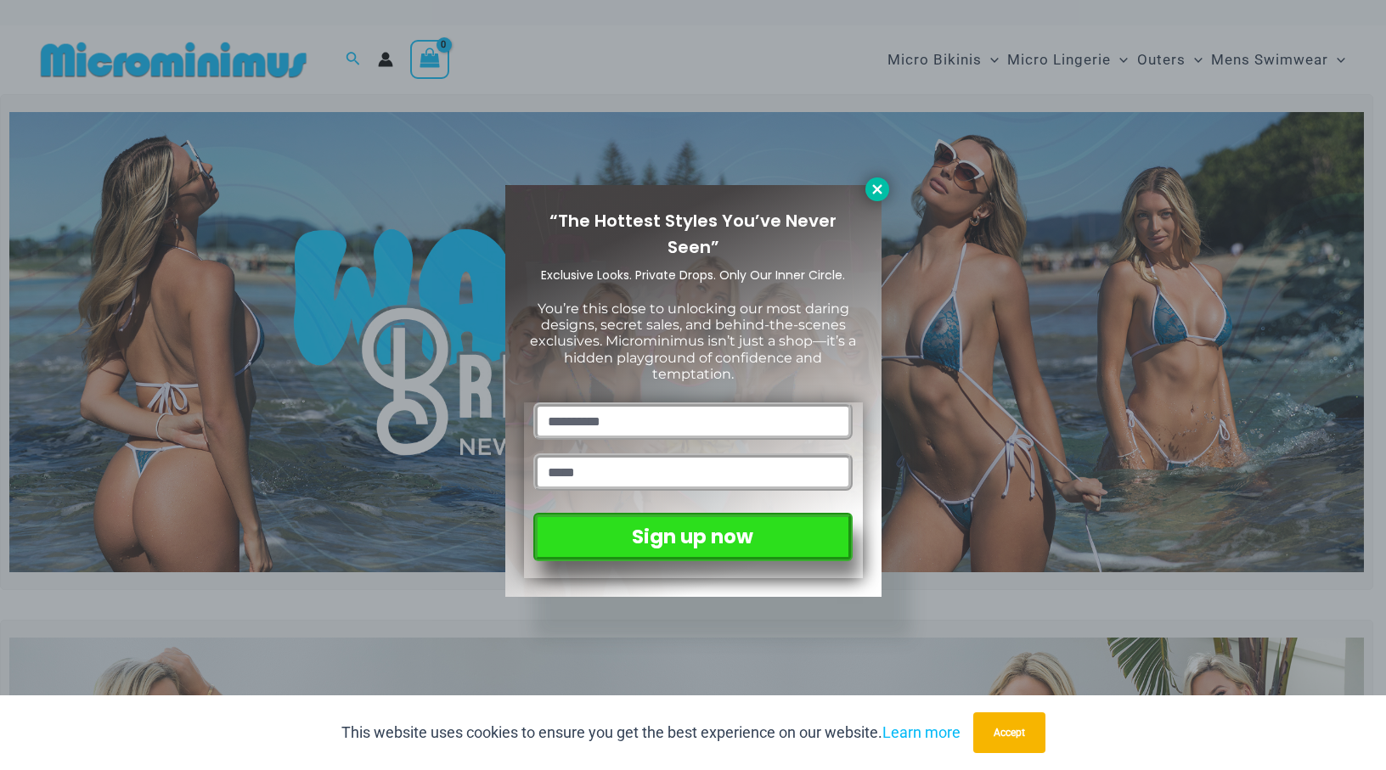
click at [873, 200] on button at bounding box center [878, 190] width 24 height 24
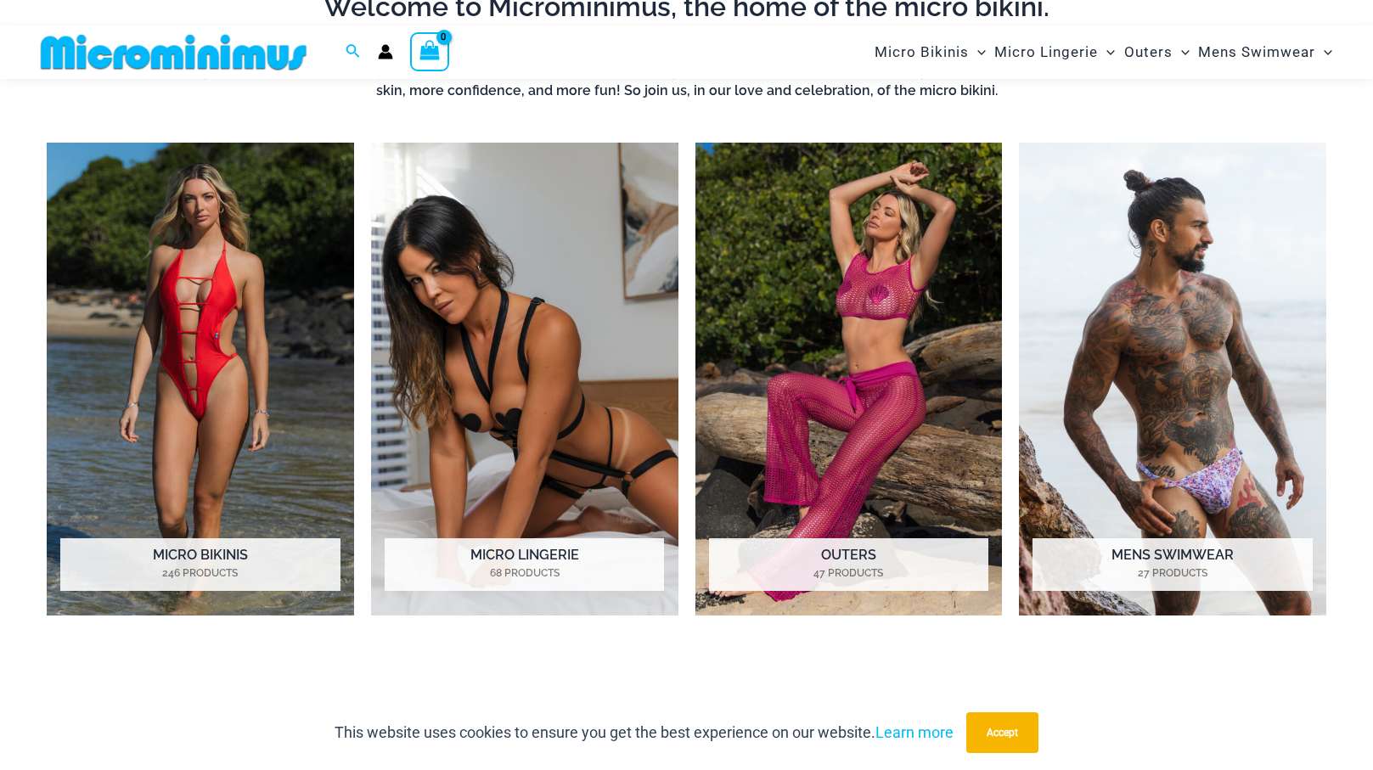
scroll to position [1264, 0]
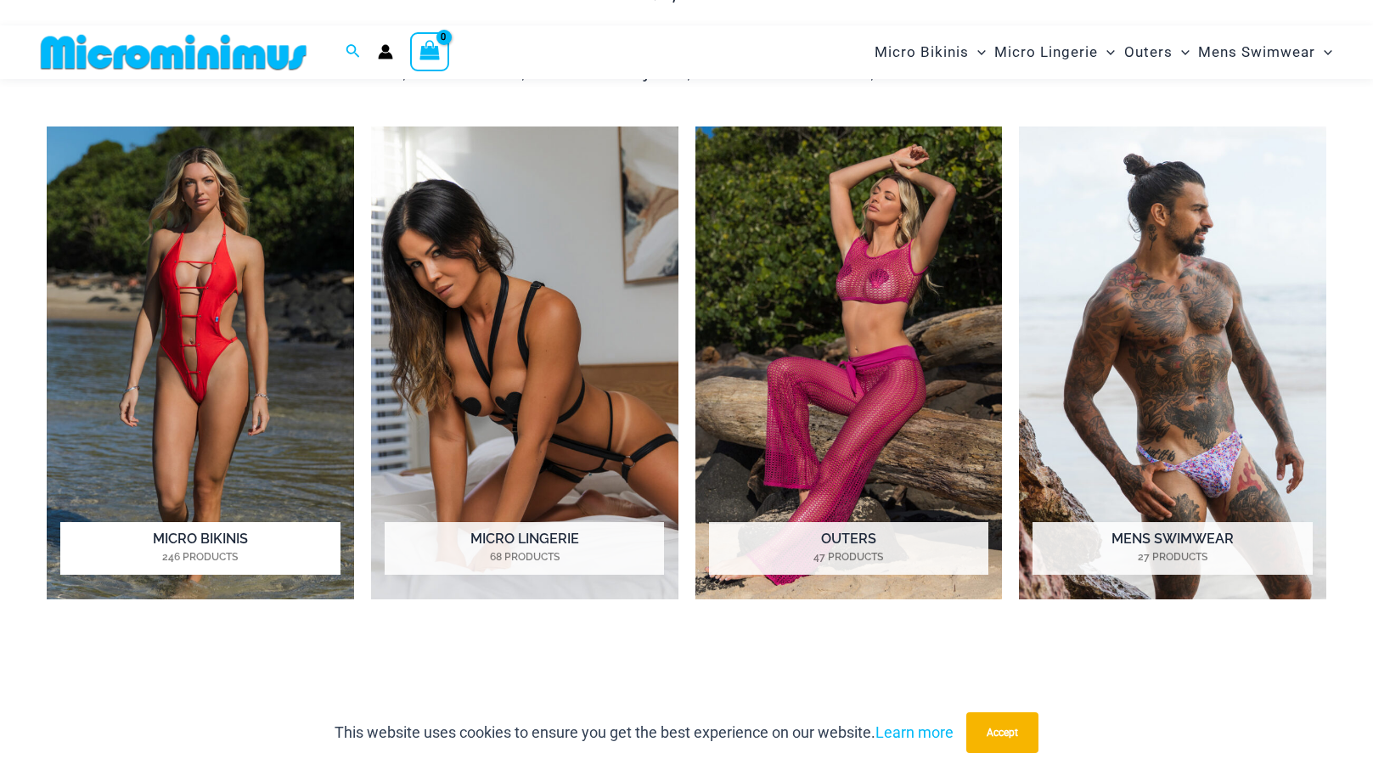
click at [226, 364] on img "Visit product category Micro Bikinis" at bounding box center [200, 363] width 307 height 473
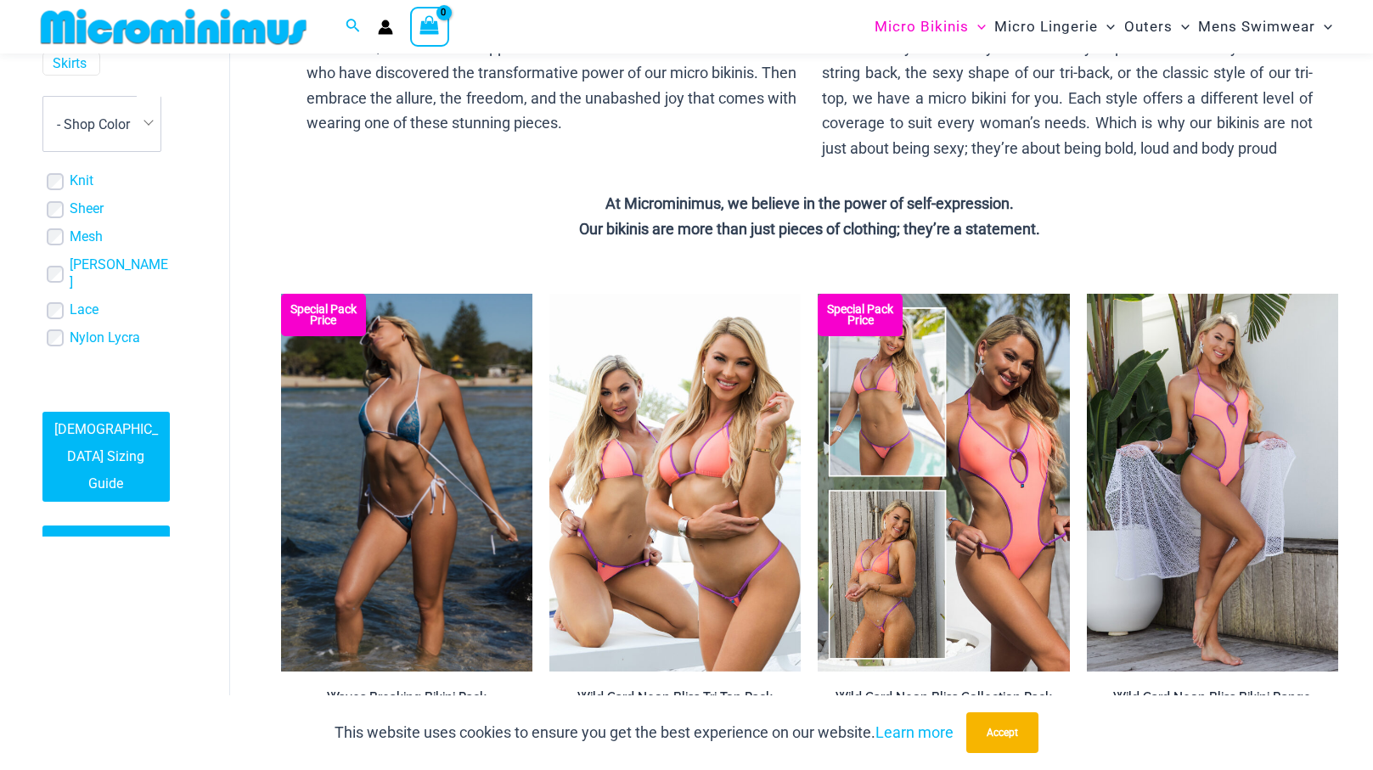
scroll to position [561, 0]
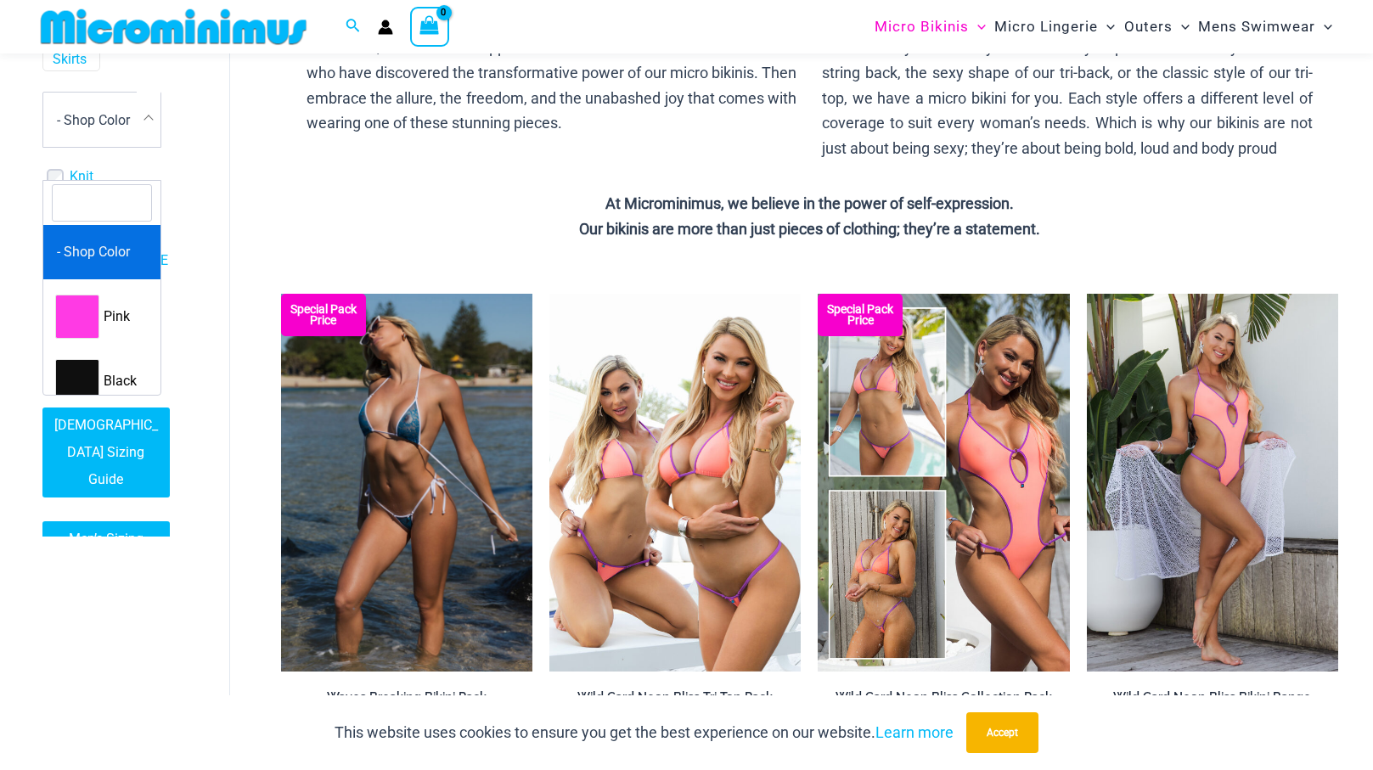
click at [135, 147] on span "- Shop Color" at bounding box center [101, 120] width 117 height 54
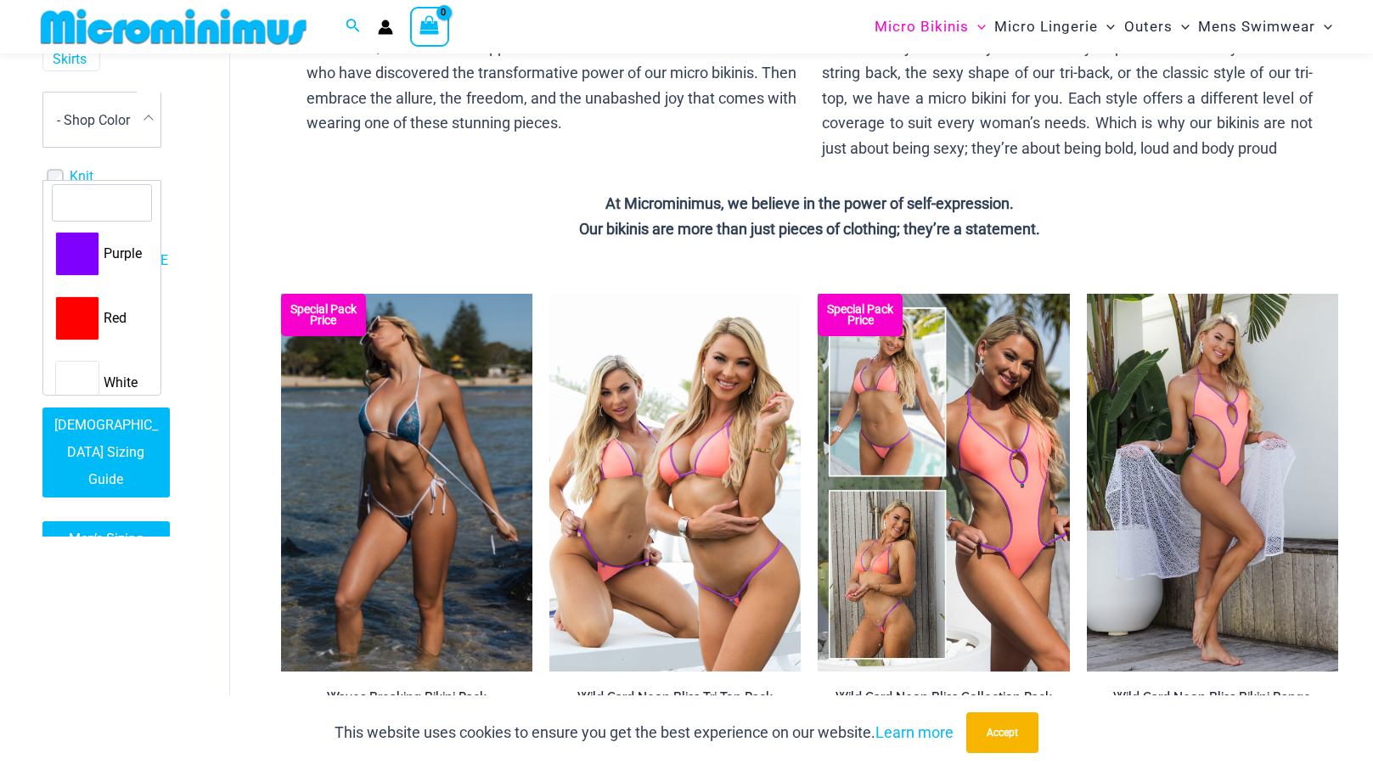
scroll to position [530, 0]
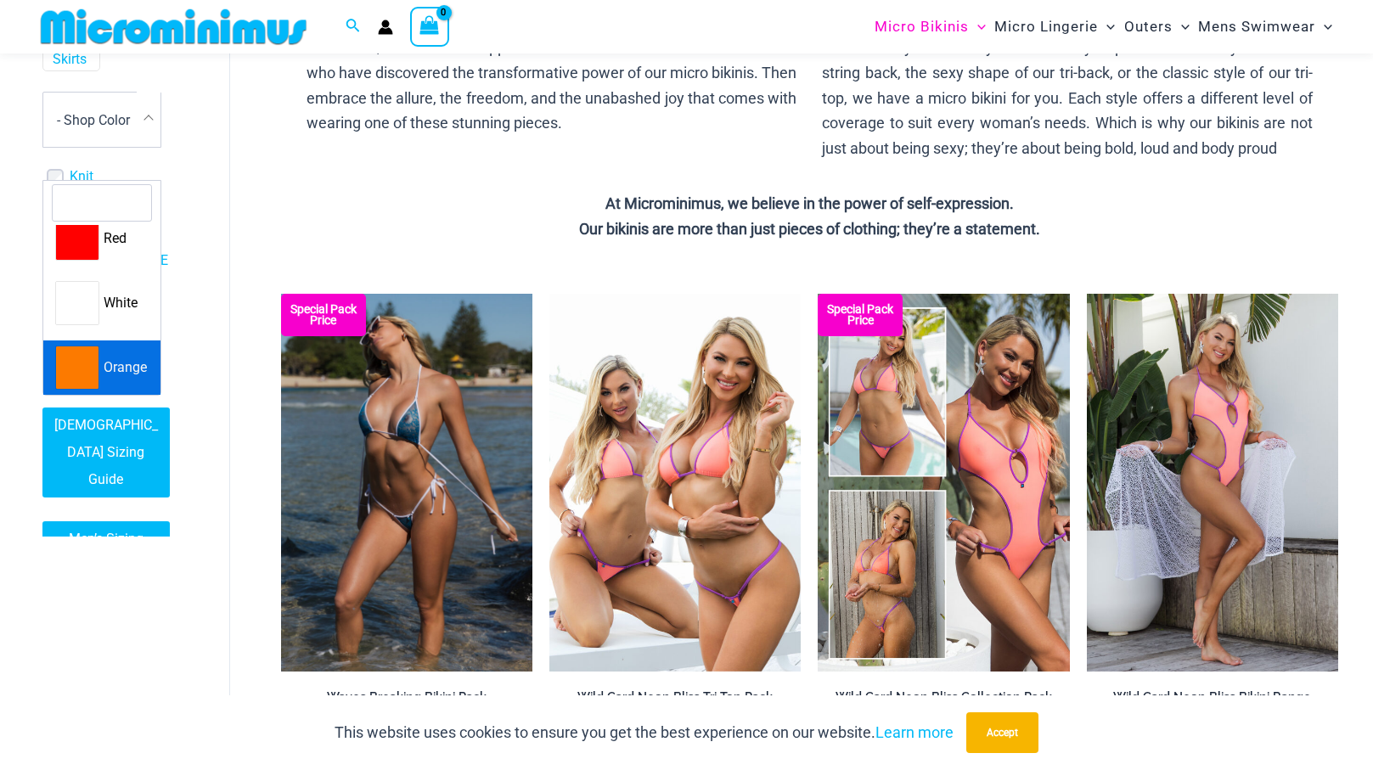
select select "****"
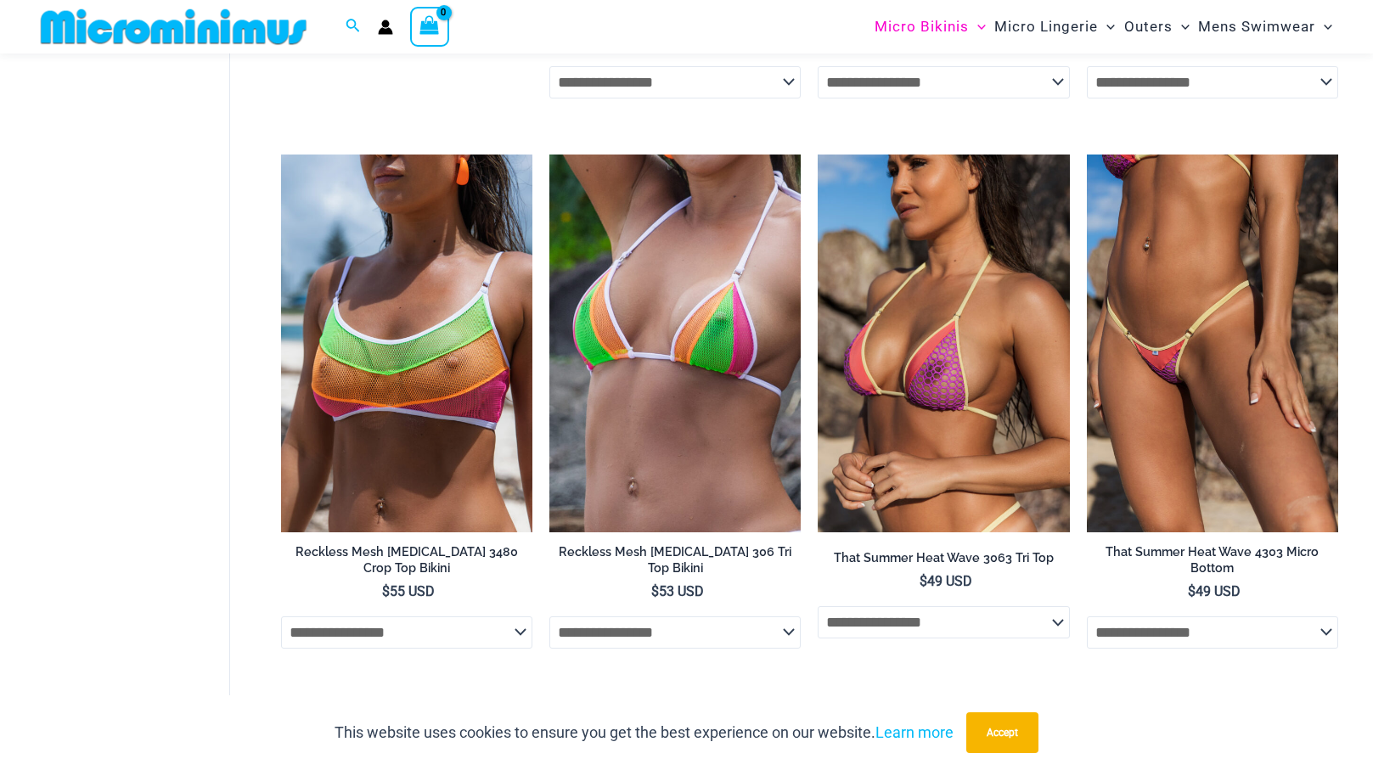
scroll to position [1519, 0]
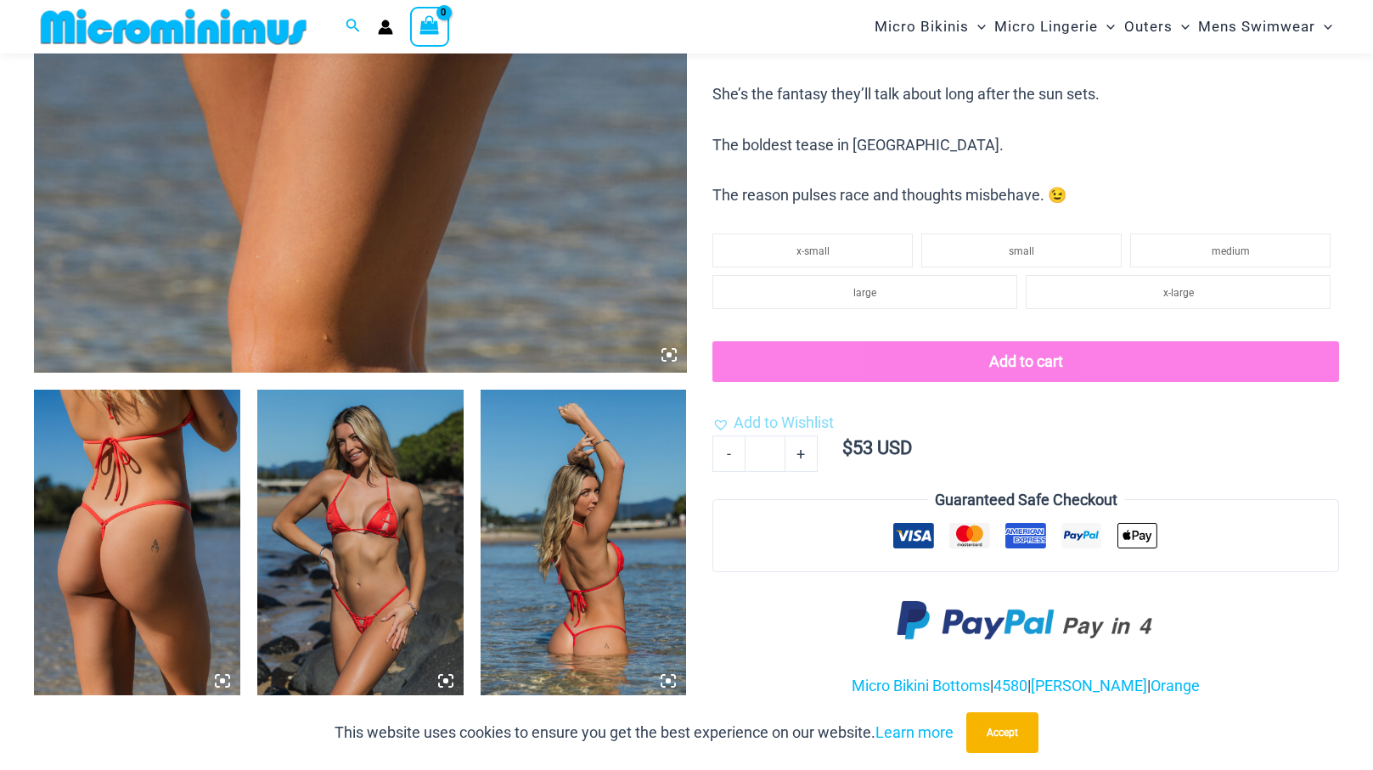
scroll to position [850, 0]
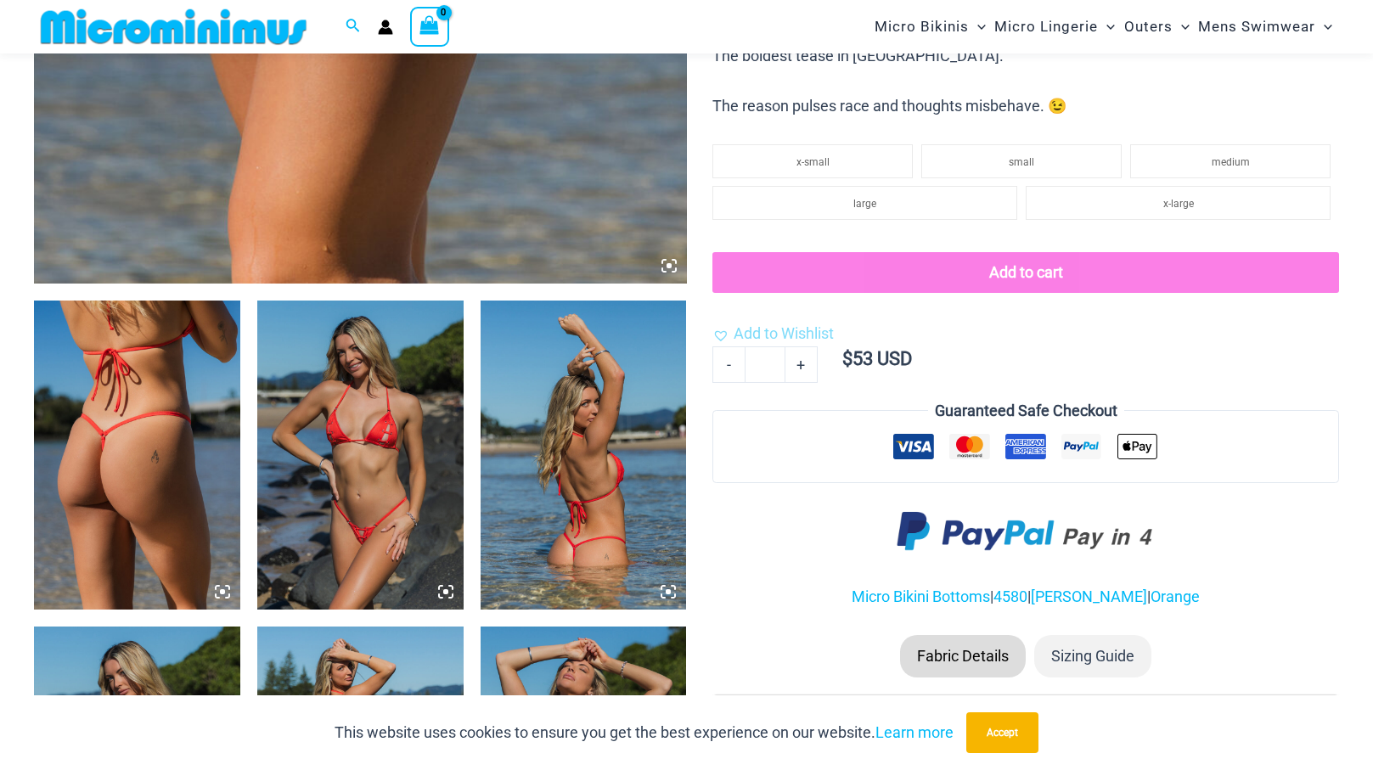
click at [345, 492] on img at bounding box center [360, 455] width 206 height 309
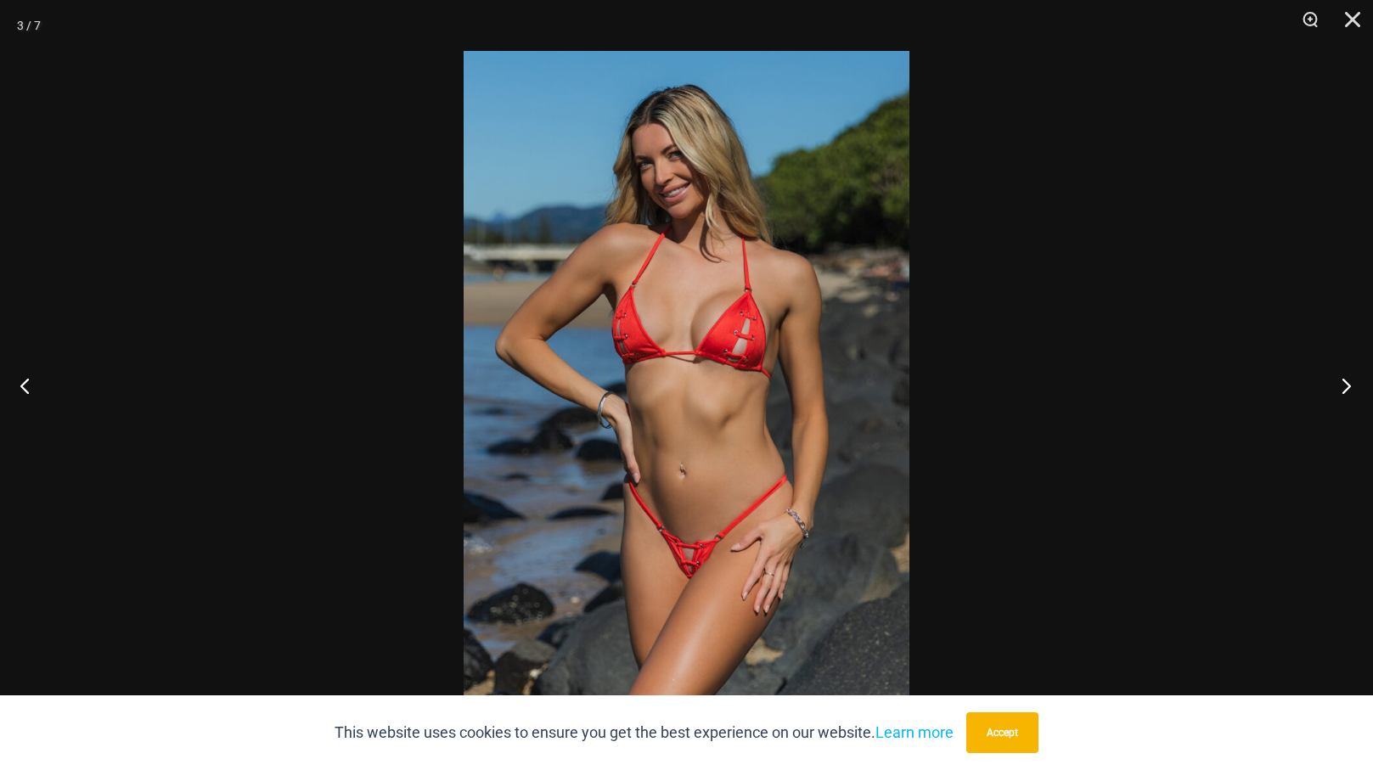
click at [1350, 400] on button "Next" at bounding box center [1342, 385] width 64 height 85
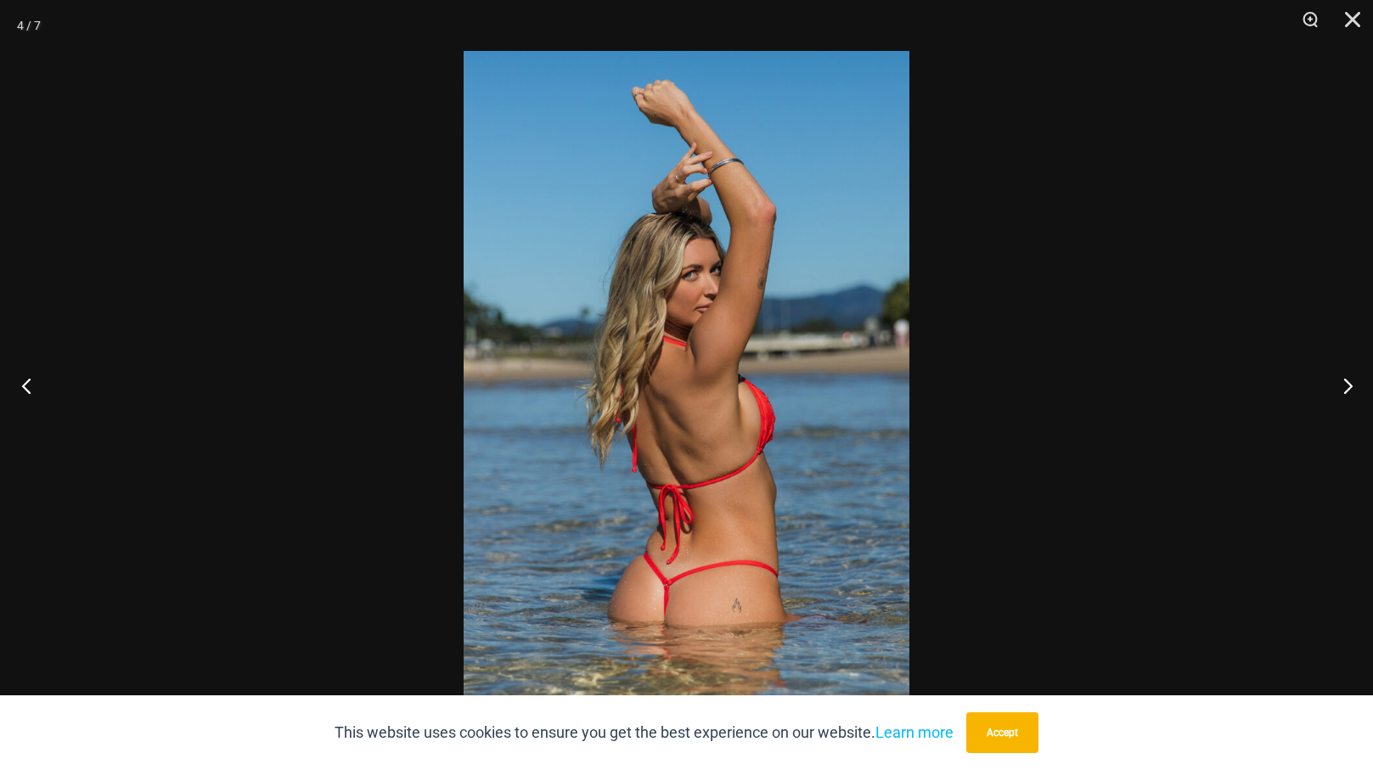
click at [33, 390] on button "Previous" at bounding box center [32, 385] width 64 height 85
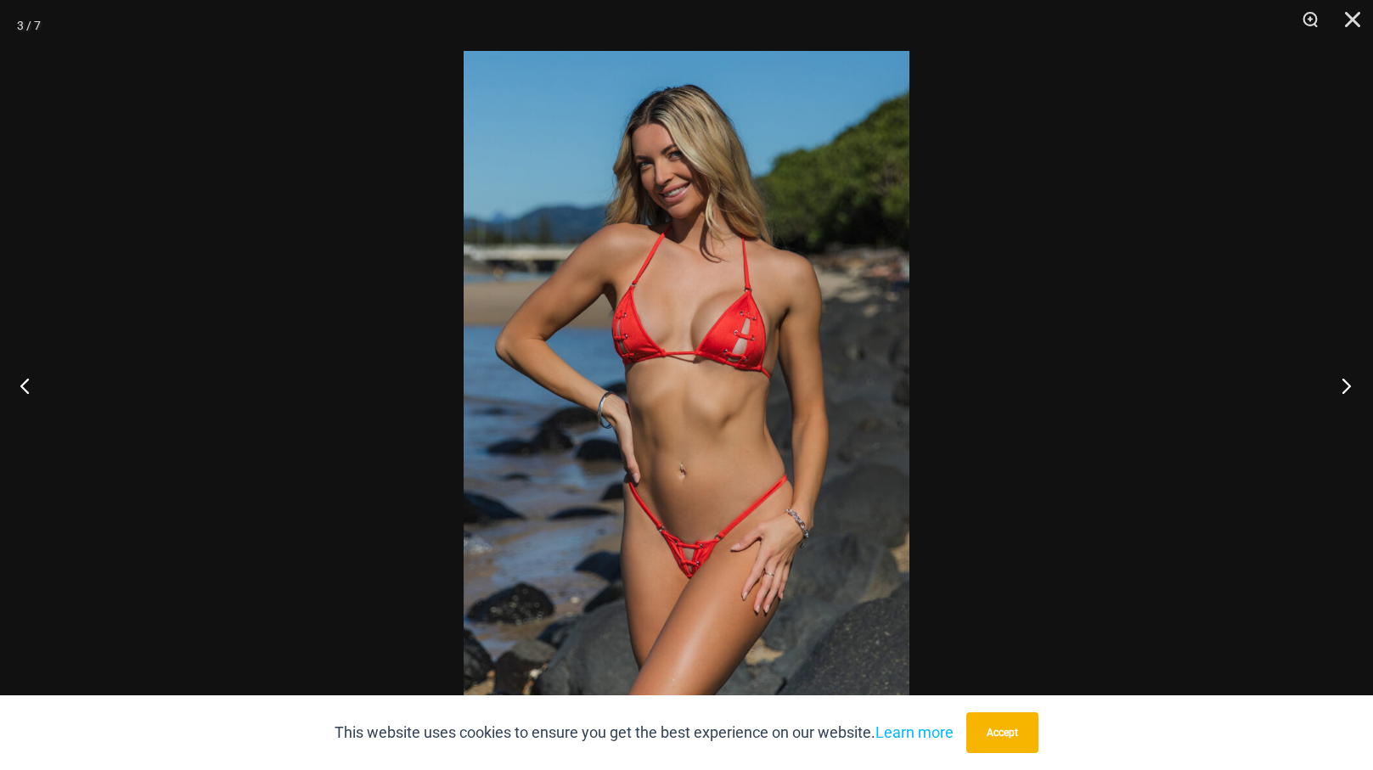
click at [1341, 382] on button "Next" at bounding box center [1342, 385] width 64 height 85
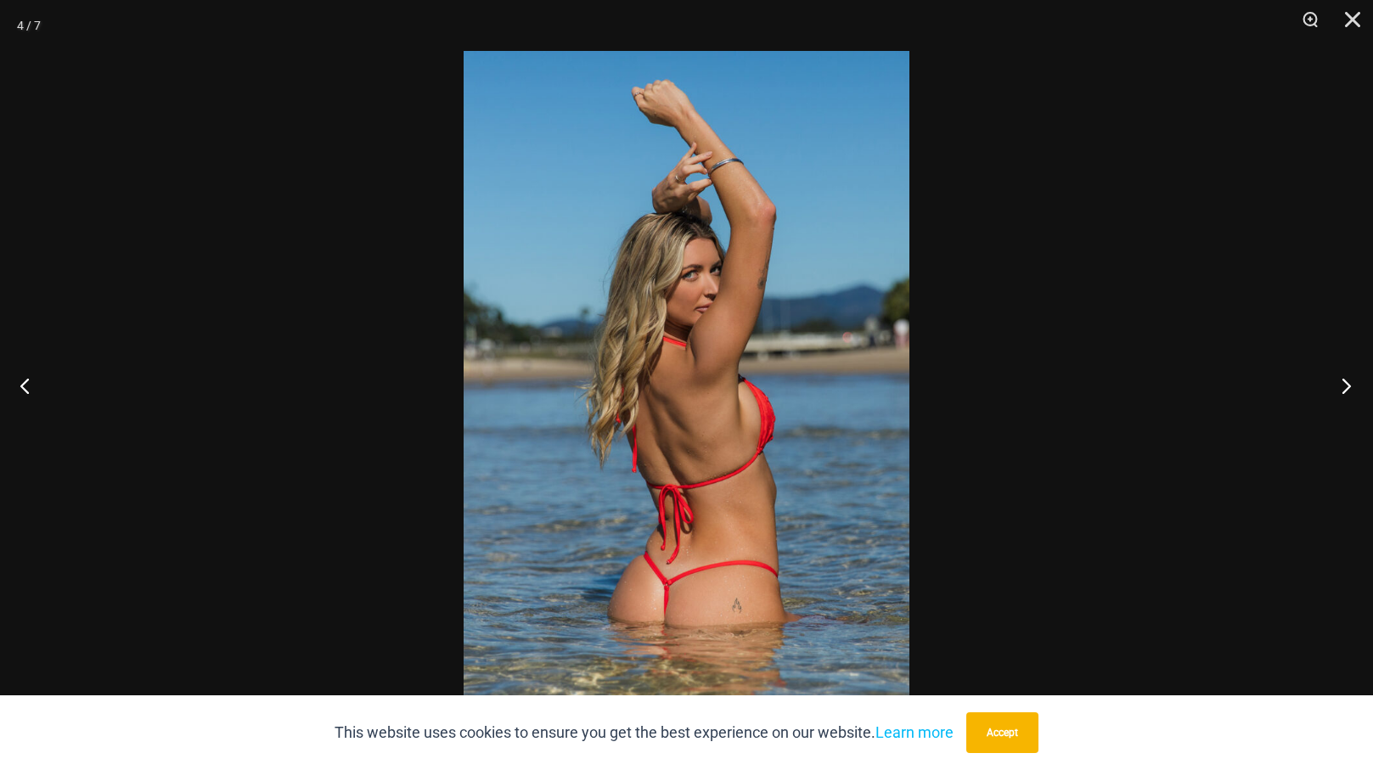
click at [1341, 382] on button "Next" at bounding box center [1342, 385] width 64 height 85
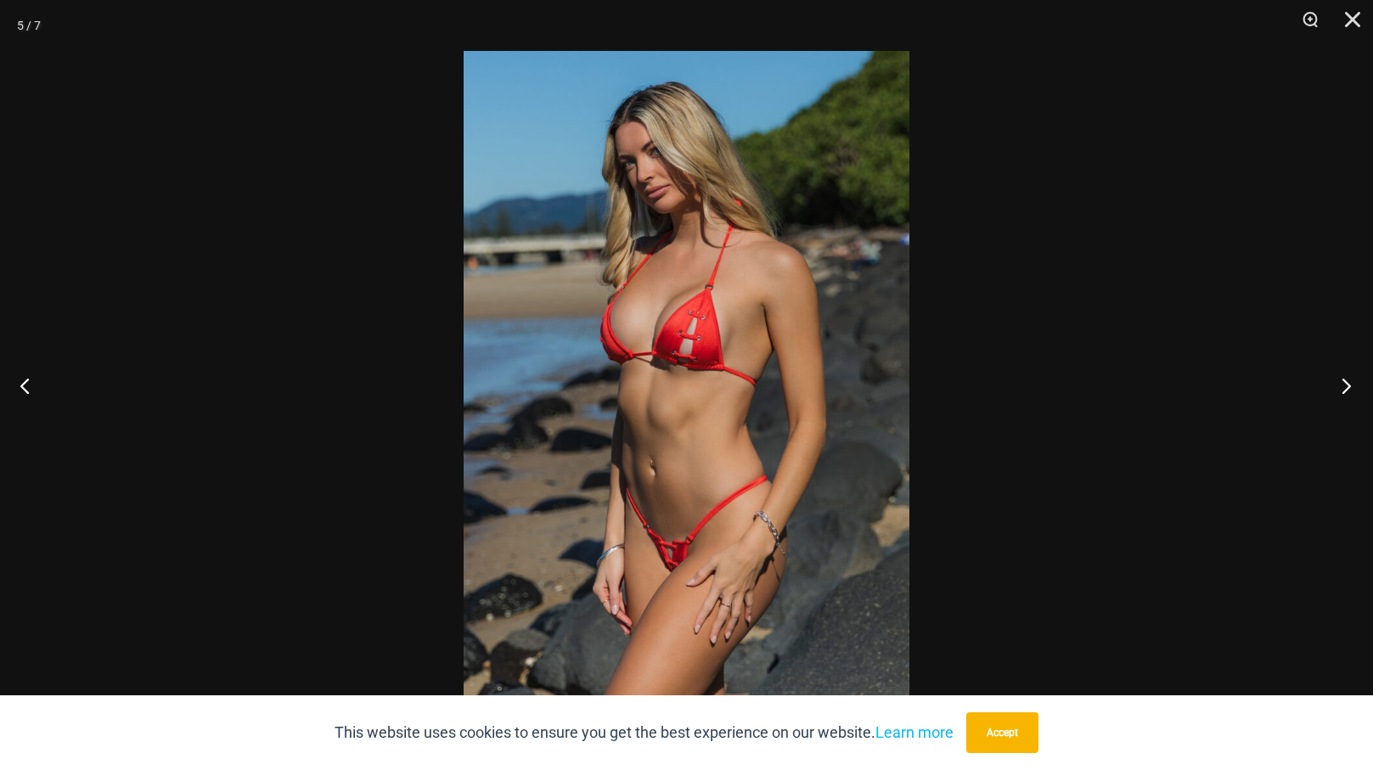
click at [1341, 382] on button "Next" at bounding box center [1342, 385] width 64 height 85
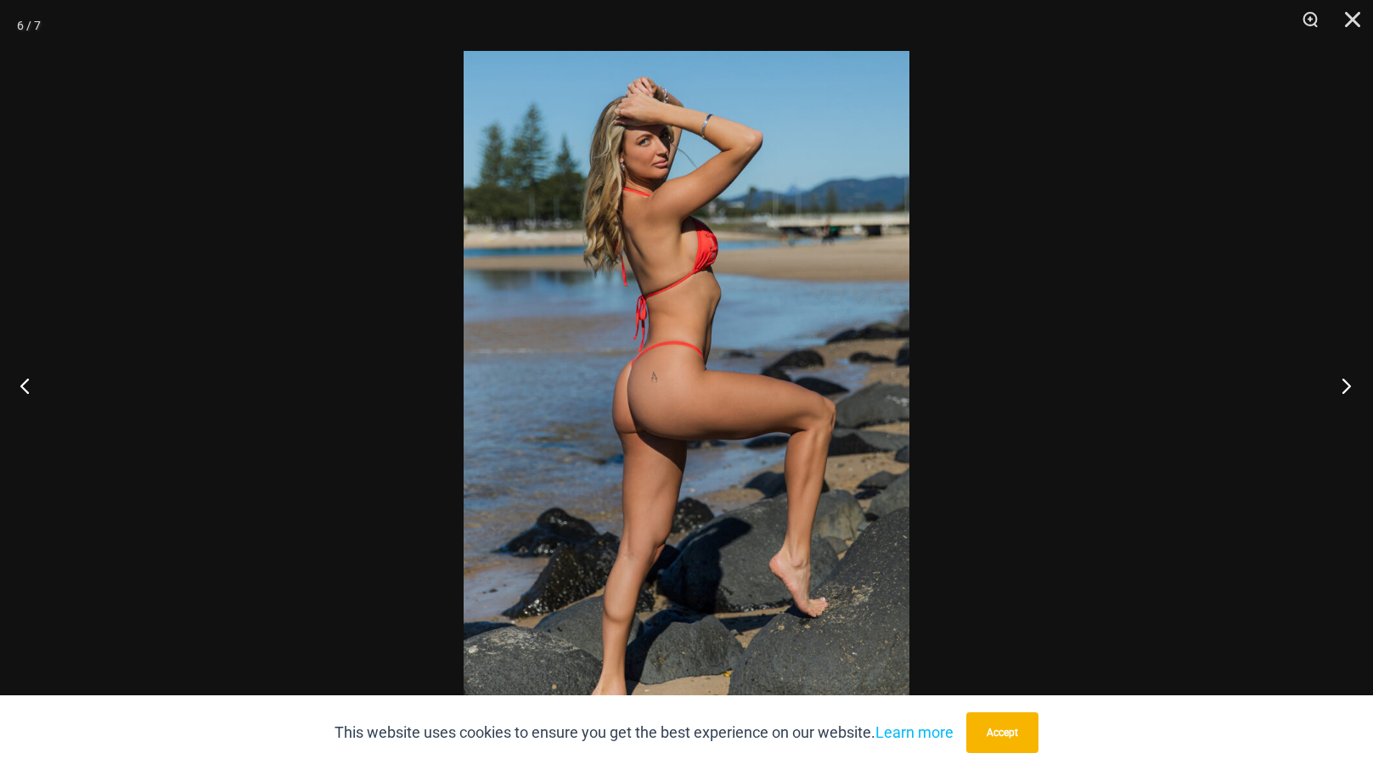
click at [1341, 382] on button "Next" at bounding box center [1342, 385] width 64 height 85
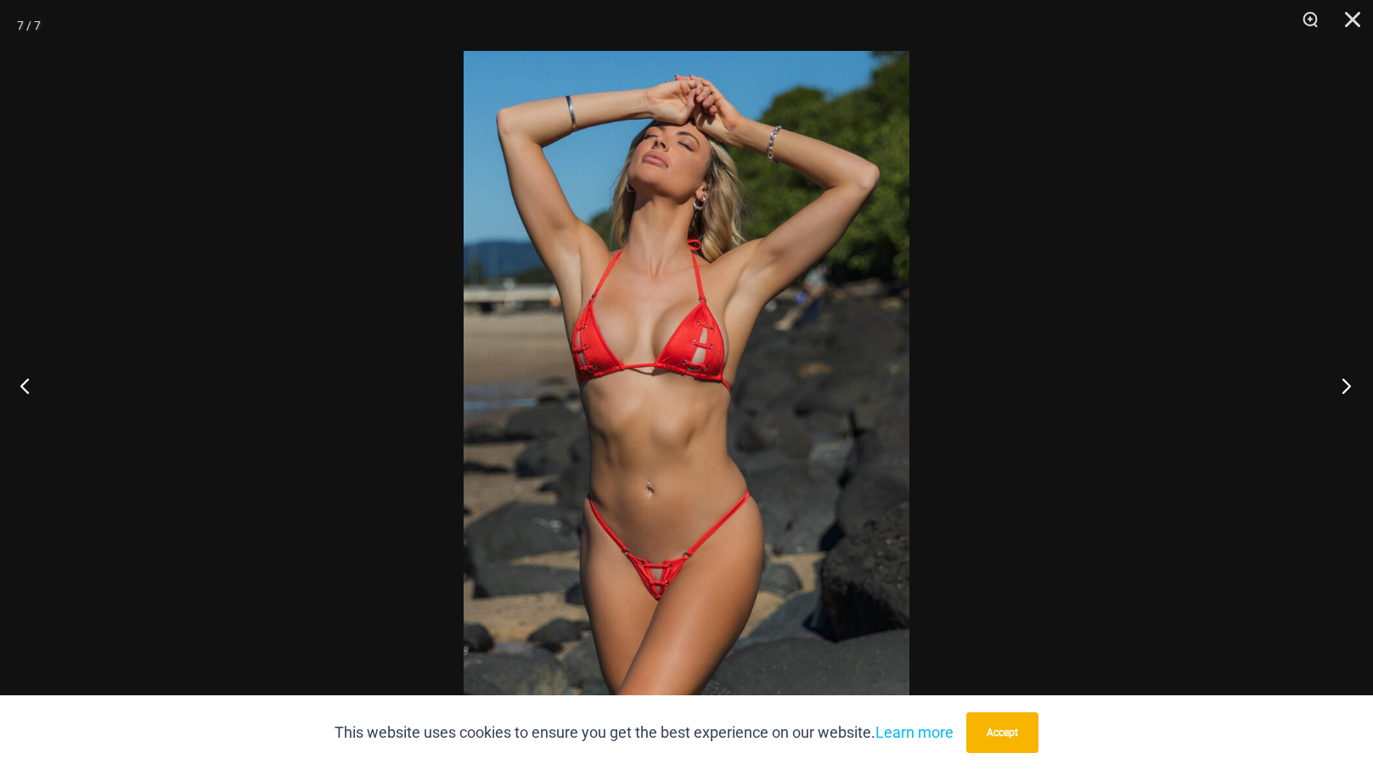
click at [1341, 382] on button "Next" at bounding box center [1342, 385] width 64 height 85
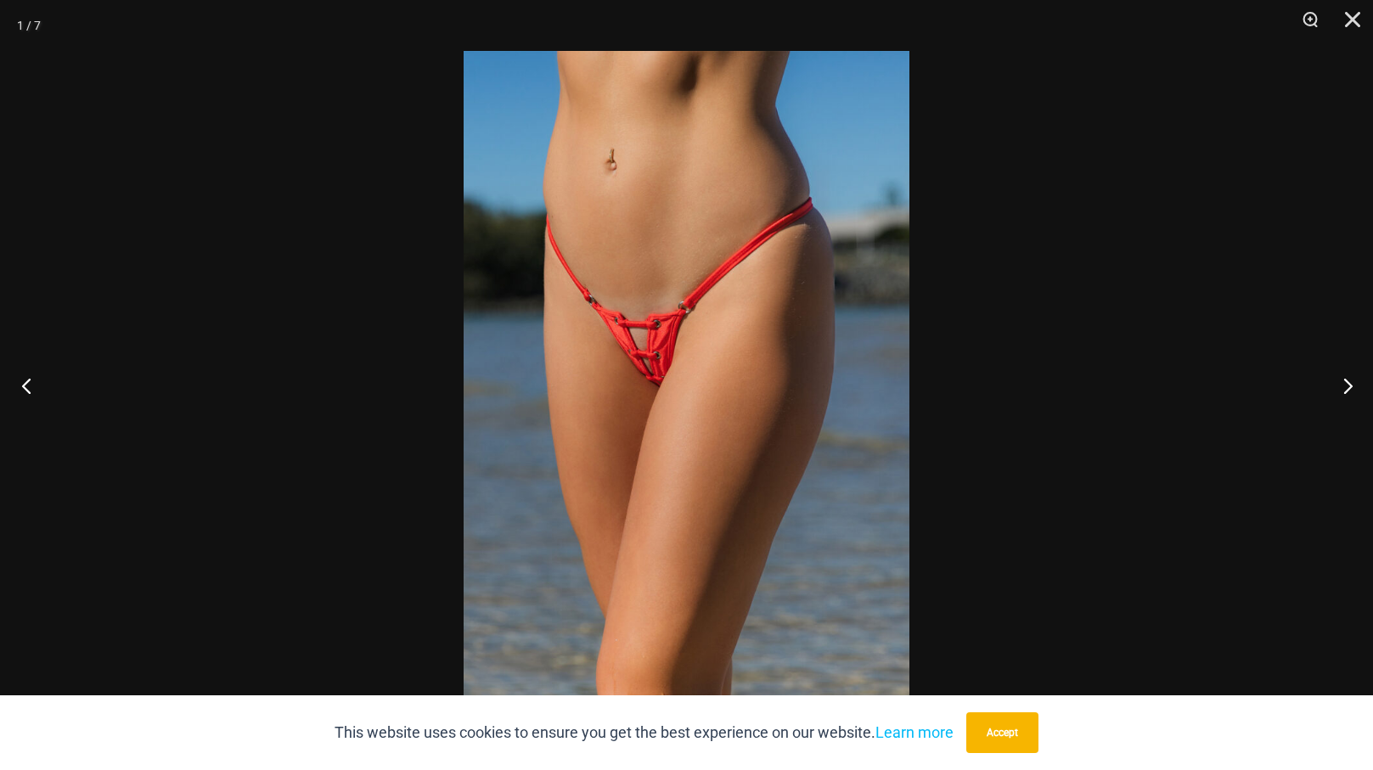
click at [31, 386] on button "Previous" at bounding box center [32, 385] width 64 height 85
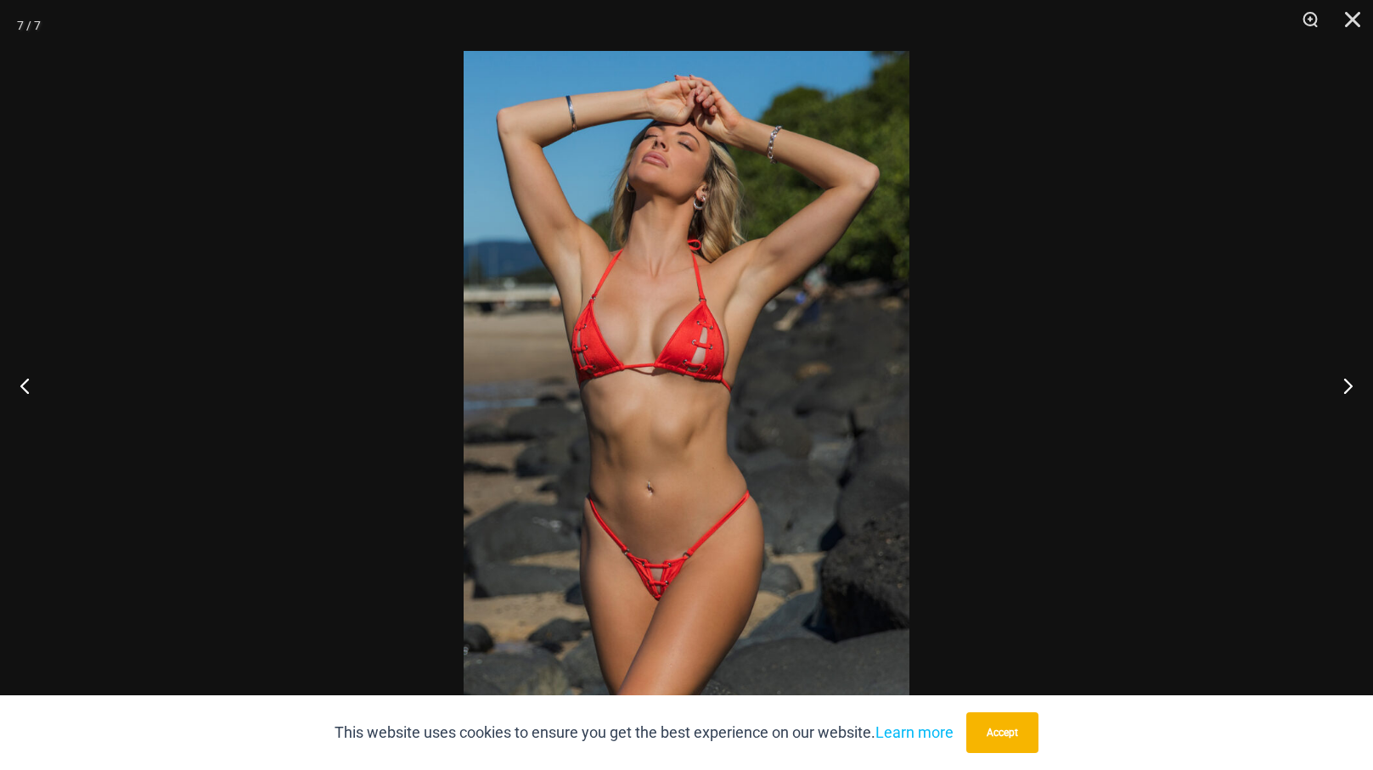
click at [666, 599] on img at bounding box center [687, 385] width 446 height 668
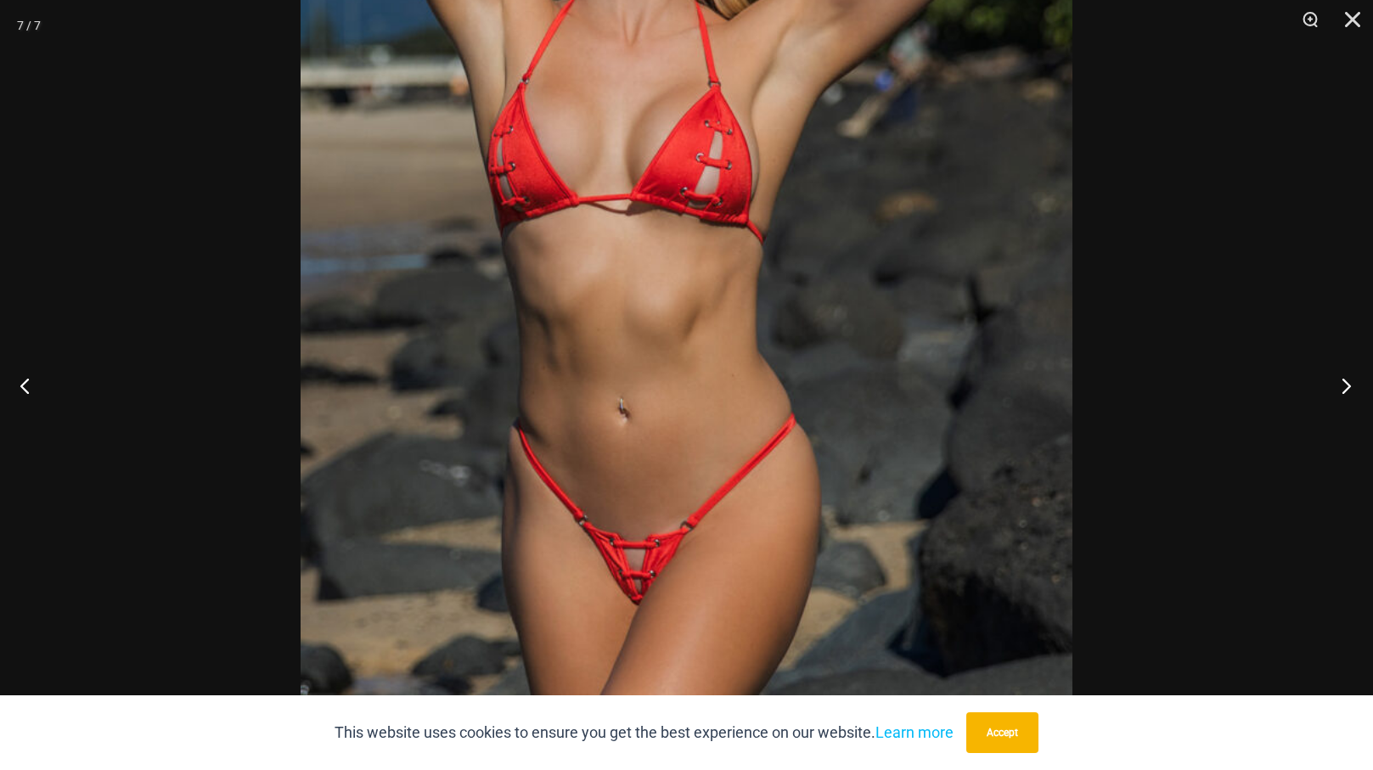
click at [1347, 378] on button "Next" at bounding box center [1342, 385] width 64 height 85
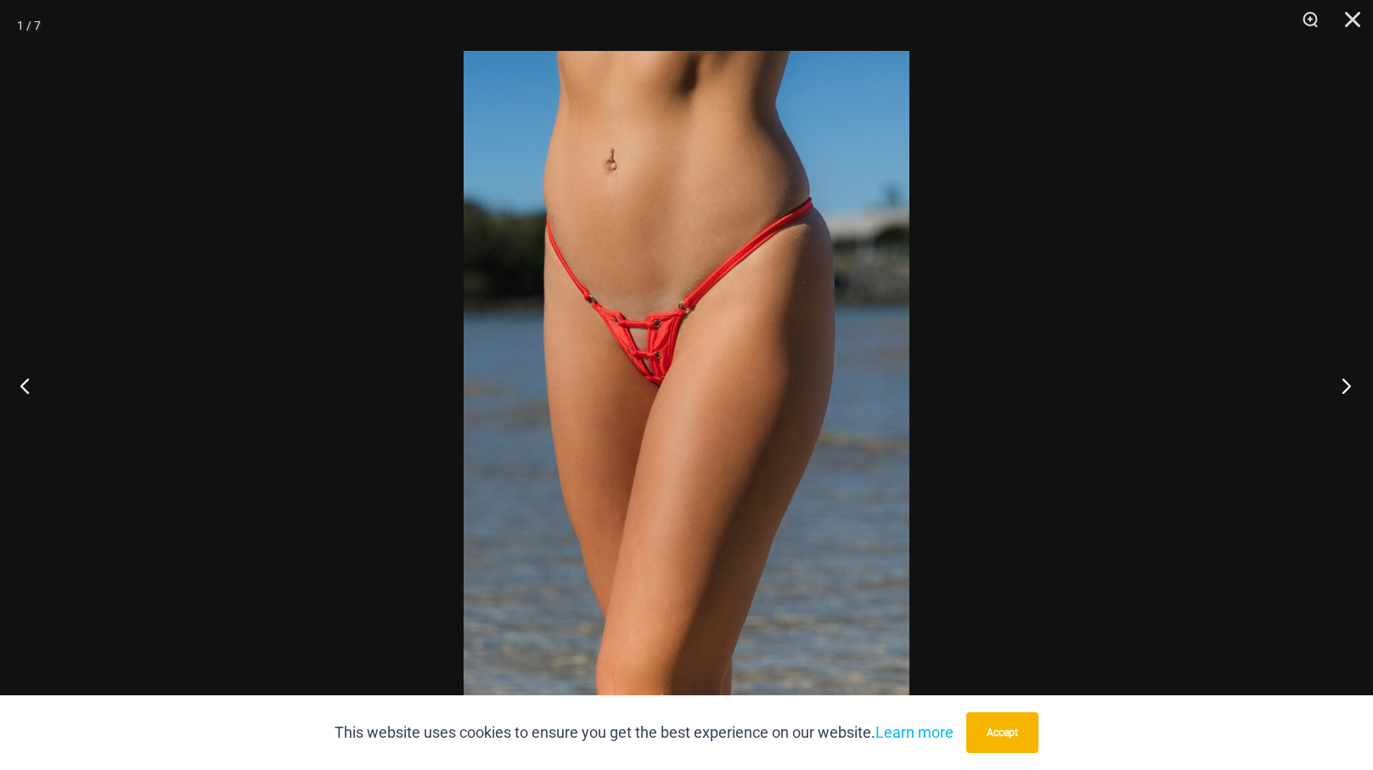
click at [1347, 378] on button "Next" at bounding box center [1342, 385] width 64 height 85
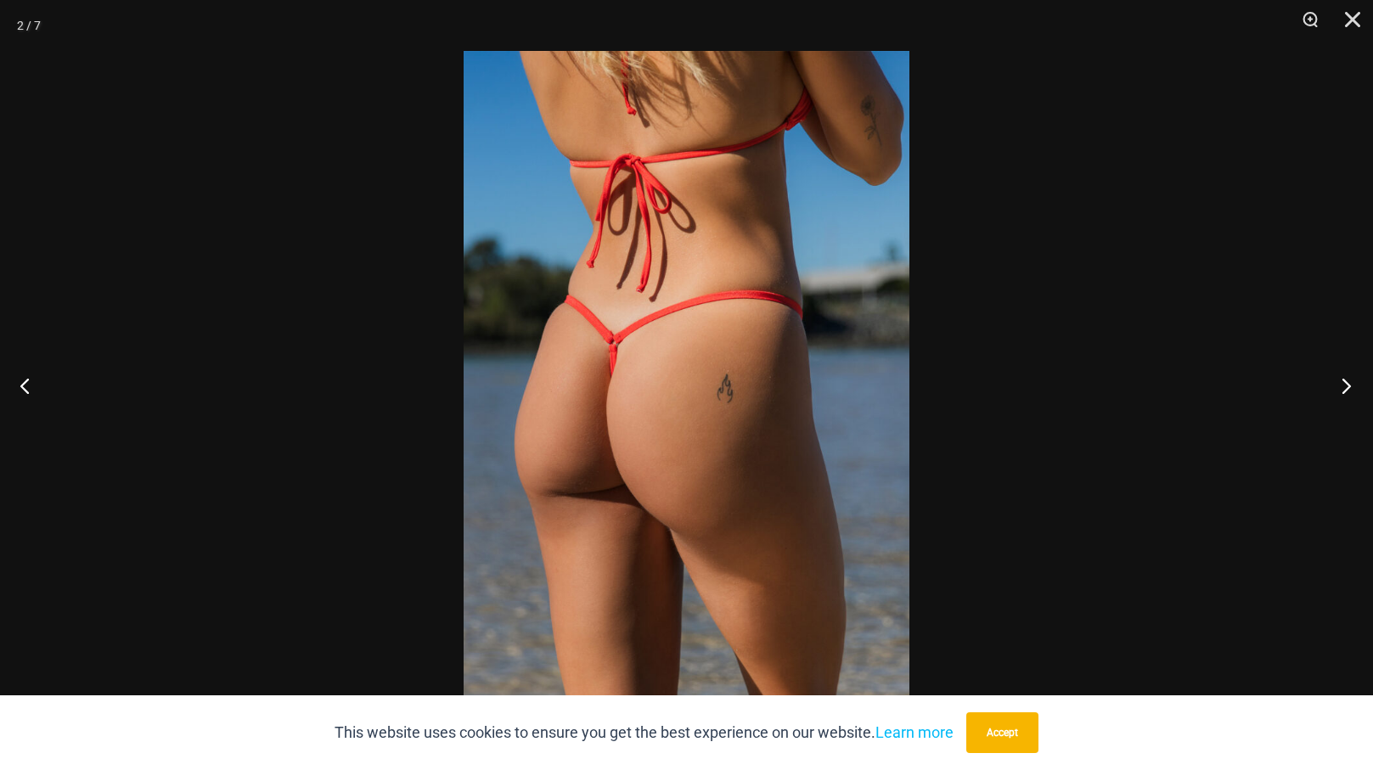
click at [1347, 378] on button "Next" at bounding box center [1342, 385] width 64 height 85
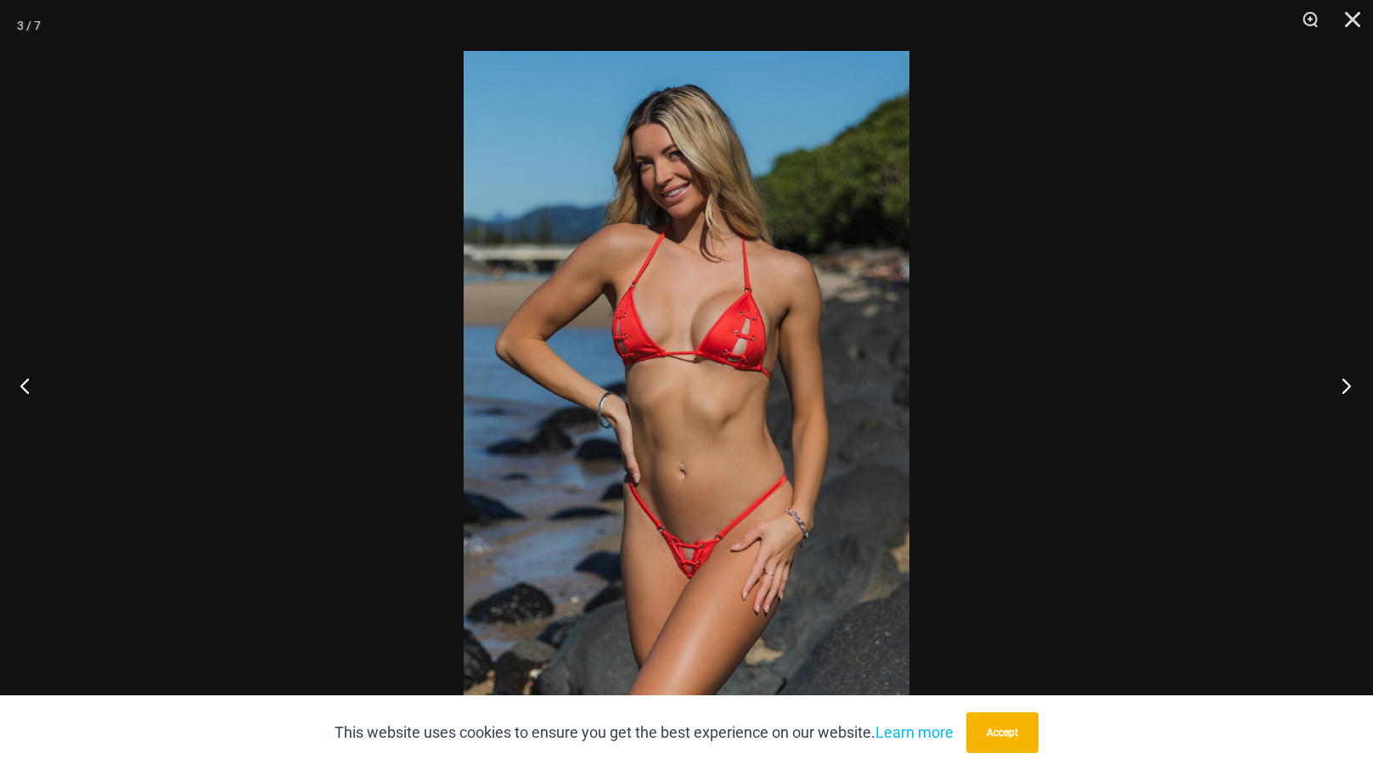
click at [1347, 378] on button "Next" at bounding box center [1342, 385] width 64 height 85
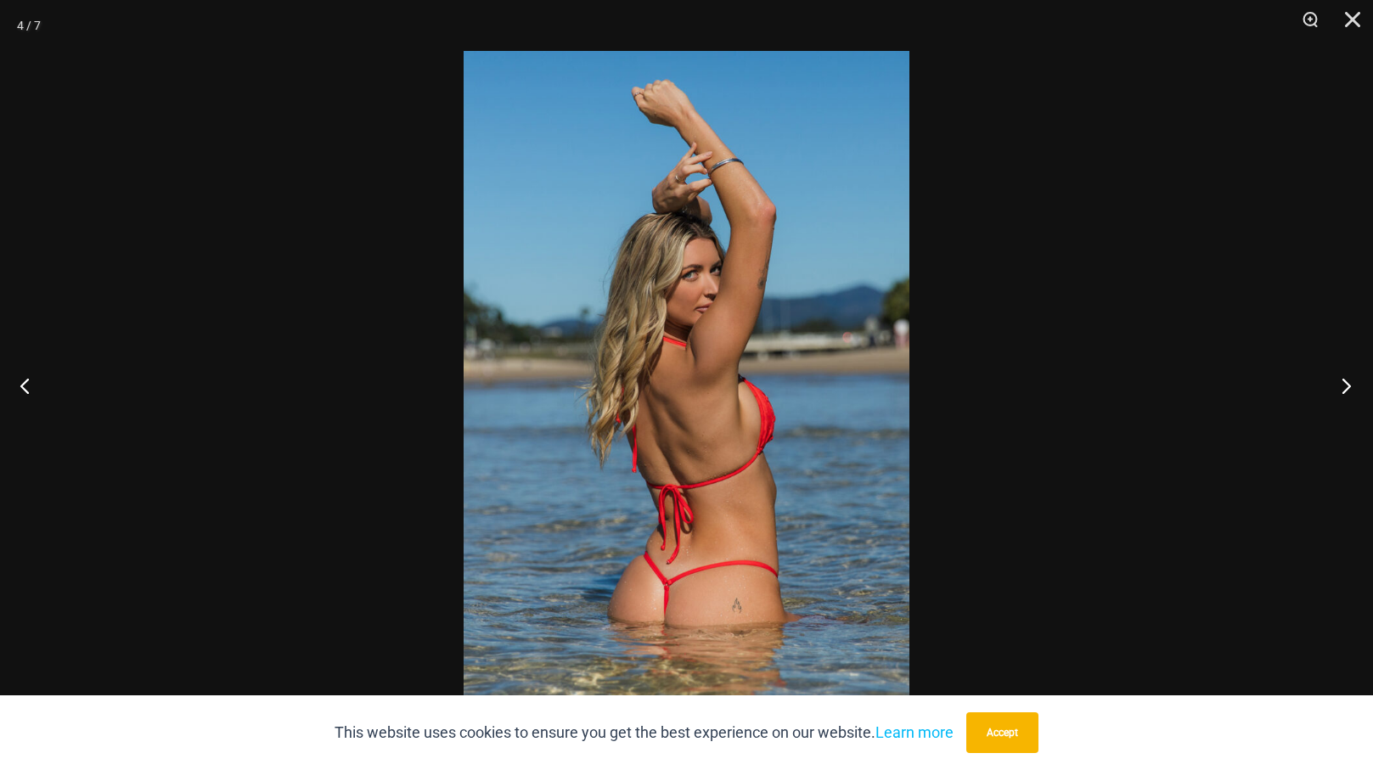
click at [1347, 378] on button "Next" at bounding box center [1342, 385] width 64 height 85
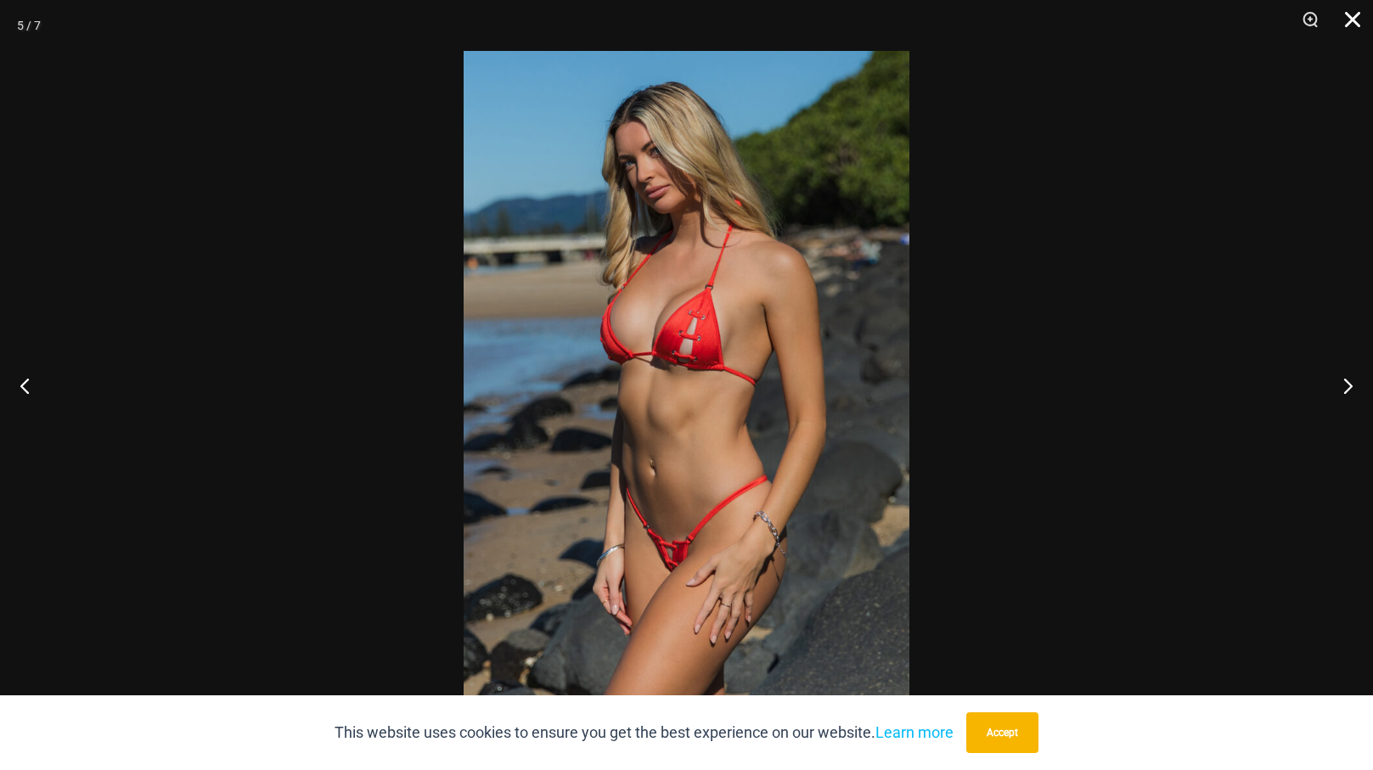
click at [1352, 31] on button "Close" at bounding box center [1347, 25] width 42 height 51
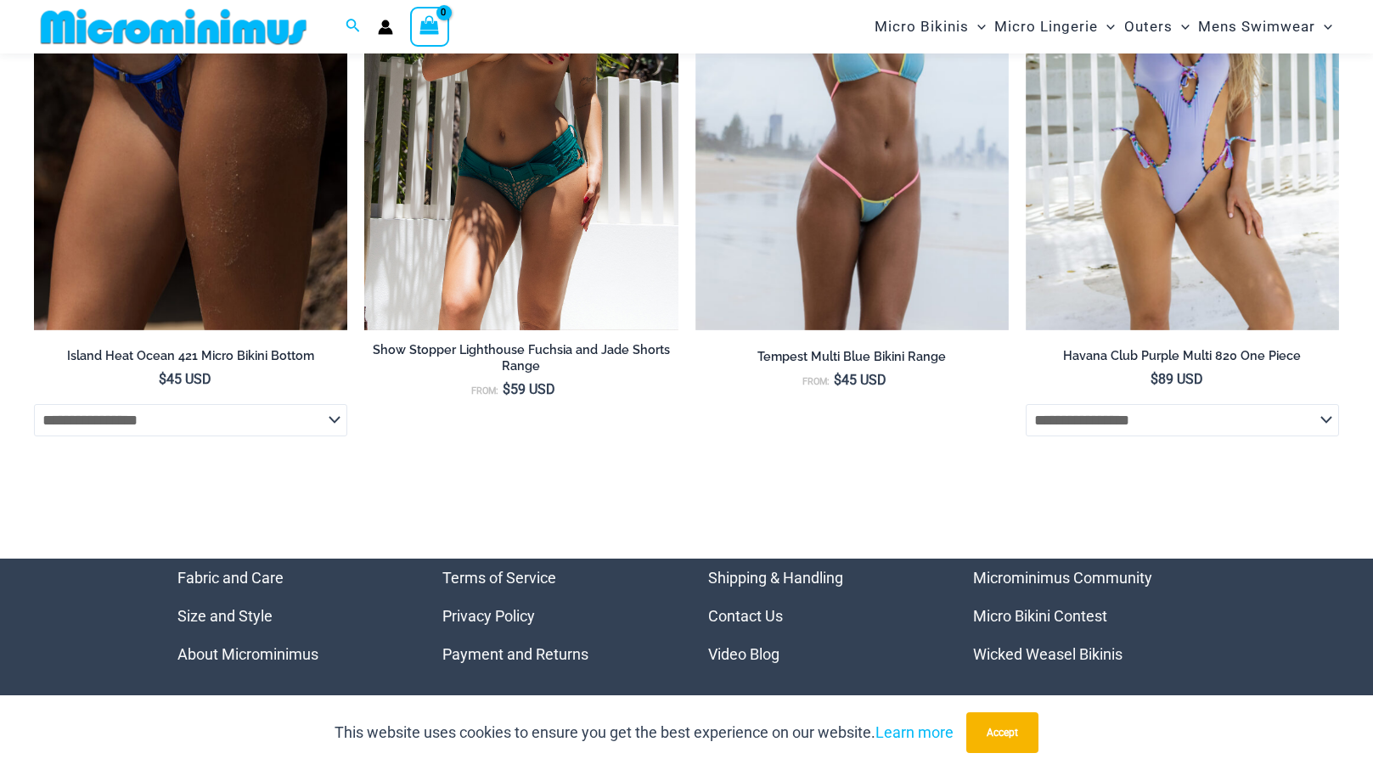
scroll to position [5077, 0]
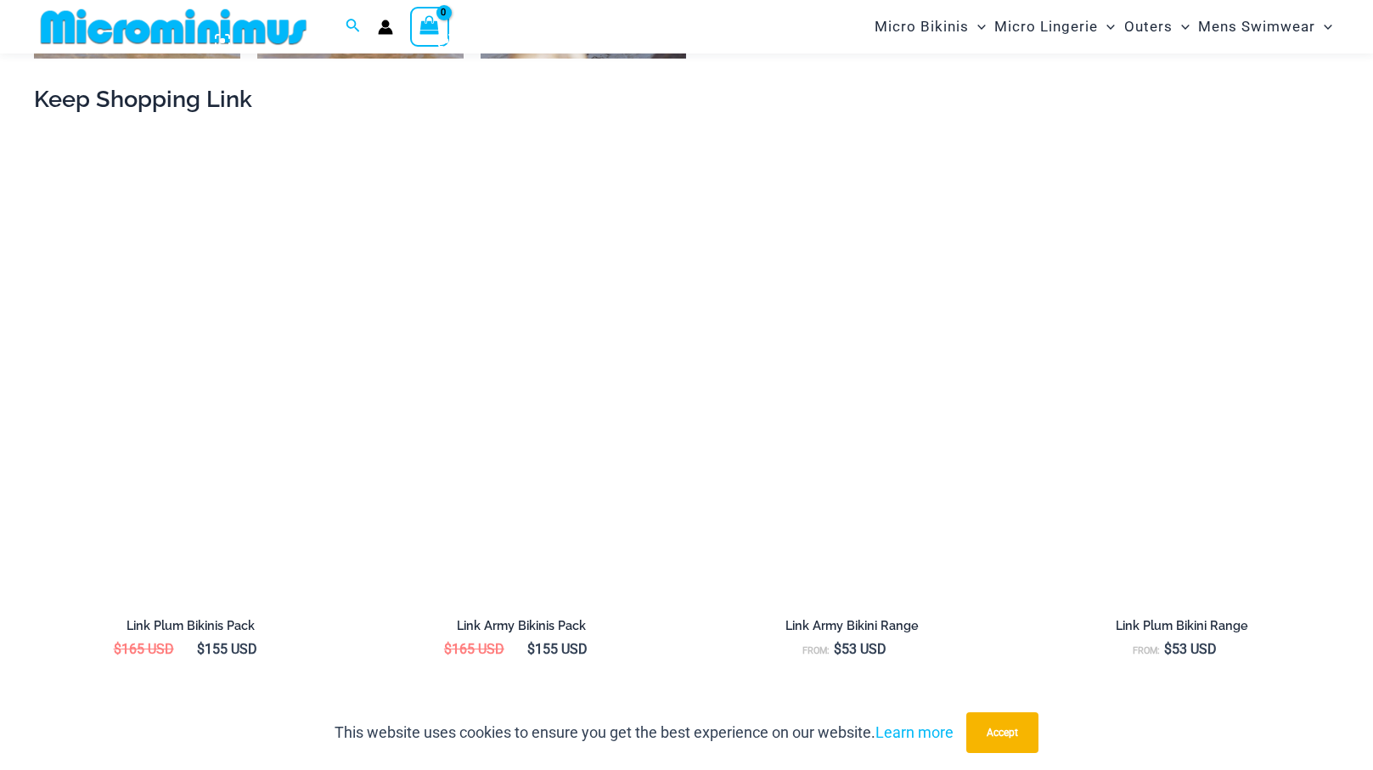
scroll to position [1737, 0]
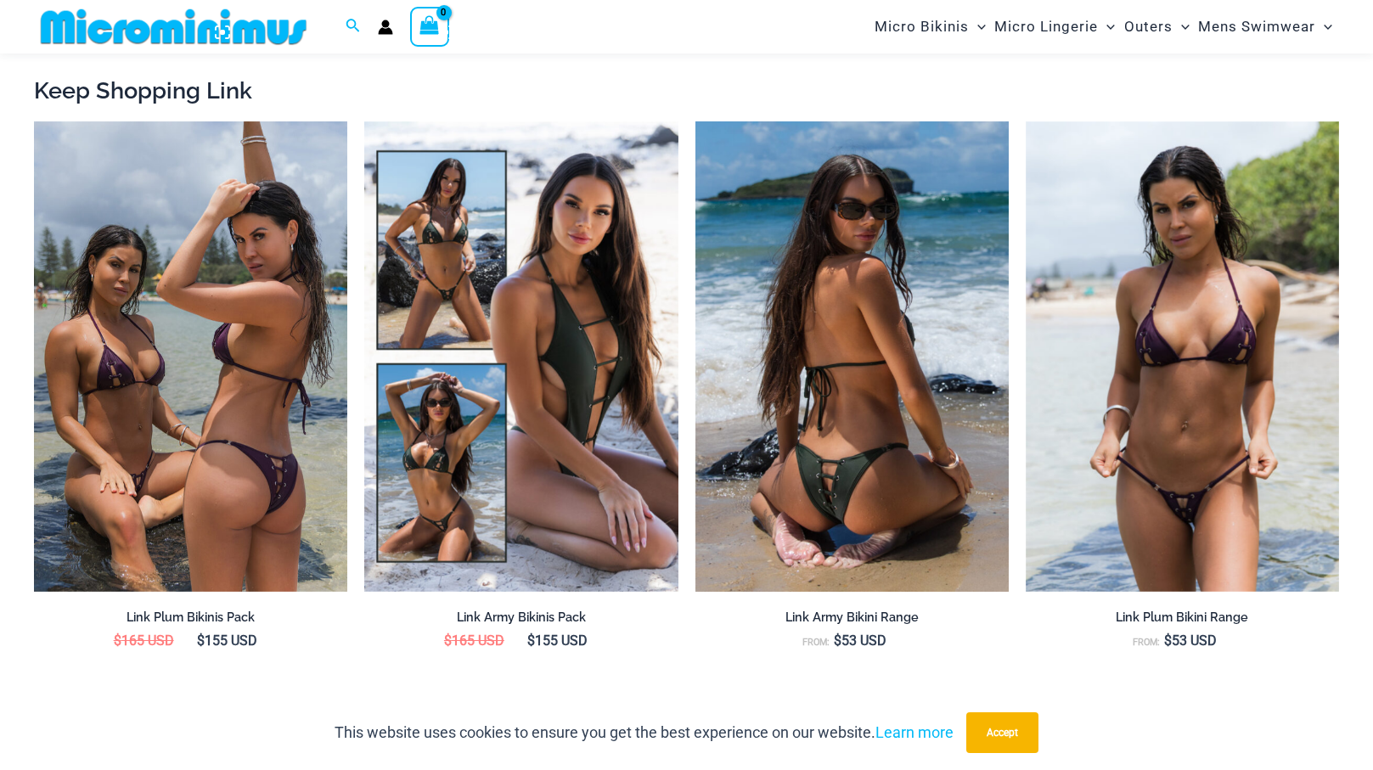
click at [871, 466] on img at bounding box center [852, 356] width 313 height 471
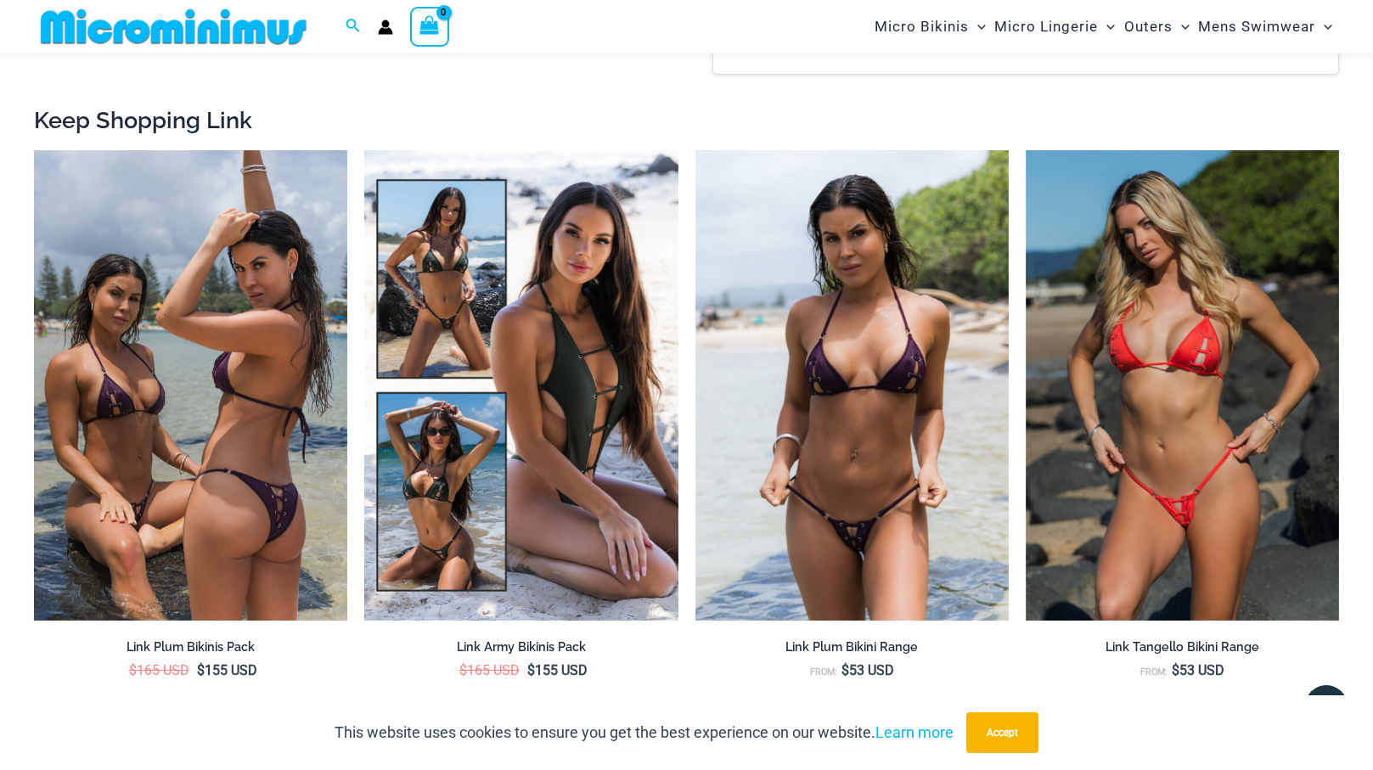
scroll to position [2293, 0]
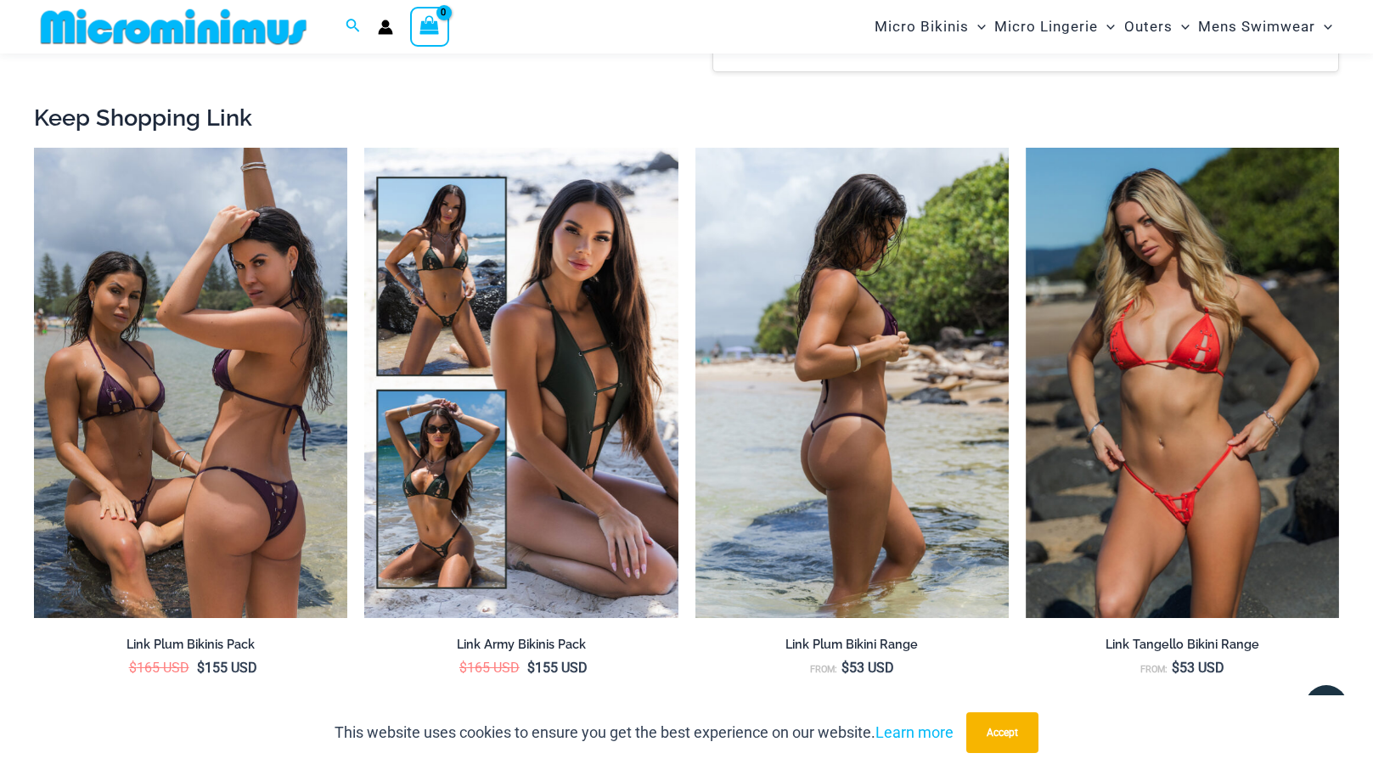
click at [796, 466] on img at bounding box center [852, 383] width 313 height 471
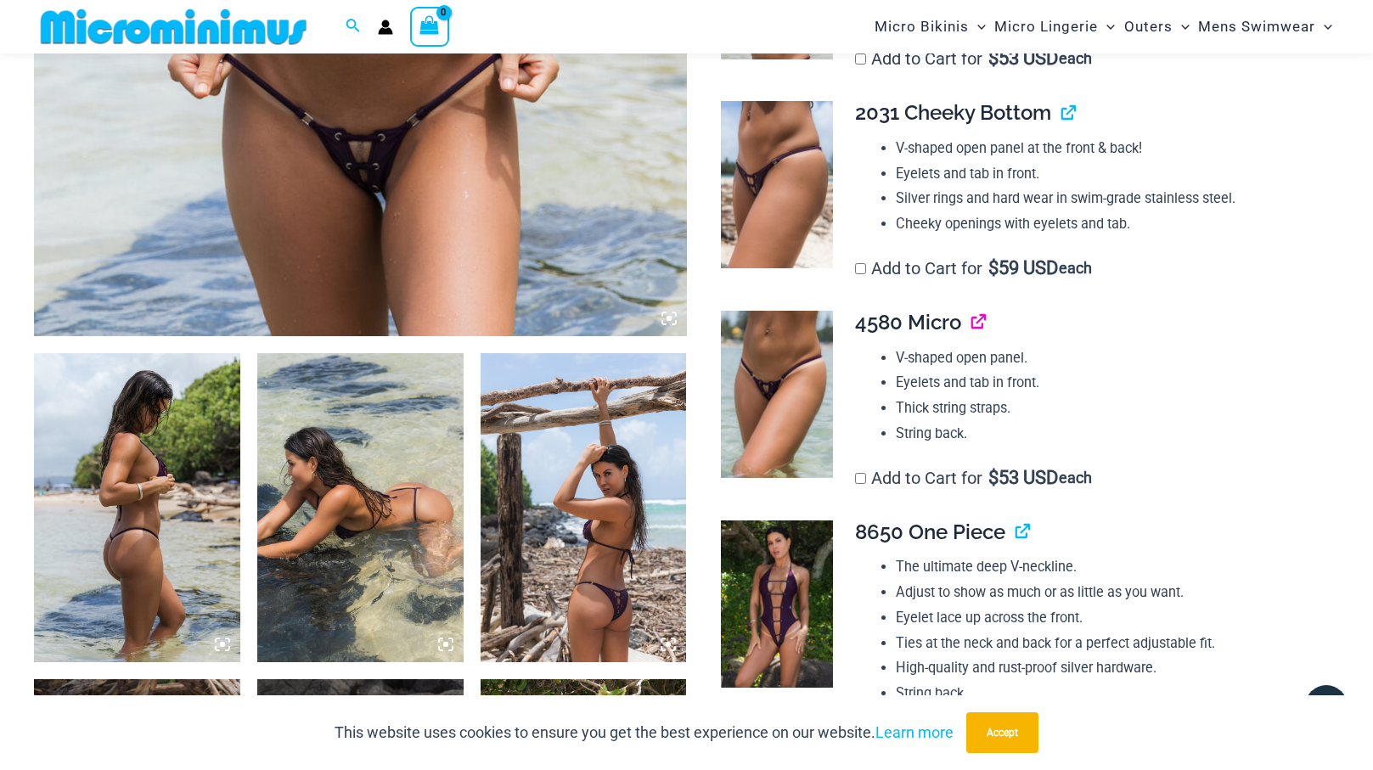
scroll to position [863, 0]
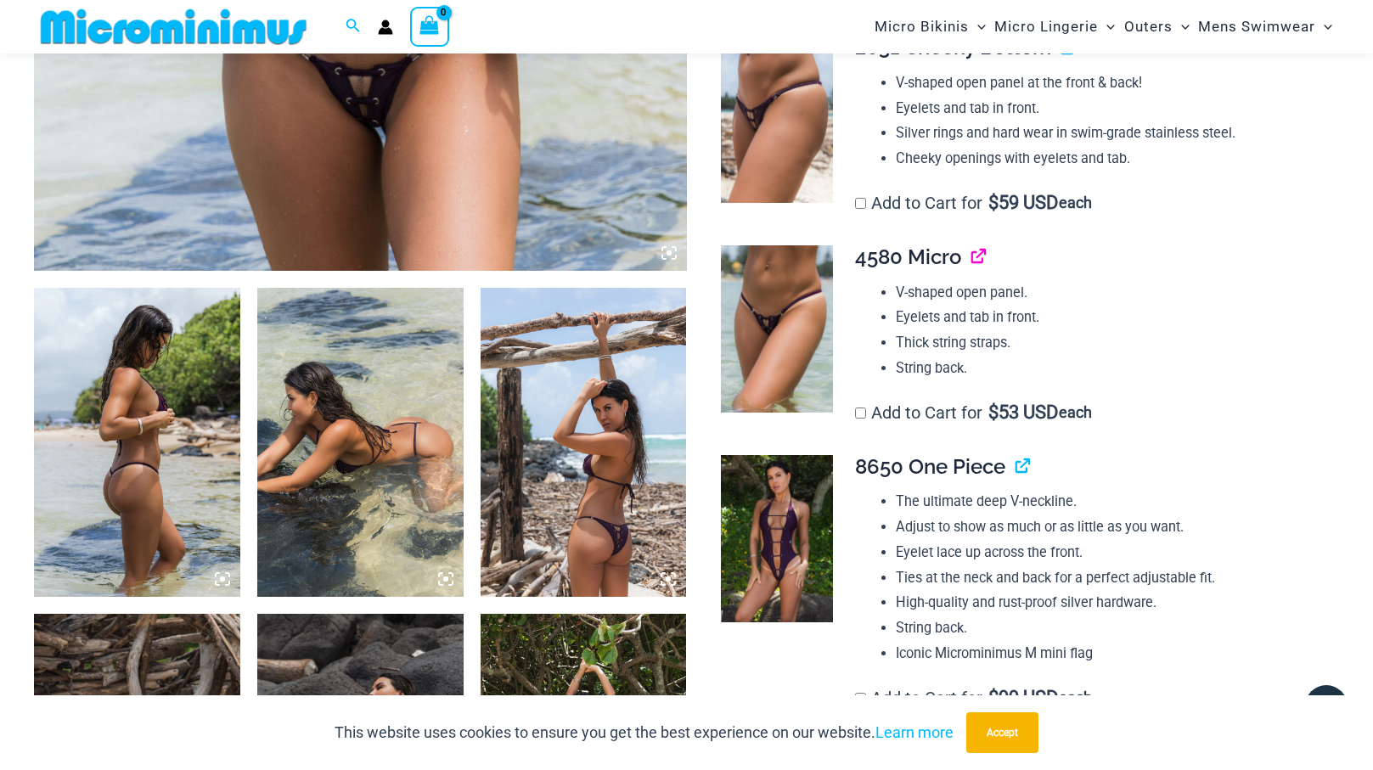
click at [972, 258] on link "View product" at bounding box center [972, 257] width 0 height 25
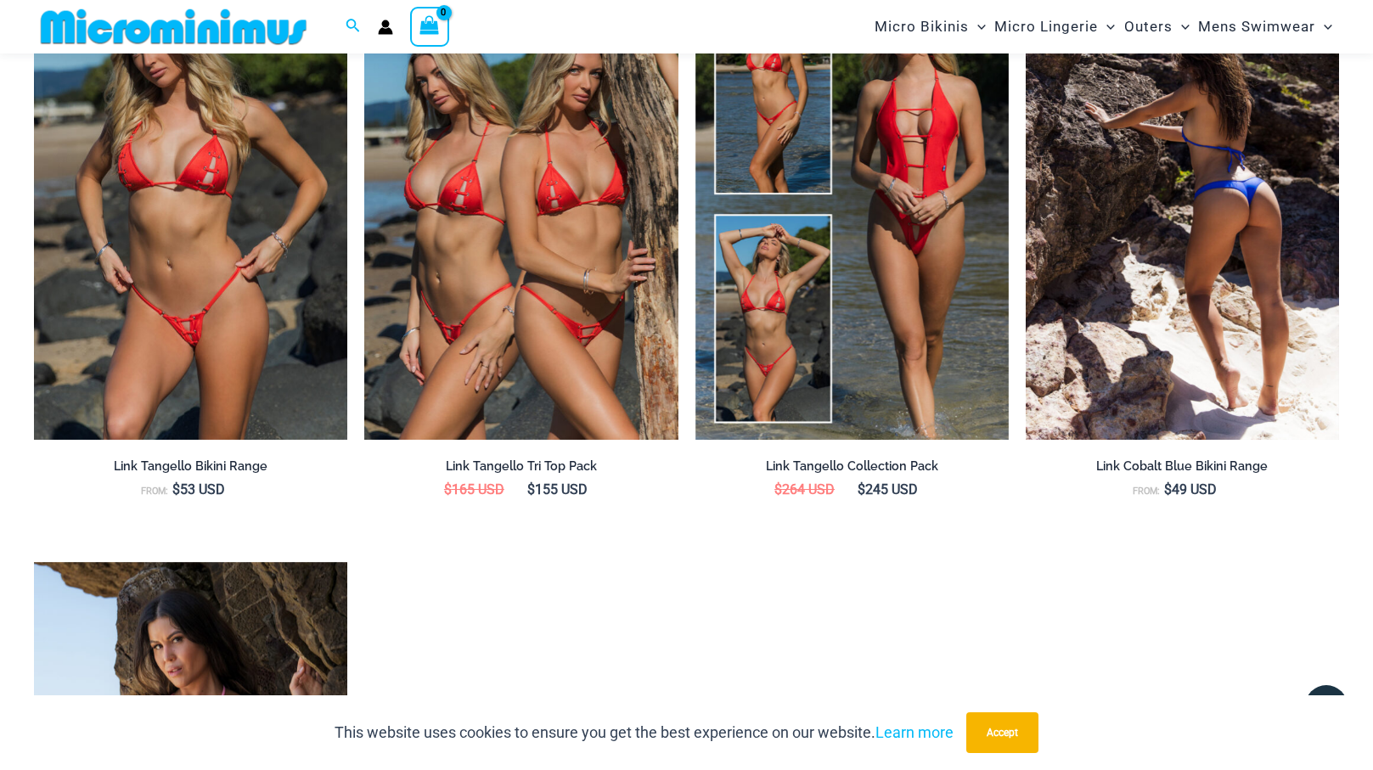
scroll to position [2450, 0]
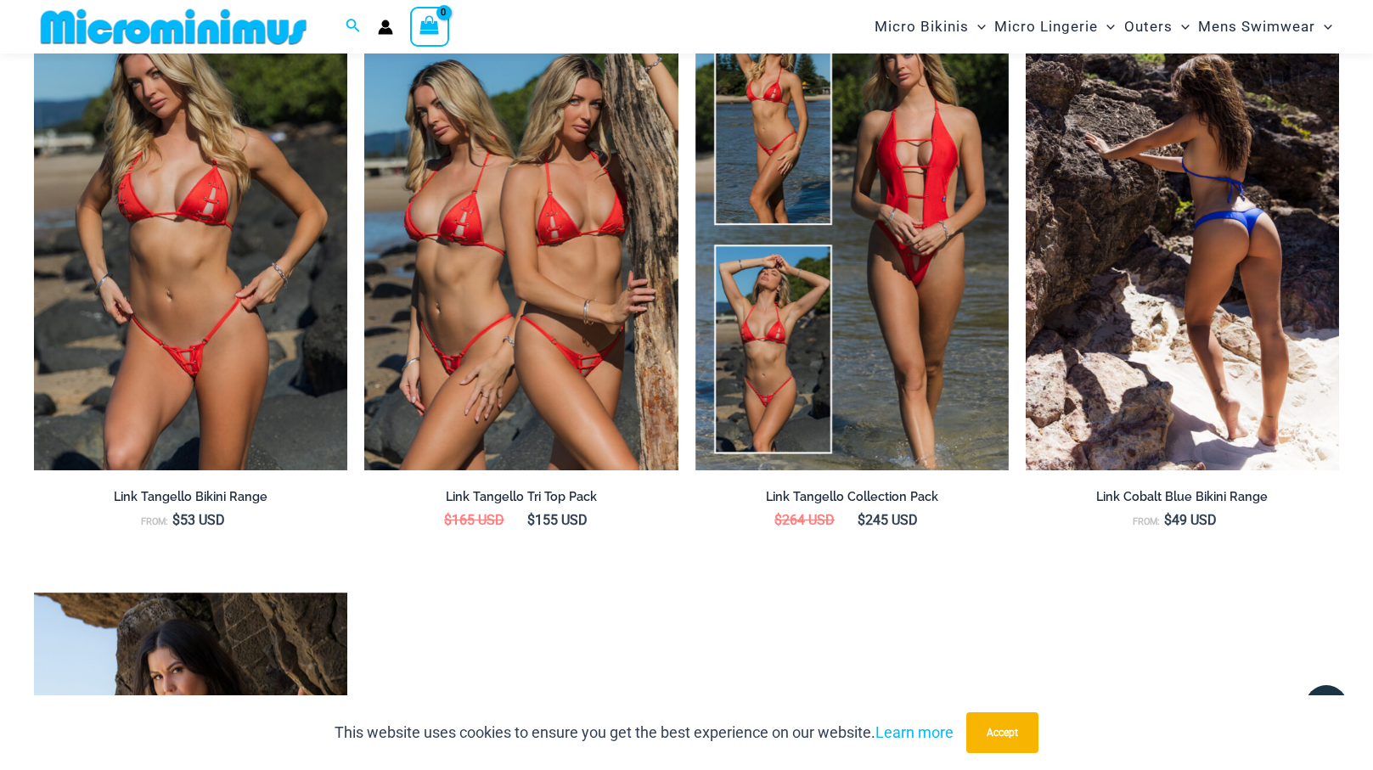
click at [1130, 319] on img at bounding box center [1182, 235] width 313 height 471
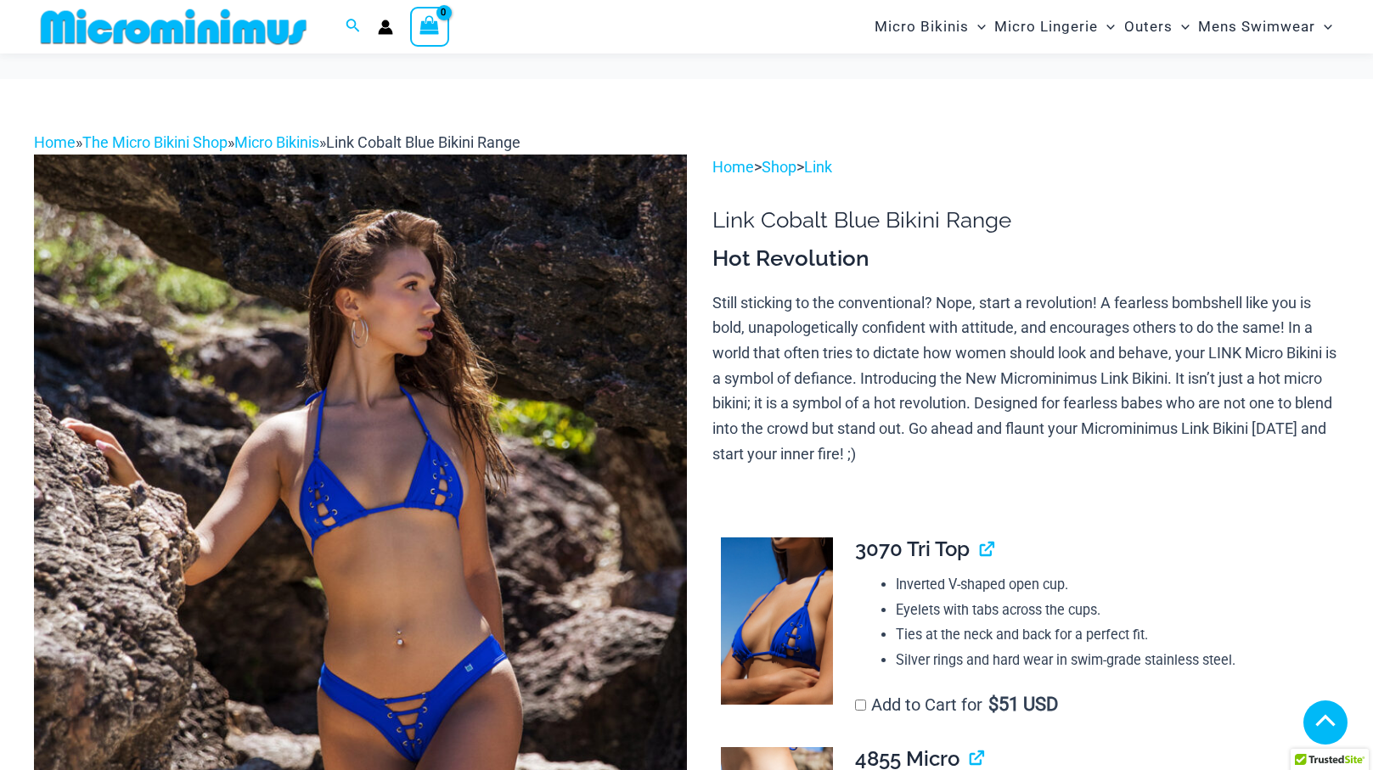
scroll to position [448, 0]
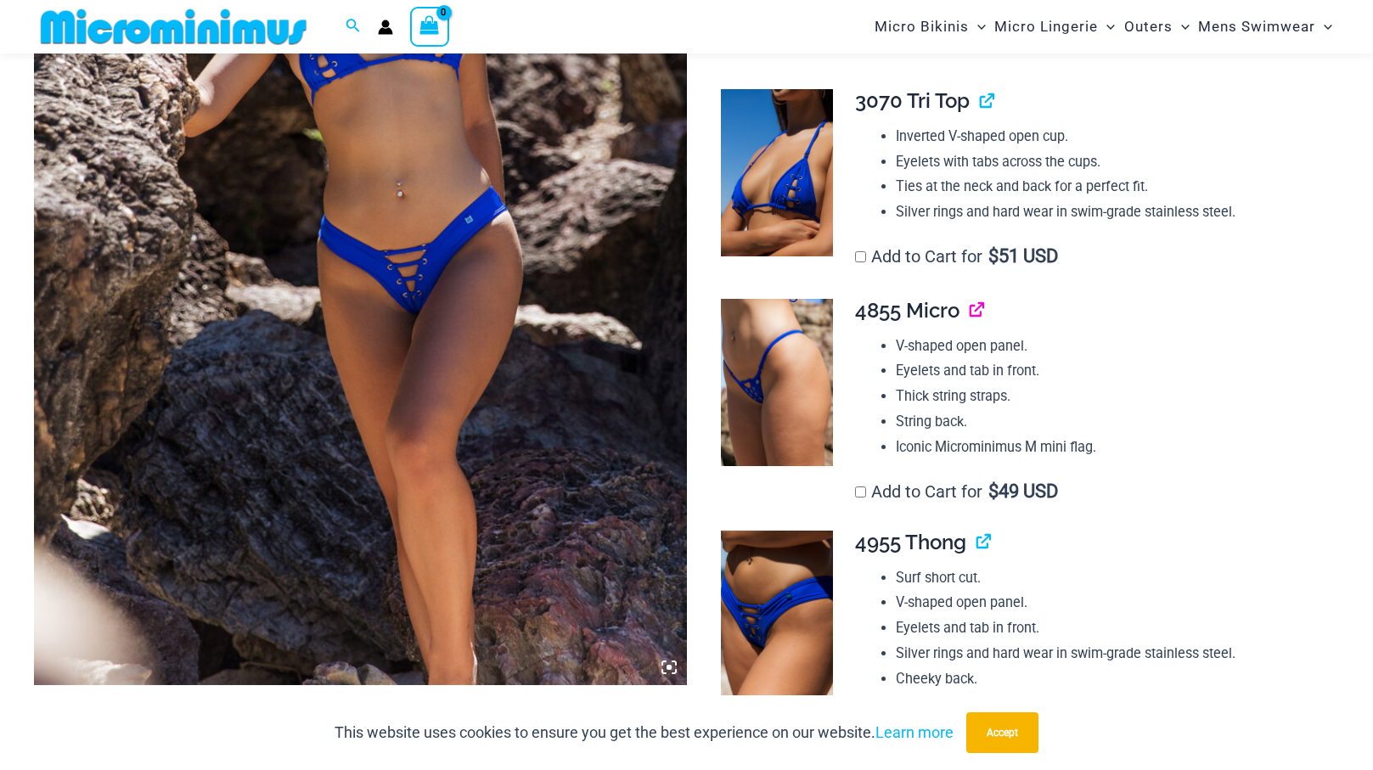
click at [970, 316] on link "View product" at bounding box center [970, 310] width 0 height 25
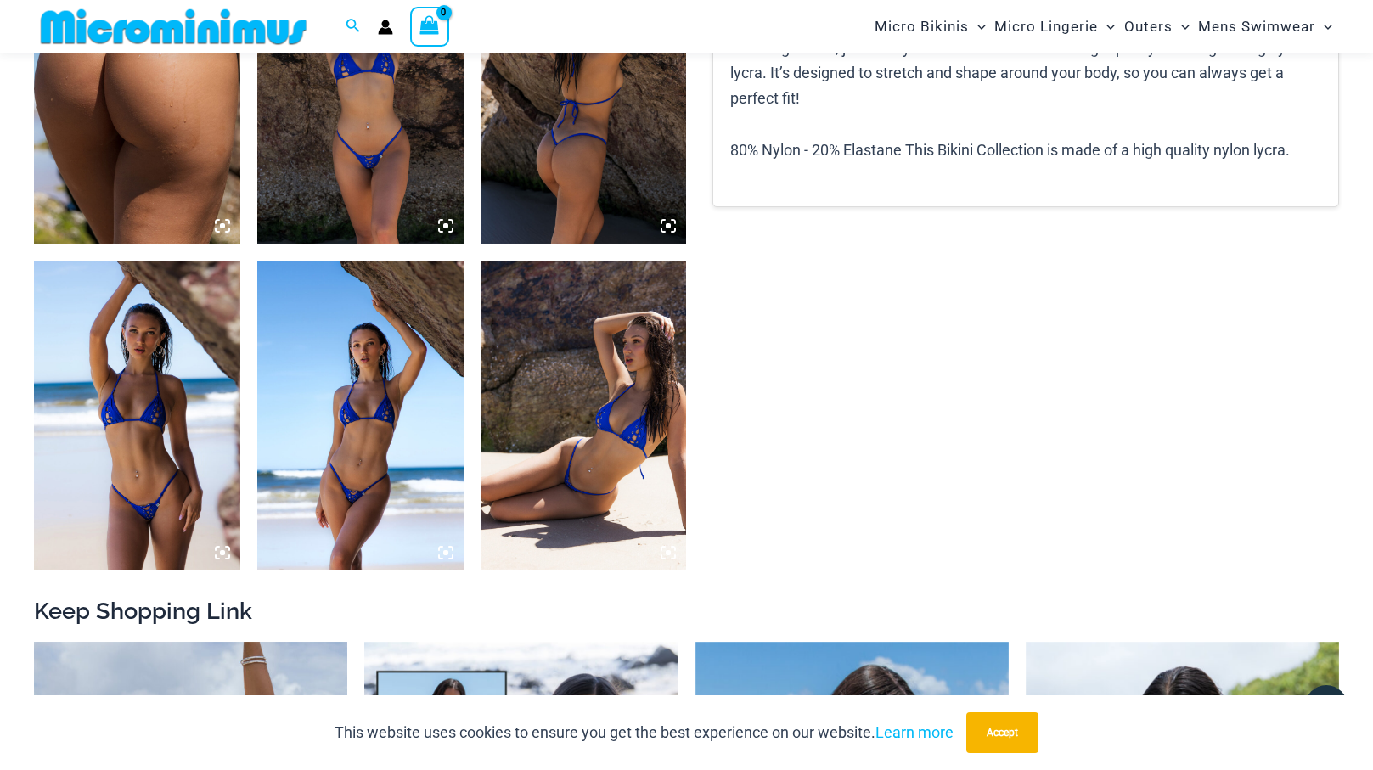
scroll to position [1221, 0]
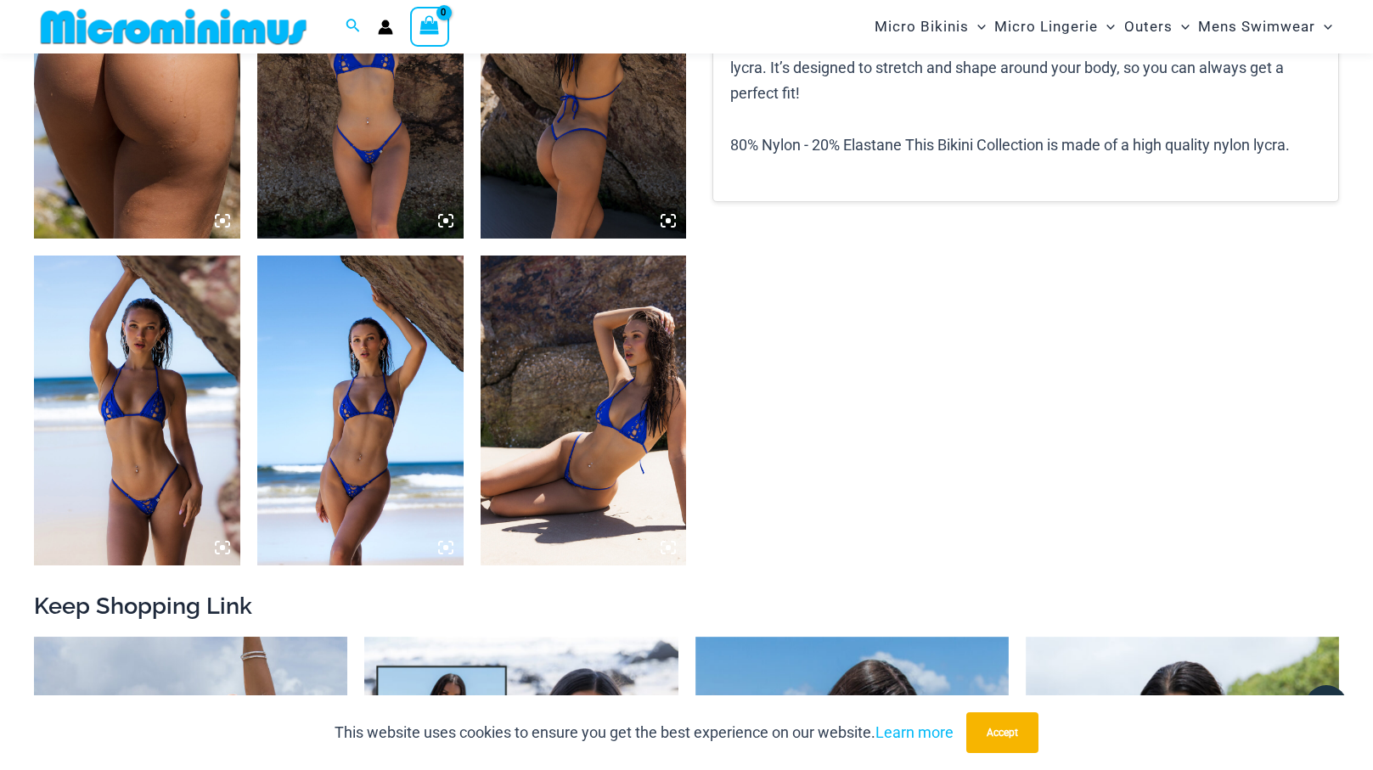
click at [156, 487] on img at bounding box center [137, 410] width 206 height 309
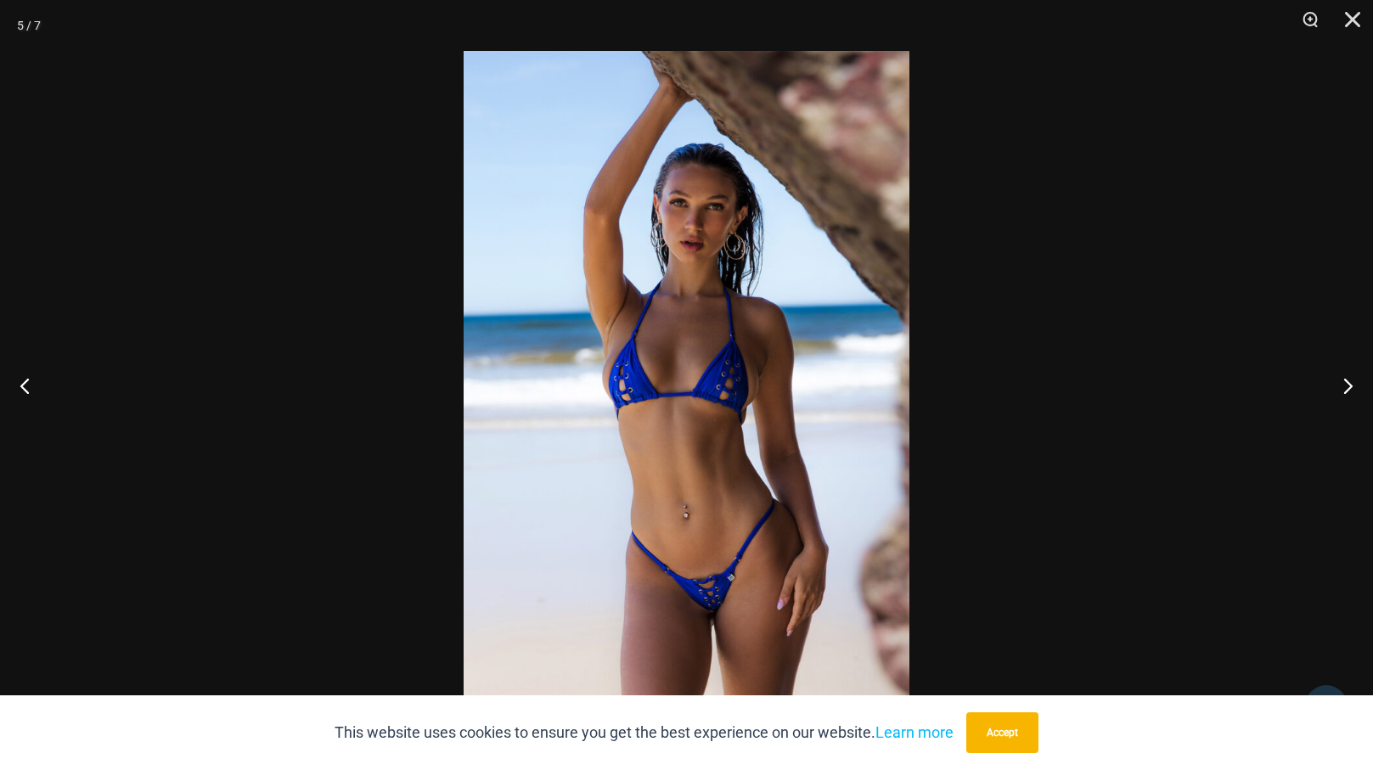
click at [727, 603] on img at bounding box center [687, 385] width 446 height 668
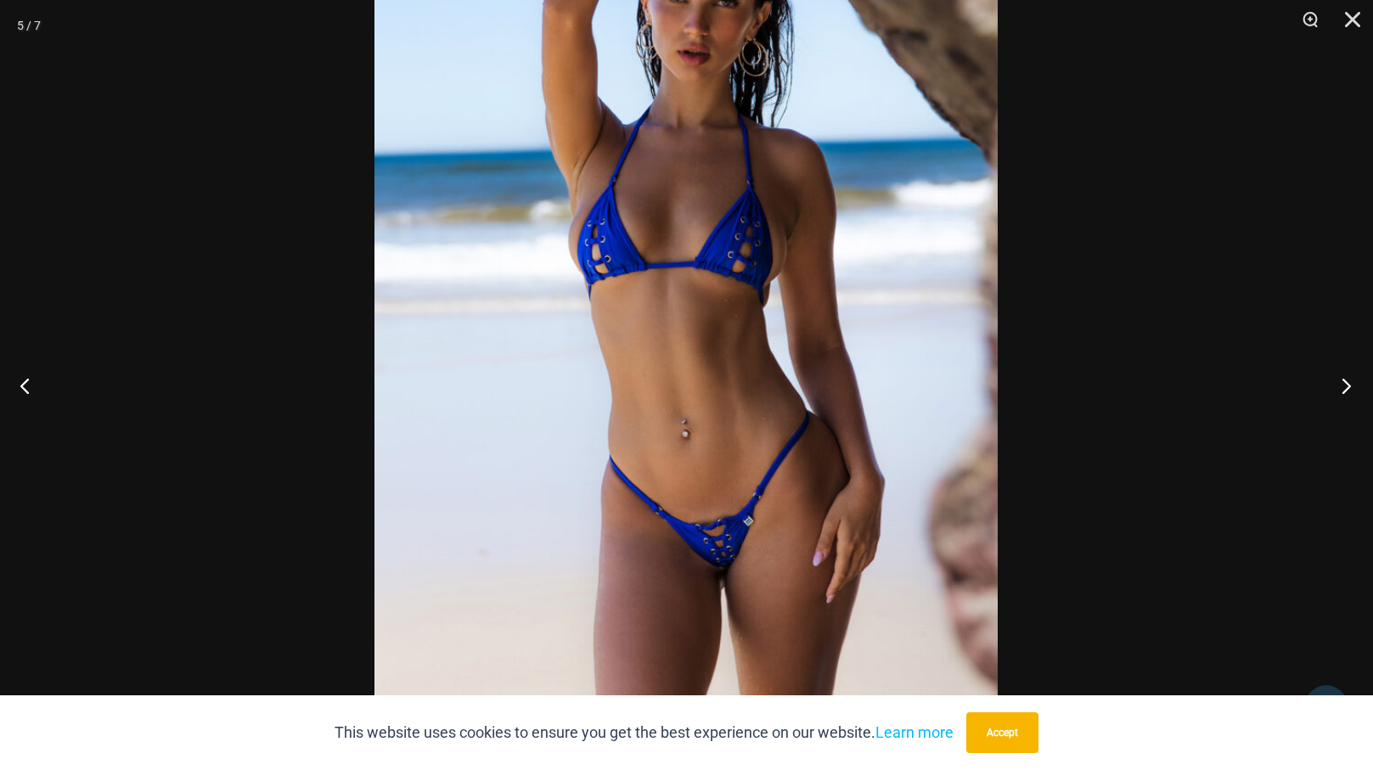
click at [1339, 401] on button "Next" at bounding box center [1342, 385] width 64 height 85
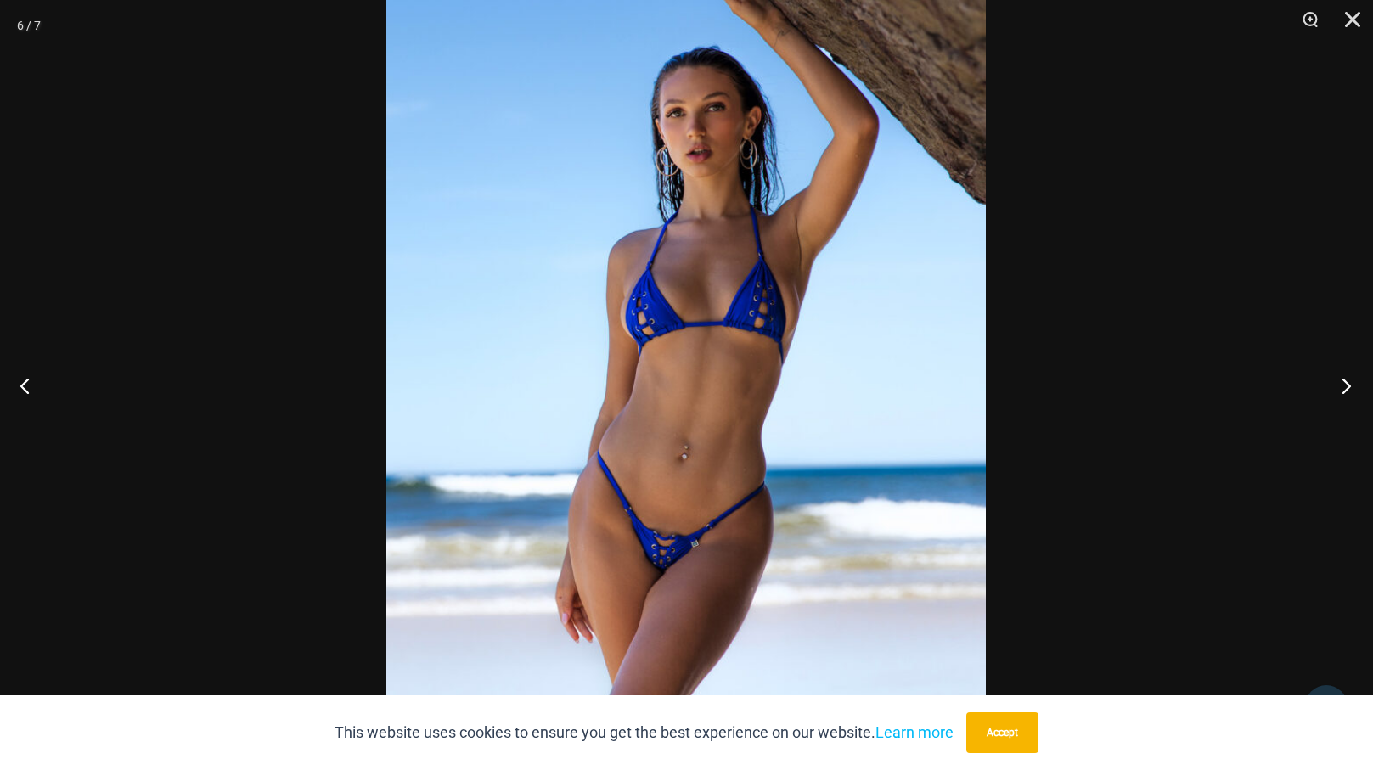
click at [1346, 380] on button "Next" at bounding box center [1342, 385] width 64 height 85
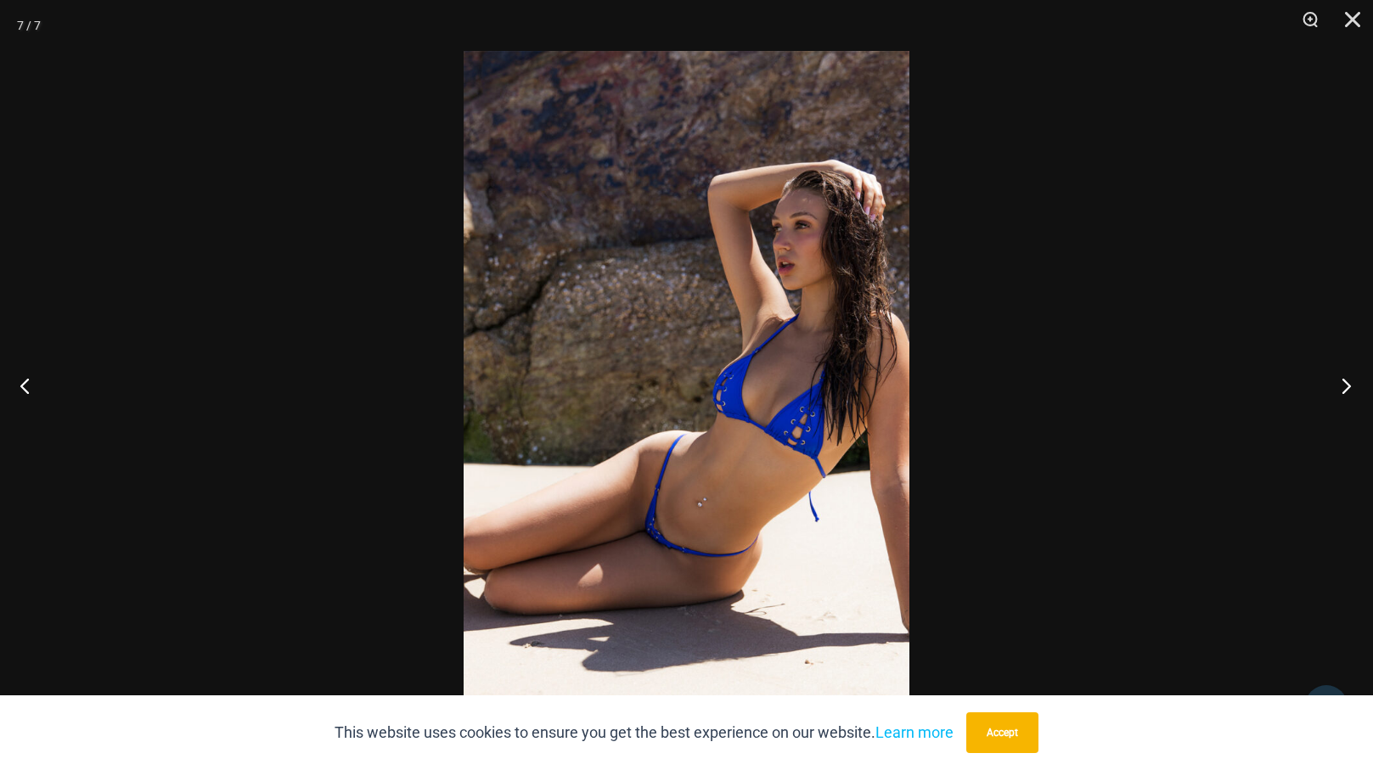
click at [1346, 380] on button "Next" at bounding box center [1342, 385] width 64 height 85
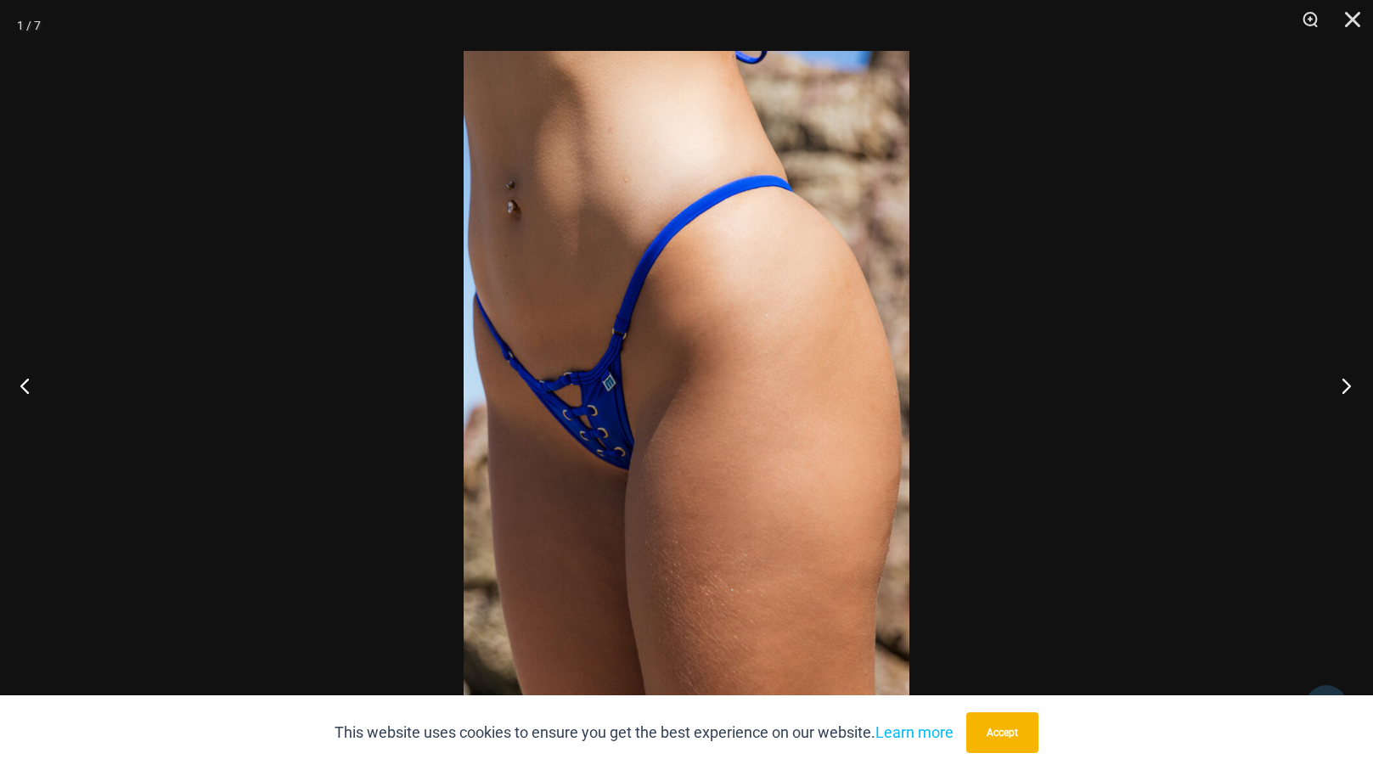
click at [1346, 380] on button "Next" at bounding box center [1342, 385] width 64 height 85
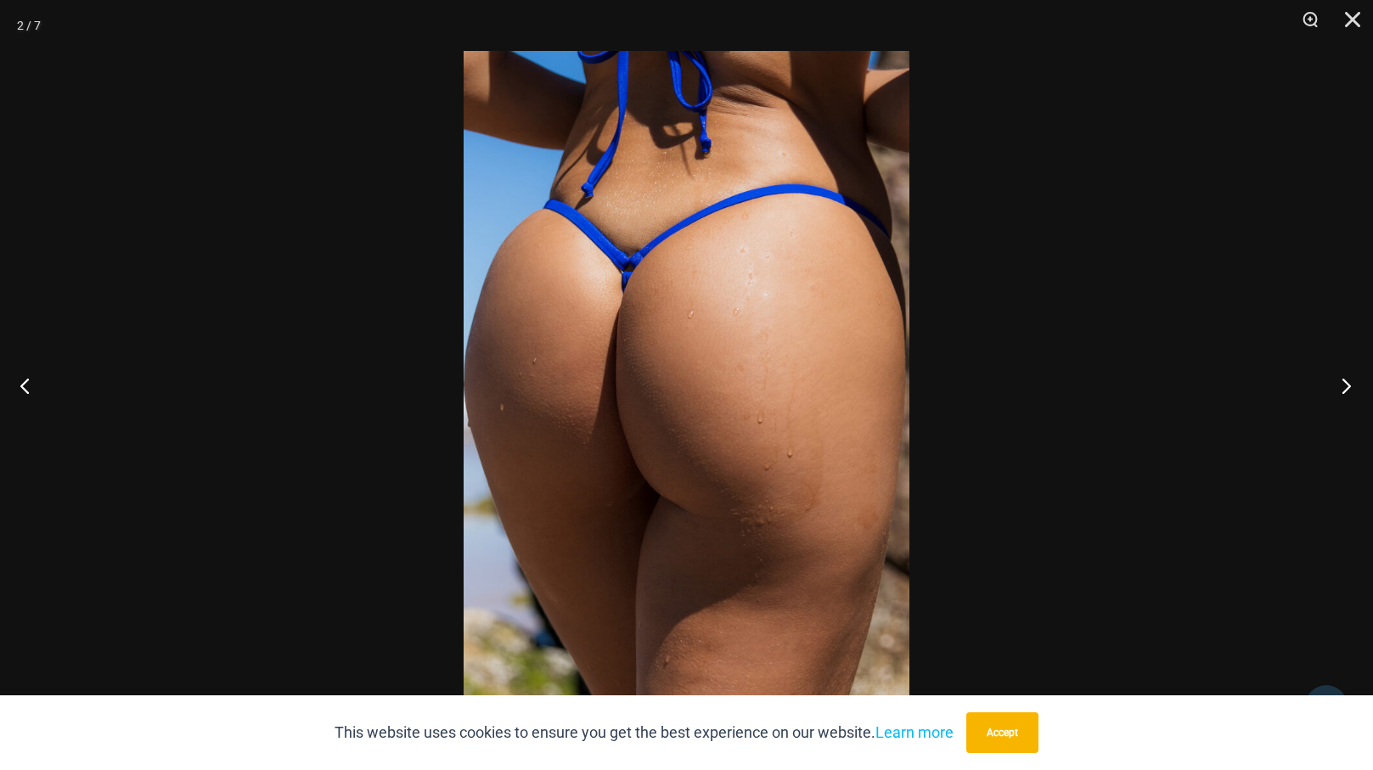
click at [1346, 380] on button "Next" at bounding box center [1342, 385] width 64 height 85
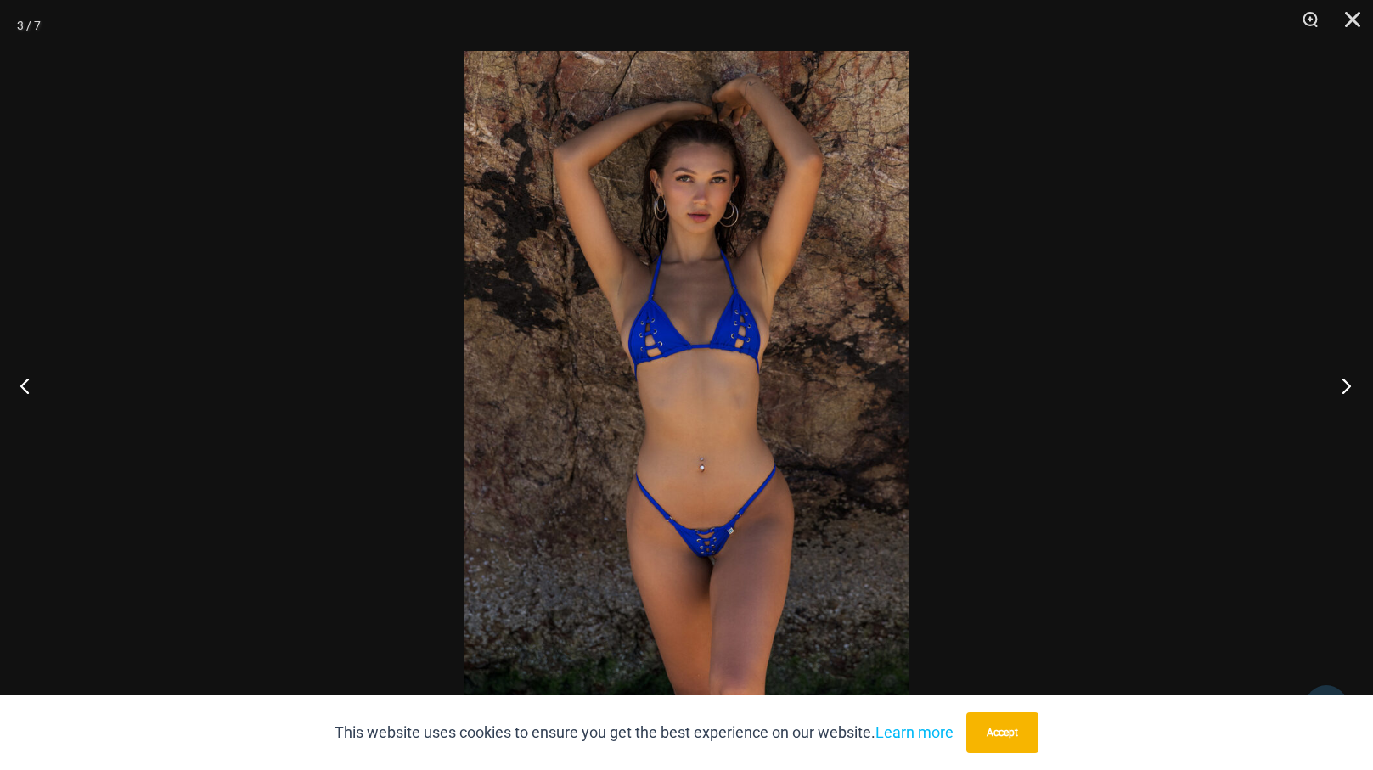
click at [1346, 380] on button "Next" at bounding box center [1342, 385] width 64 height 85
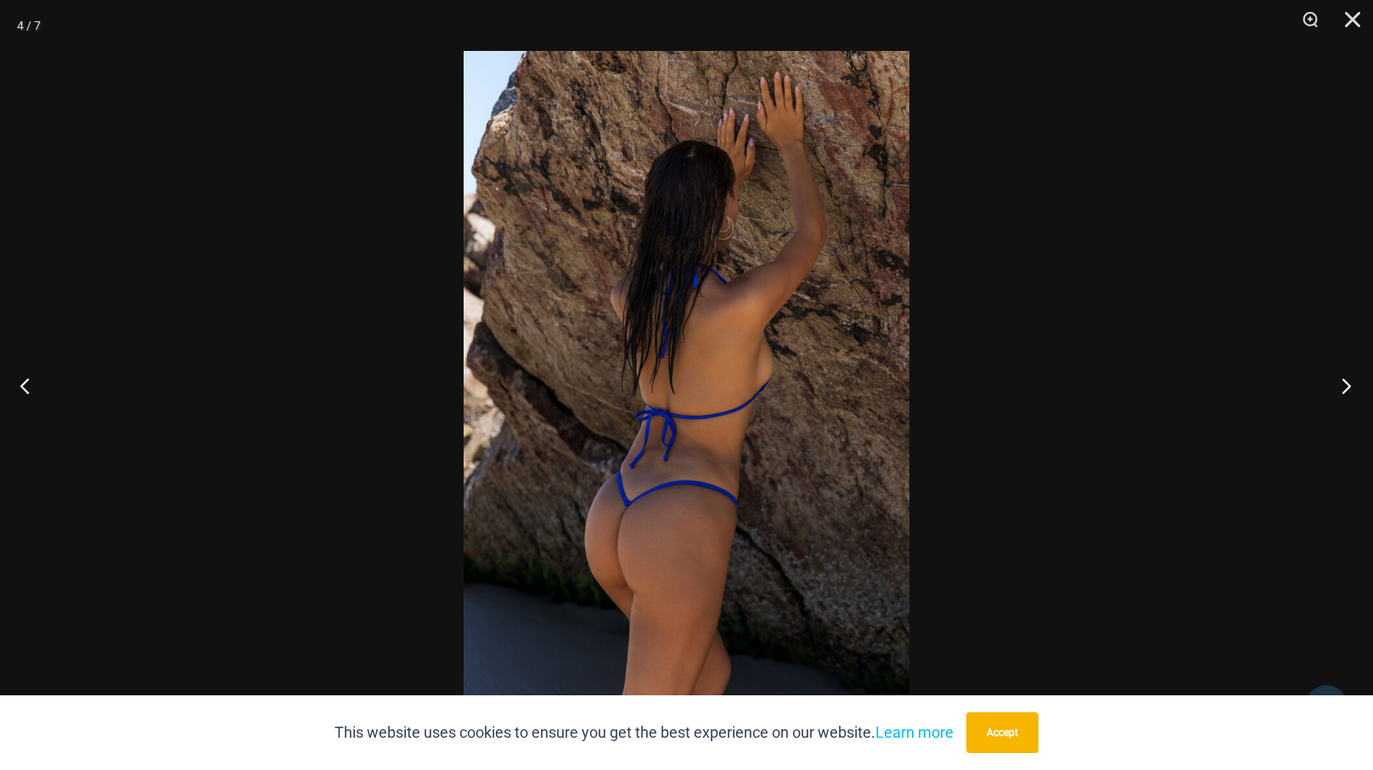
click at [1346, 381] on button "Next" at bounding box center [1342, 385] width 64 height 85
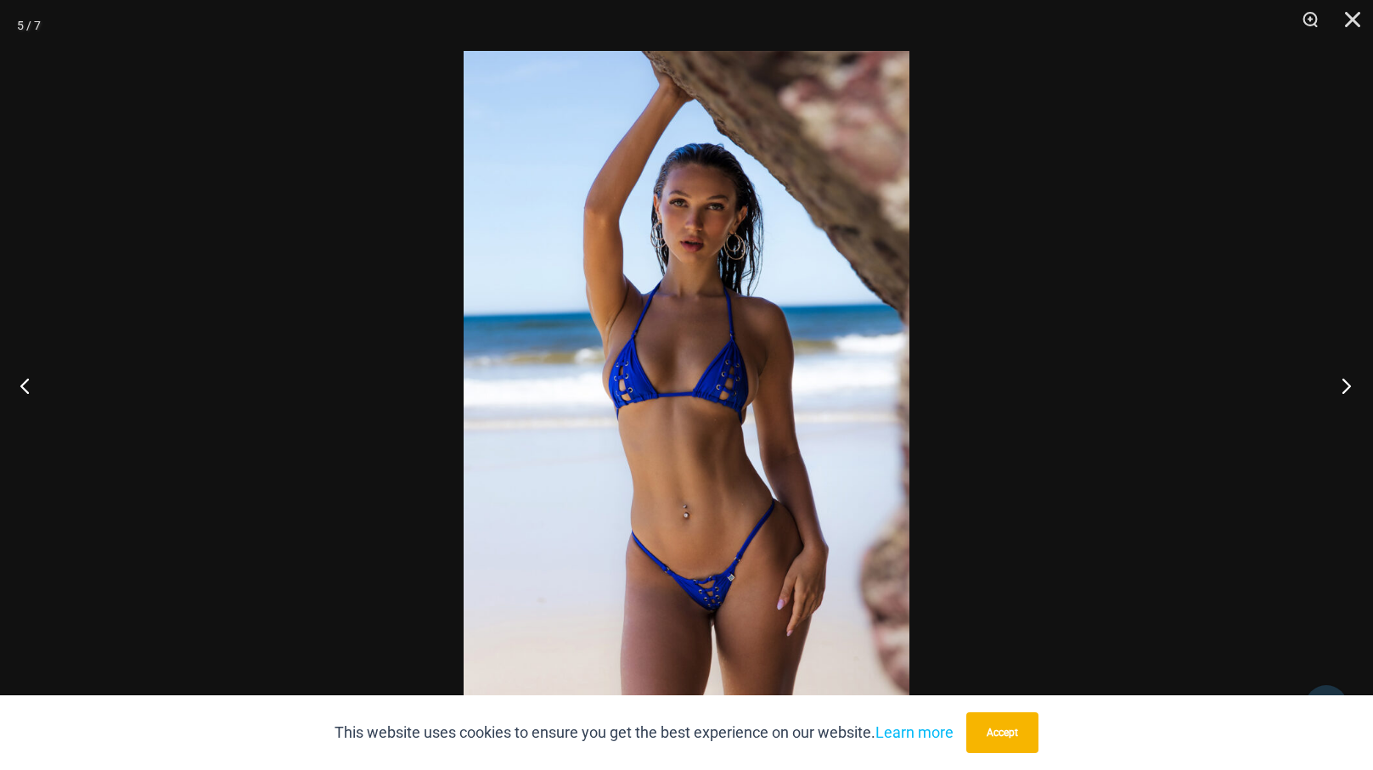
click at [1346, 381] on button "Next" at bounding box center [1342, 385] width 64 height 85
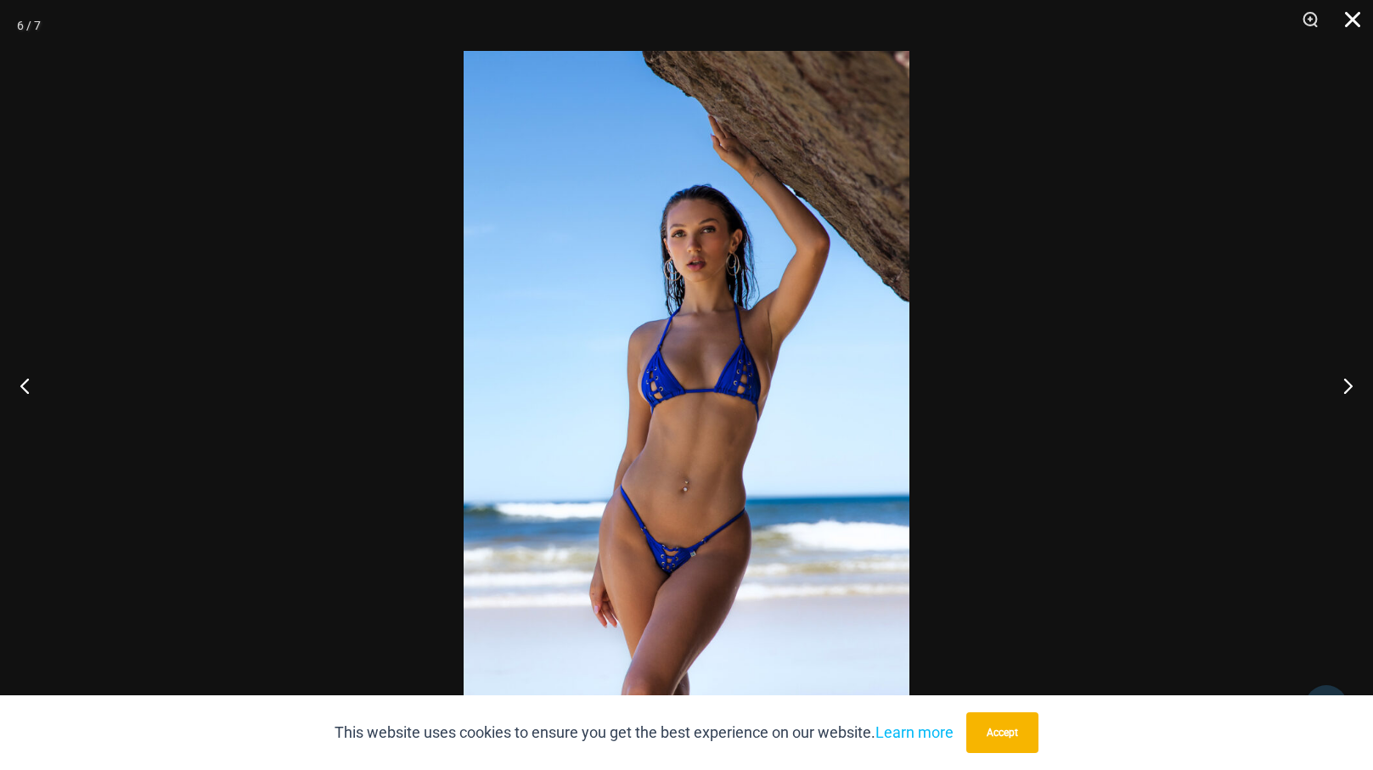
click at [1359, 14] on button "Close" at bounding box center [1347, 25] width 42 height 51
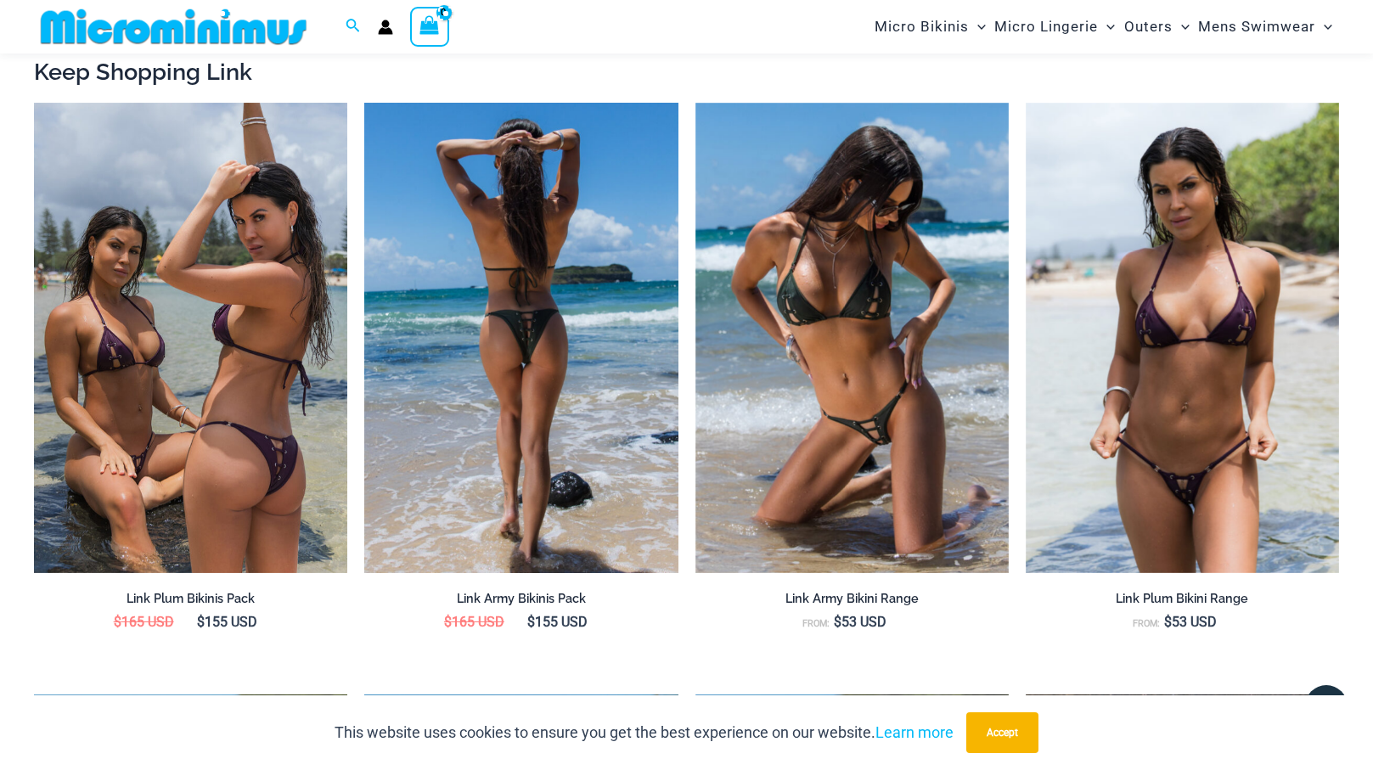
scroll to position [1757, 0]
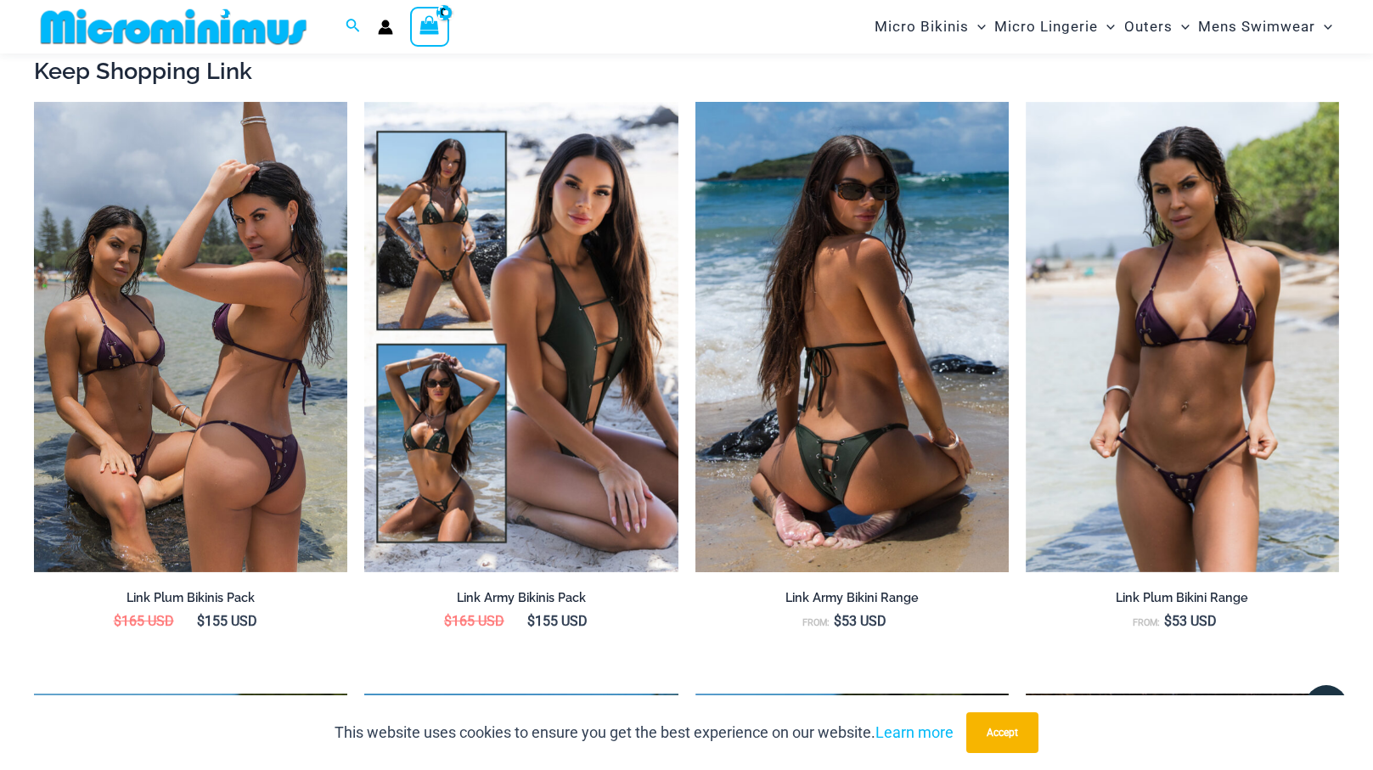
click at [894, 468] on img at bounding box center [852, 337] width 313 height 471
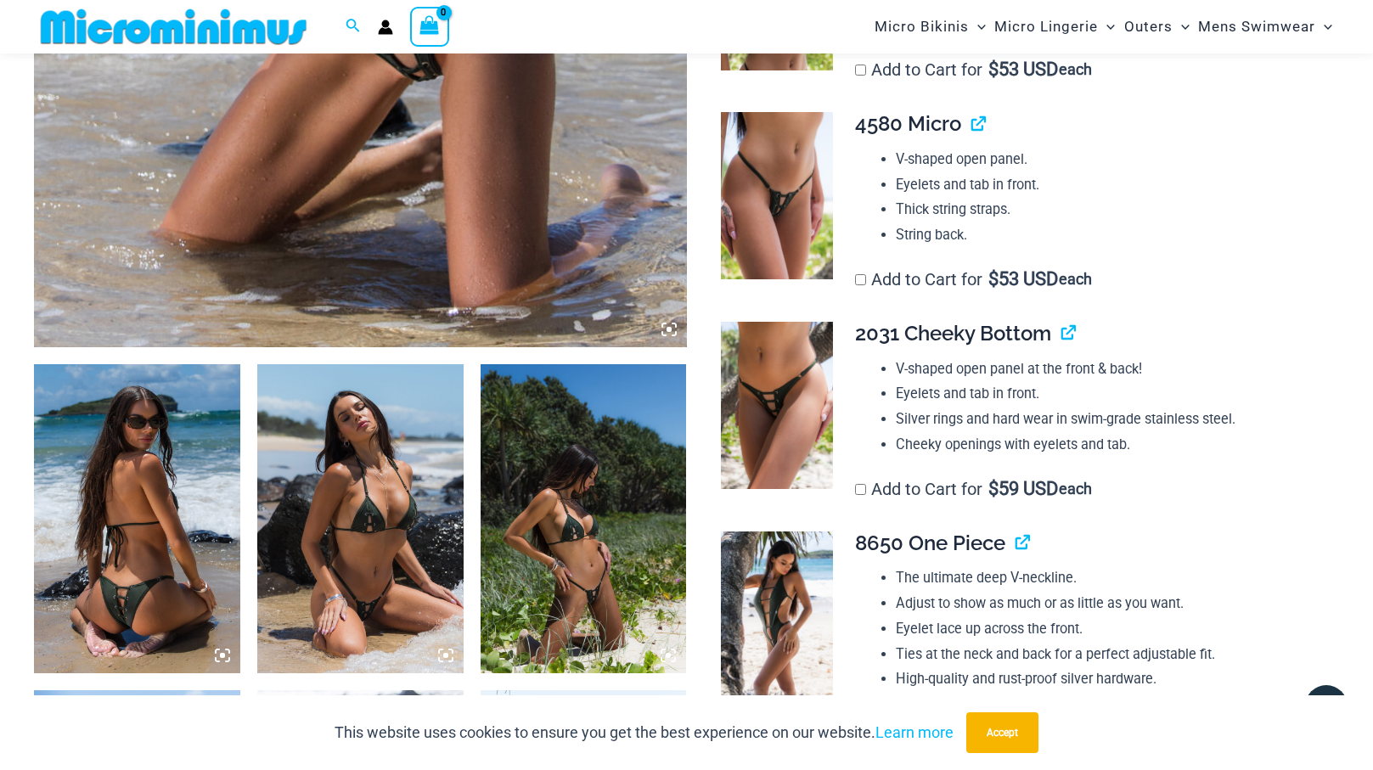
scroll to position [783, 0]
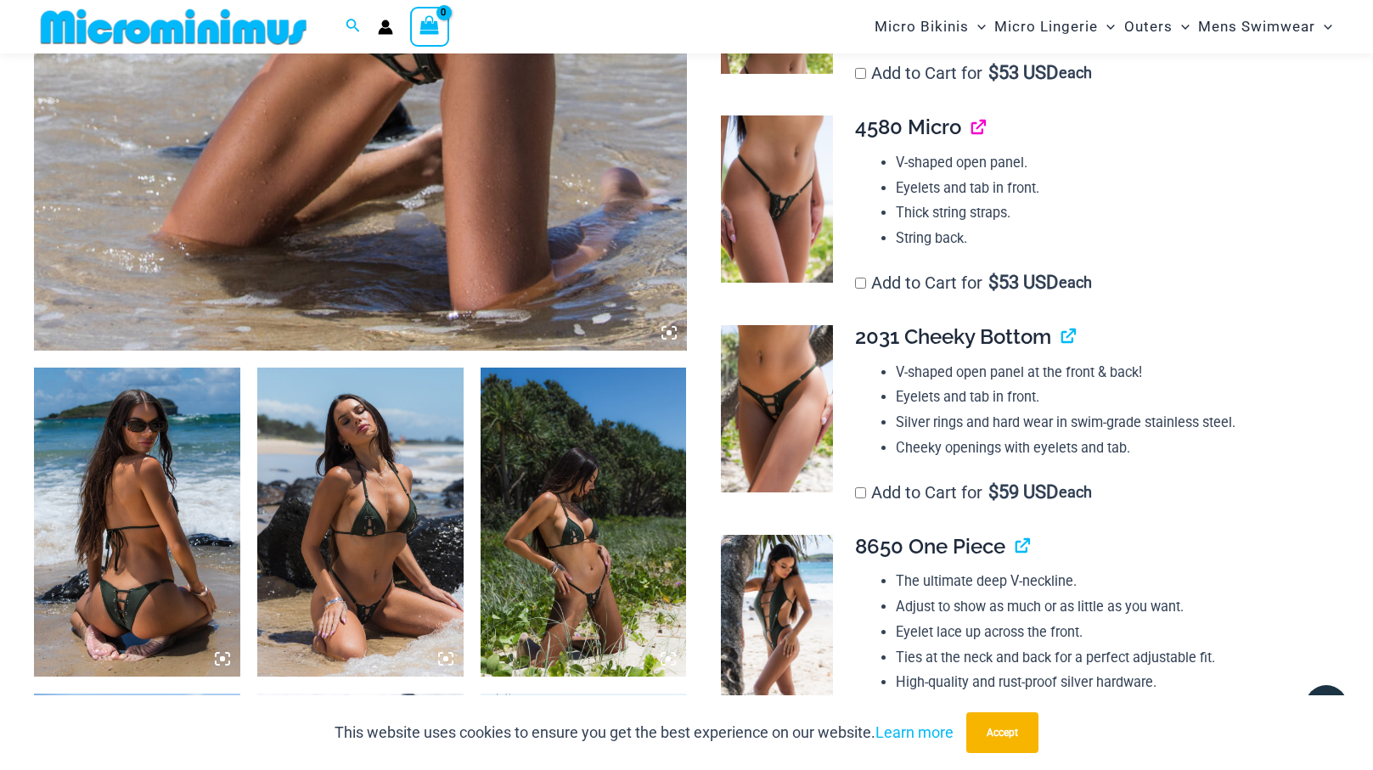
click at [972, 130] on link "View product" at bounding box center [972, 127] width 0 height 25
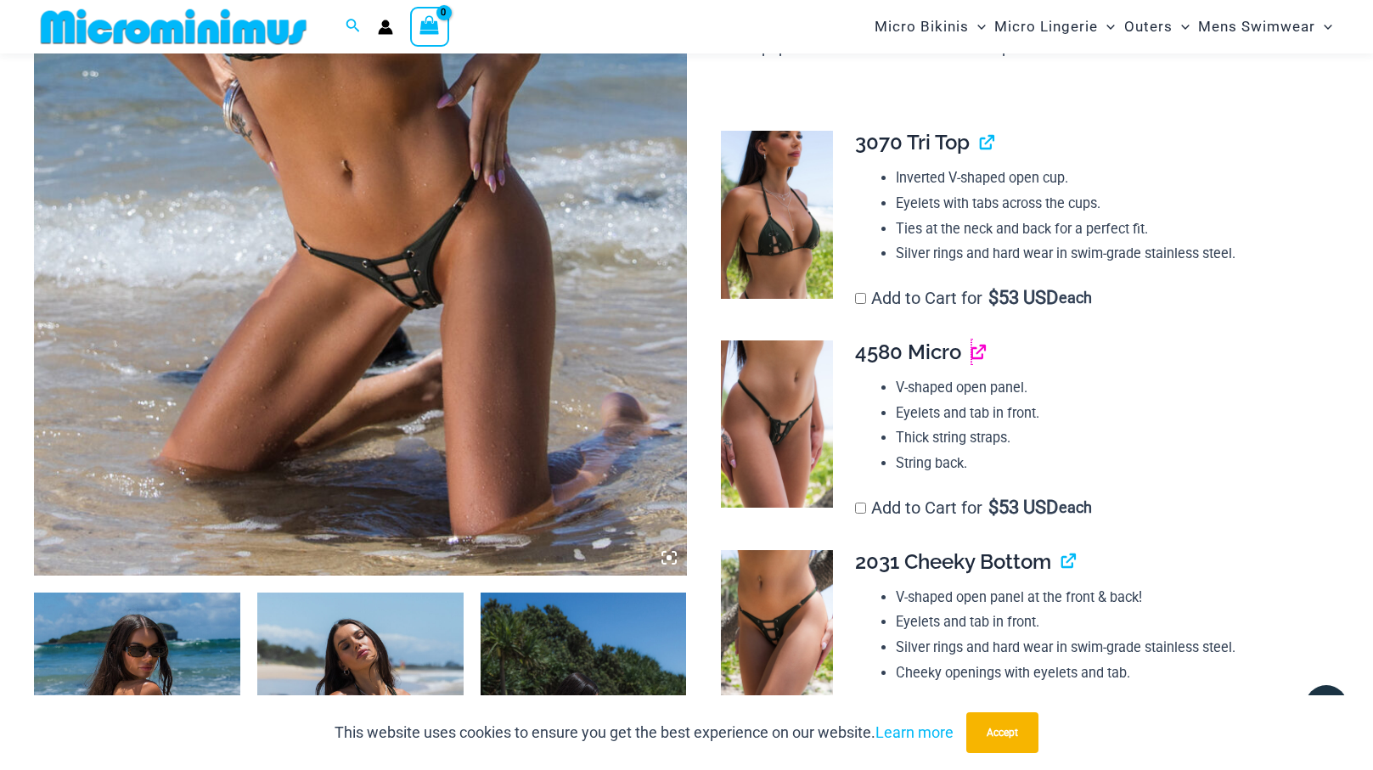
scroll to position [581, 0]
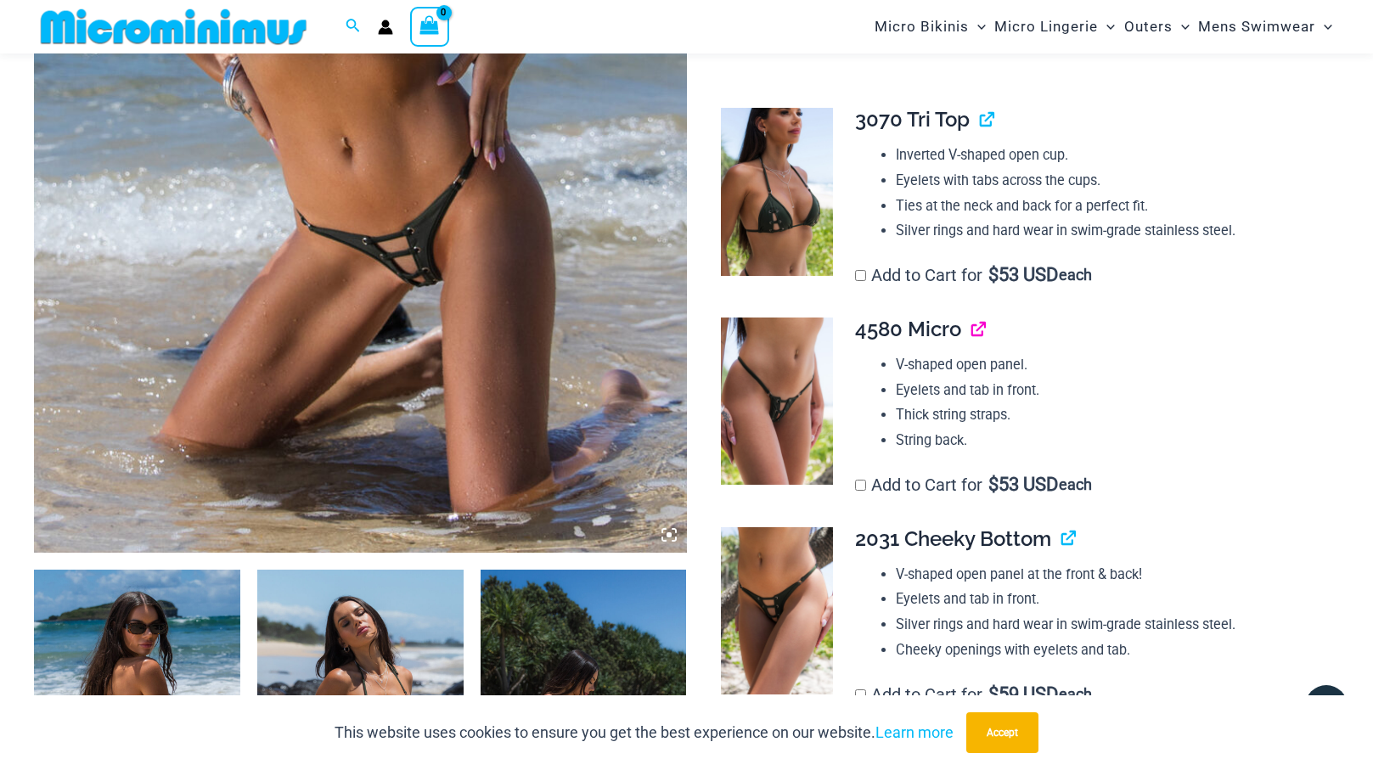
click at [972, 330] on link "View product" at bounding box center [972, 329] width 0 height 25
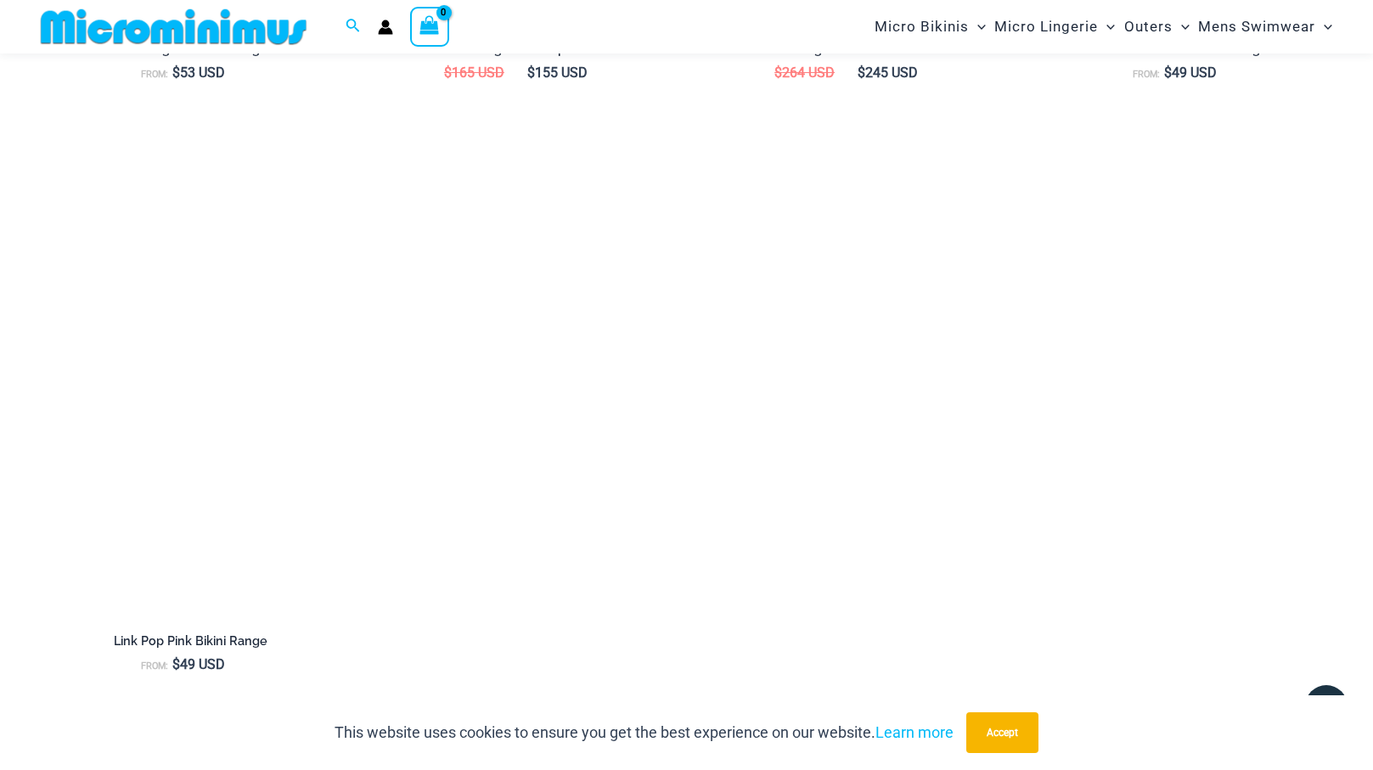
scroll to position [2899, 0]
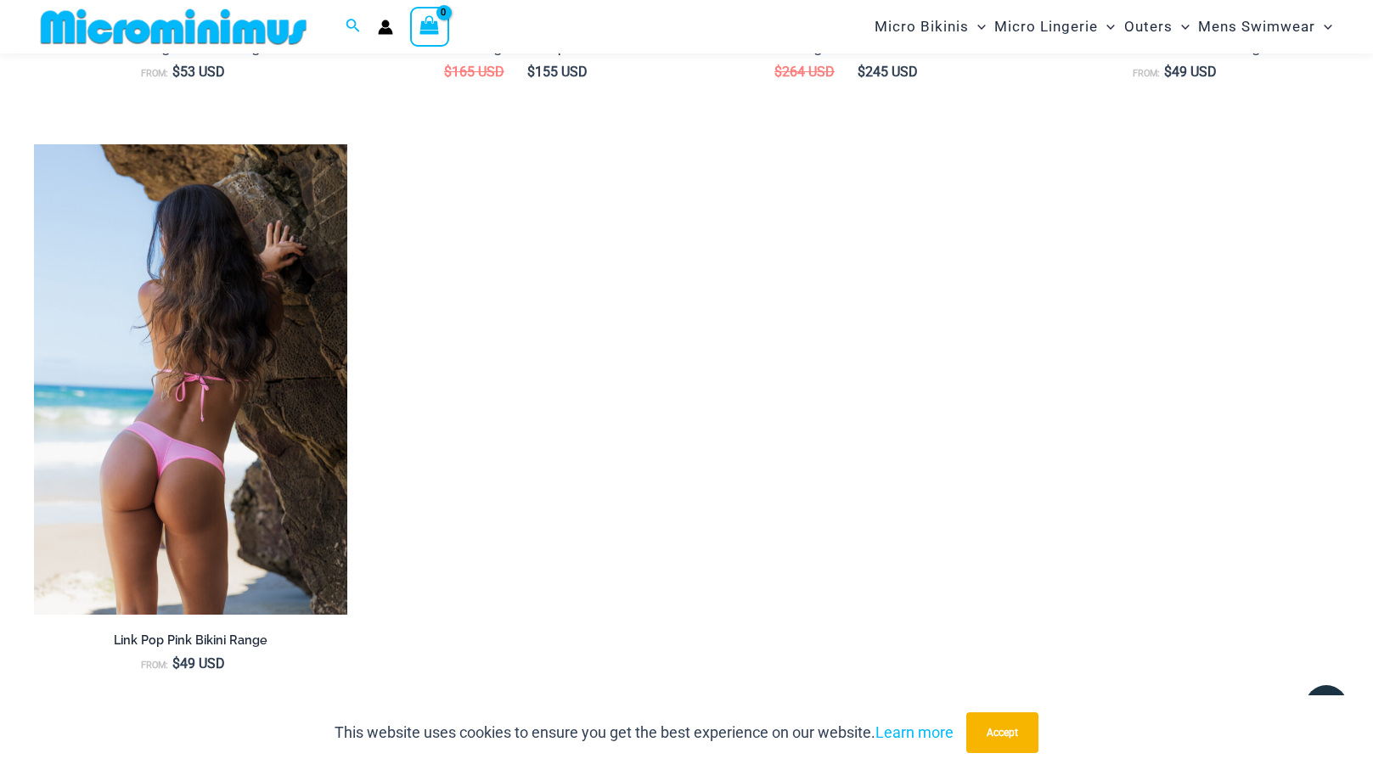
click at [197, 454] on img at bounding box center [190, 379] width 313 height 471
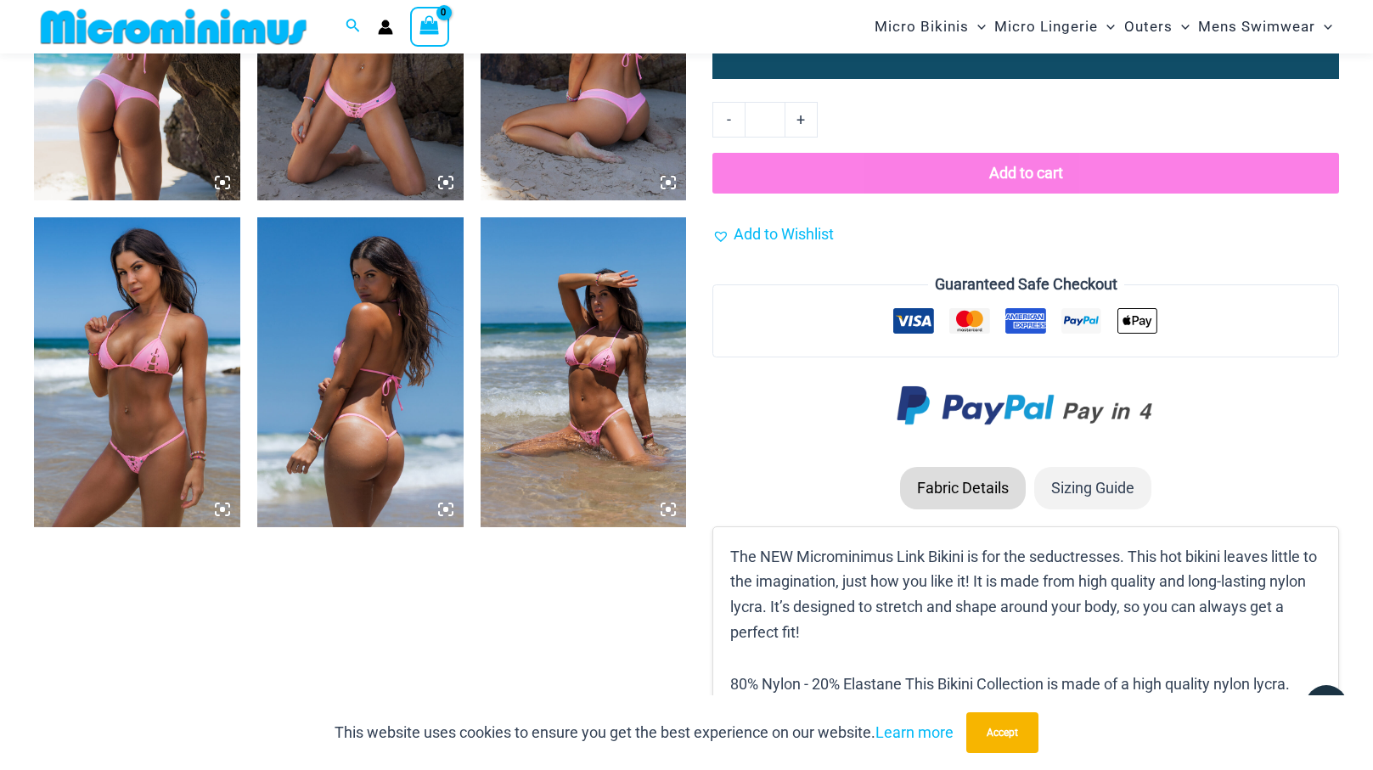
scroll to position [1263, 0]
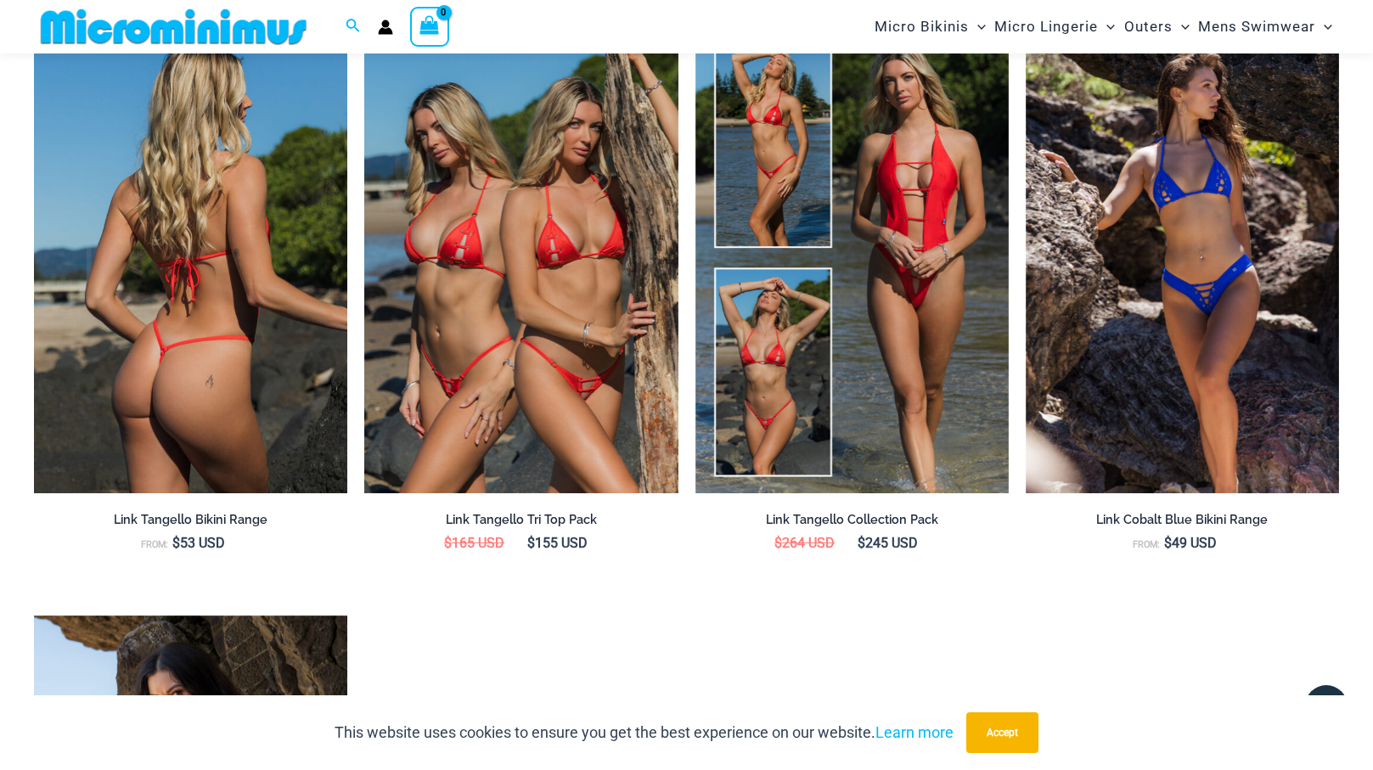
scroll to position [2436, 0]
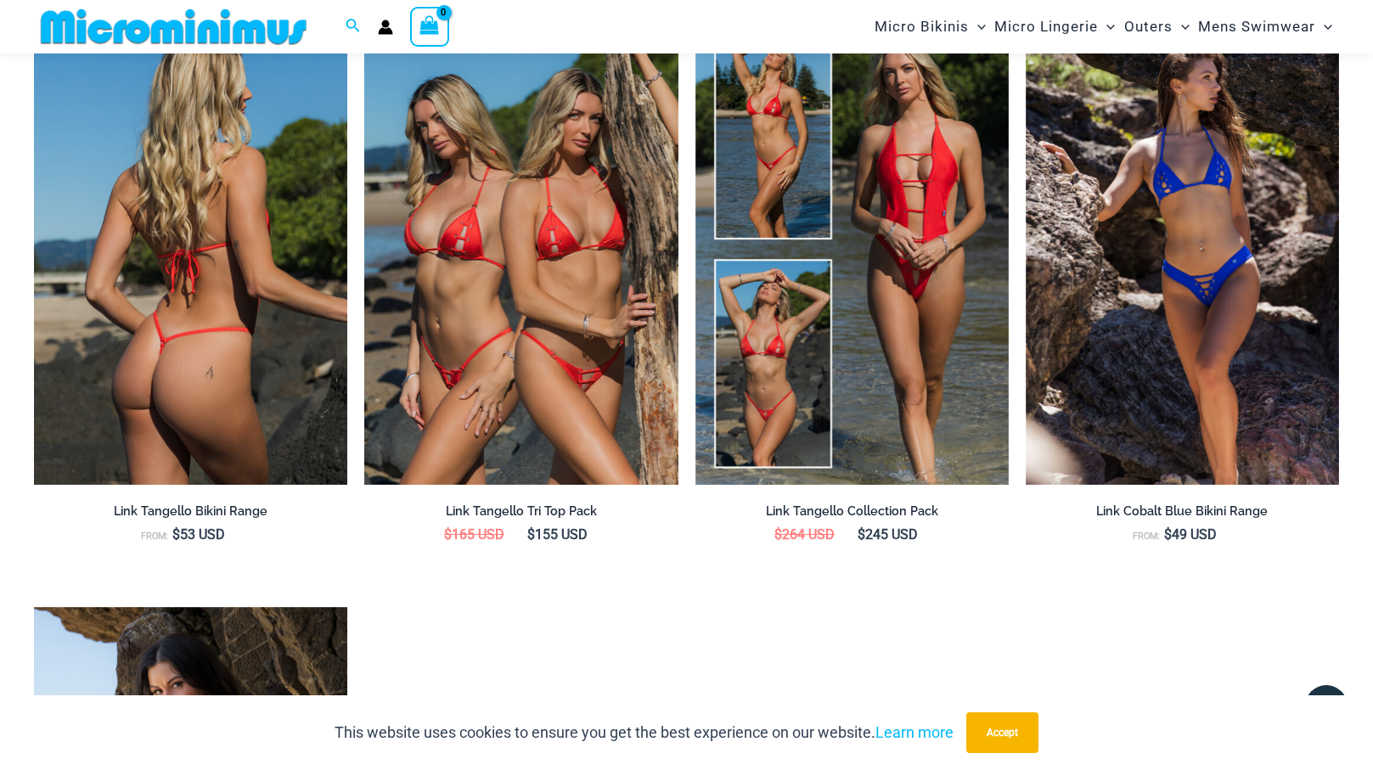
click at [244, 388] on img at bounding box center [190, 249] width 313 height 471
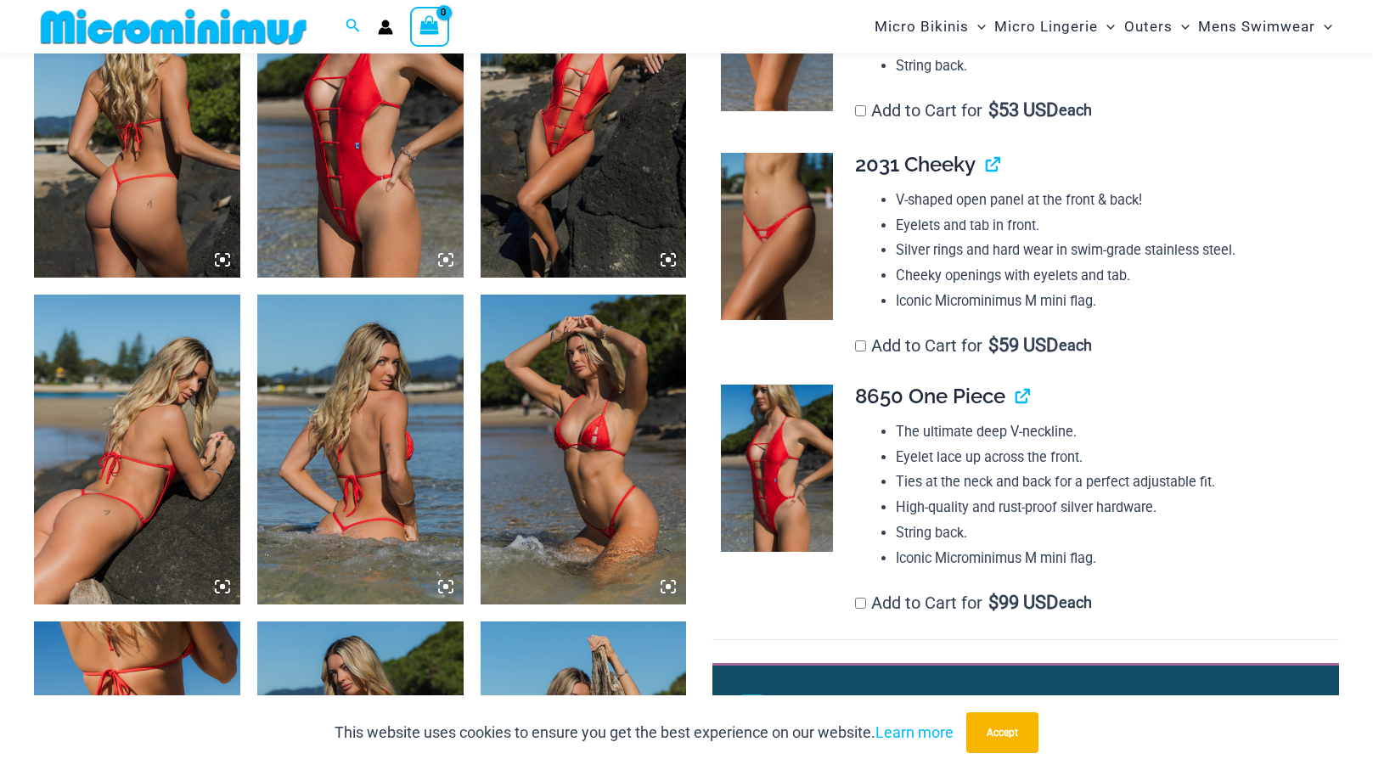
scroll to position [1187, 0]
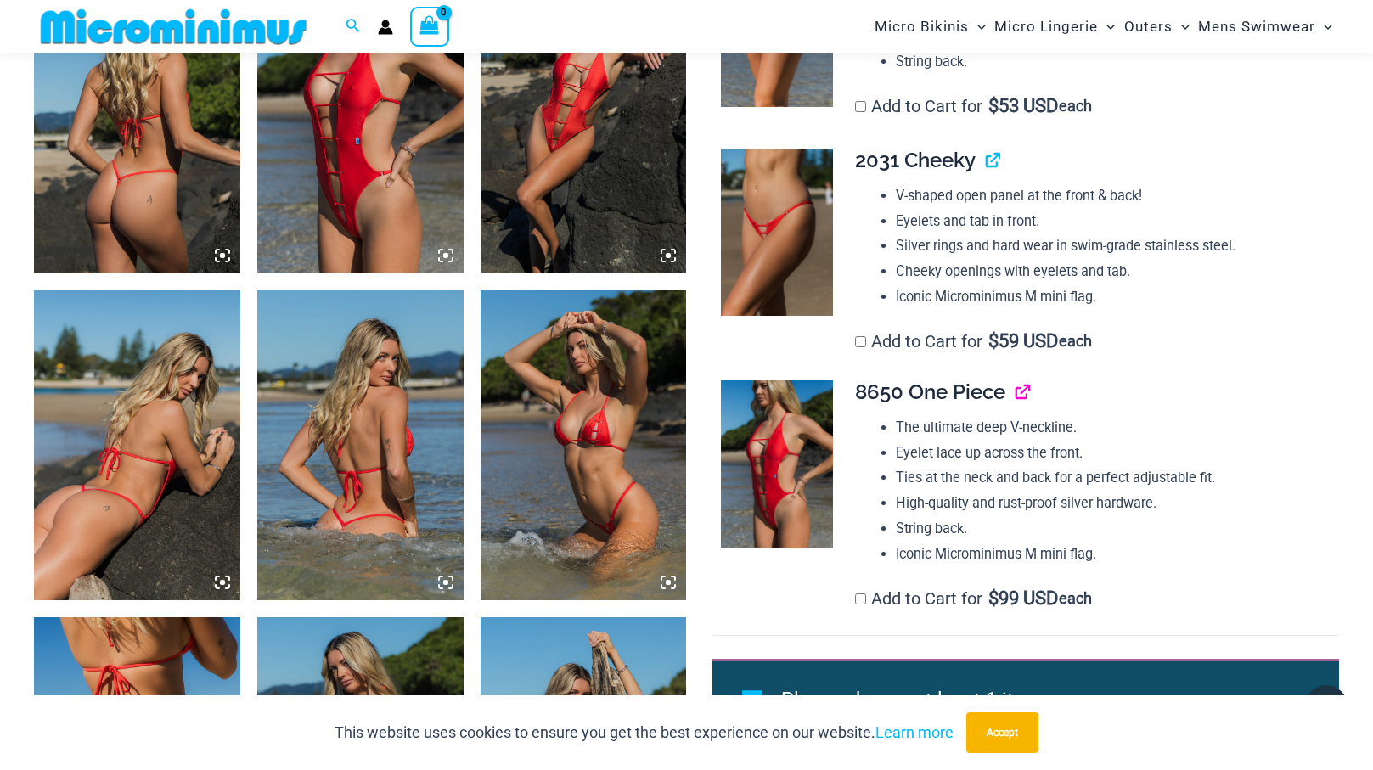
click at [1016, 395] on link "View product" at bounding box center [1016, 392] width 0 height 25
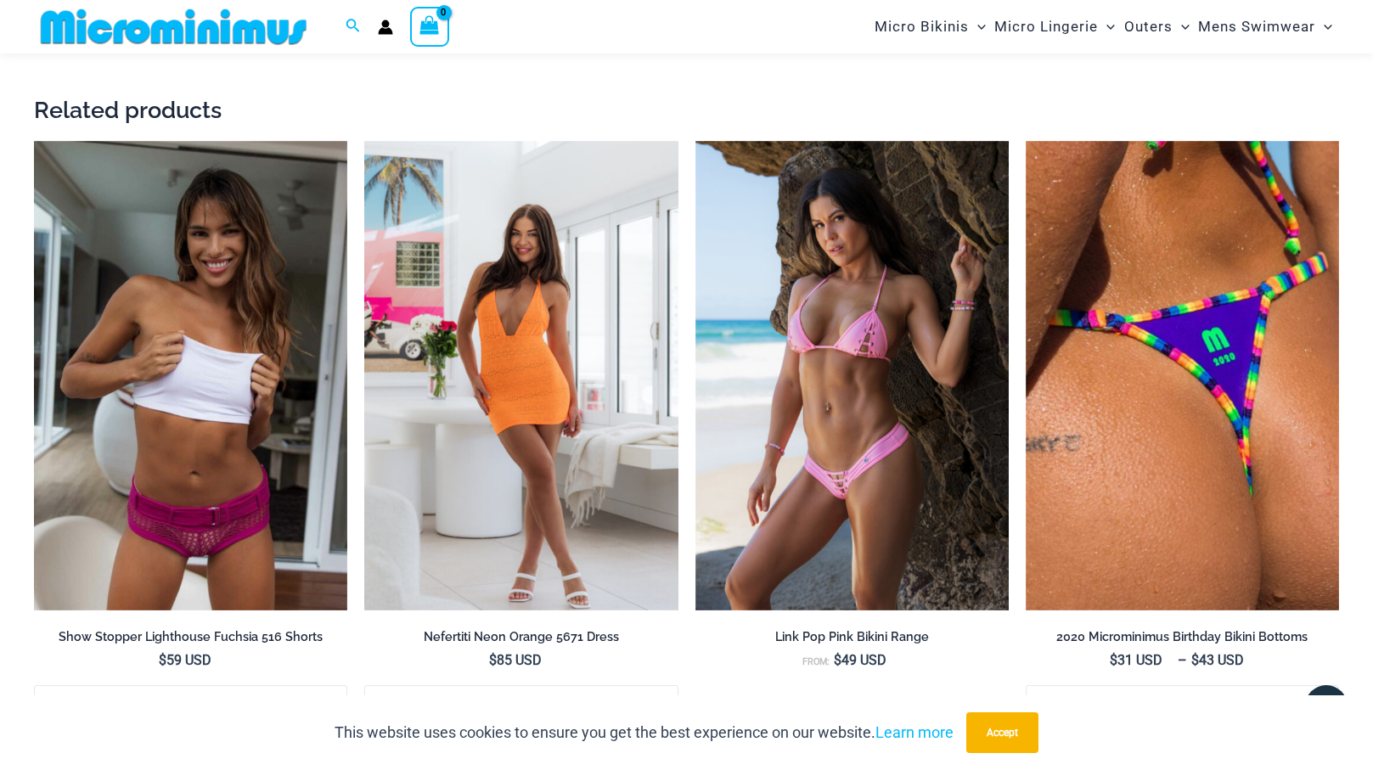
scroll to position [2699, 0]
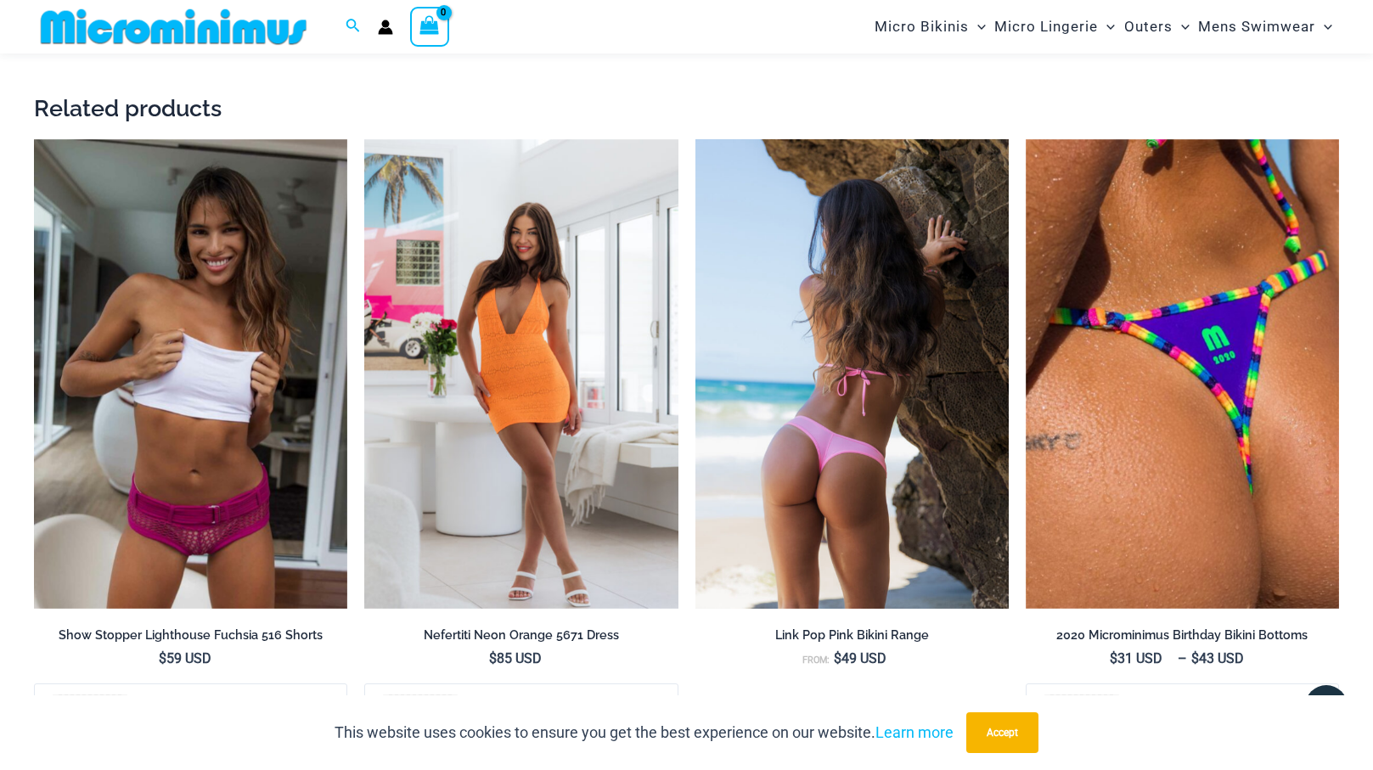
click at [826, 498] on img at bounding box center [852, 374] width 313 height 471
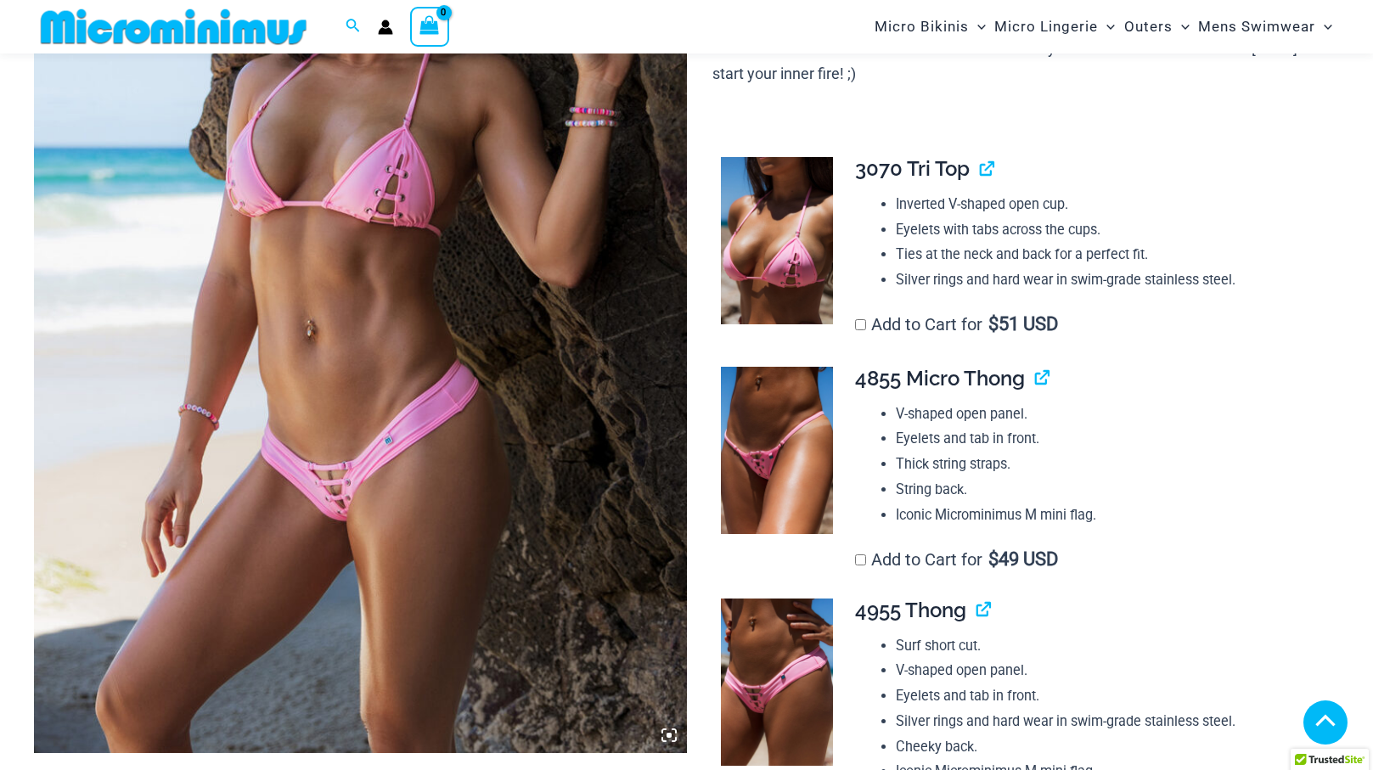
scroll to position [382, 0]
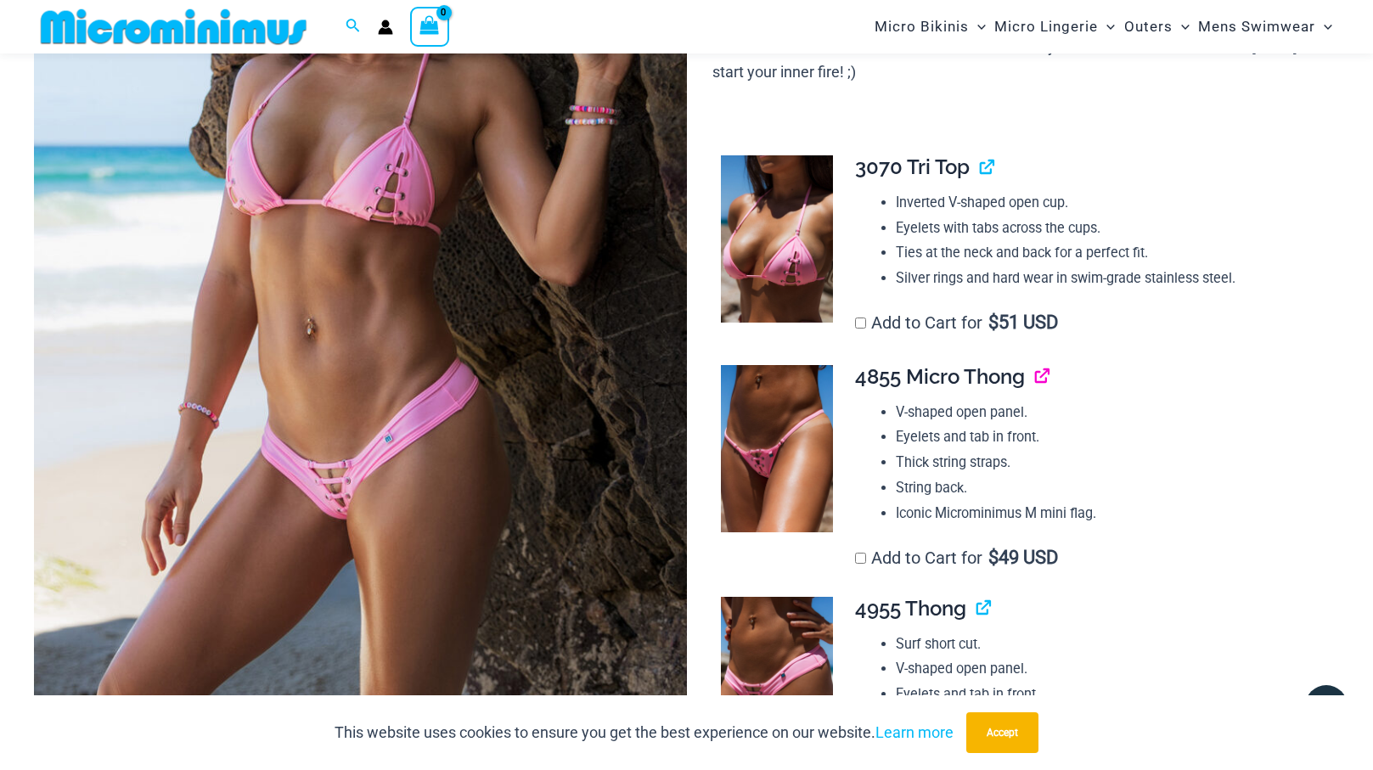
click at [1035, 384] on link "View product" at bounding box center [1035, 376] width 0 height 25
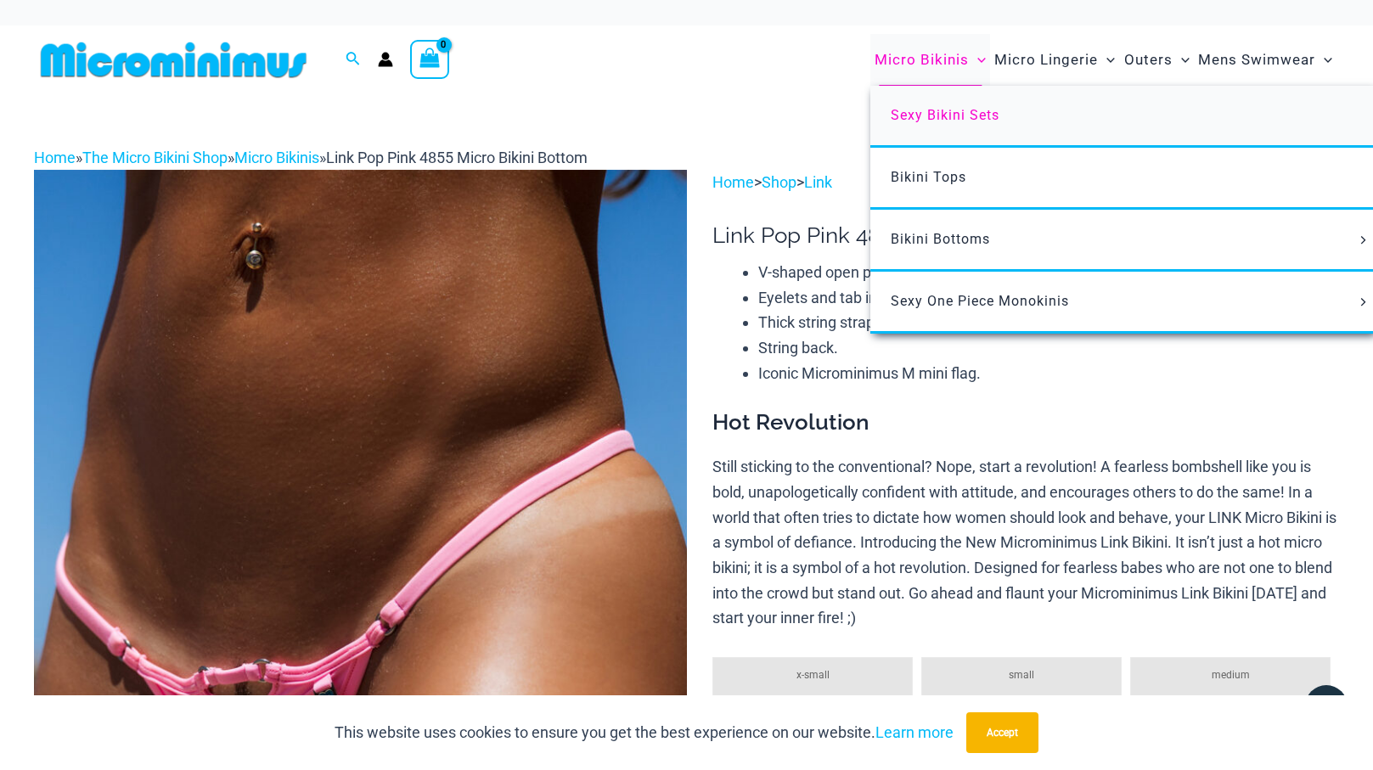
click at [960, 115] on span "Sexy Bikini Sets" at bounding box center [945, 115] width 109 height 16
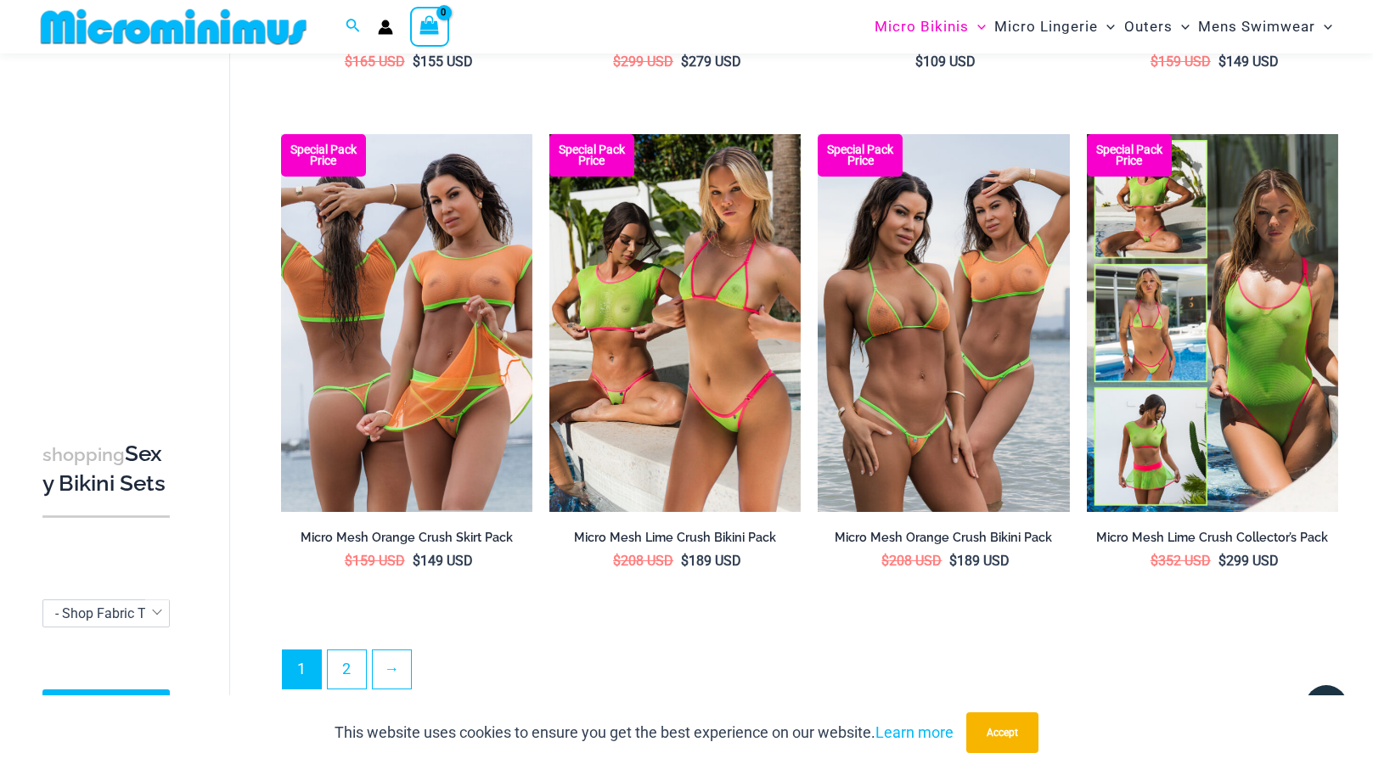
scroll to position [3573, 0]
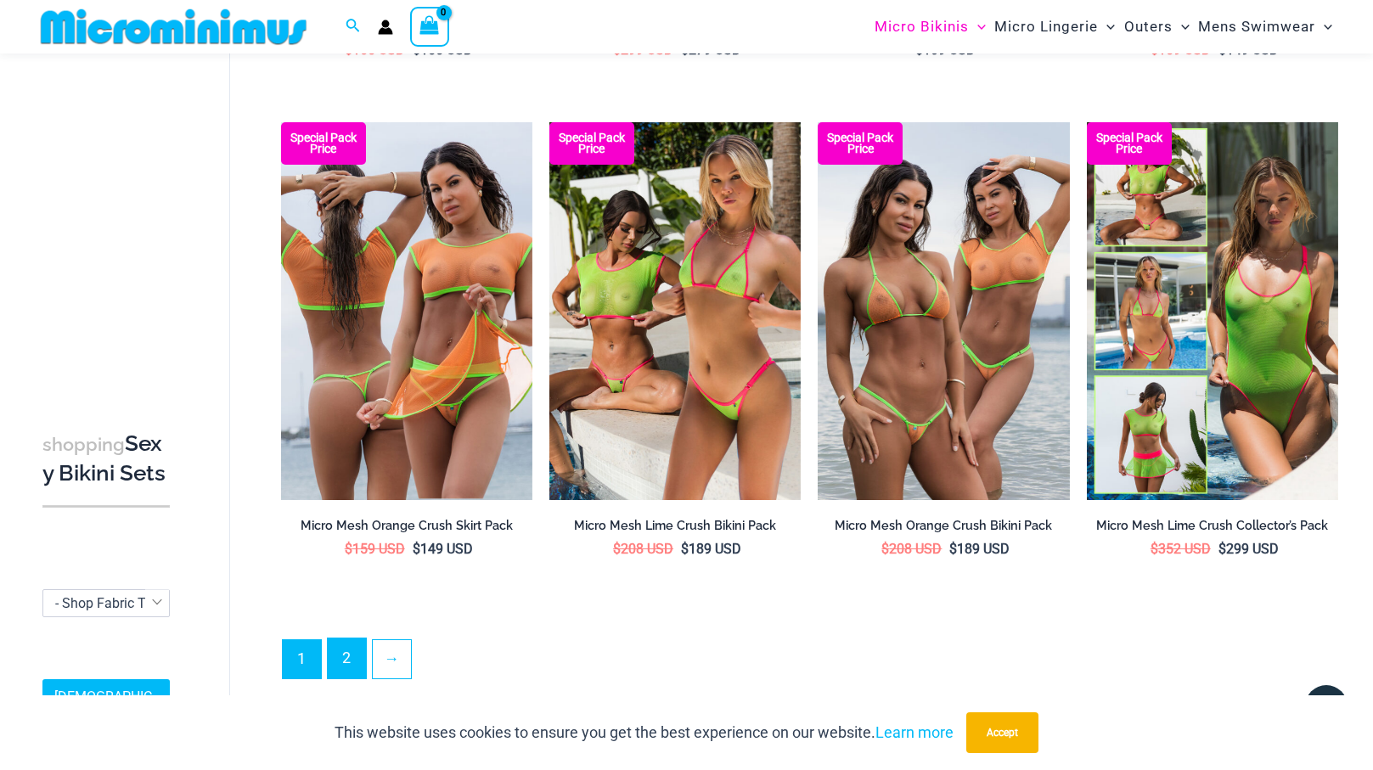
click at [347, 648] on link "2" at bounding box center [347, 659] width 38 height 40
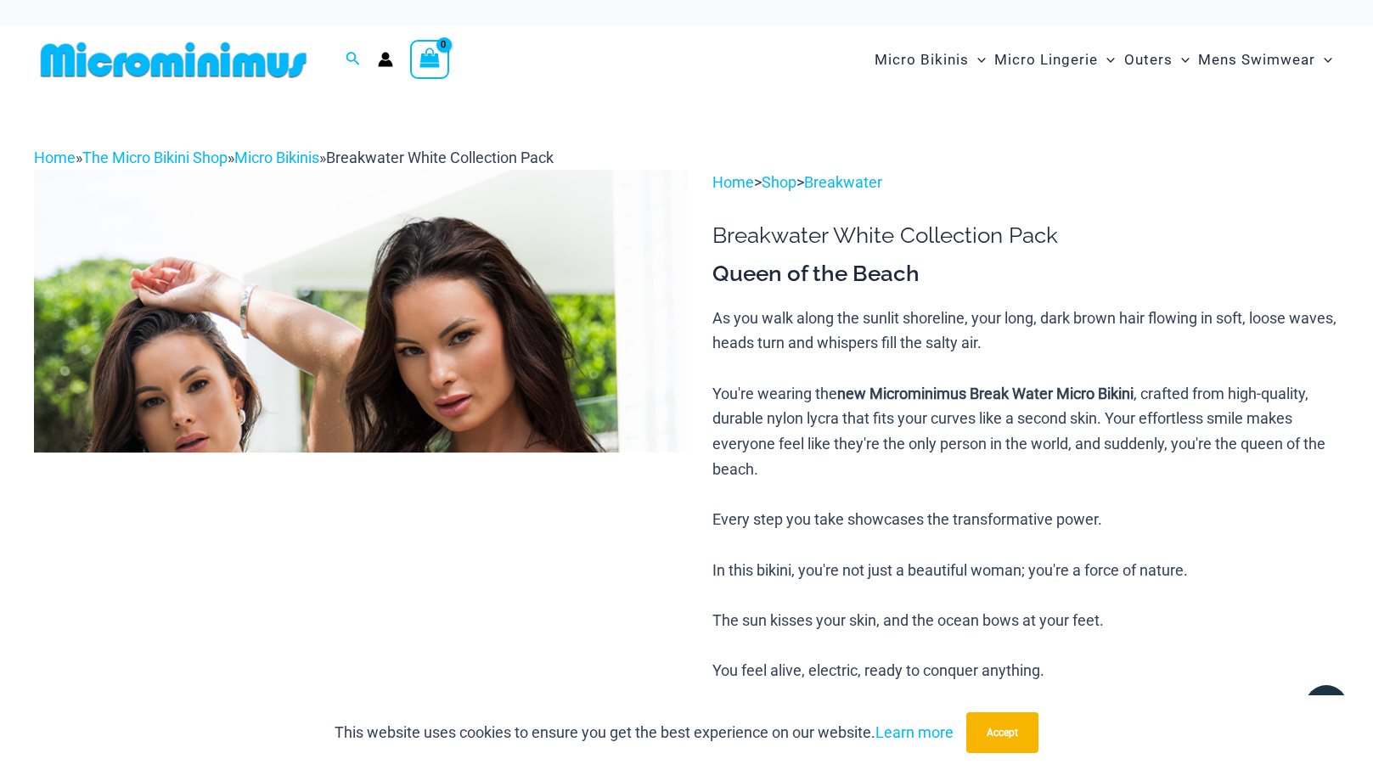
click at [324, 348] on img at bounding box center [360, 659] width 653 height 979
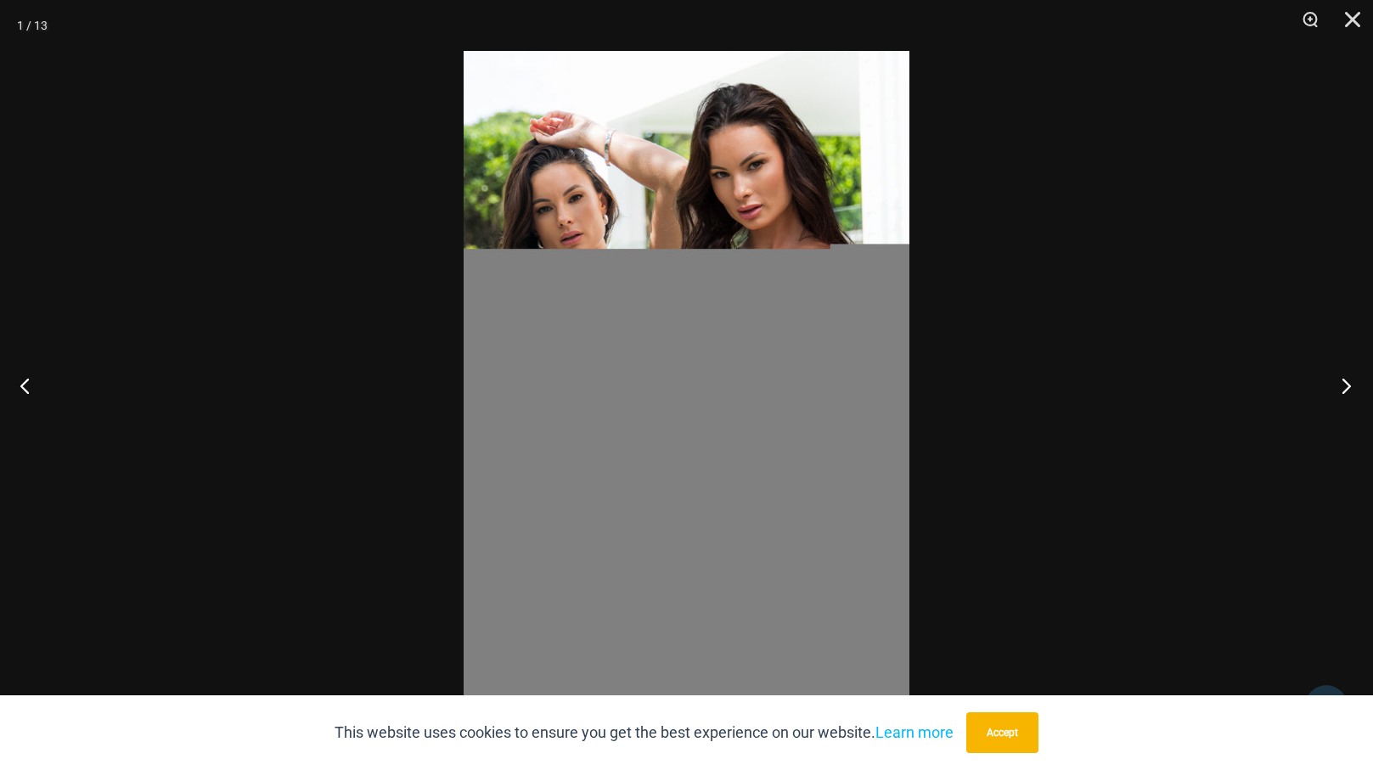
click at [1357, 375] on button "Next" at bounding box center [1342, 385] width 64 height 85
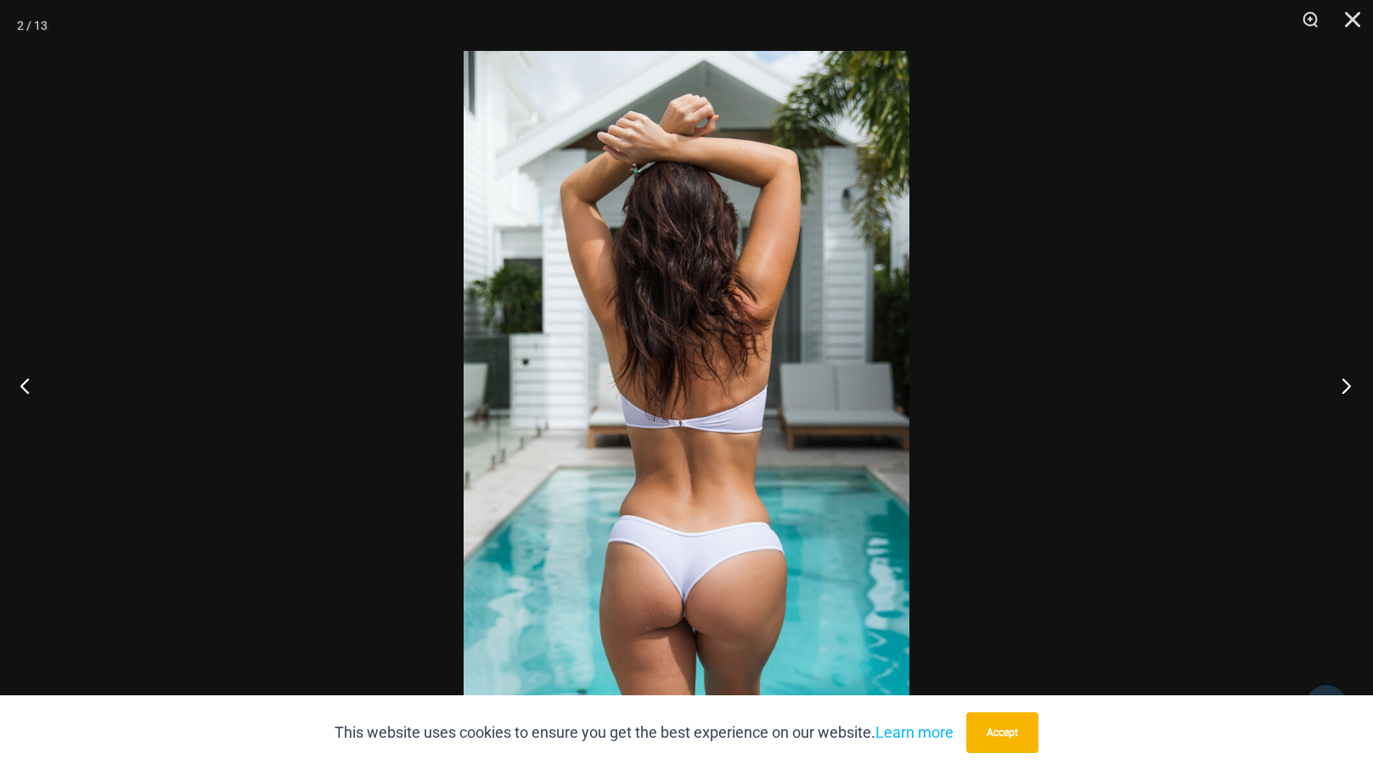
click at [1357, 375] on button "Next" at bounding box center [1342, 385] width 64 height 85
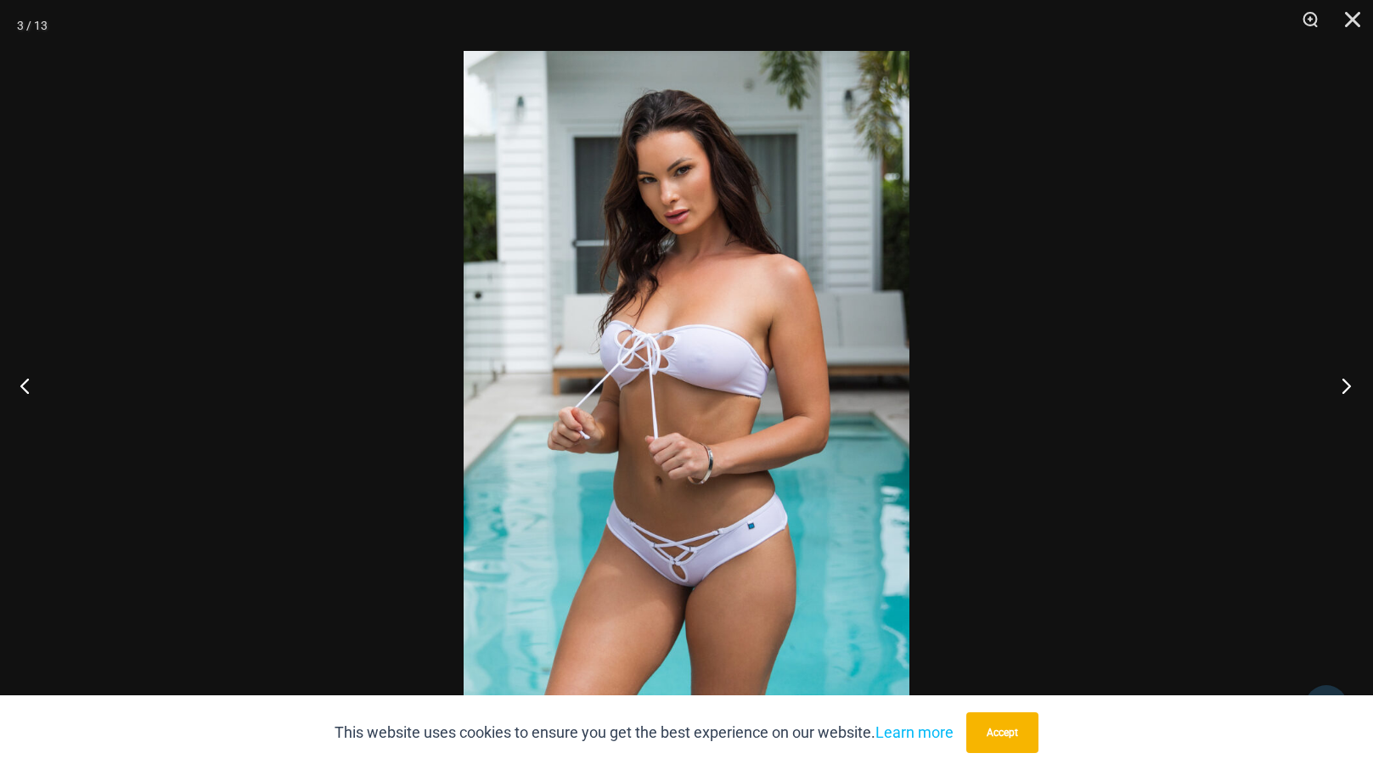
click at [1356, 376] on button "Next" at bounding box center [1342, 385] width 64 height 85
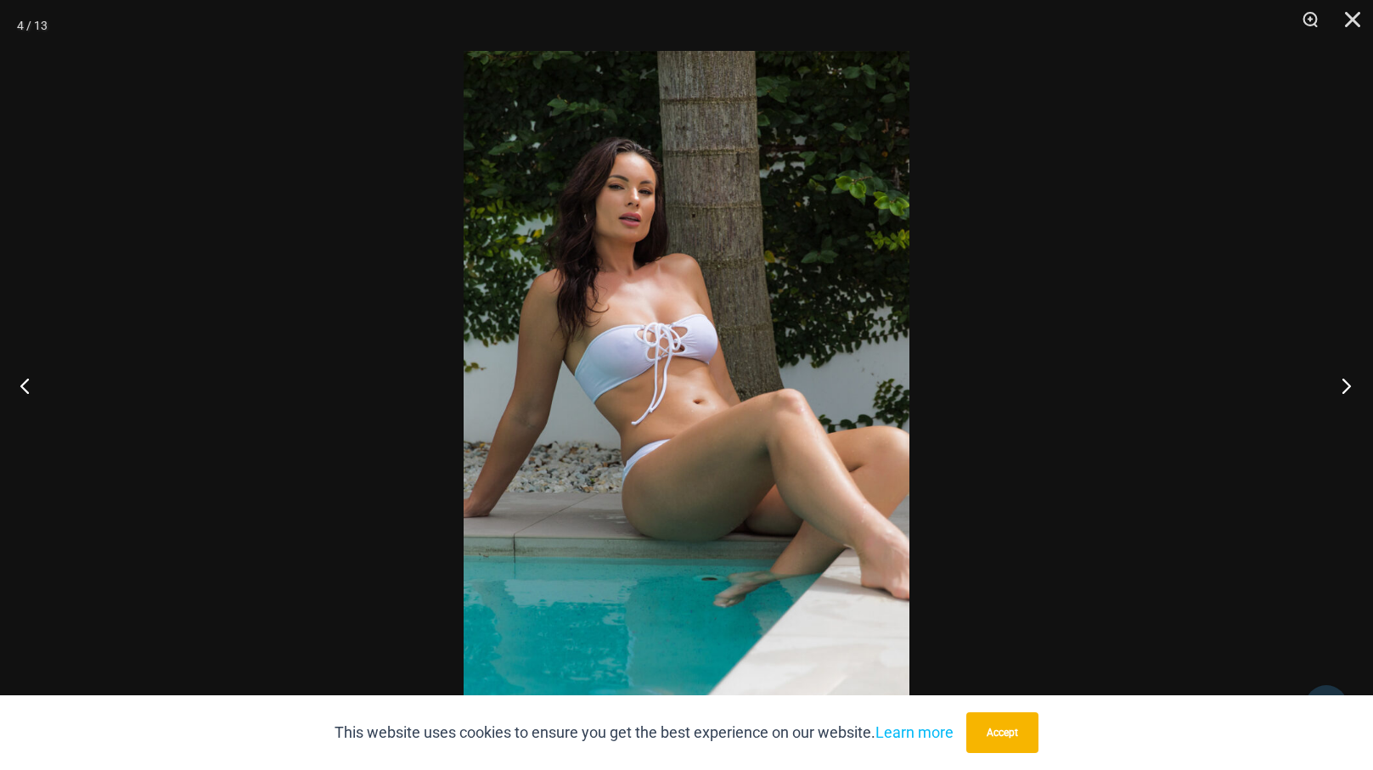
click at [1356, 376] on button "Next" at bounding box center [1342, 385] width 64 height 85
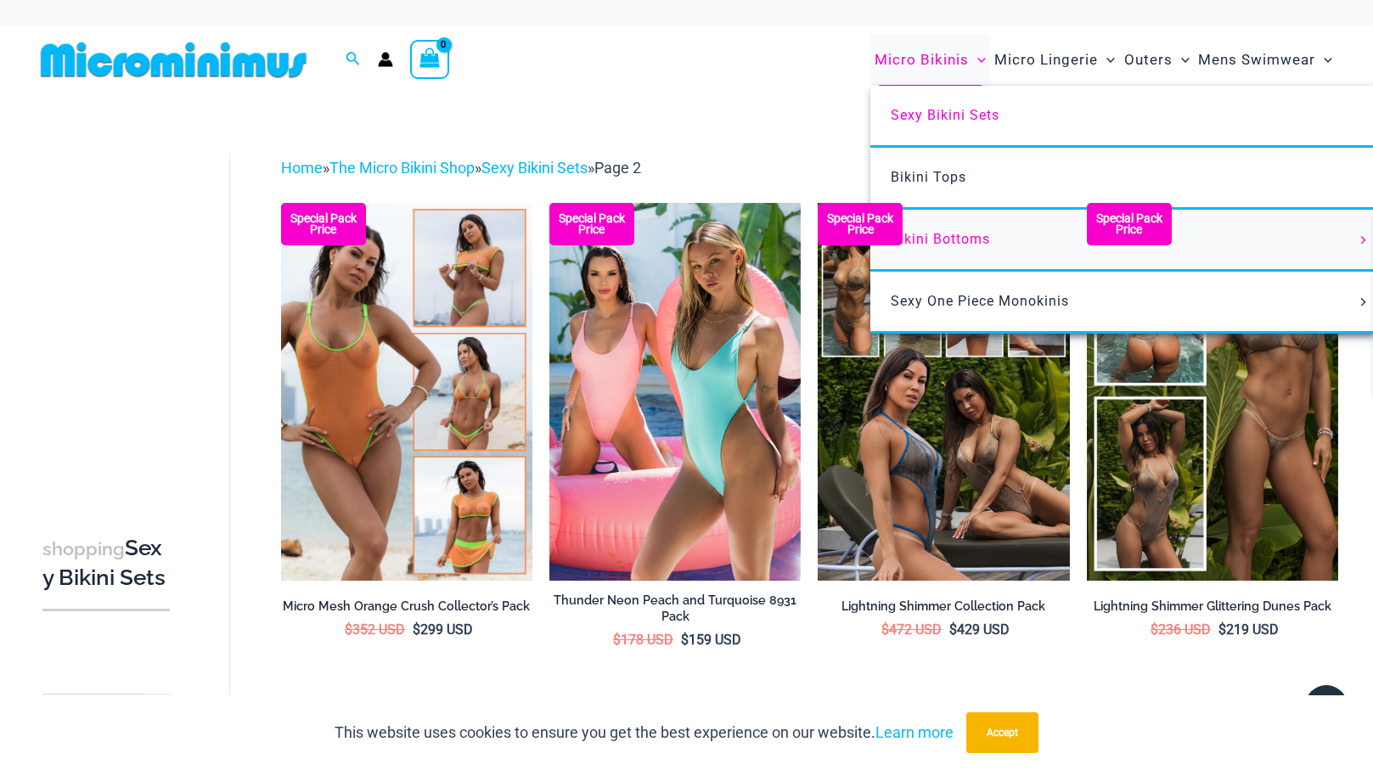
click at [978, 240] on span "Bikini Bottoms" at bounding box center [940, 239] width 99 height 16
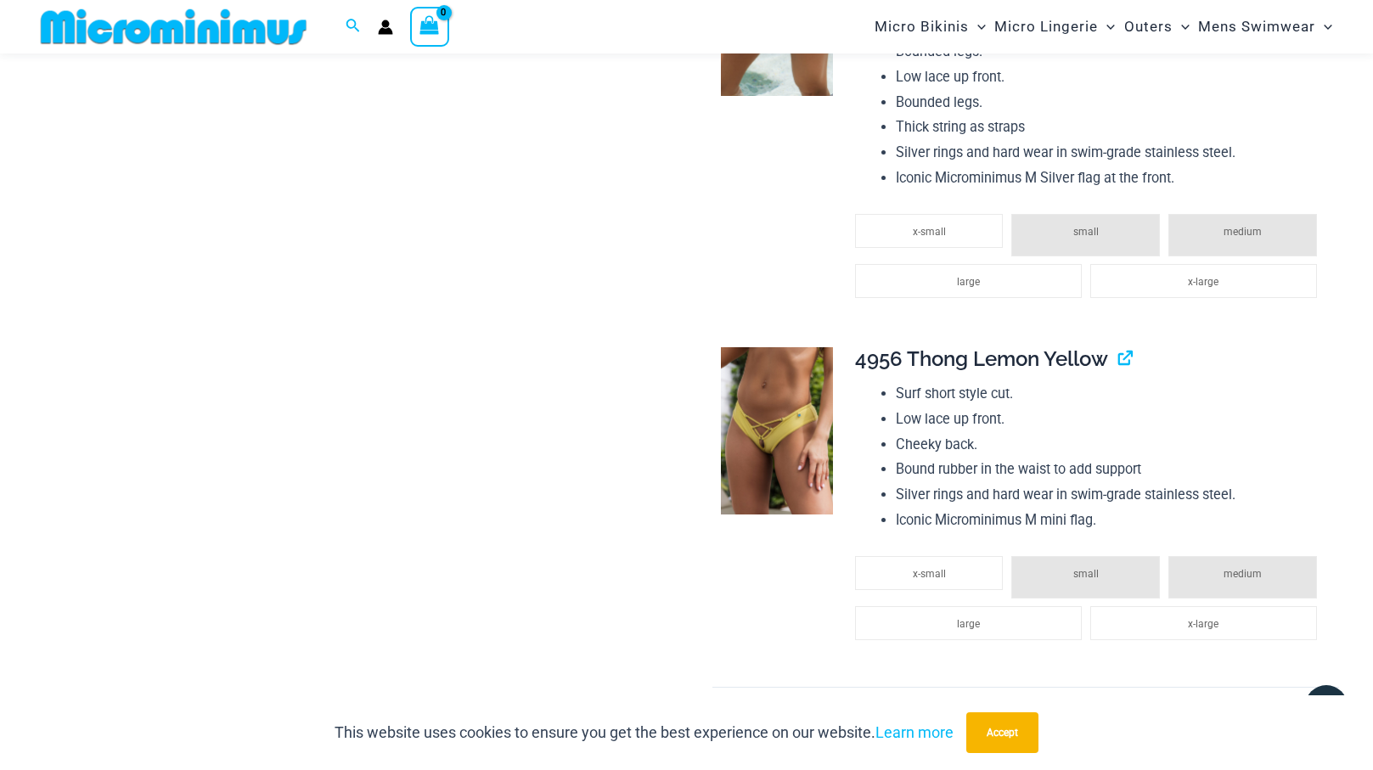
scroll to position [2600, 0]
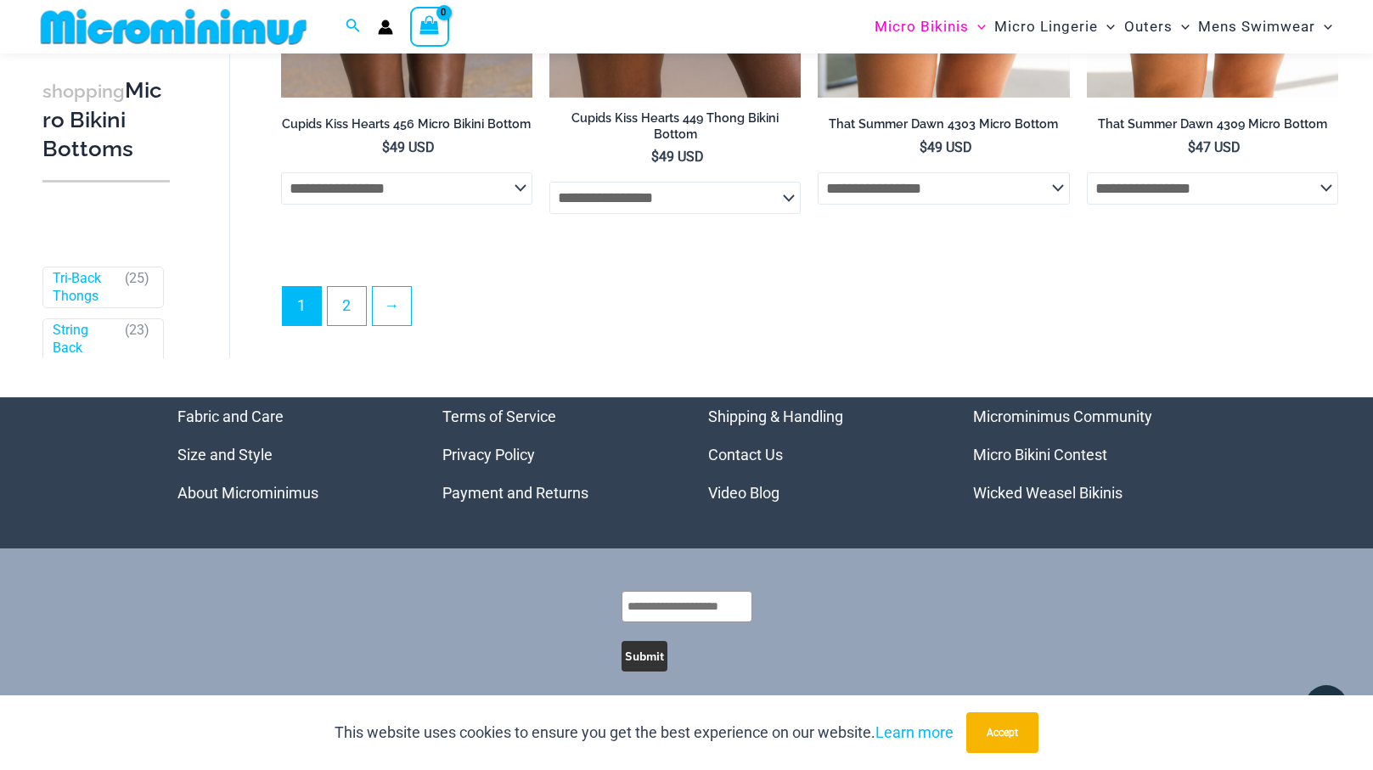
scroll to position [5099, 0]
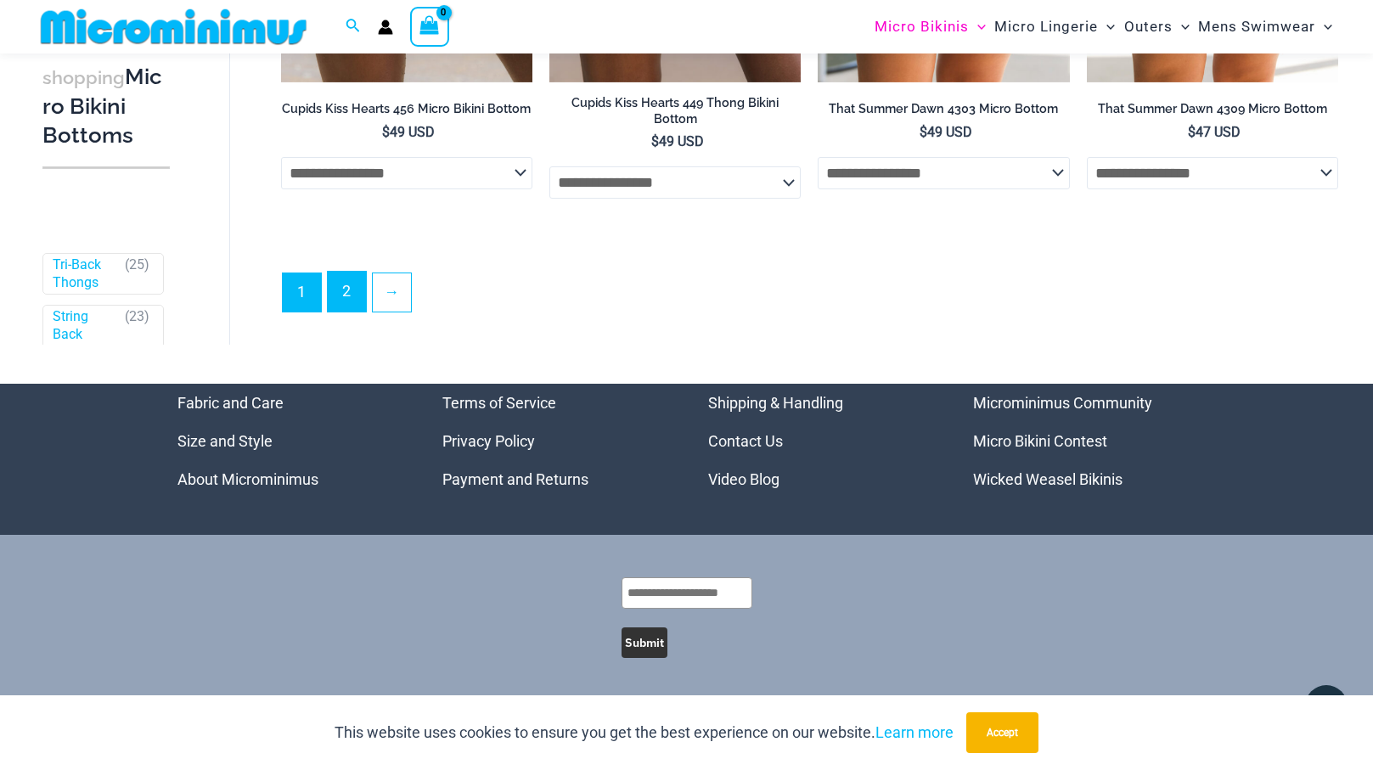
click at [351, 309] on link "2" at bounding box center [347, 292] width 38 height 40
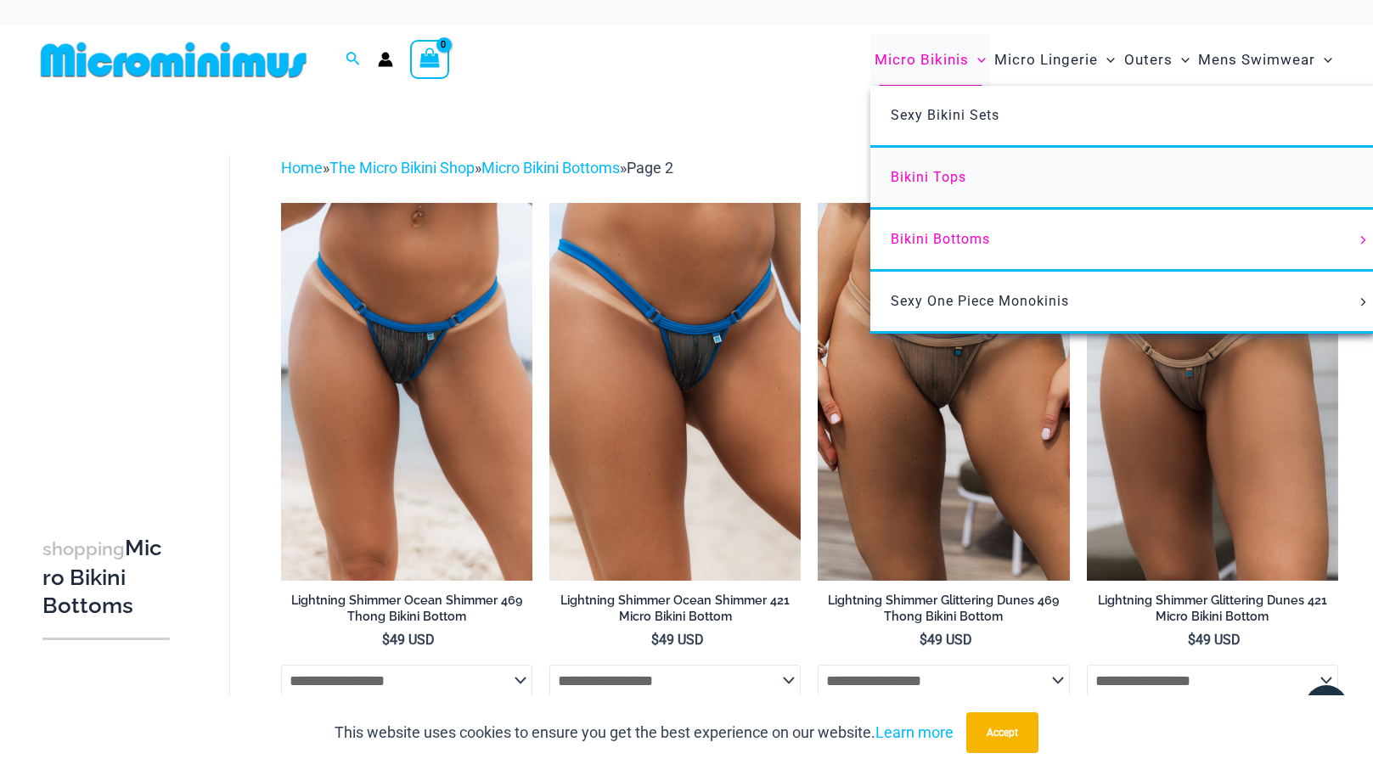
click at [953, 182] on span "Bikini Tops" at bounding box center [929, 177] width 76 height 16
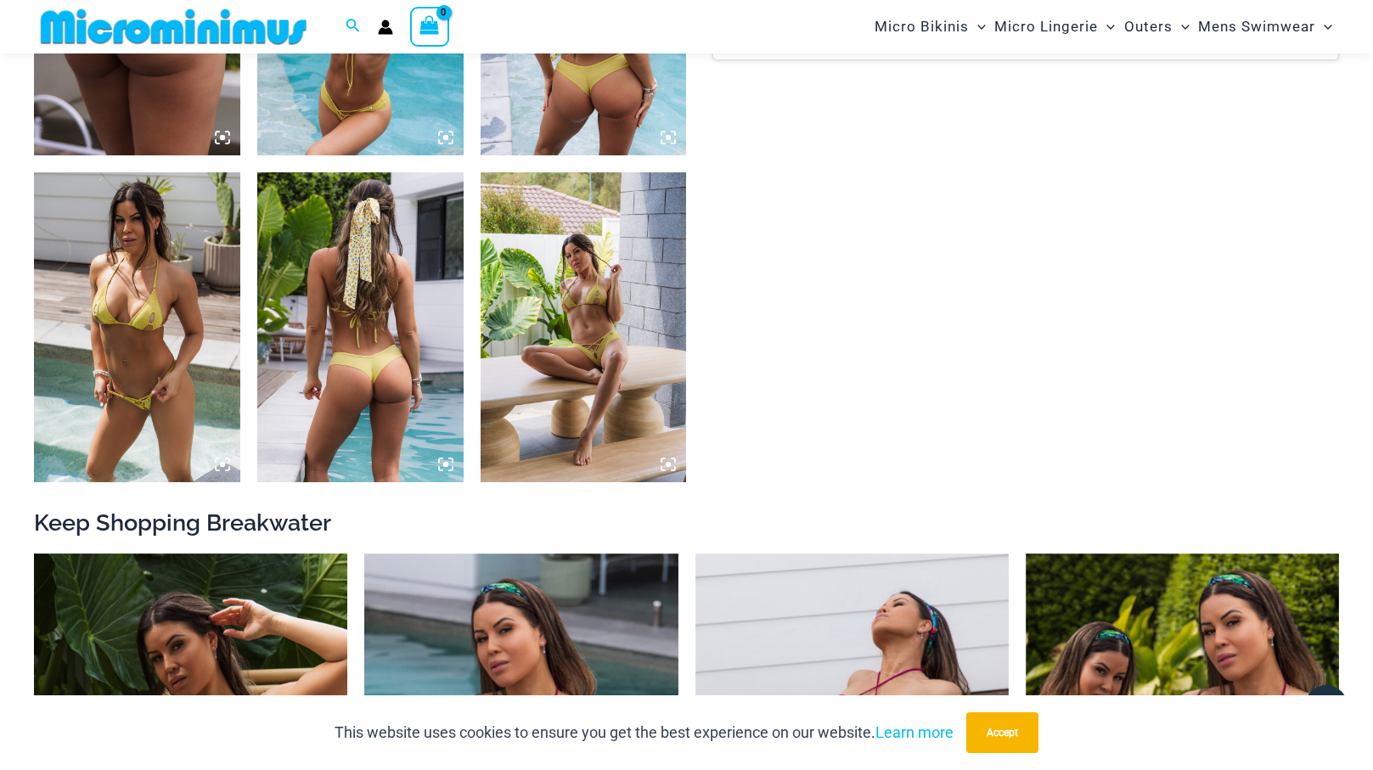
scroll to position [1305, 0]
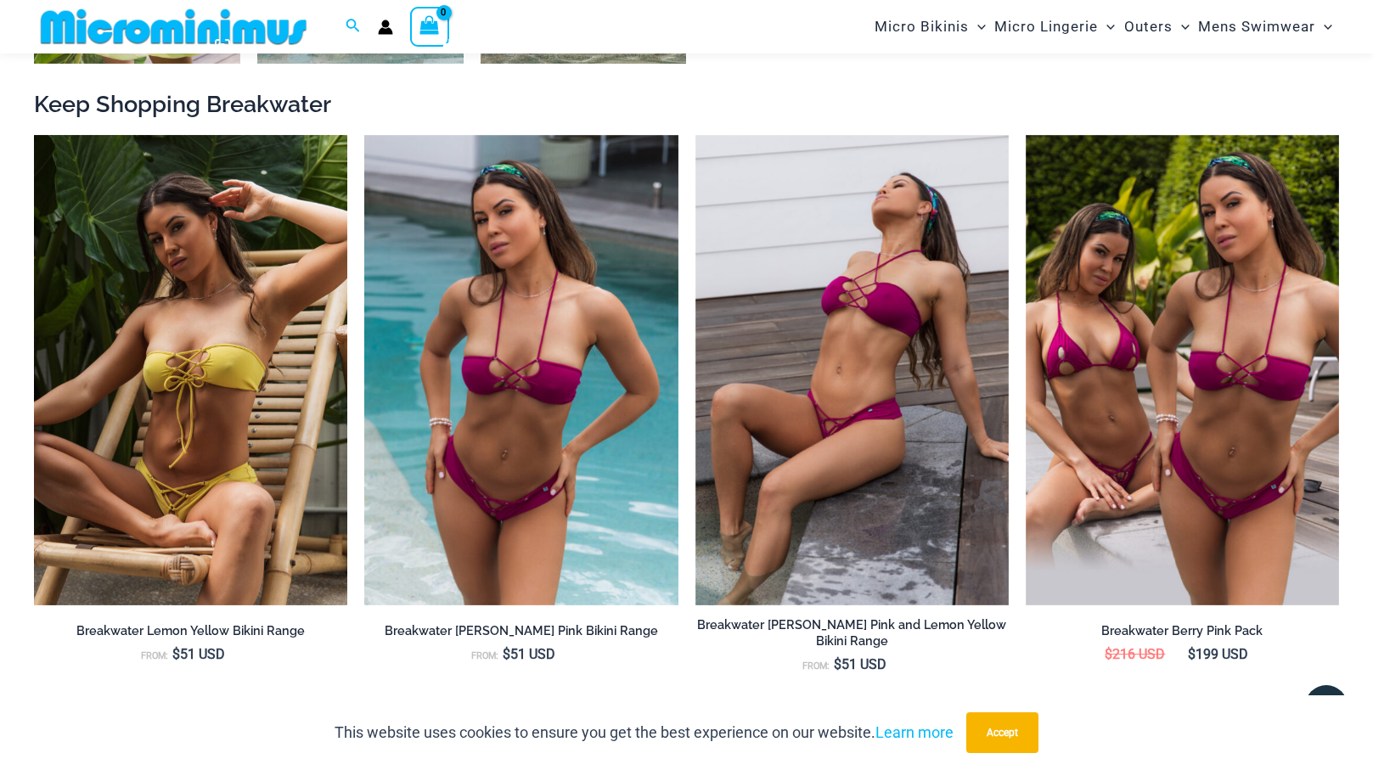
scroll to position [1724, 0]
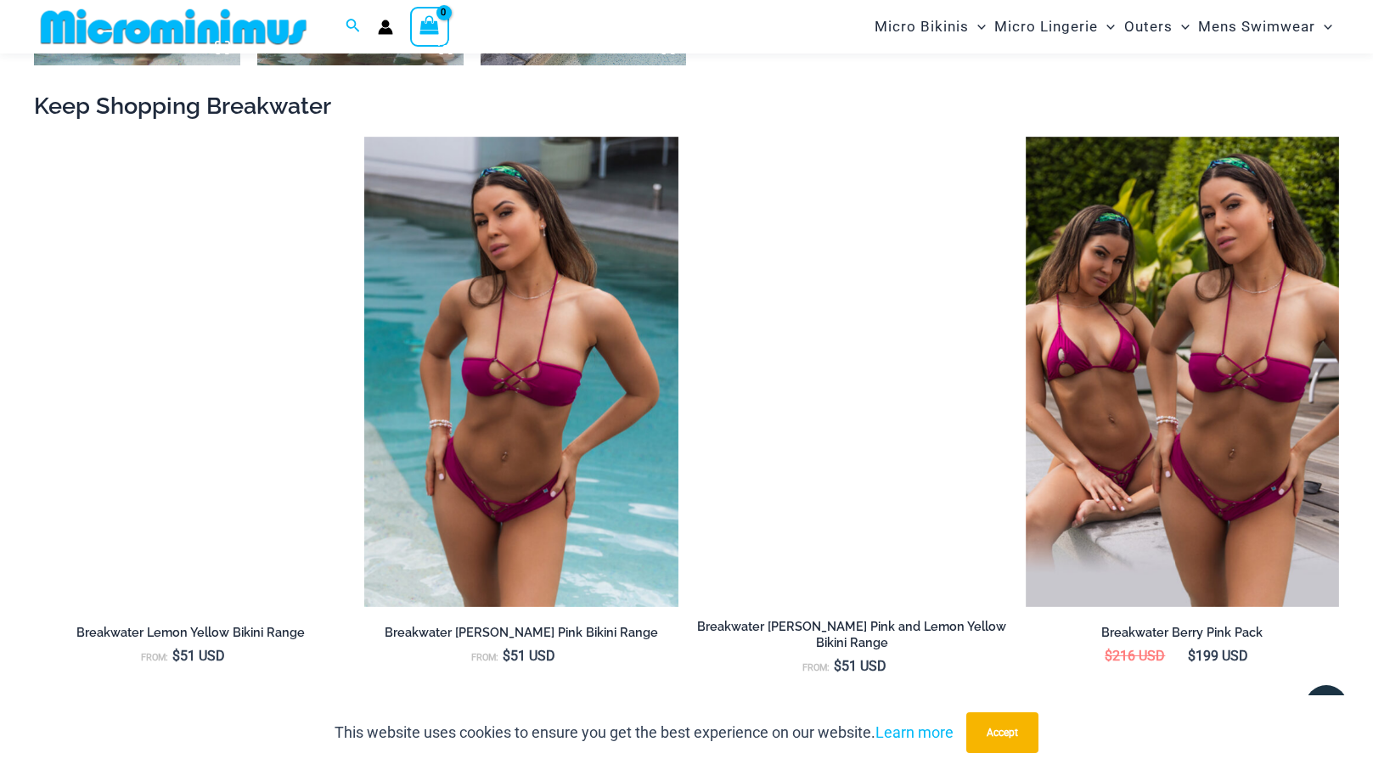
scroll to position [1731, 0]
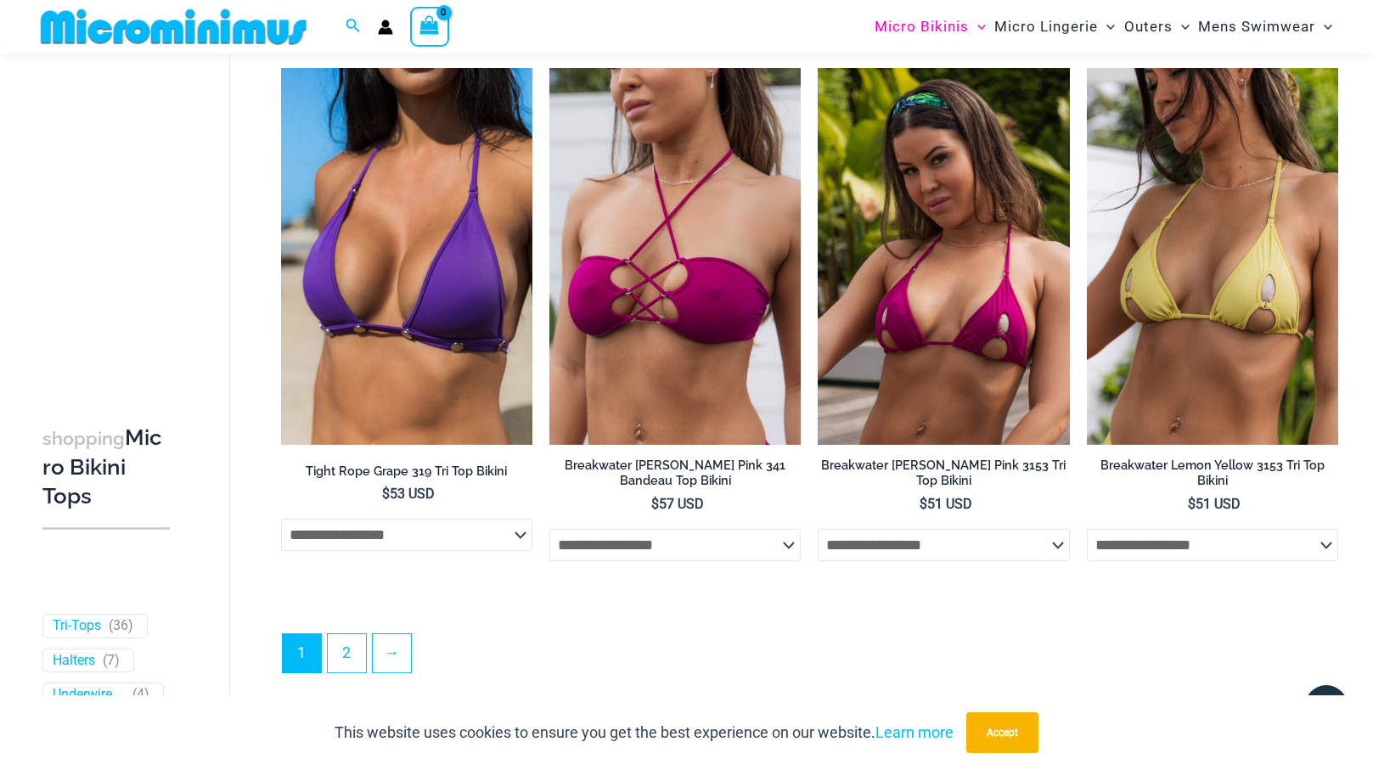
scroll to position [4442, 0]
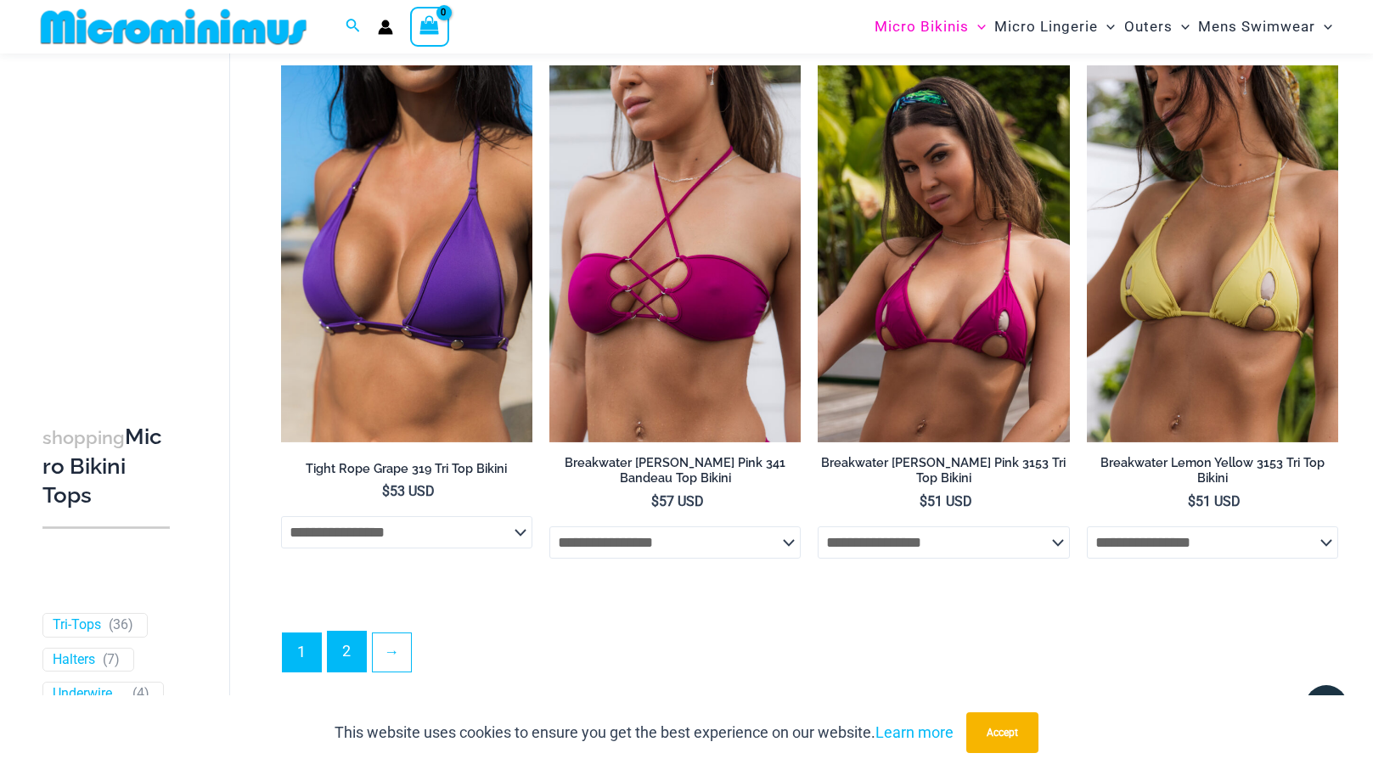
click at [355, 668] on link "2" at bounding box center [347, 652] width 38 height 40
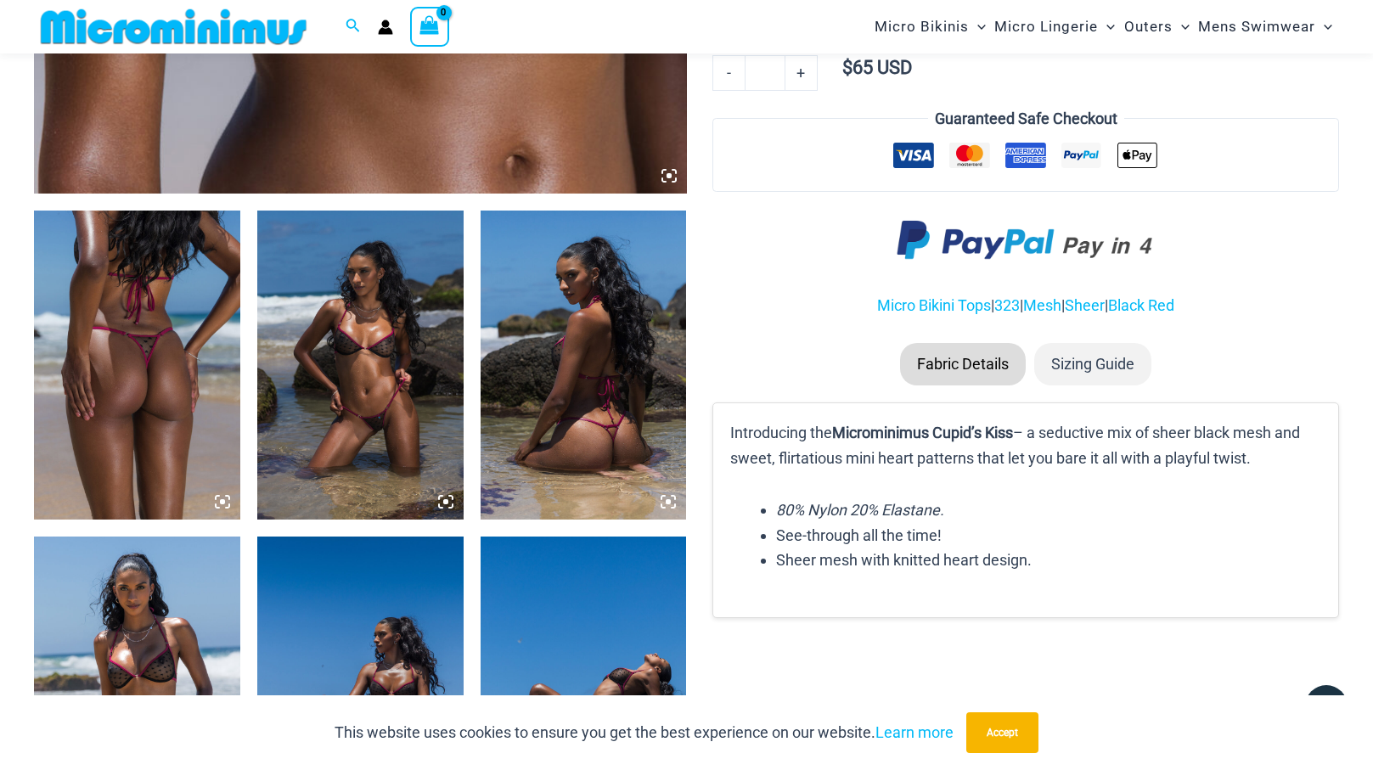
scroll to position [943, 0]
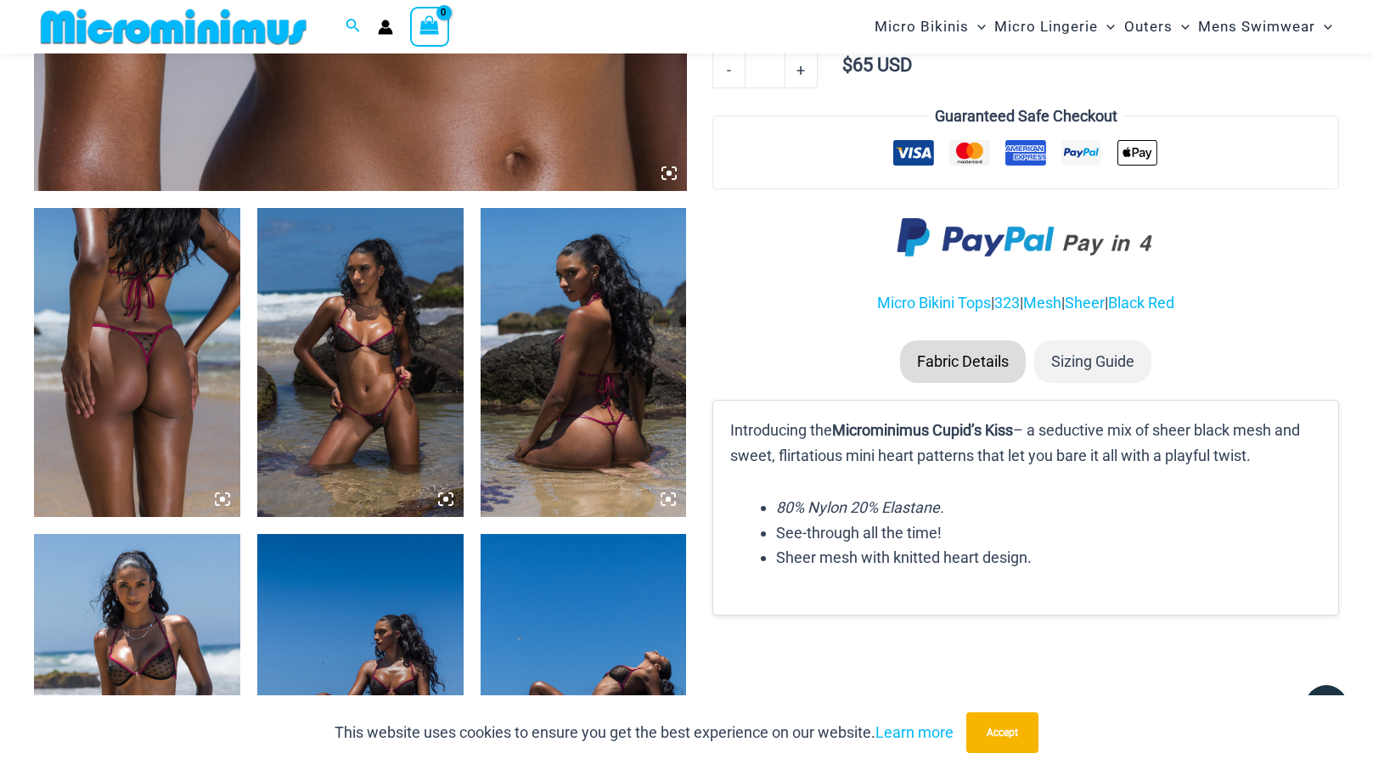
click at [148, 360] on img at bounding box center [137, 362] width 206 height 309
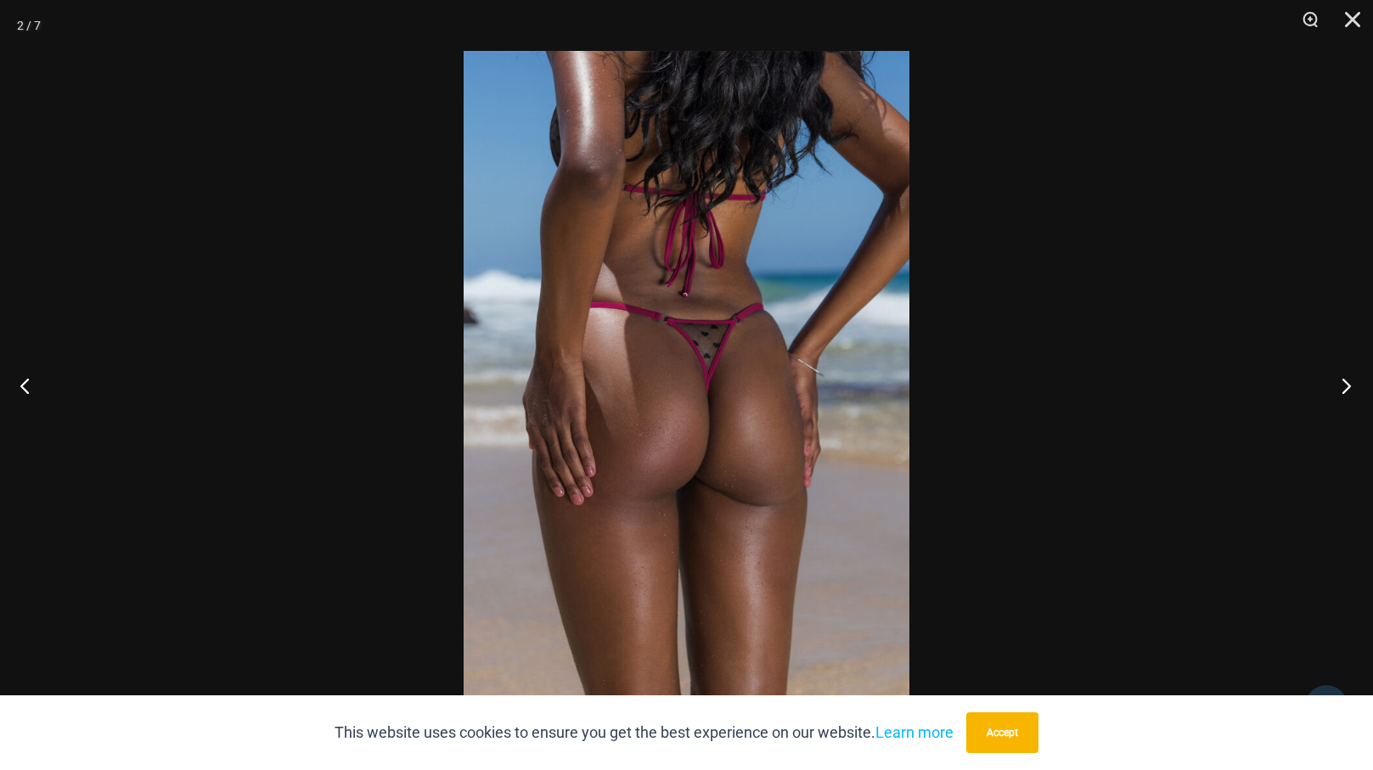
click at [1325, 384] on button "Next" at bounding box center [1342, 385] width 64 height 85
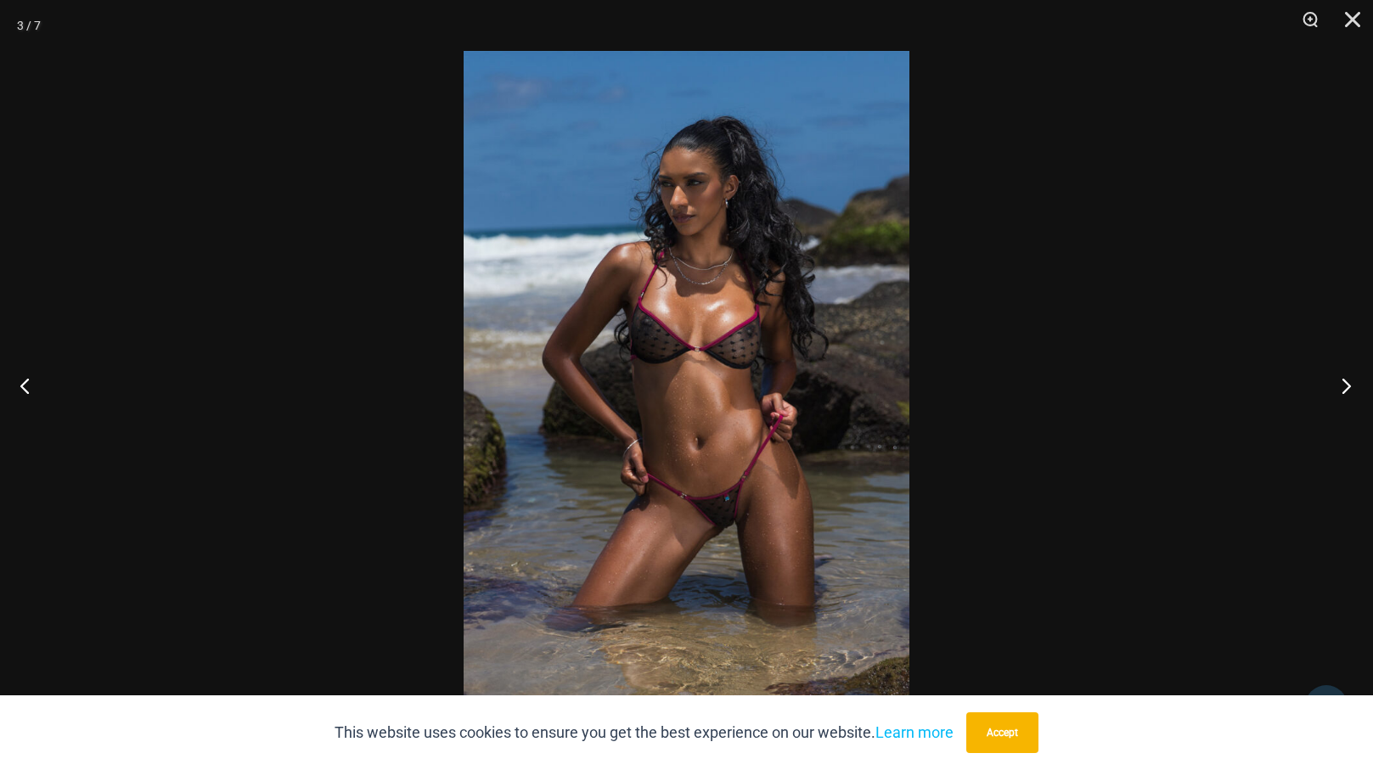
click at [1325, 384] on button "Next" at bounding box center [1342, 385] width 64 height 85
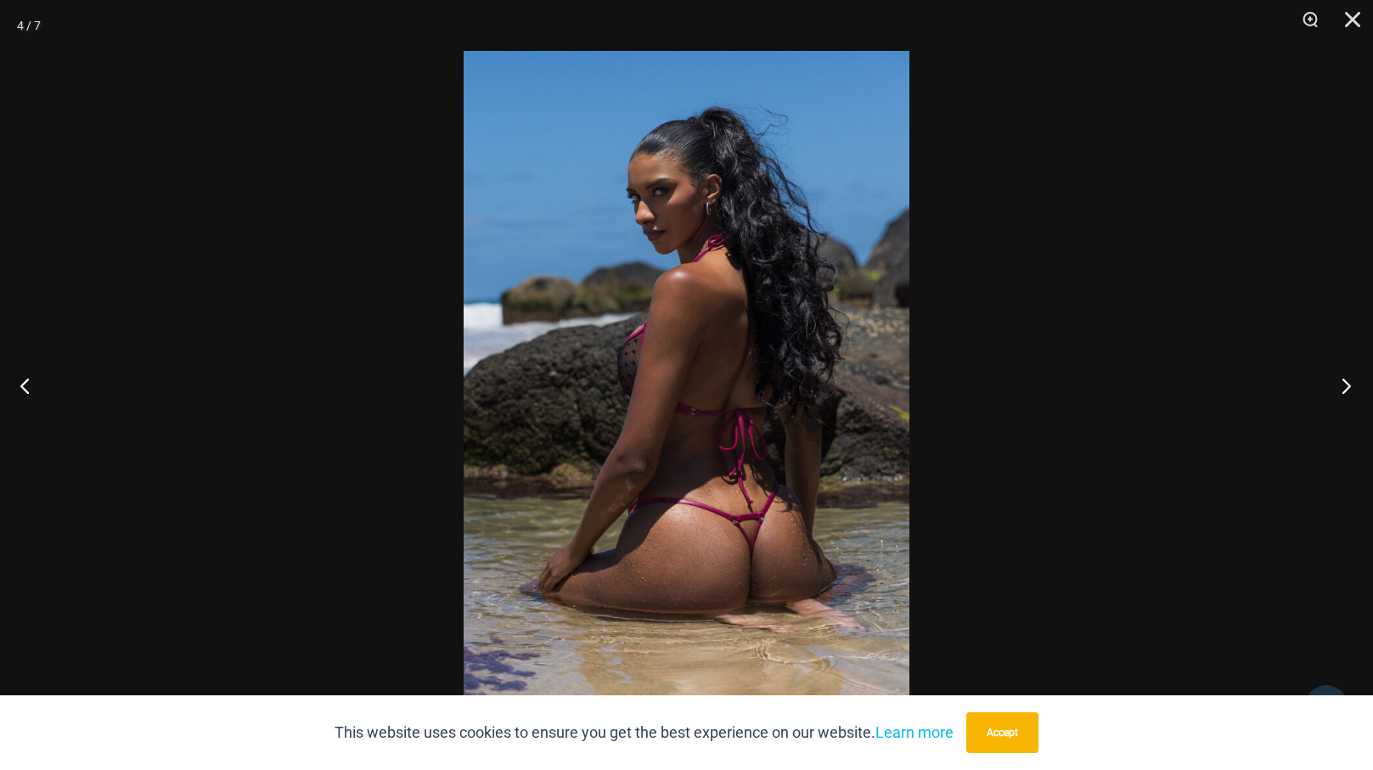
click at [1356, 388] on button "Next" at bounding box center [1342, 385] width 64 height 85
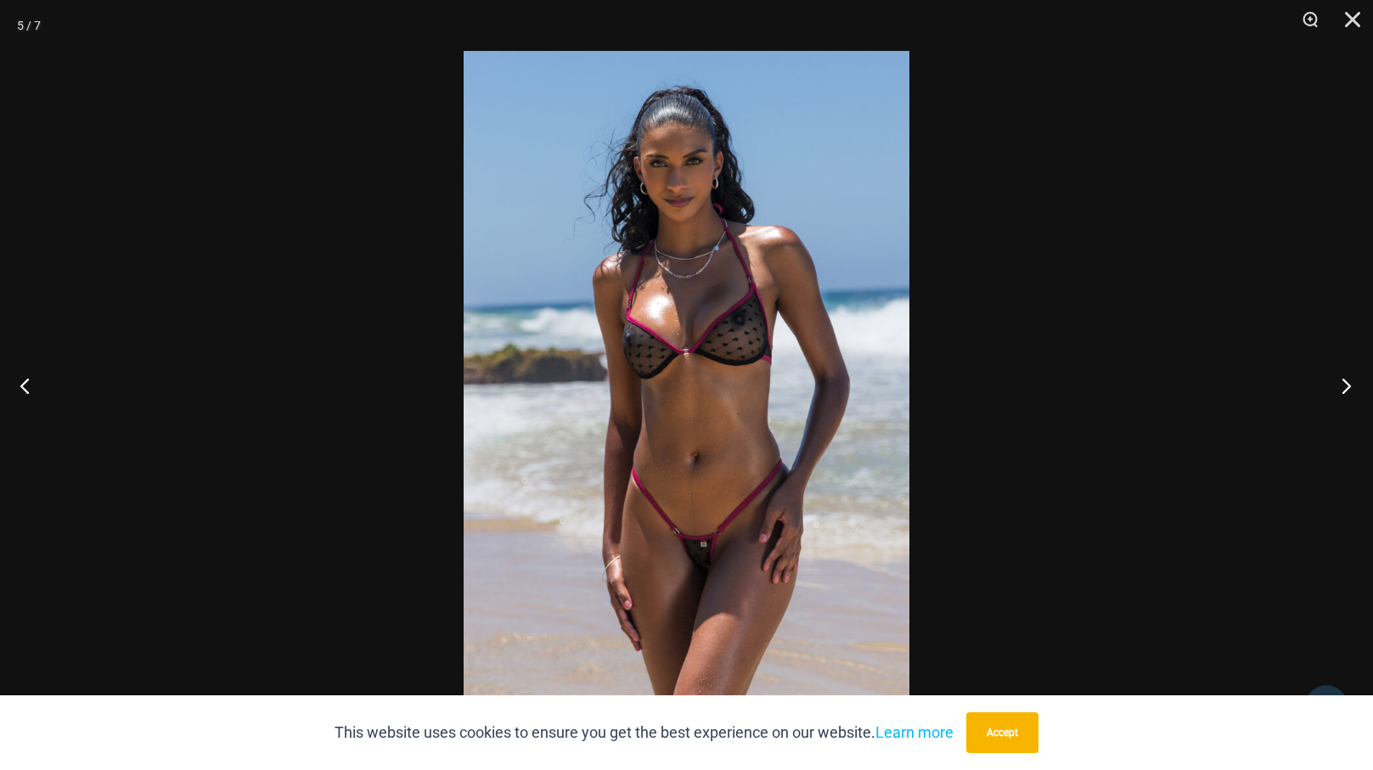
click at [1345, 386] on button "Next" at bounding box center [1342, 385] width 64 height 85
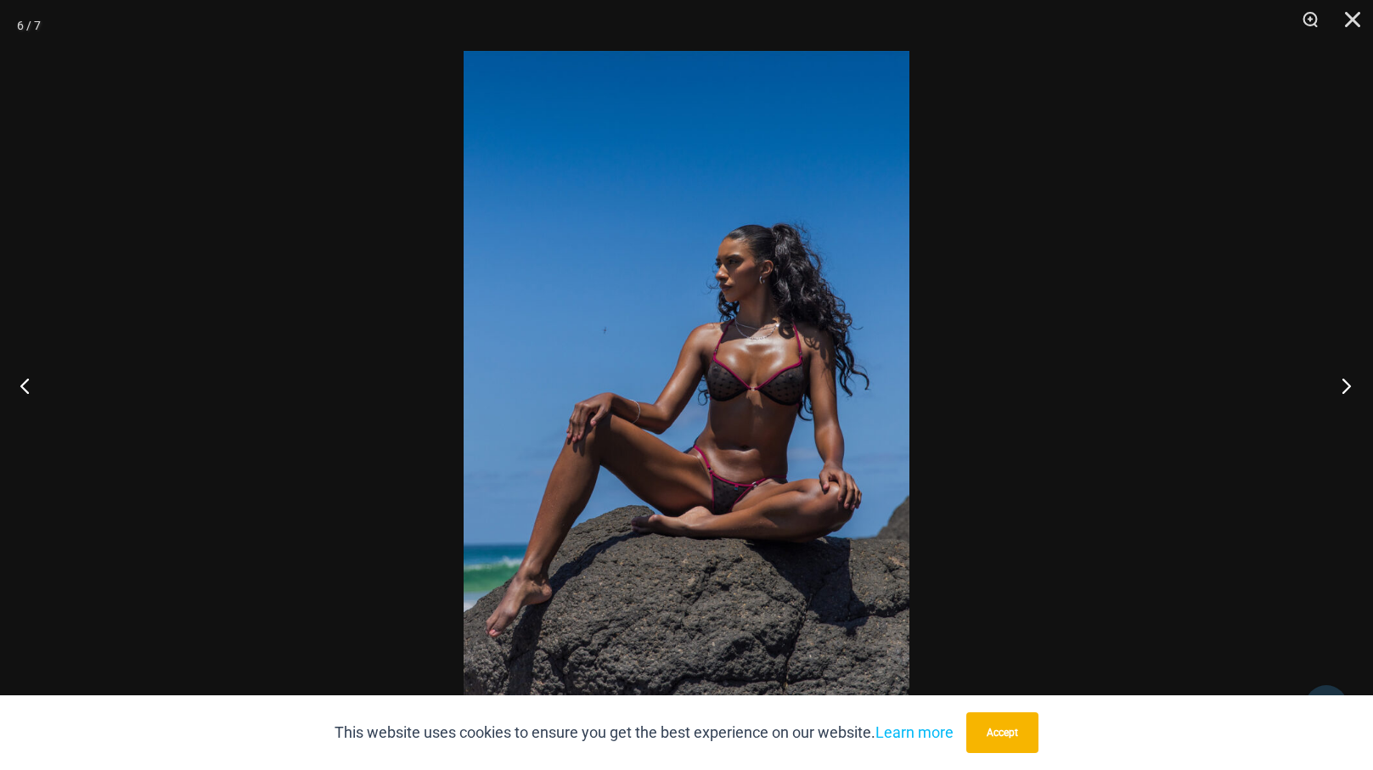
click at [1345, 386] on button "Next" at bounding box center [1342, 385] width 64 height 85
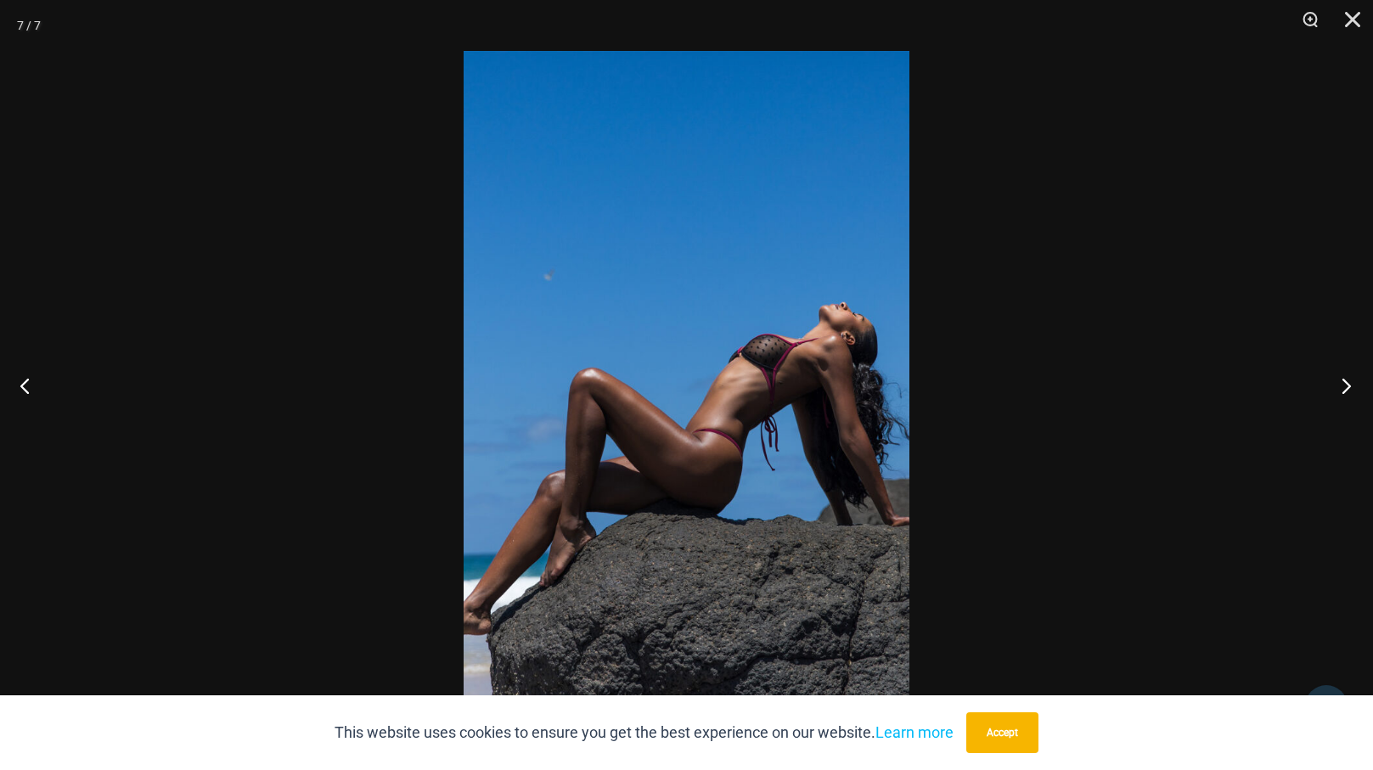
click at [1345, 386] on button "Next" at bounding box center [1342, 385] width 64 height 85
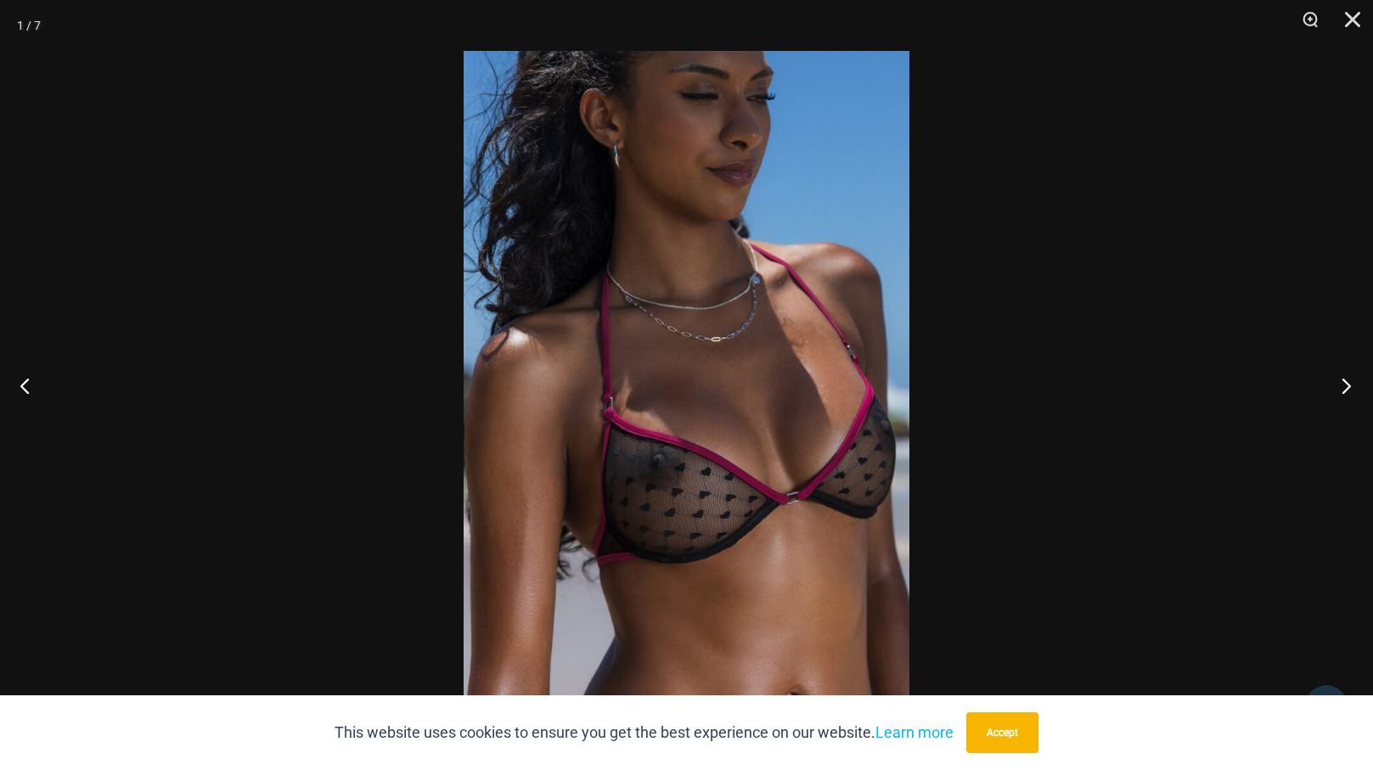
click at [1345, 386] on button "Next" at bounding box center [1342, 385] width 64 height 85
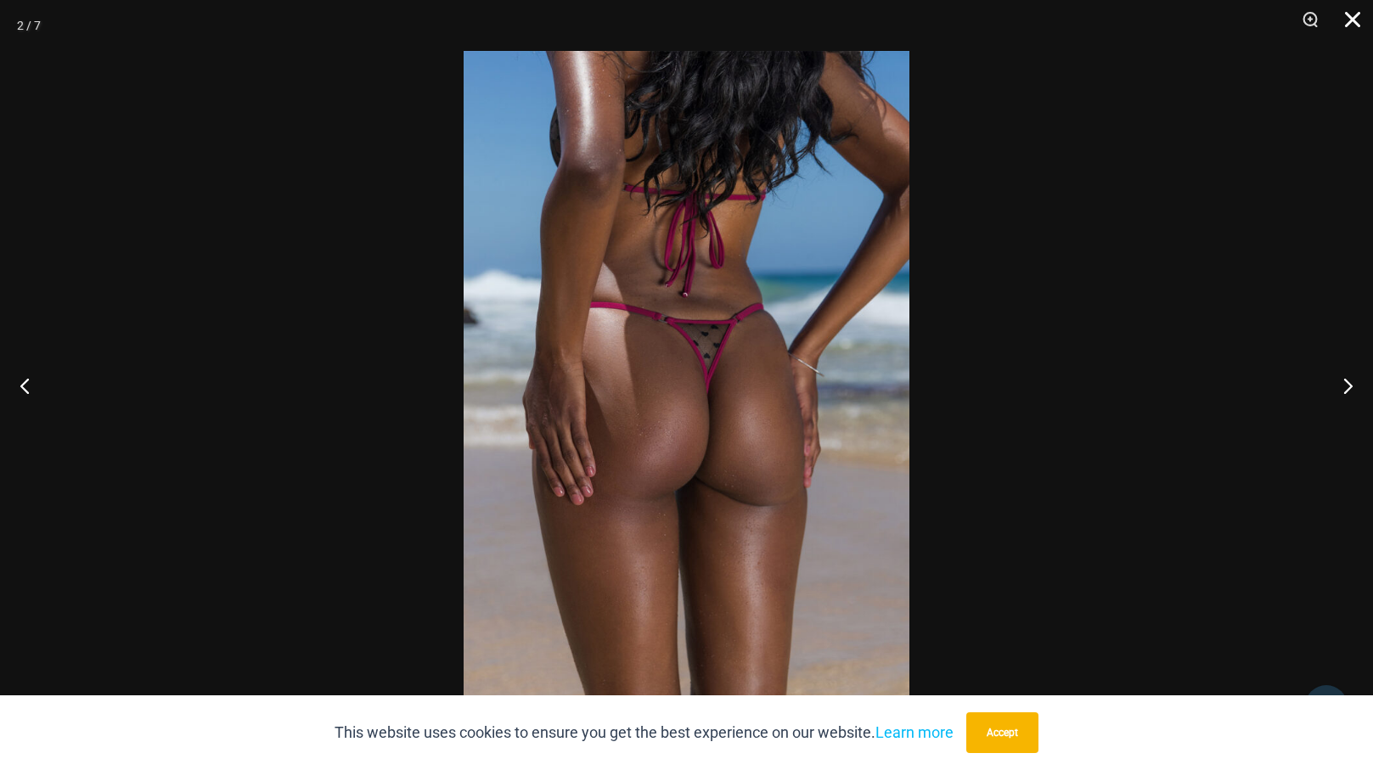
click at [1347, 24] on button "Close" at bounding box center [1347, 25] width 42 height 51
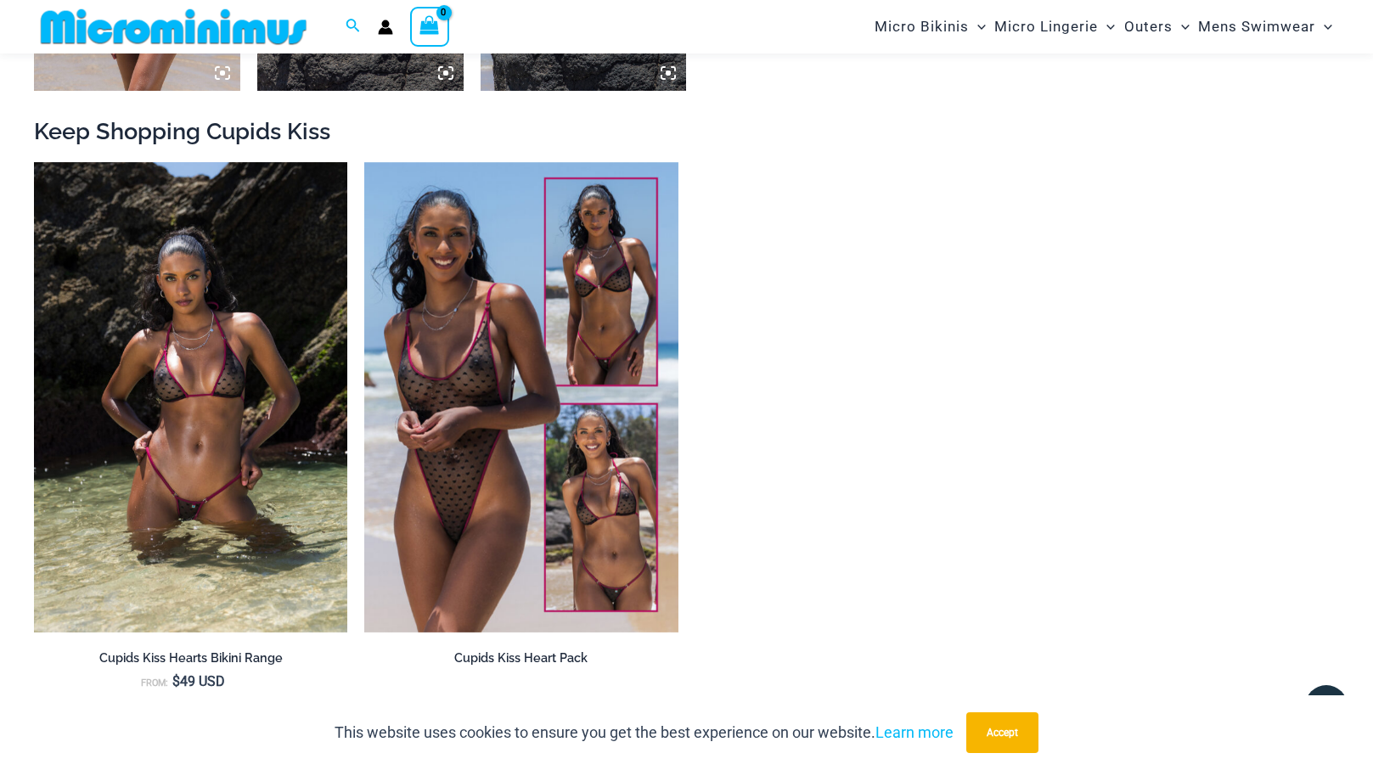
scroll to position [1701, 0]
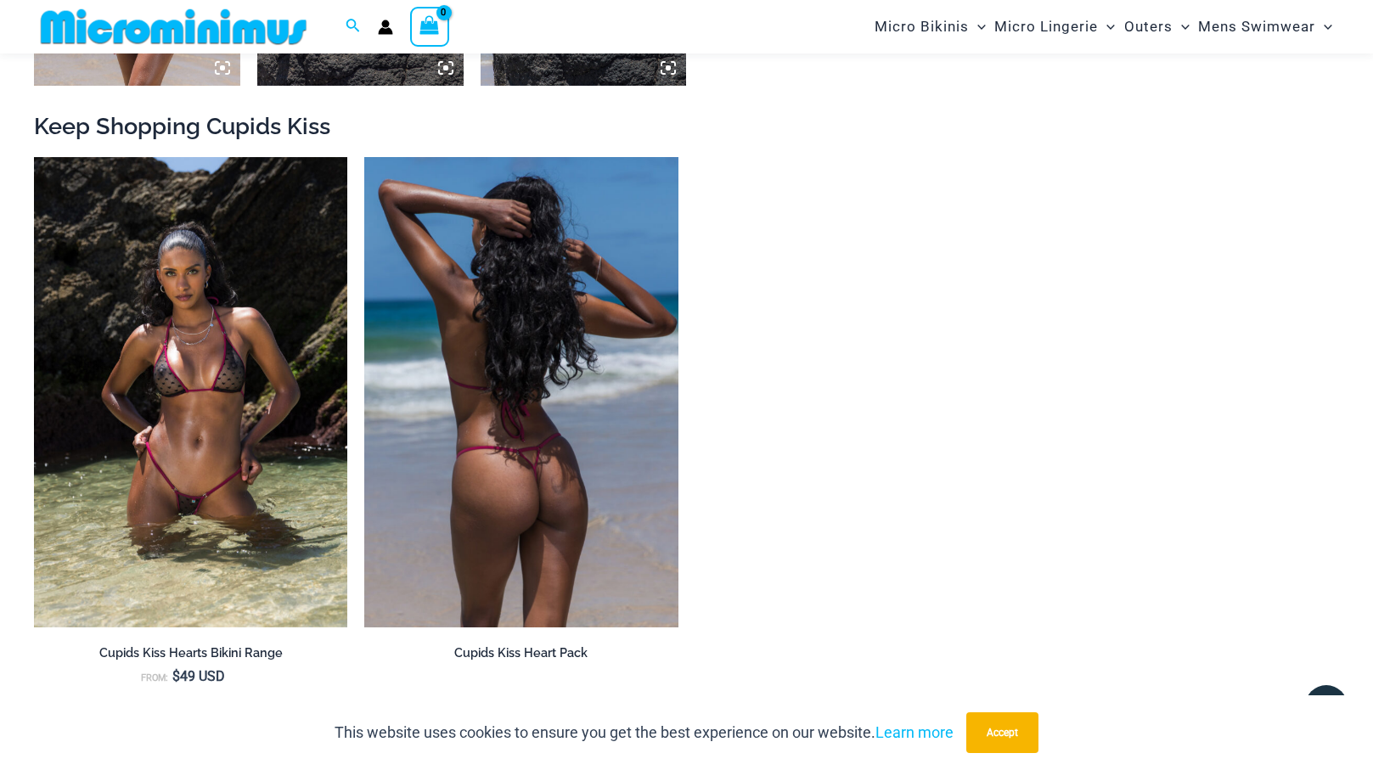
click at [492, 402] on img at bounding box center [520, 392] width 313 height 471
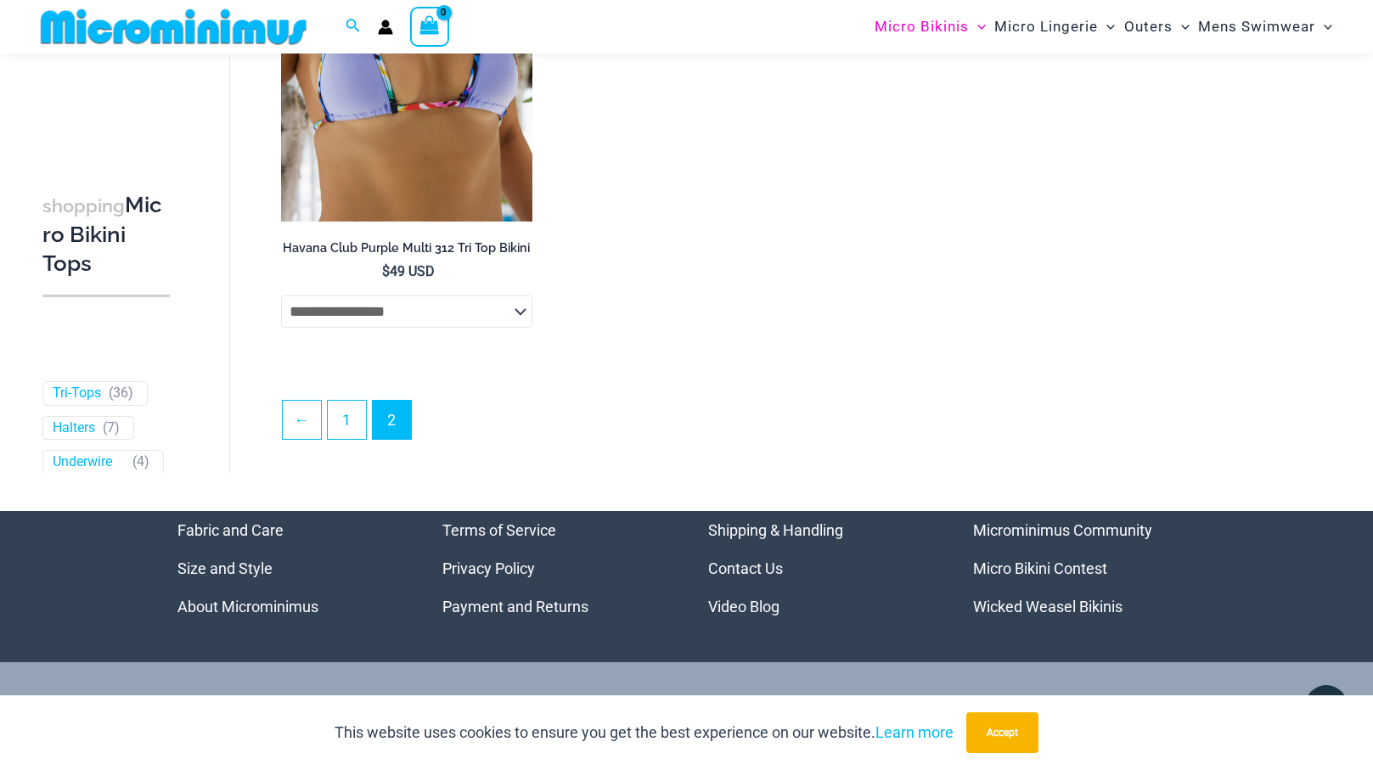
scroll to position [3213, 0]
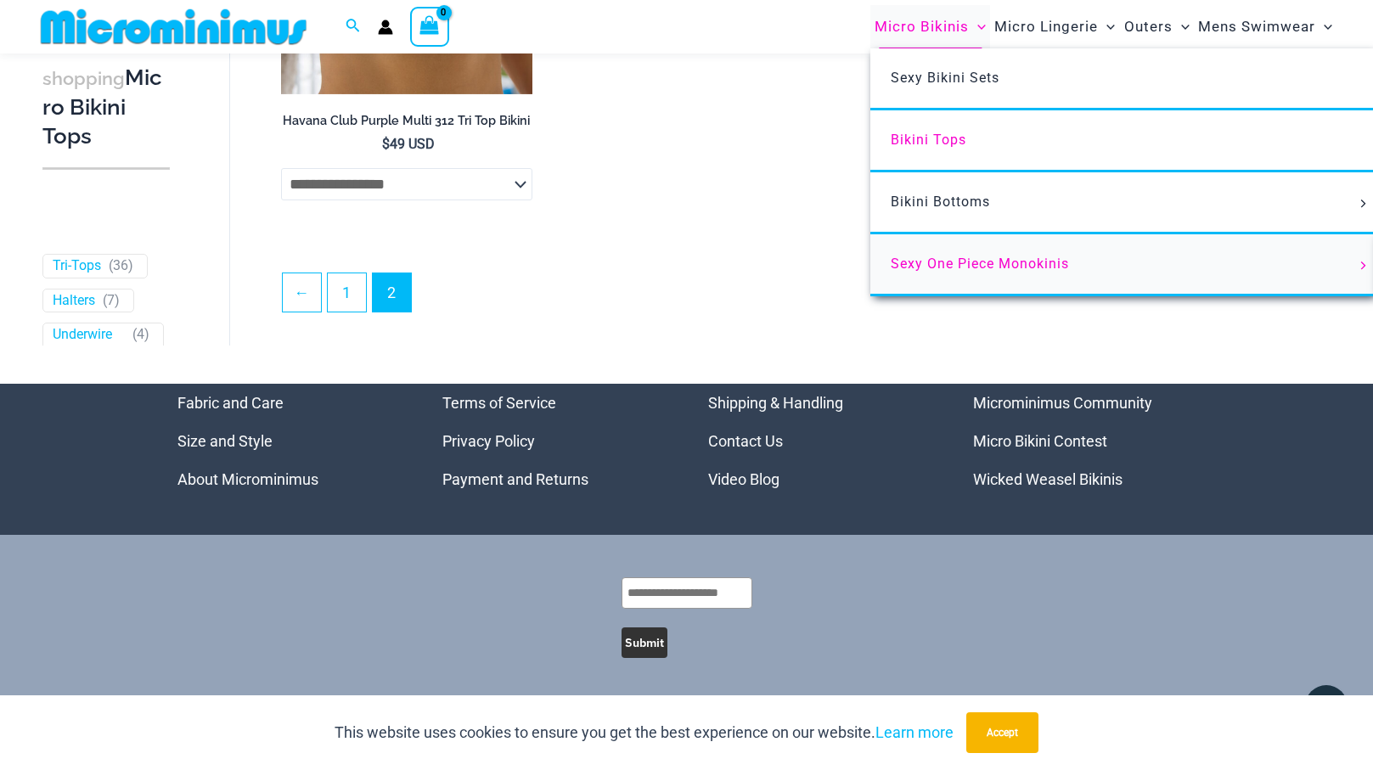
click at [926, 264] on span "Sexy One Piece Monokinis" at bounding box center [980, 264] width 178 height 16
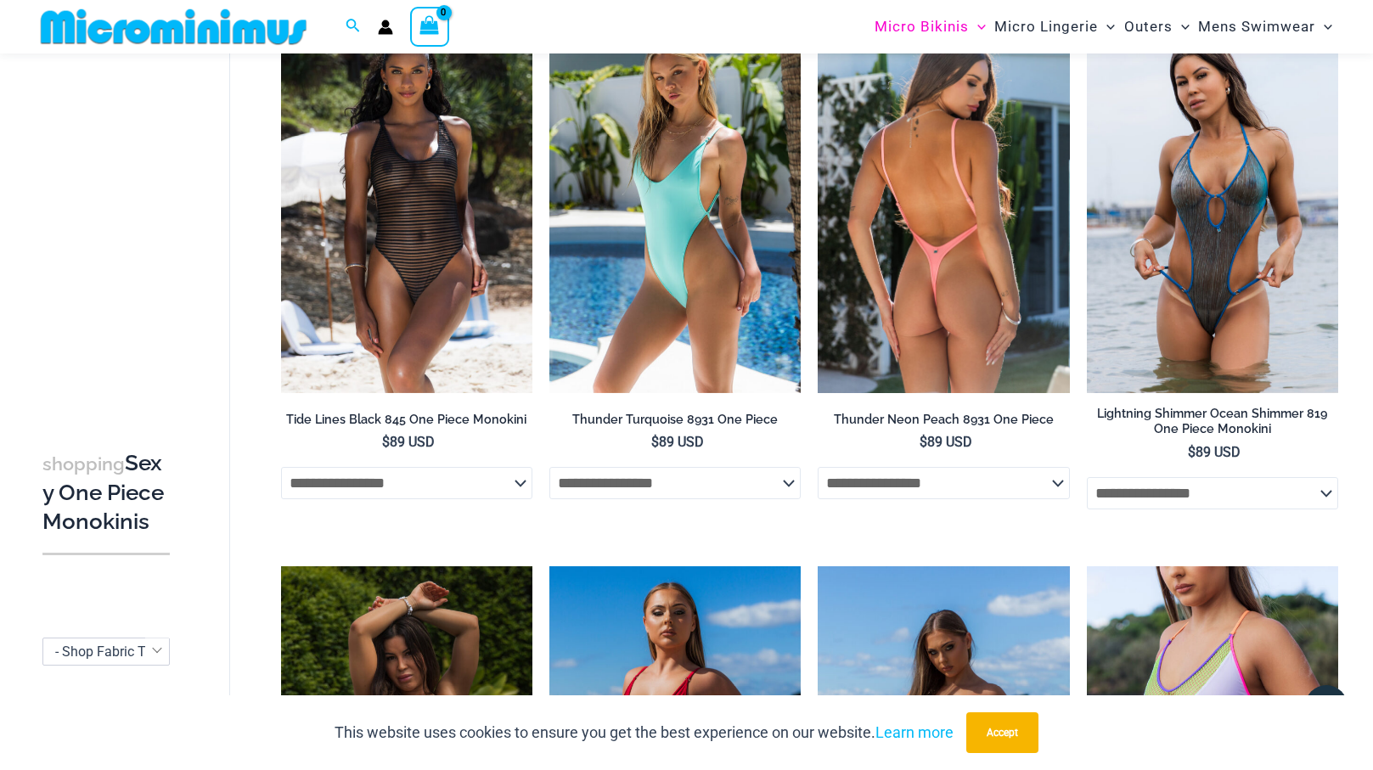
scroll to position [2196, 0]
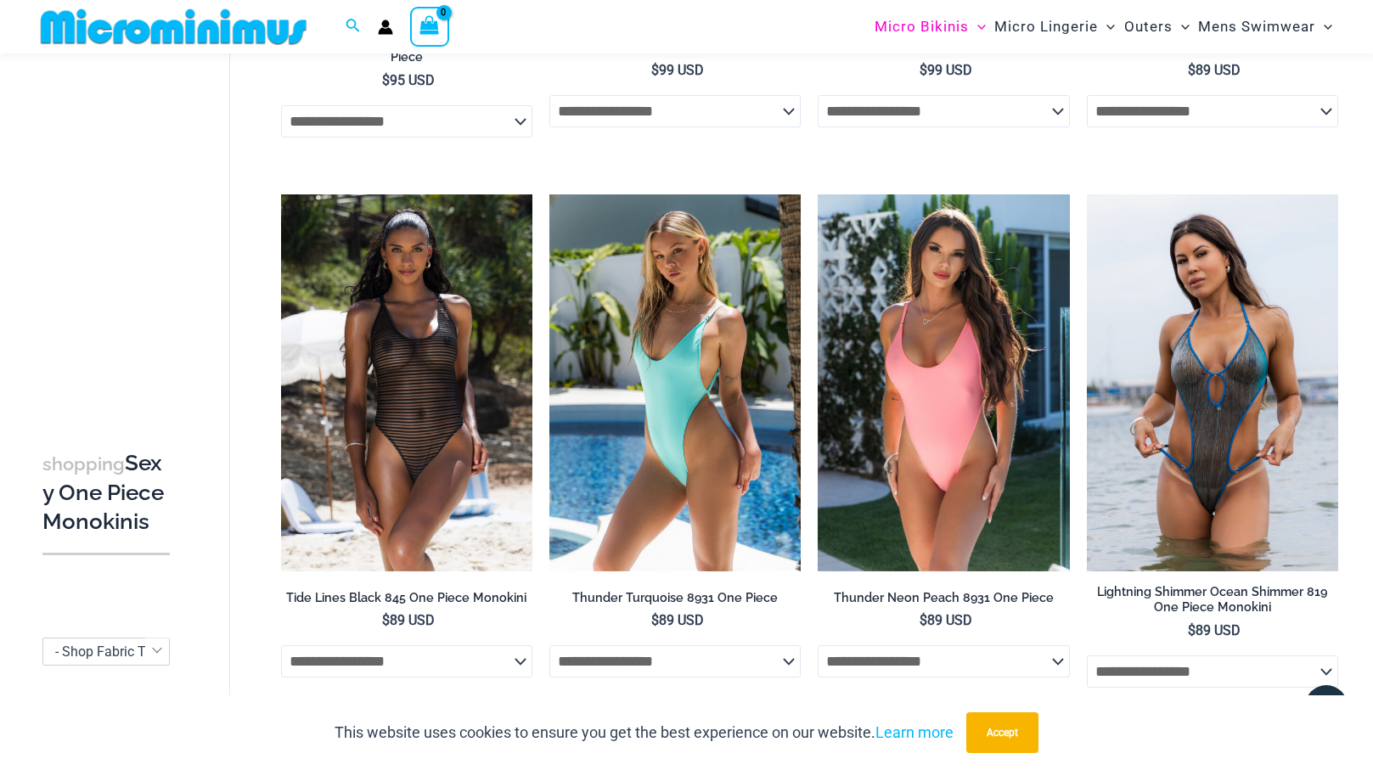
click at [166, 17] on img at bounding box center [173, 27] width 279 height 38
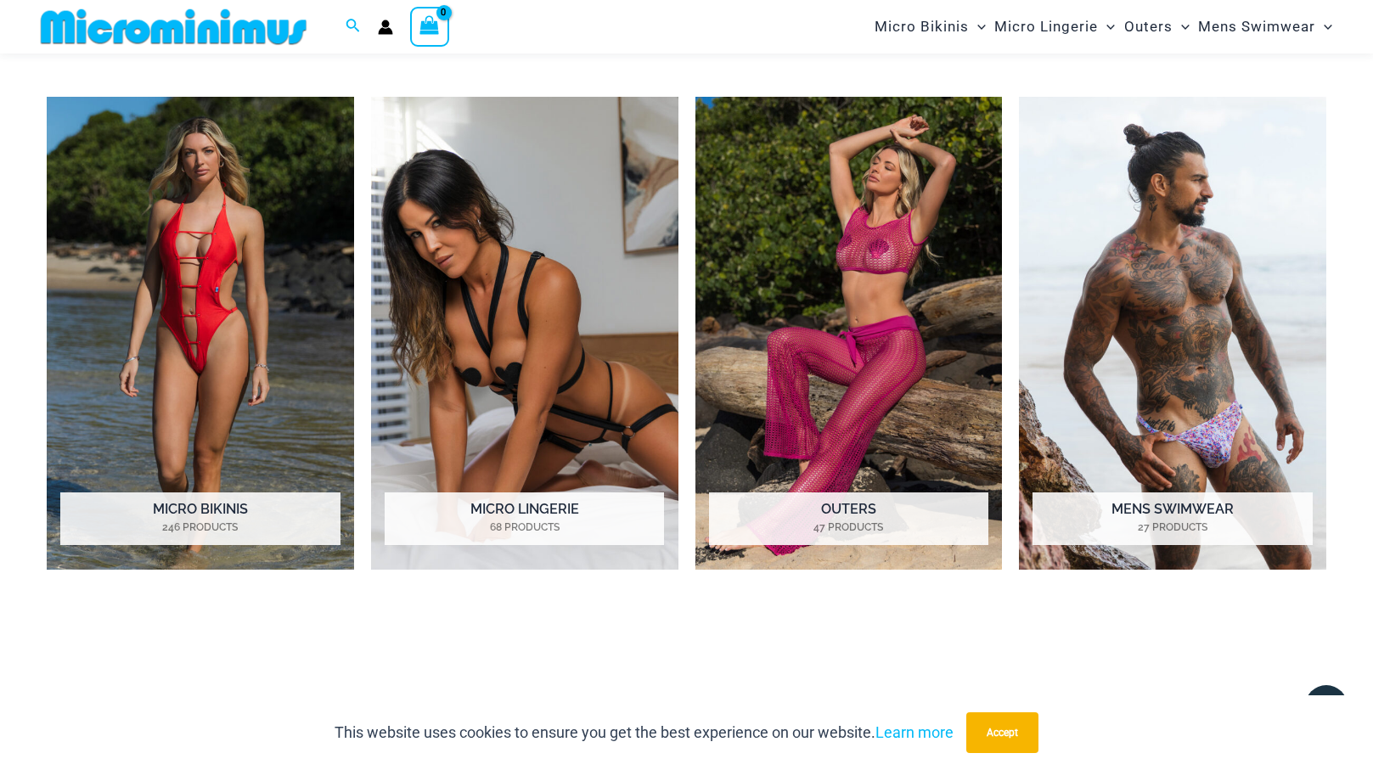
scroll to position [1298, 0]
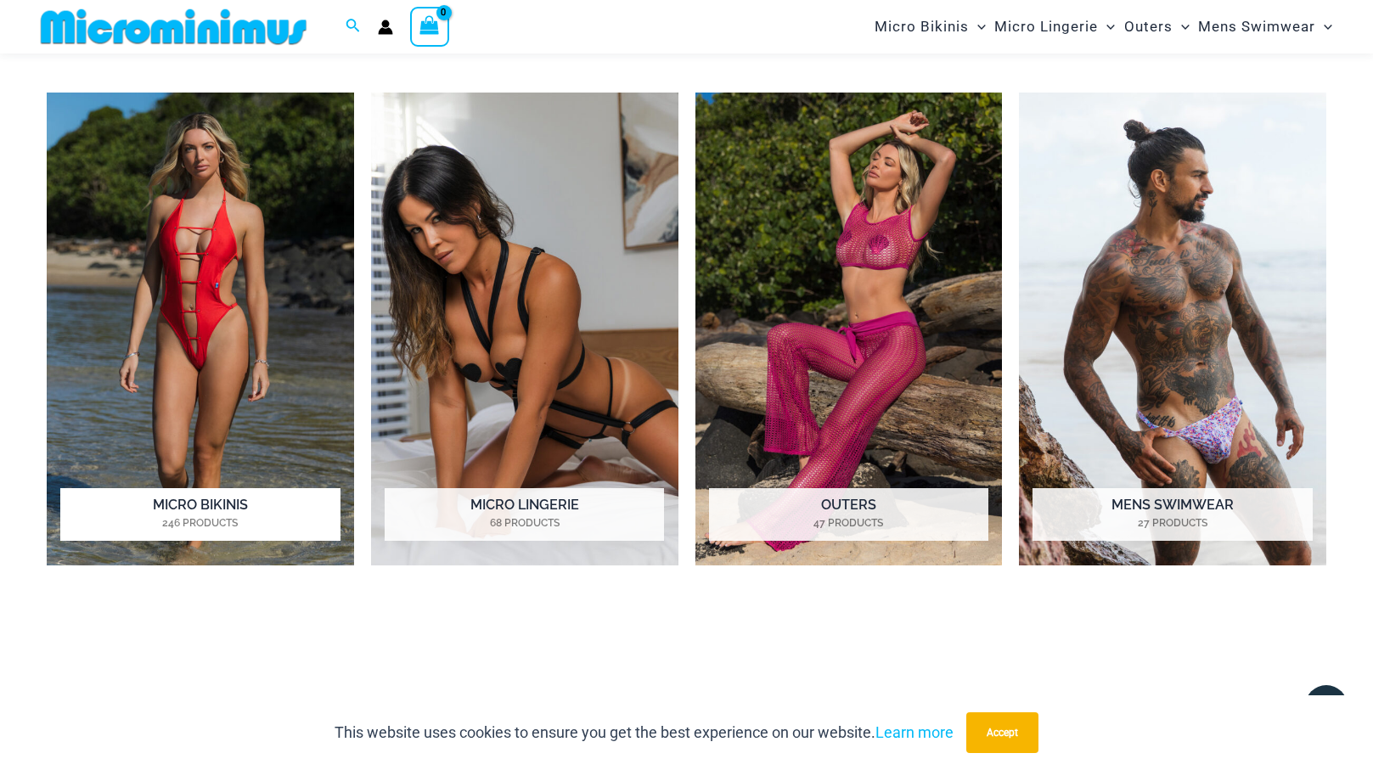
click at [172, 499] on h2 "Micro Bikinis 246 Products" at bounding box center [199, 514] width 279 height 53
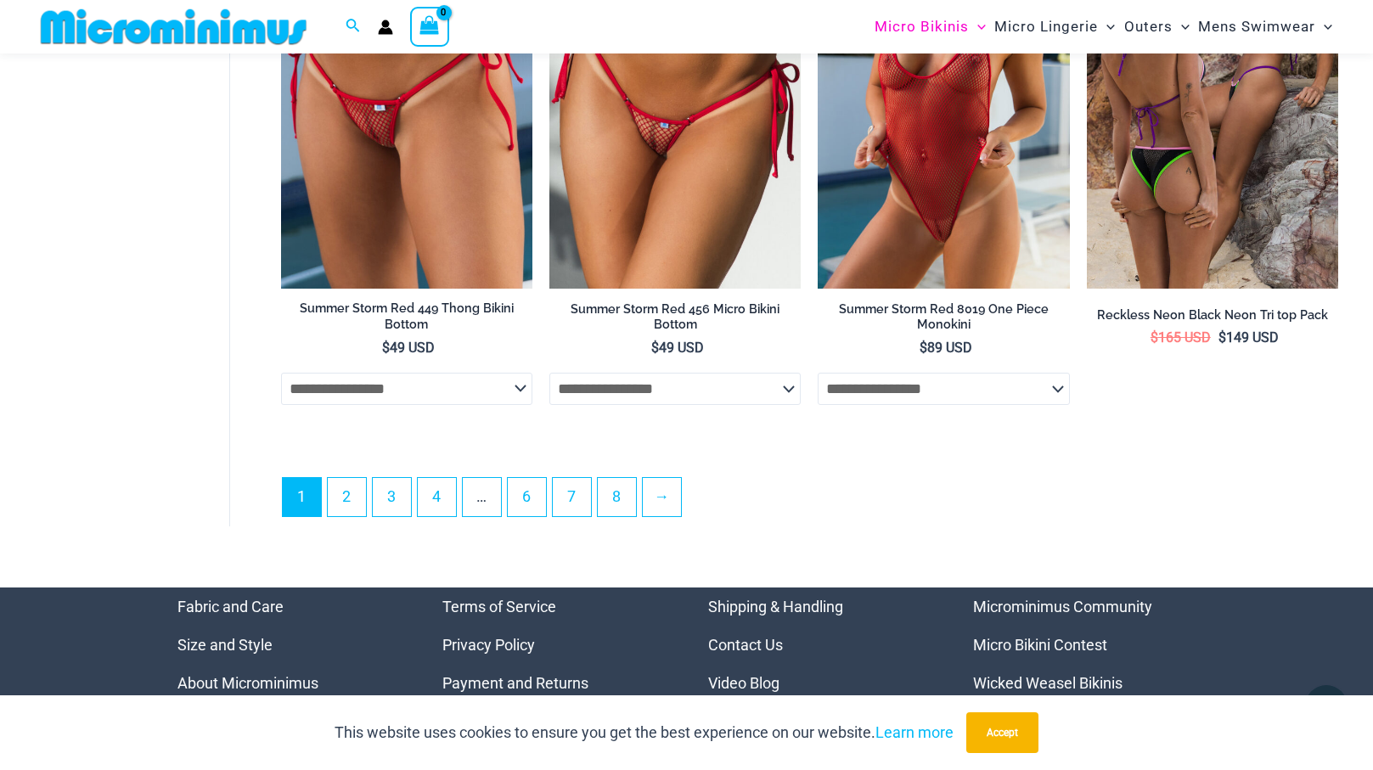
scroll to position [4423, 0]
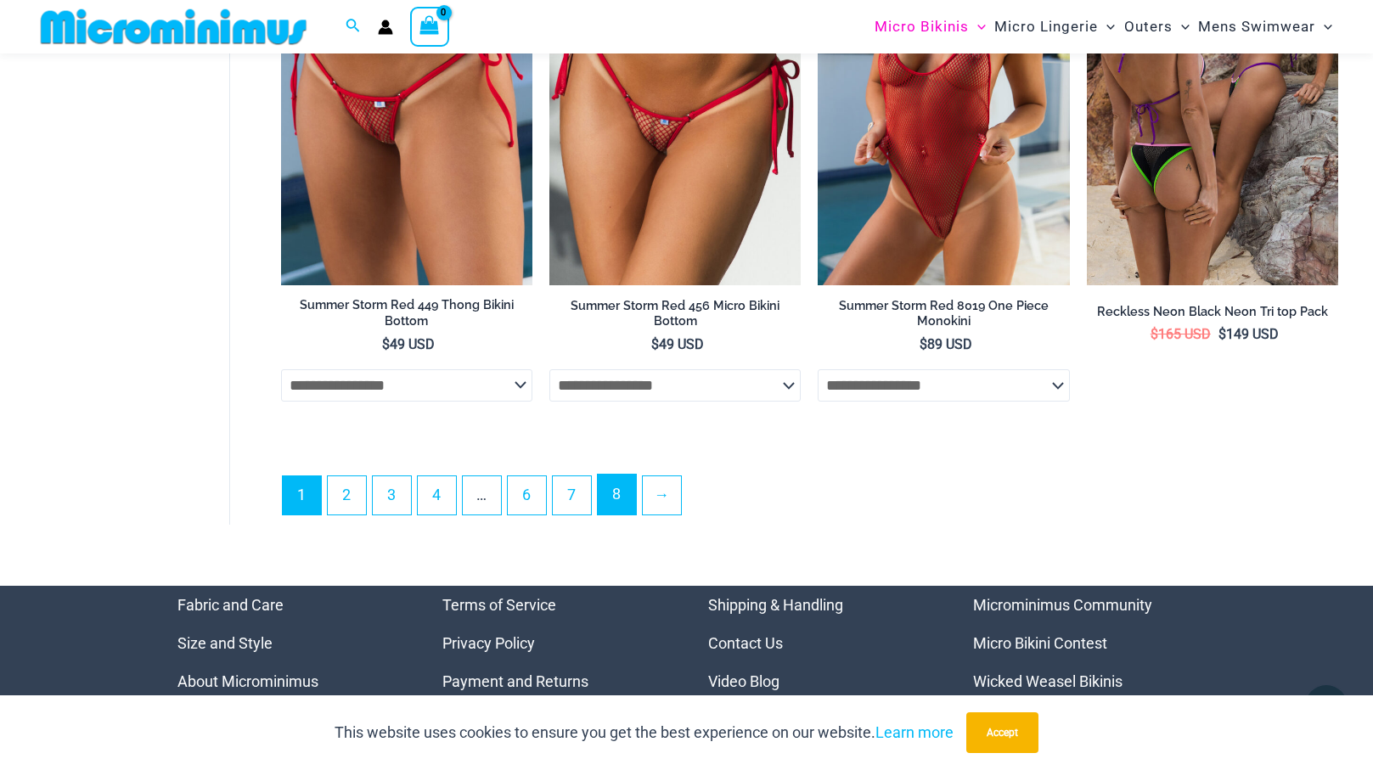
click at [620, 509] on link "8" at bounding box center [617, 495] width 38 height 40
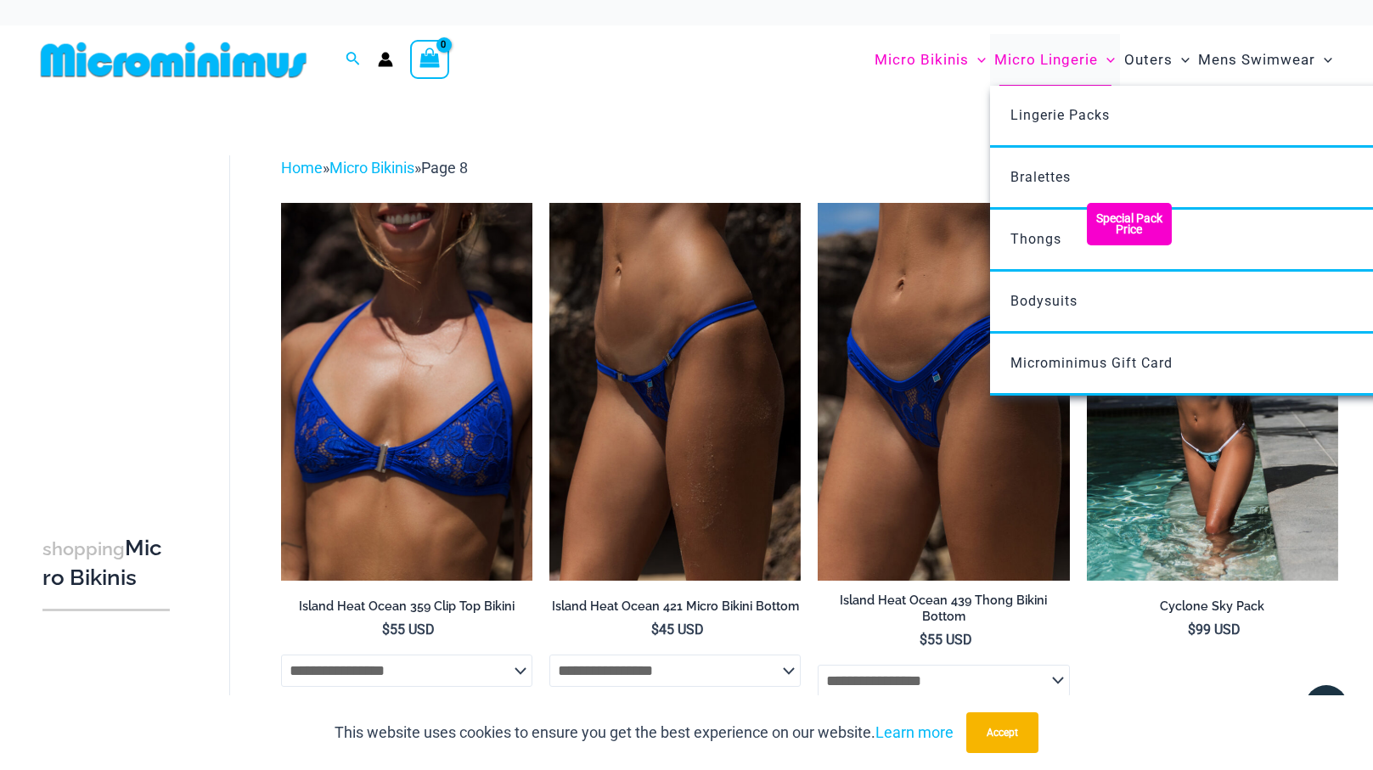
click at [1061, 65] on span "Micro Lingerie" at bounding box center [1047, 59] width 104 height 43
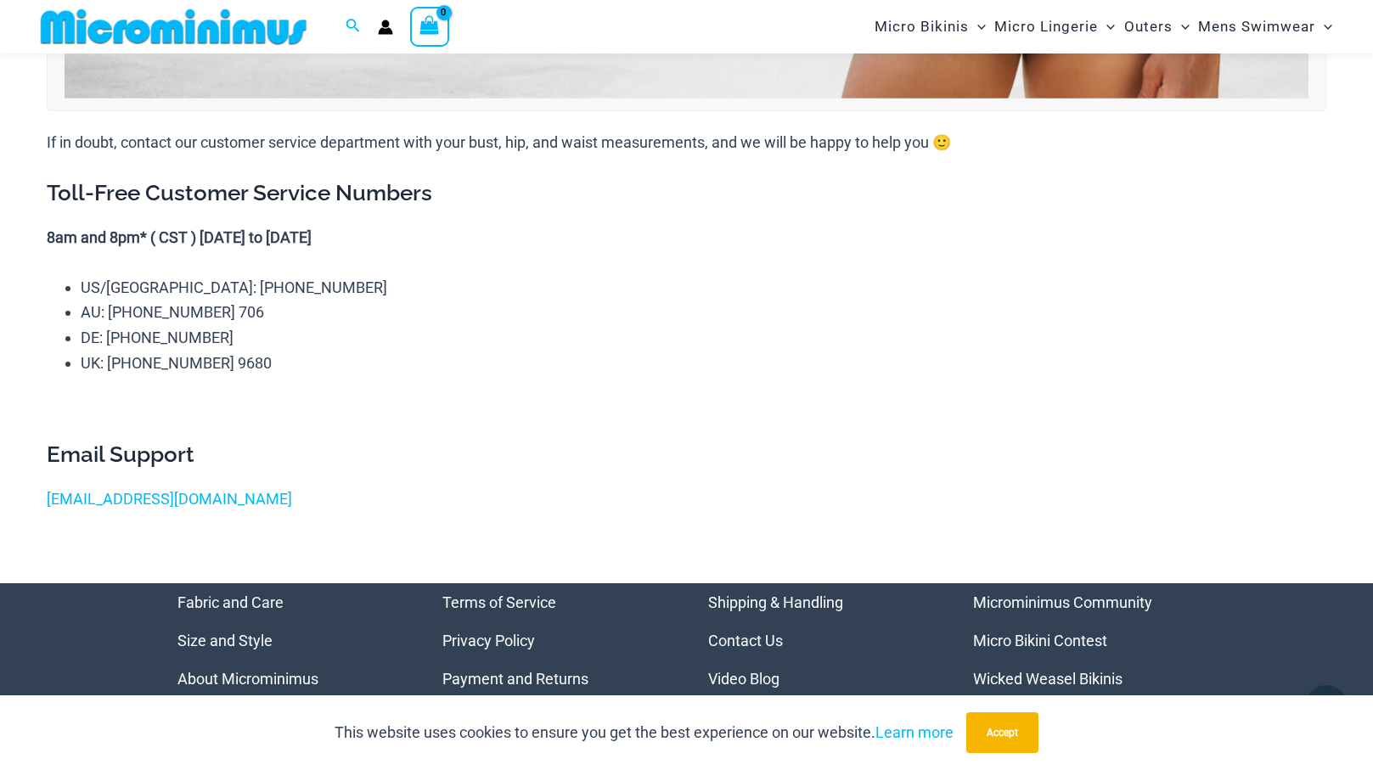
scroll to position [1965, 0]
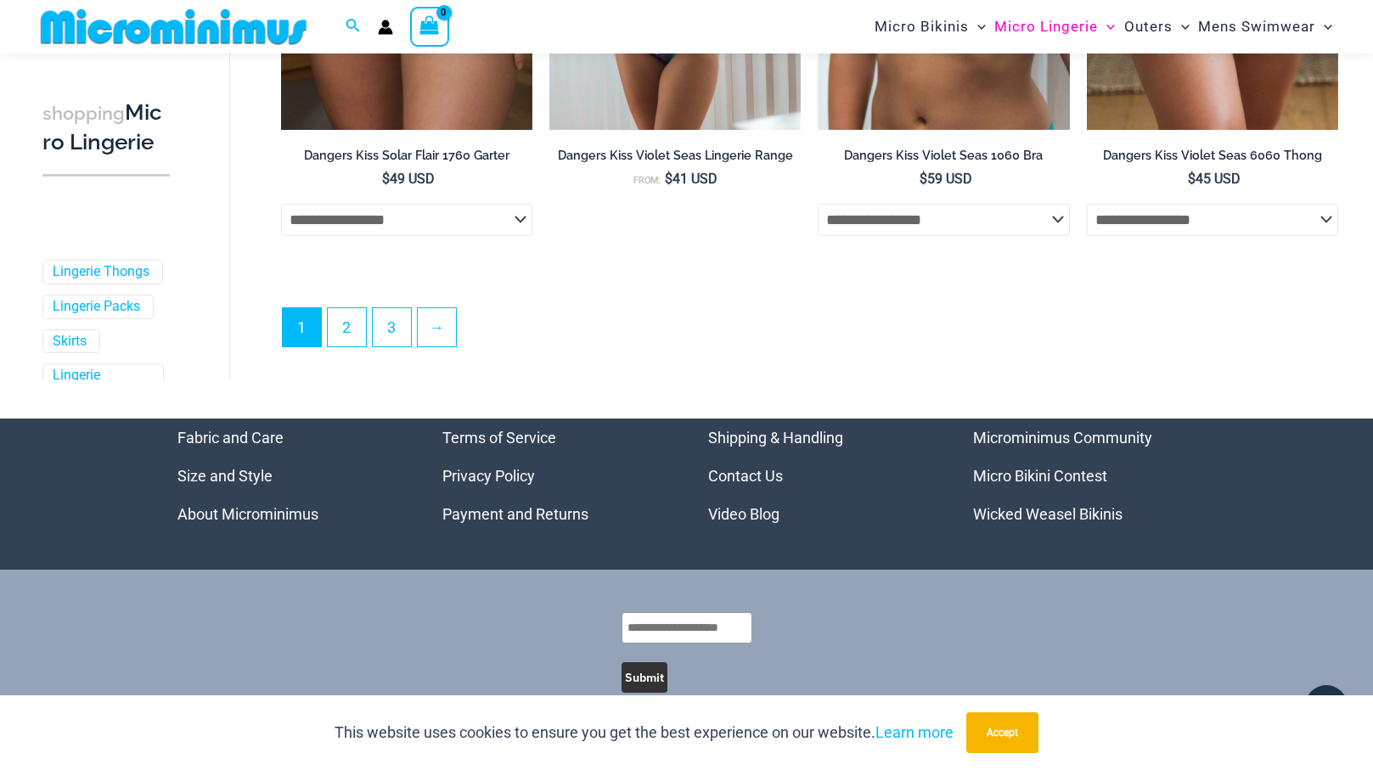
scroll to position [4326, 0]
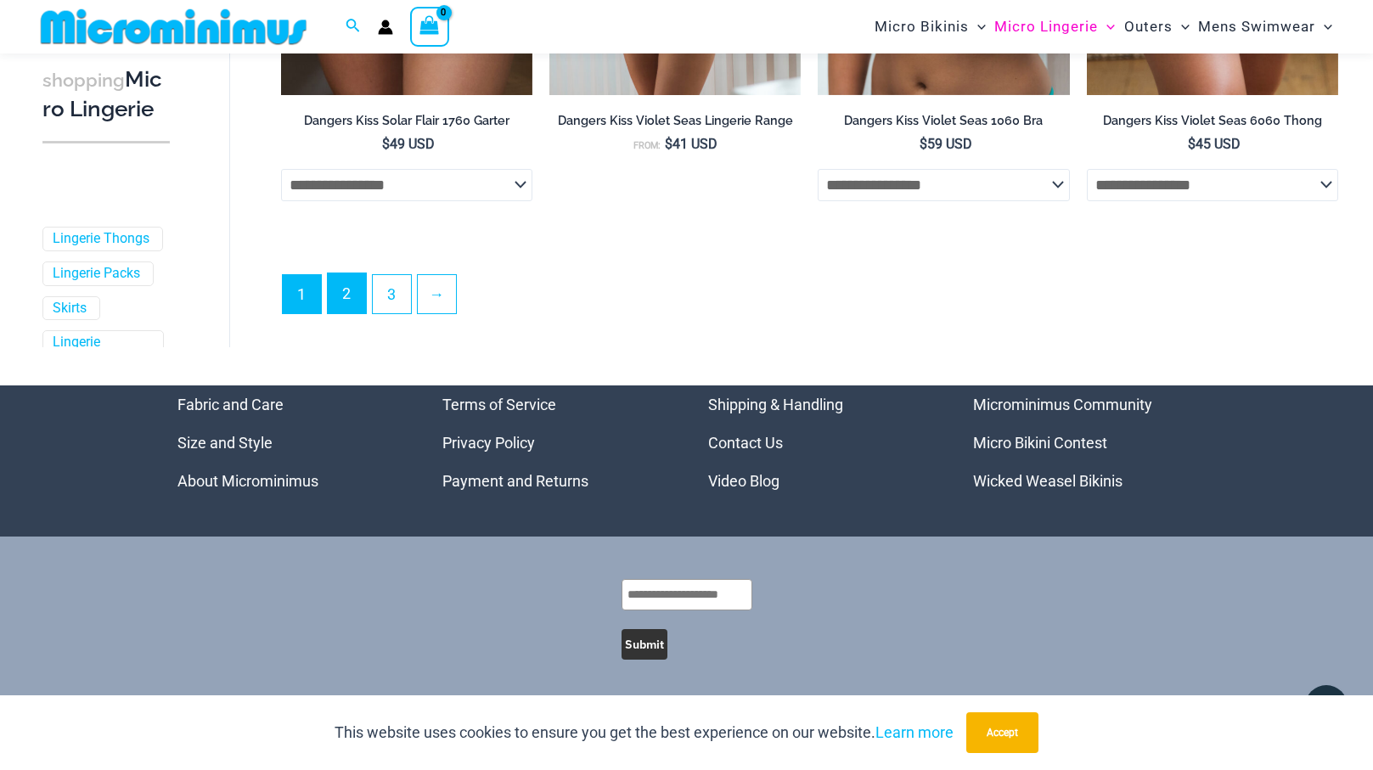
click at [339, 300] on link "2" at bounding box center [347, 293] width 38 height 40
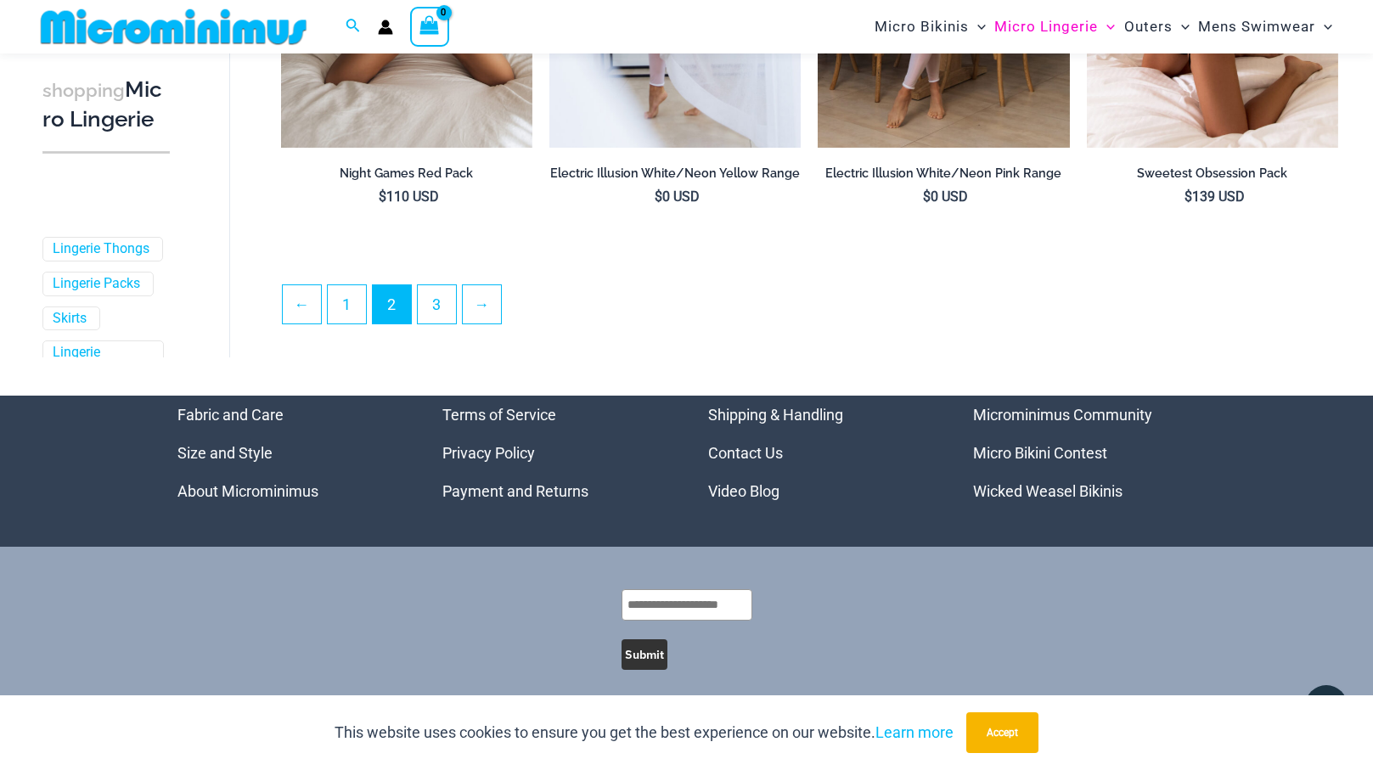
scroll to position [4243, 0]
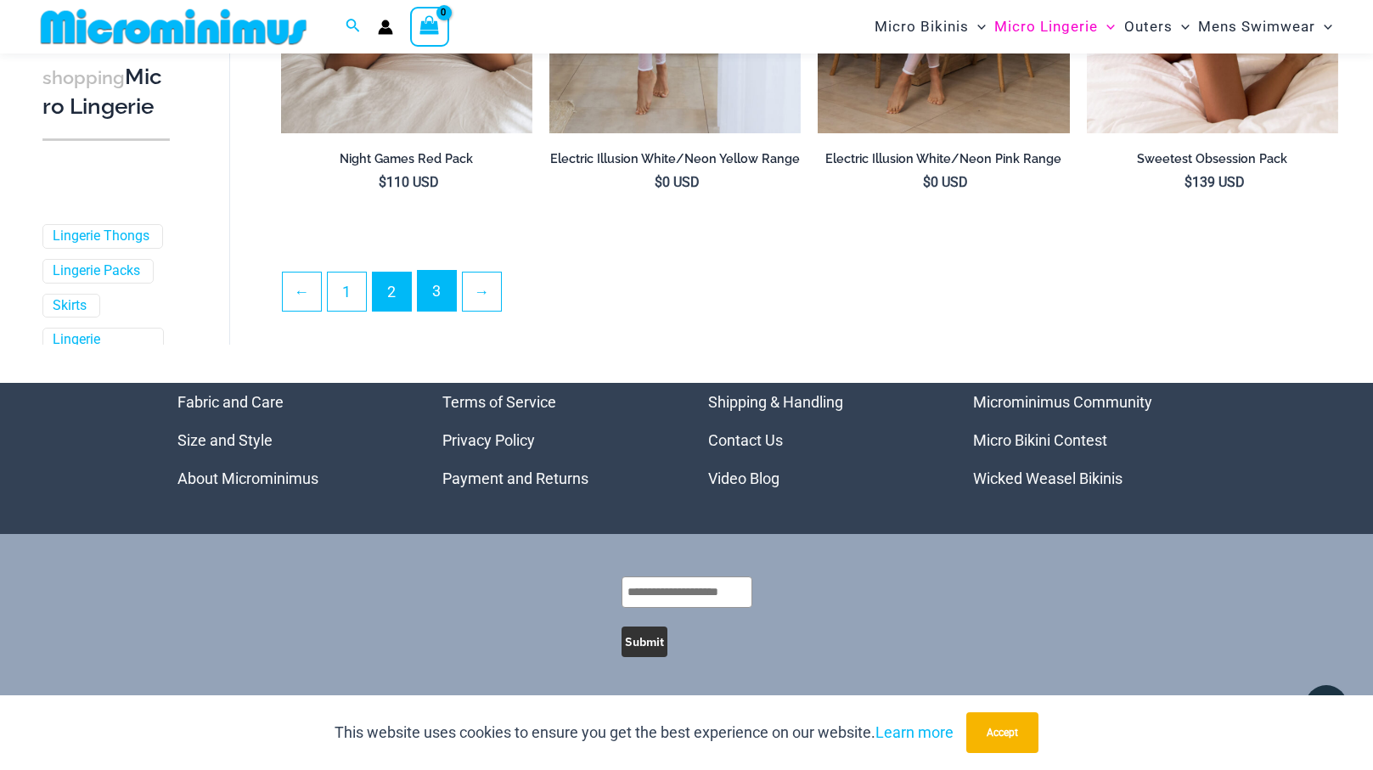
click at [442, 300] on link "3" at bounding box center [437, 291] width 38 height 40
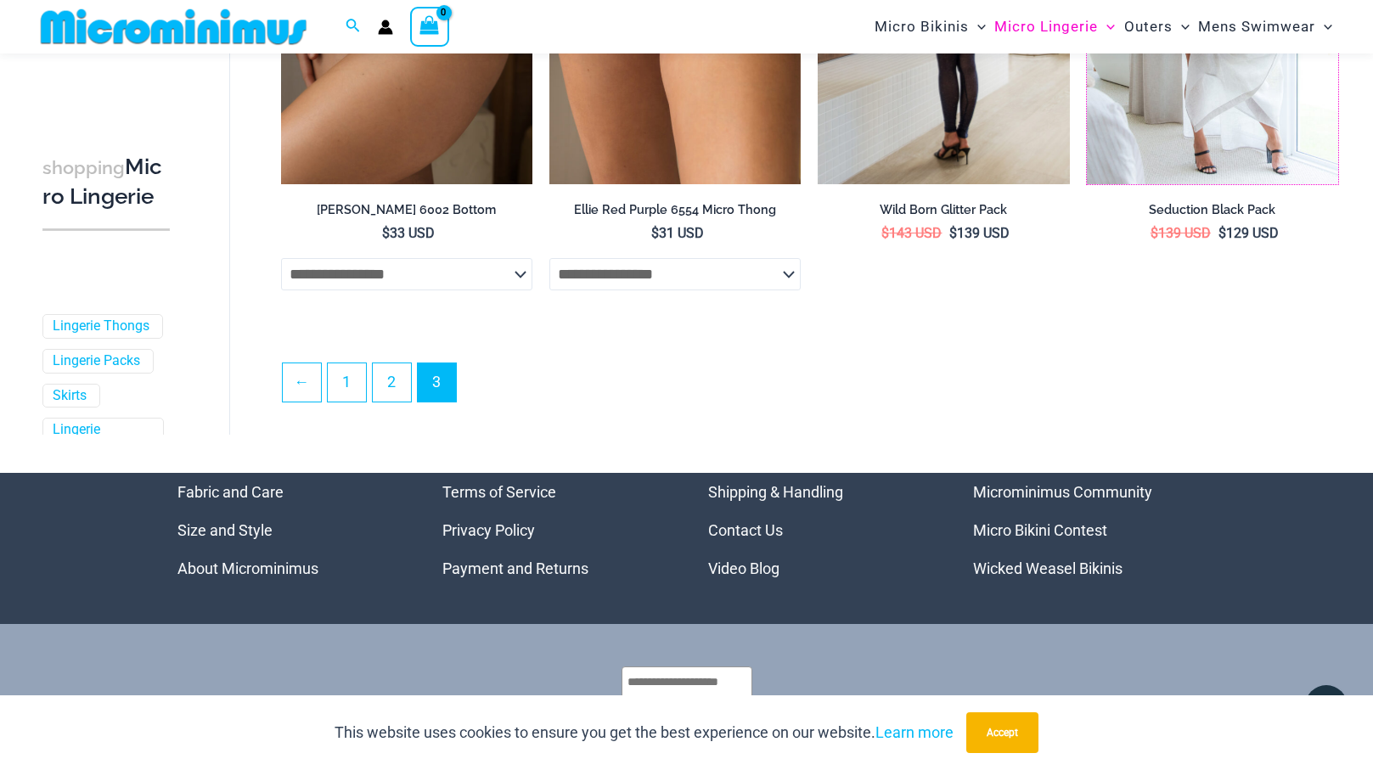
scroll to position [414, 0]
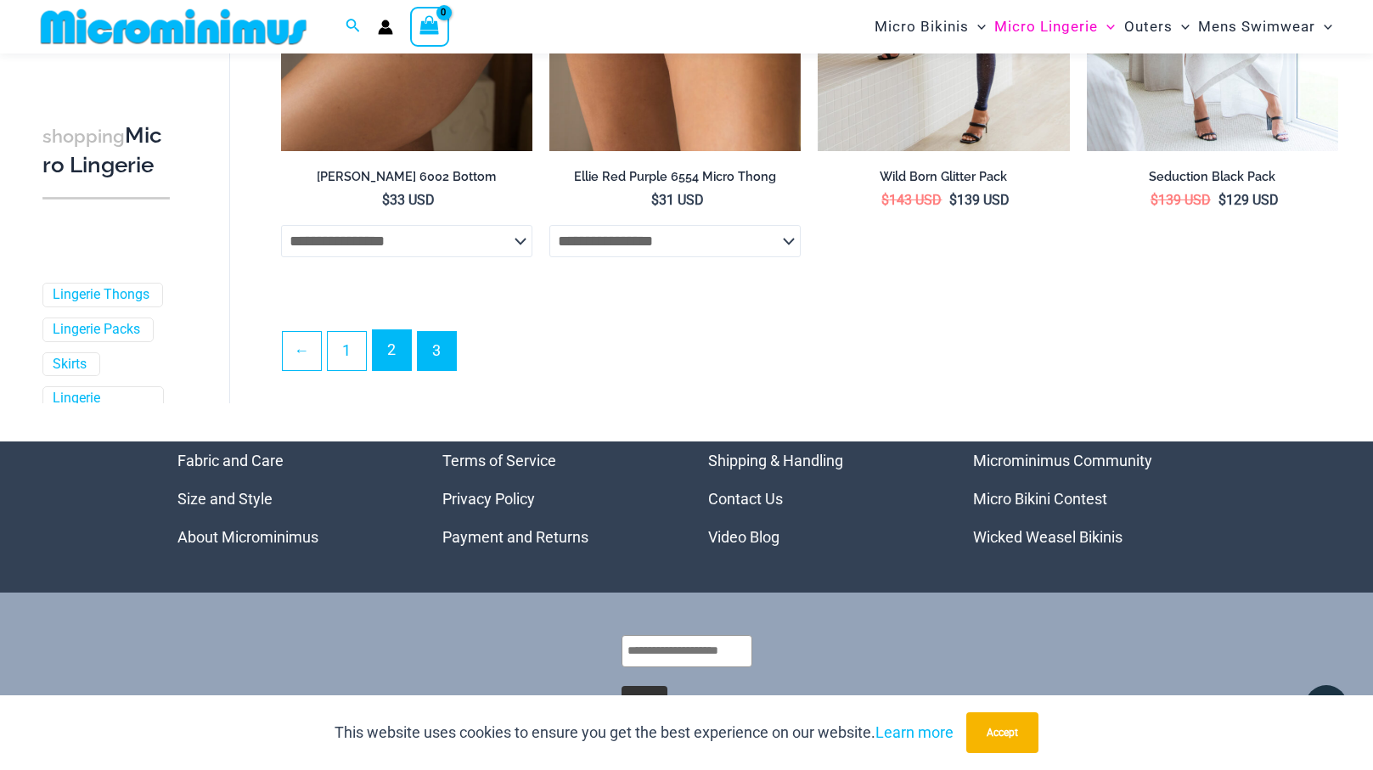
click at [393, 351] on link "2" at bounding box center [392, 350] width 38 height 40
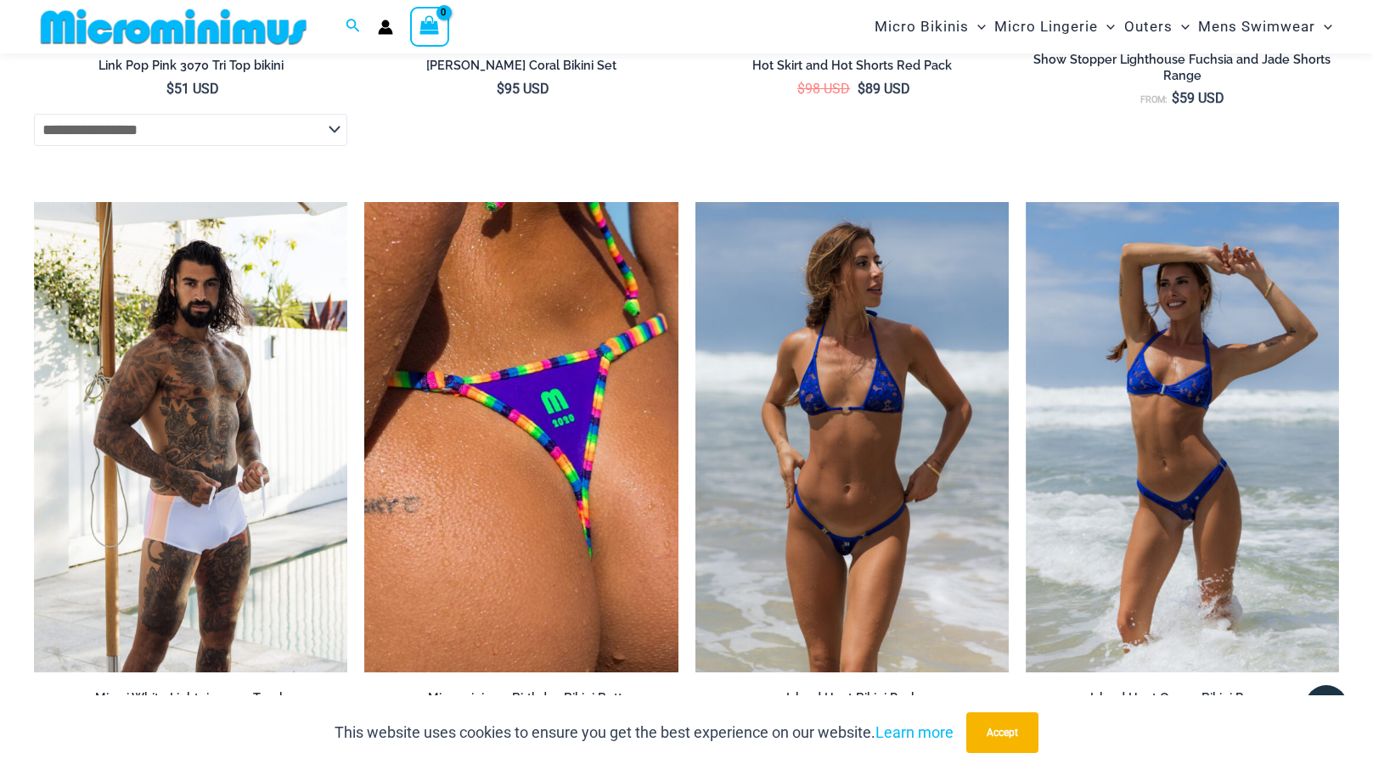
scroll to position [3279, 0]
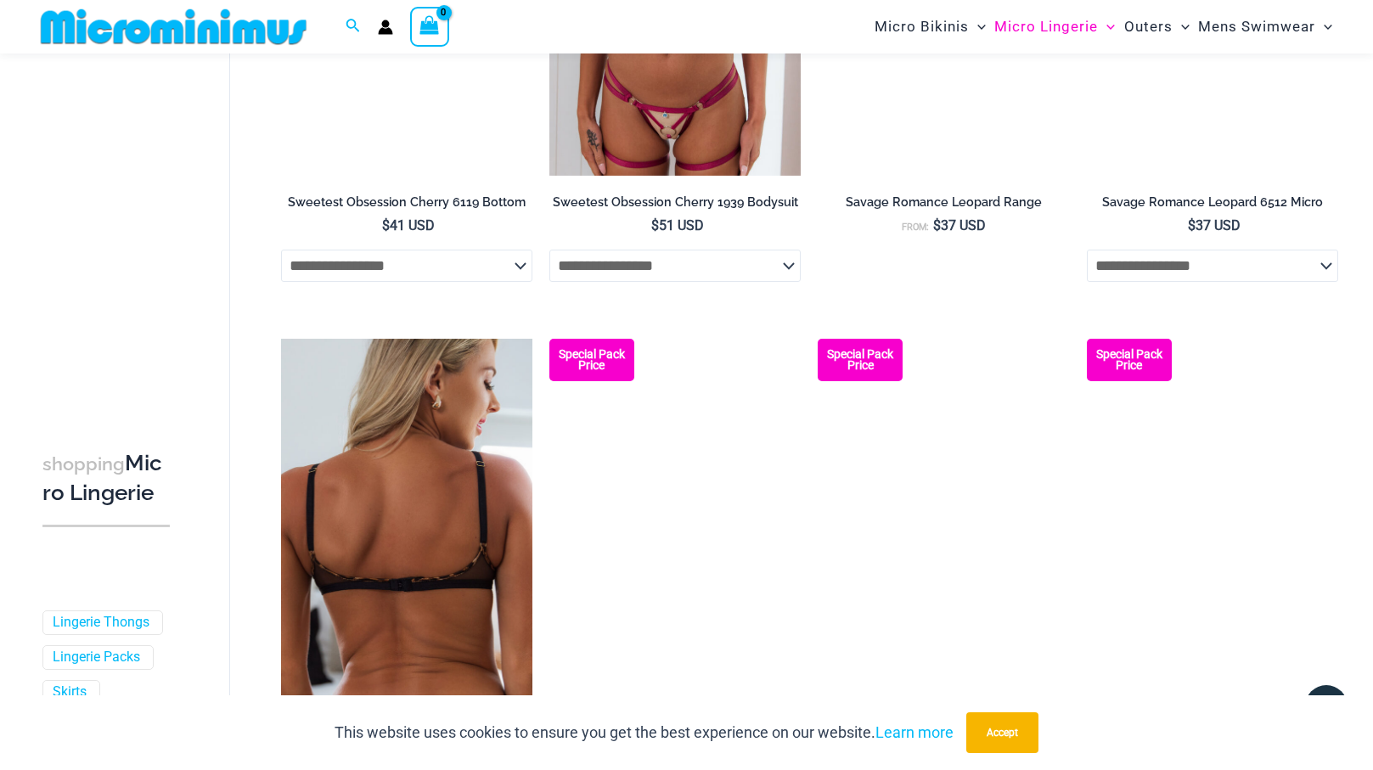
scroll to position [3105, 0]
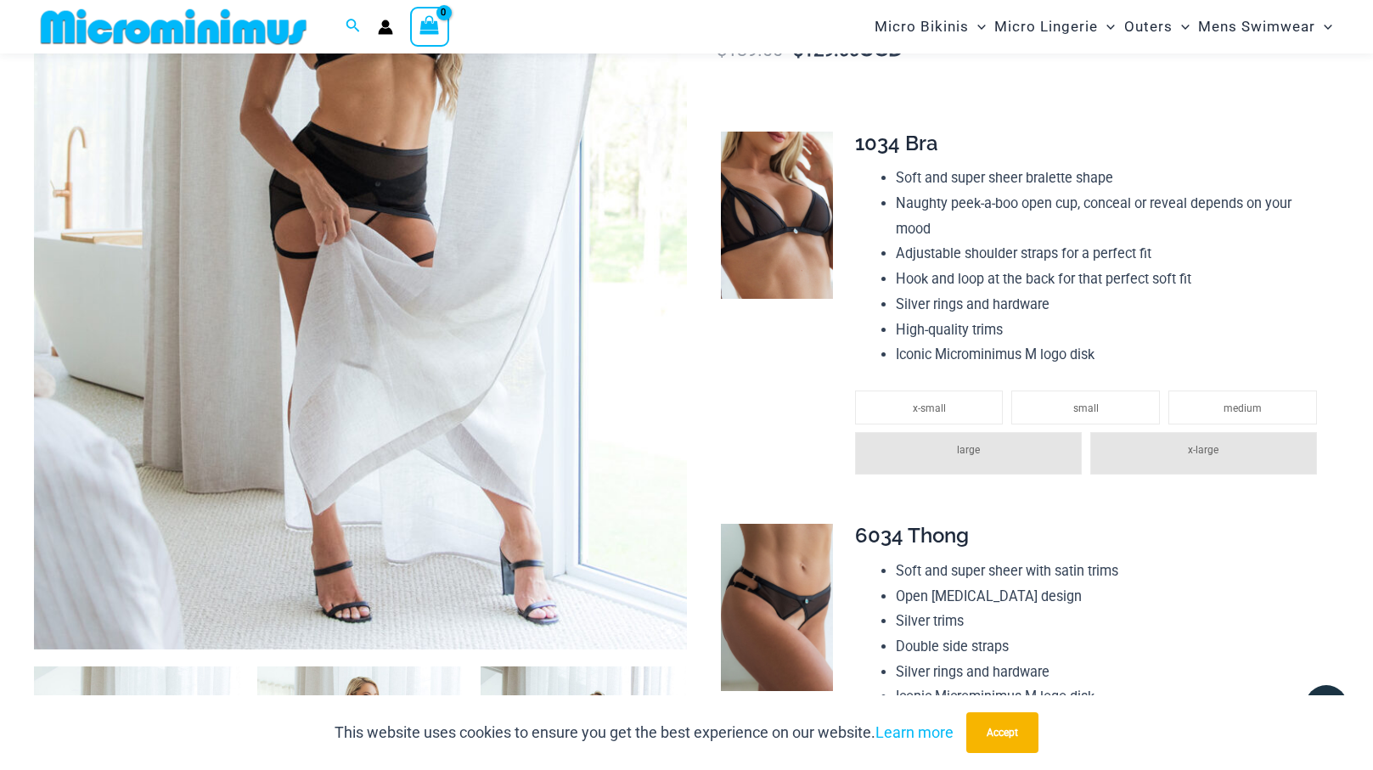
scroll to position [483, 0]
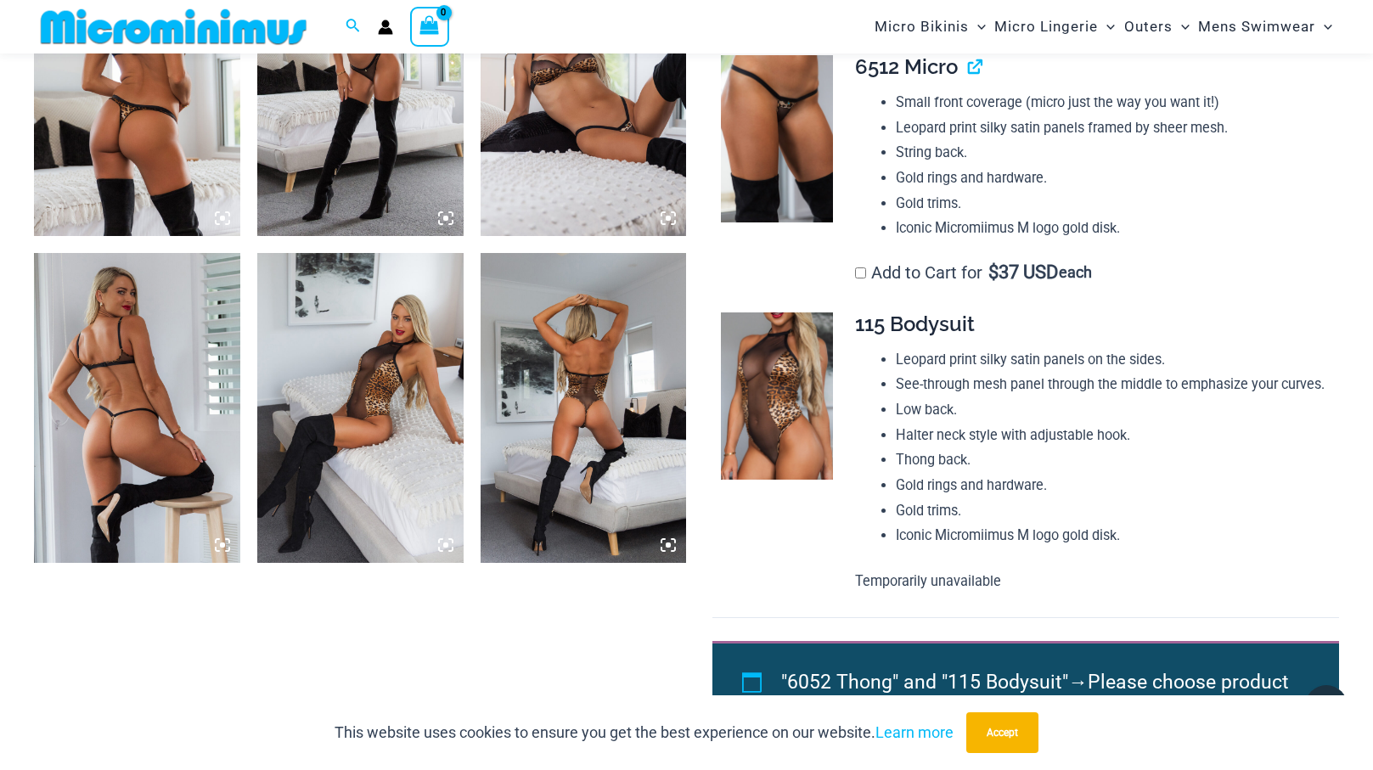
scroll to position [1237, 0]
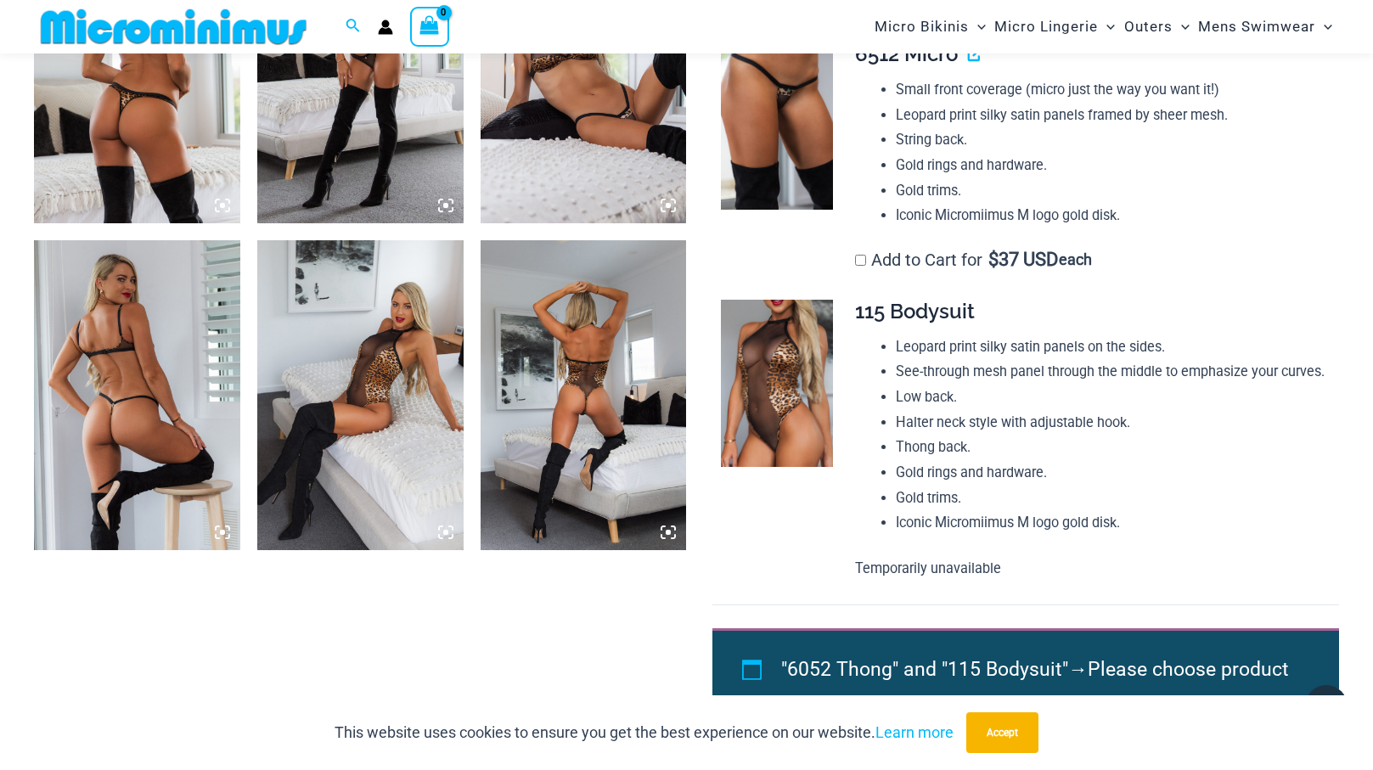
click at [161, 407] on img at bounding box center [137, 394] width 206 height 309
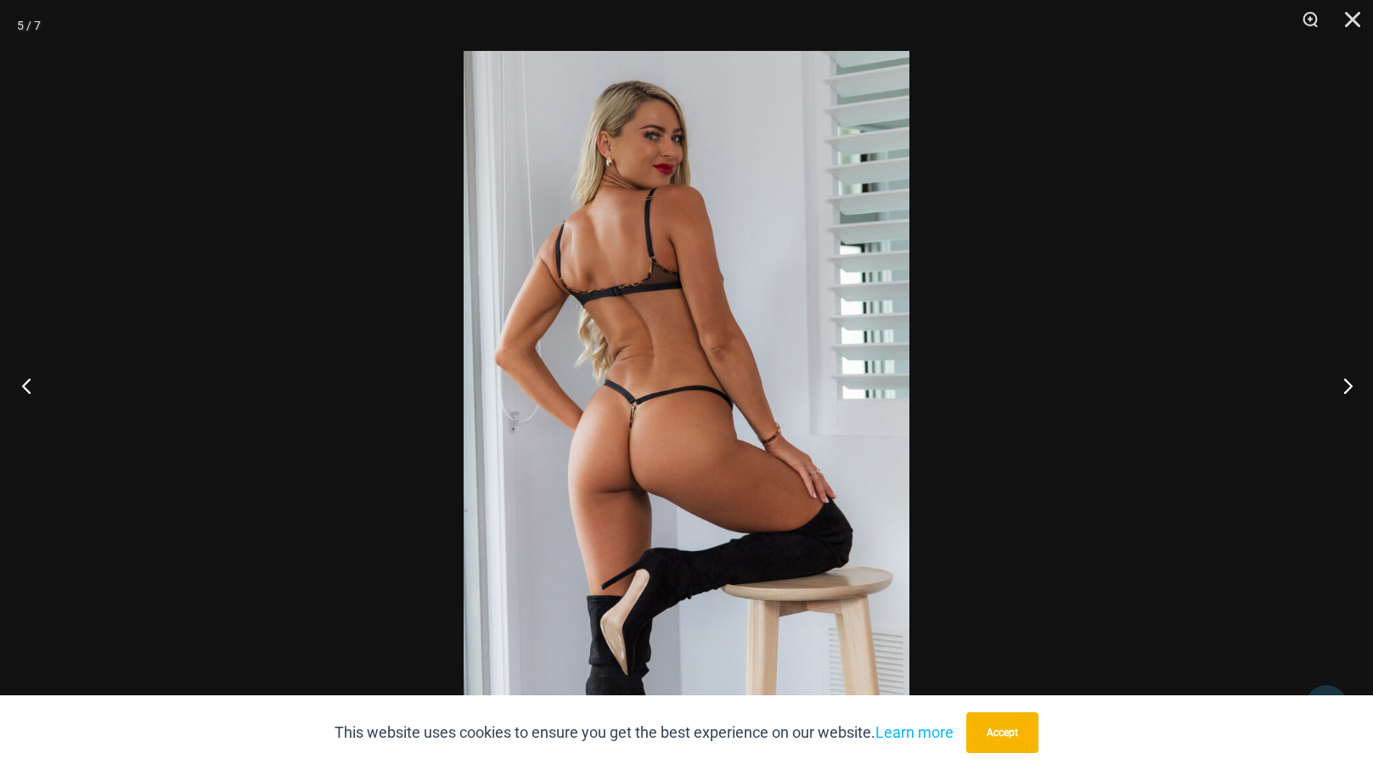
click at [25, 388] on button "Previous" at bounding box center [32, 385] width 64 height 85
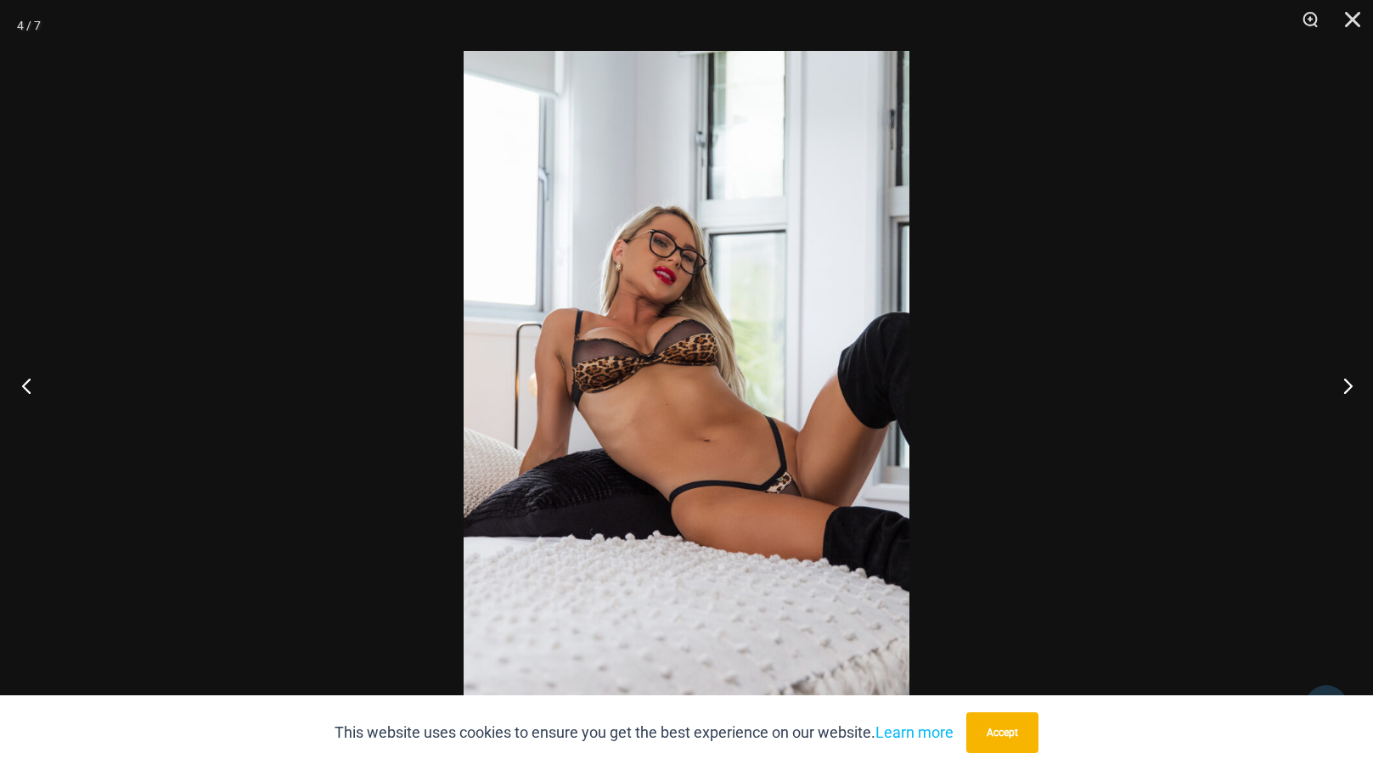
click at [25, 388] on button "Previous" at bounding box center [32, 385] width 64 height 85
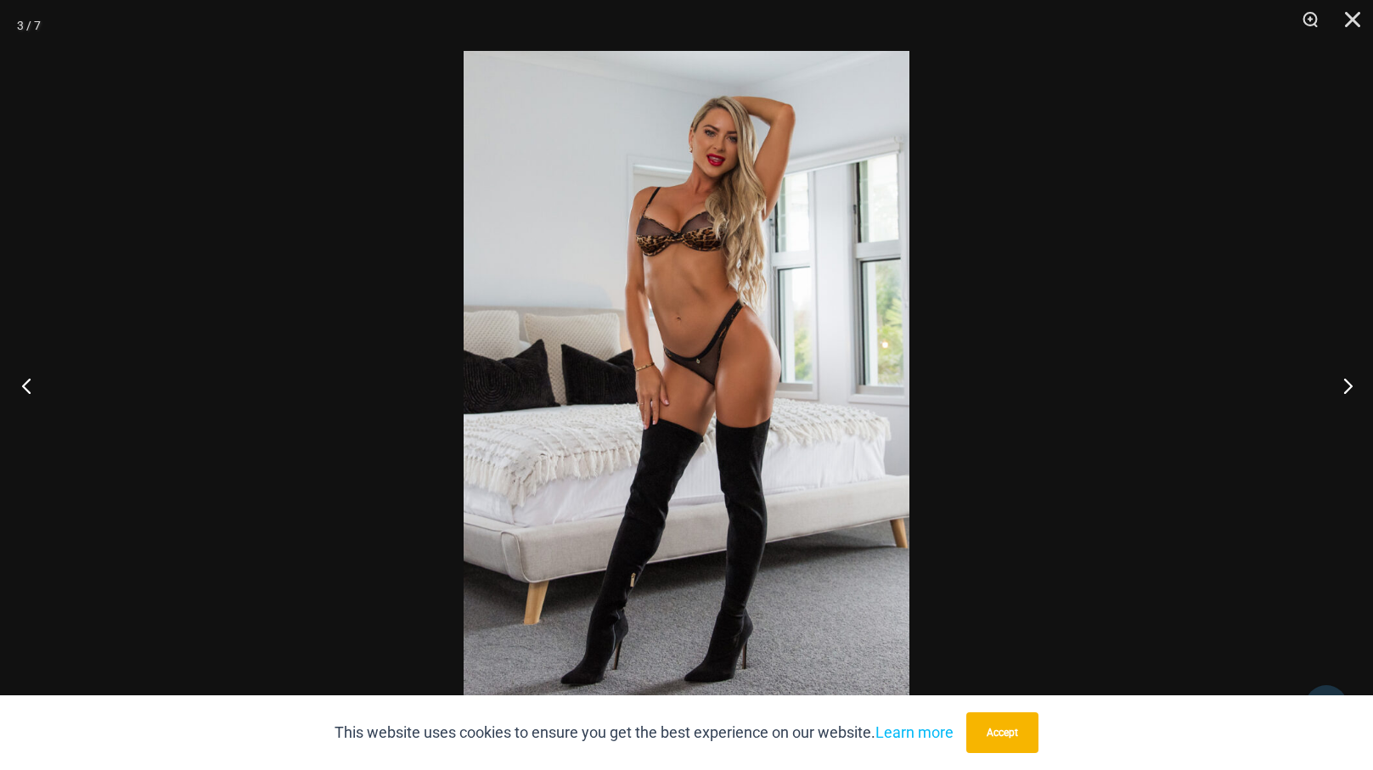
click at [25, 388] on button "Previous" at bounding box center [32, 385] width 64 height 85
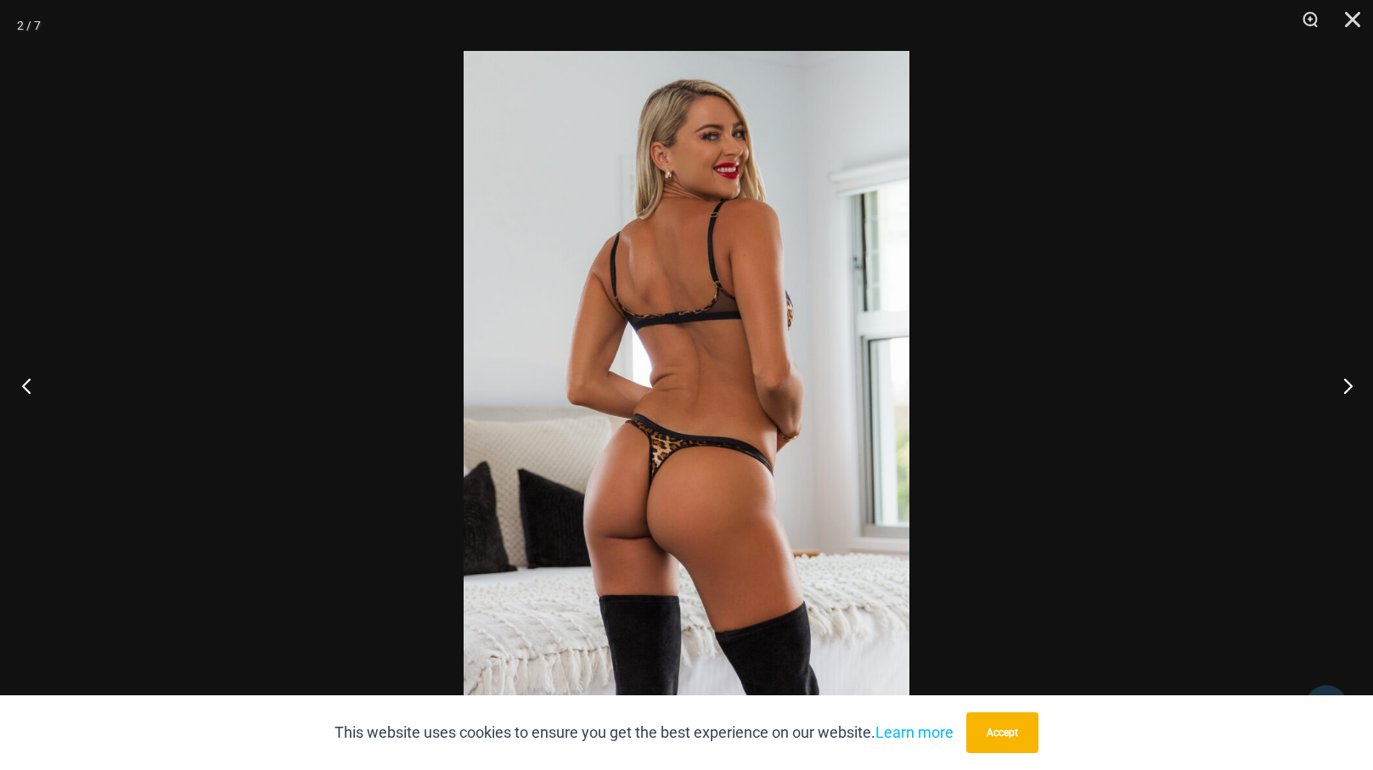
click at [25, 388] on button "Previous" at bounding box center [32, 385] width 64 height 85
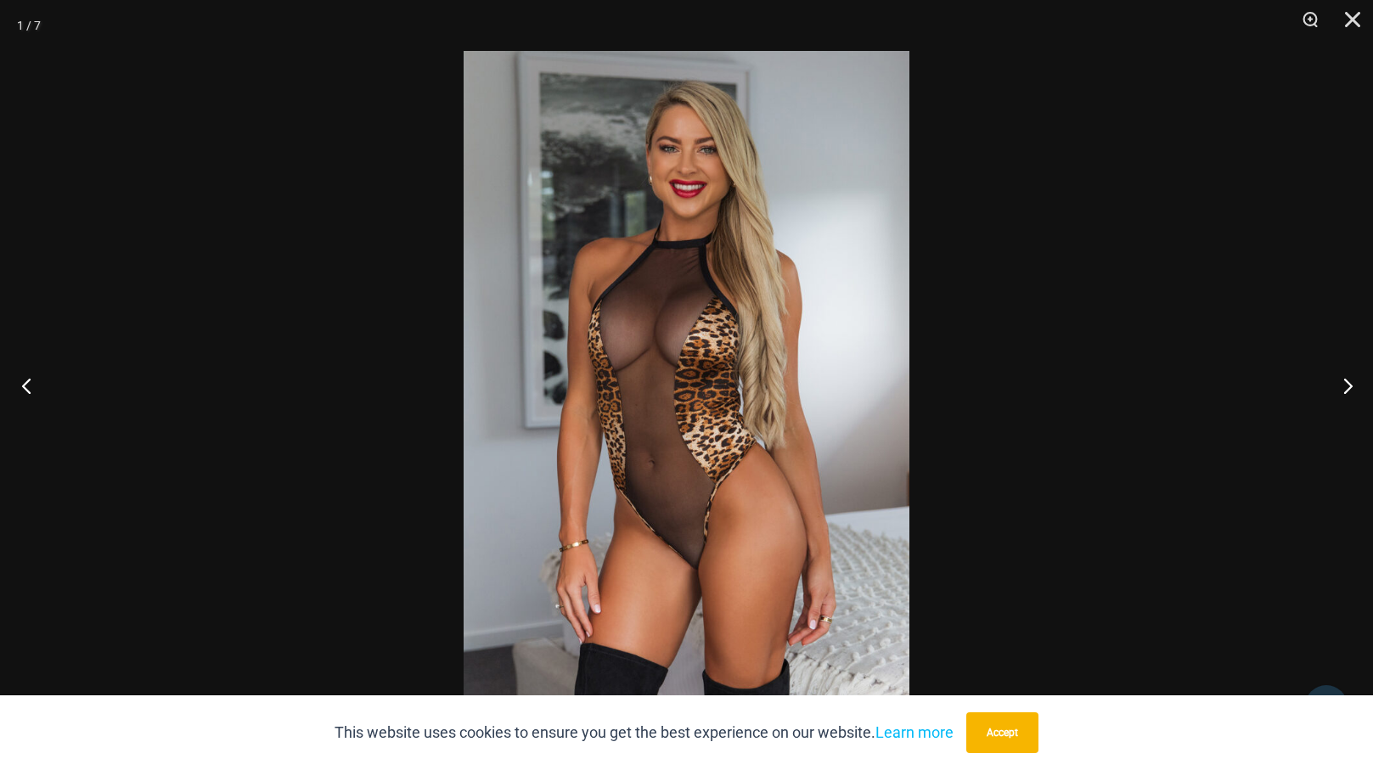
click at [25, 388] on button "Previous" at bounding box center [32, 385] width 64 height 85
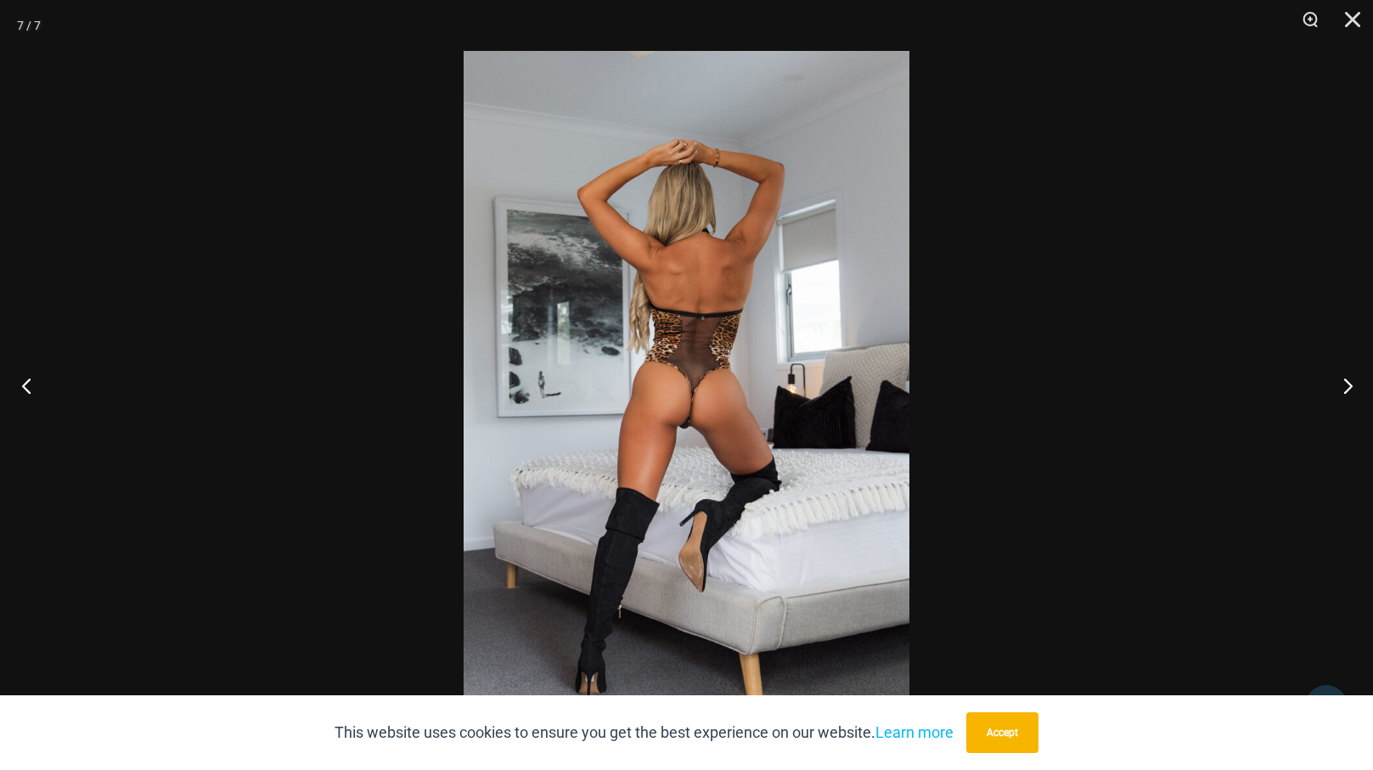
click at [25, 388] on button "Previous" at bounding box center [32, 385] width 64 height 85
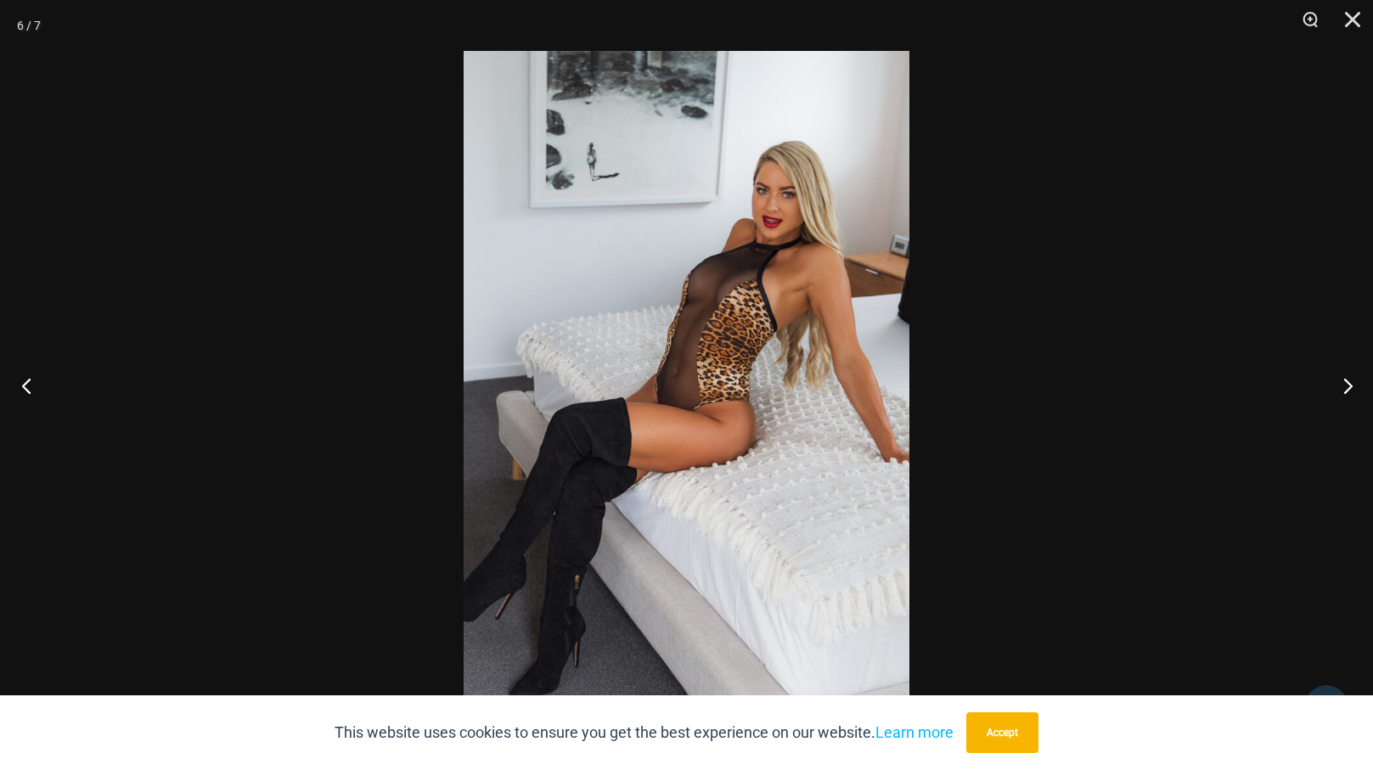
click at [25, 388] on button "Previous" at bounding box center [32, 385] width 64 height 85
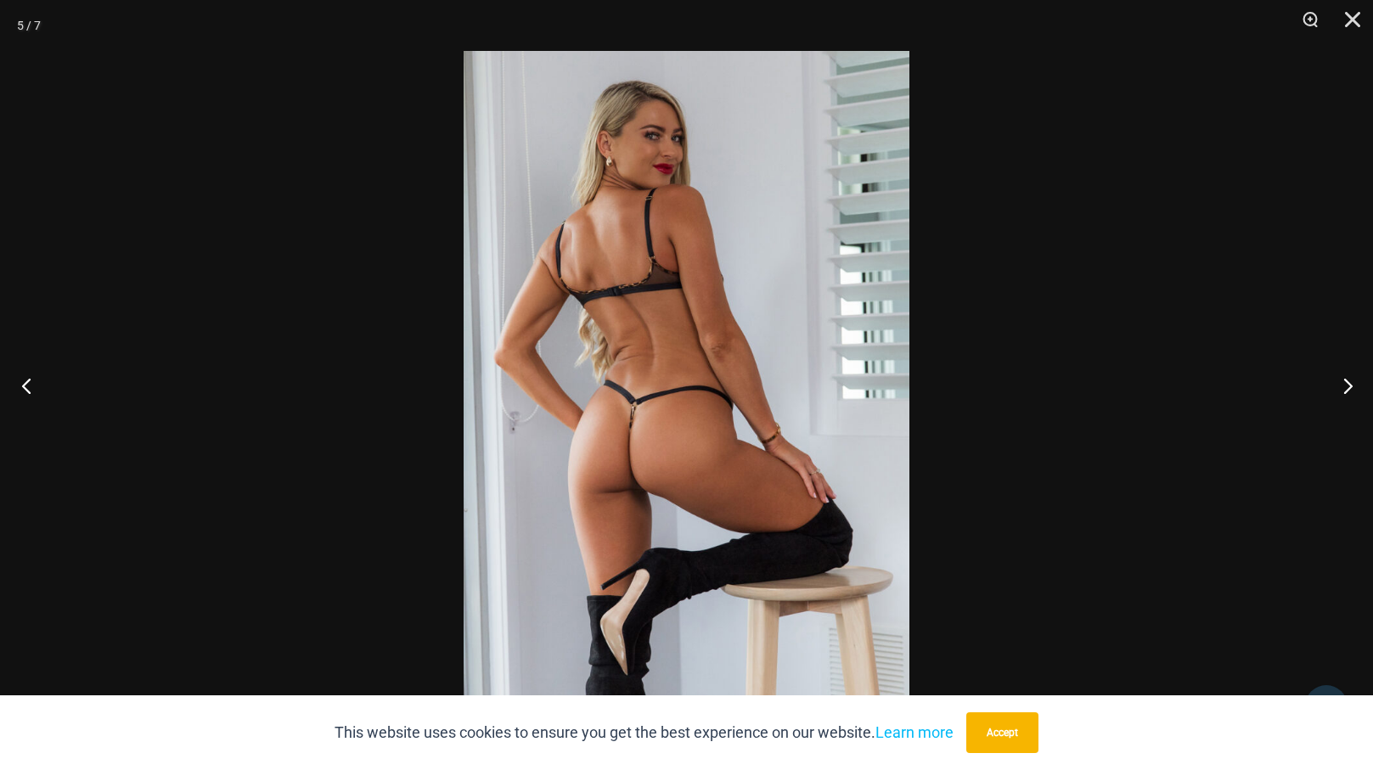
click at [25, 388] on button "Previous" at bounding box center [32, 385] width 64 height 85
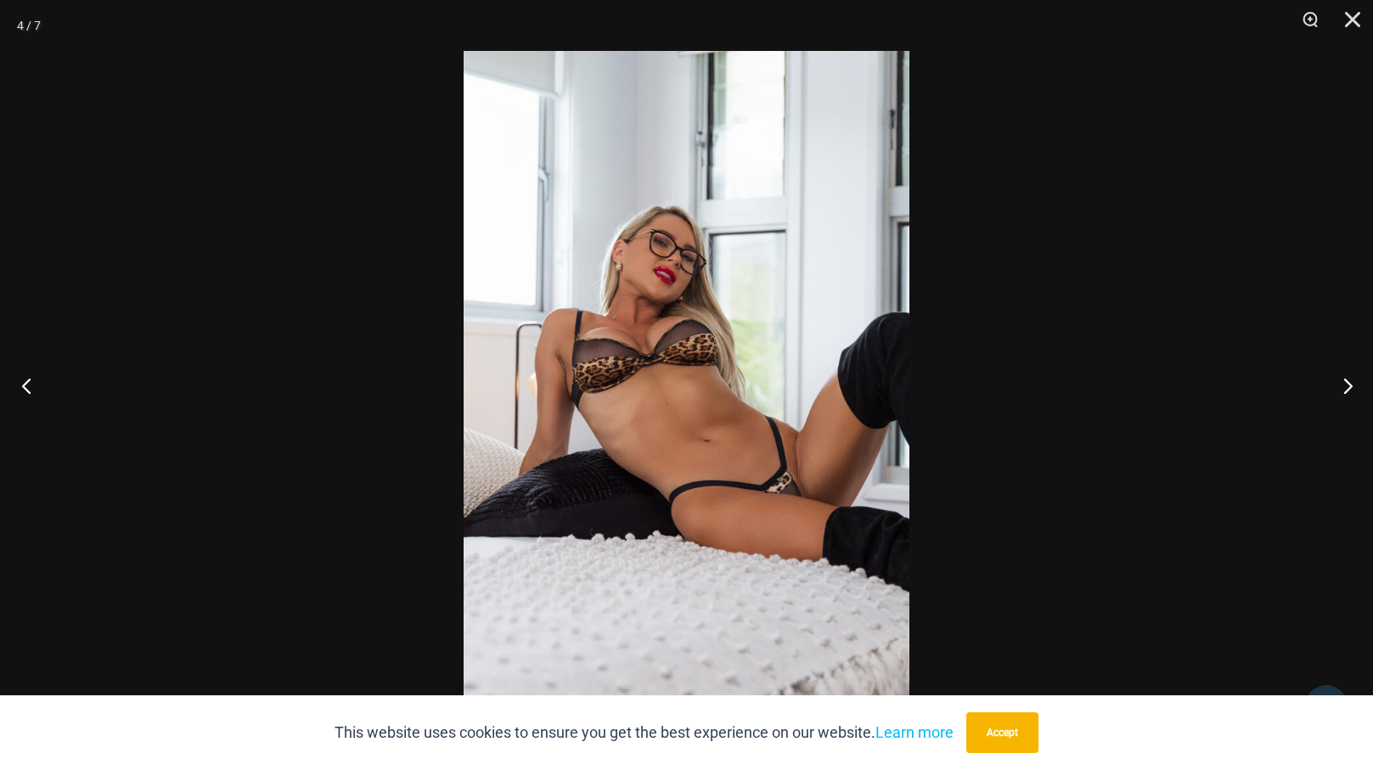
click at [25, 388] on button "Previous" at bounding box center [32, 385] width 64 height 85
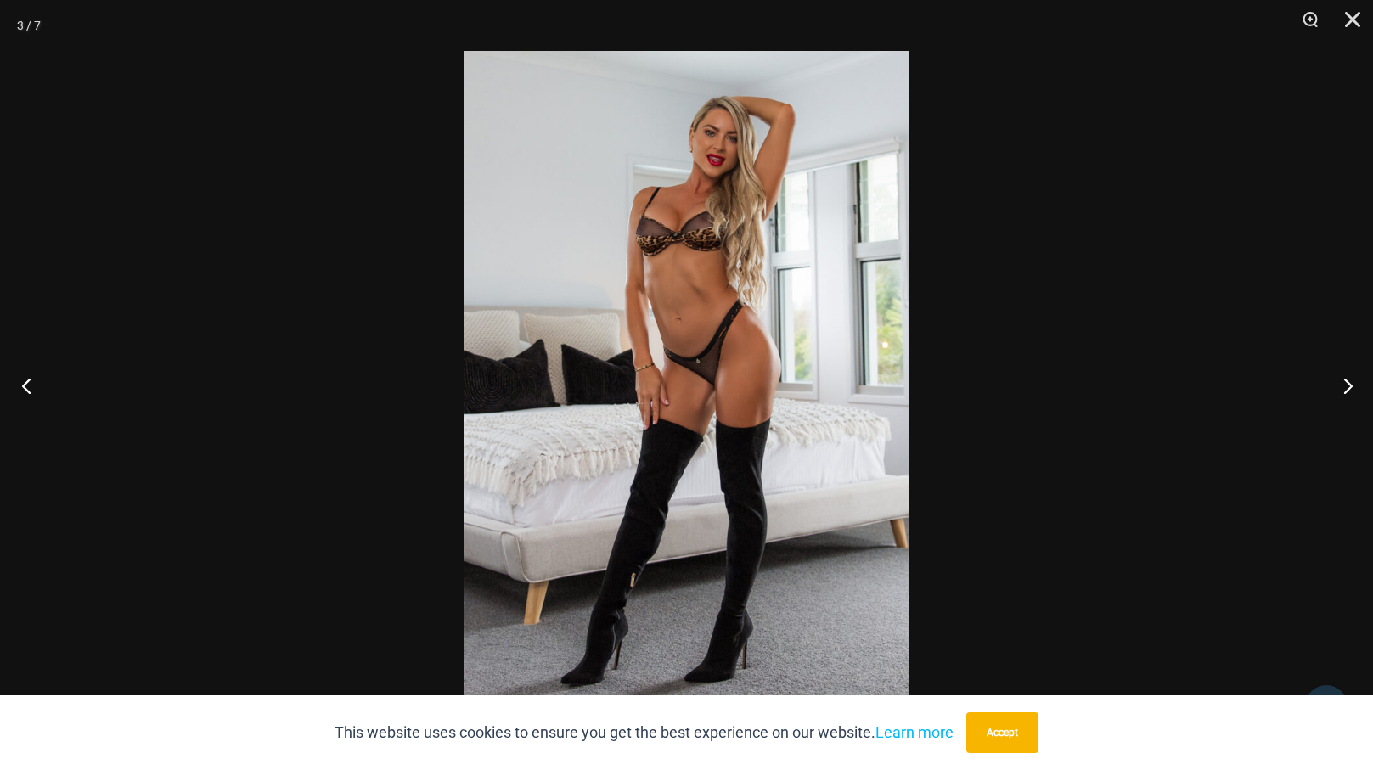
click at [25, 388] on button "Previous" at bounding box center [32, 385] width 64 height 85
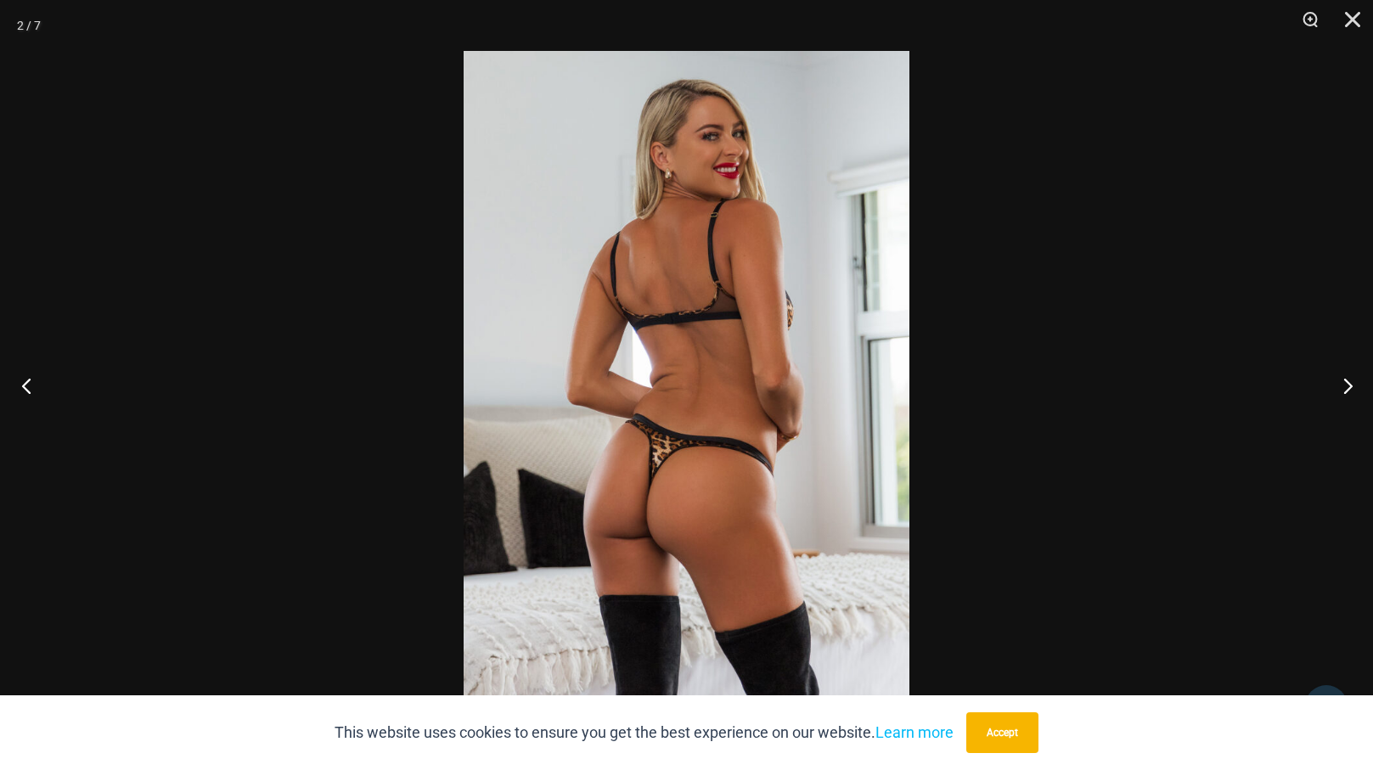
click at [25, 388] on button "Previous" at bounding box center [32, 385] width 64 height 85
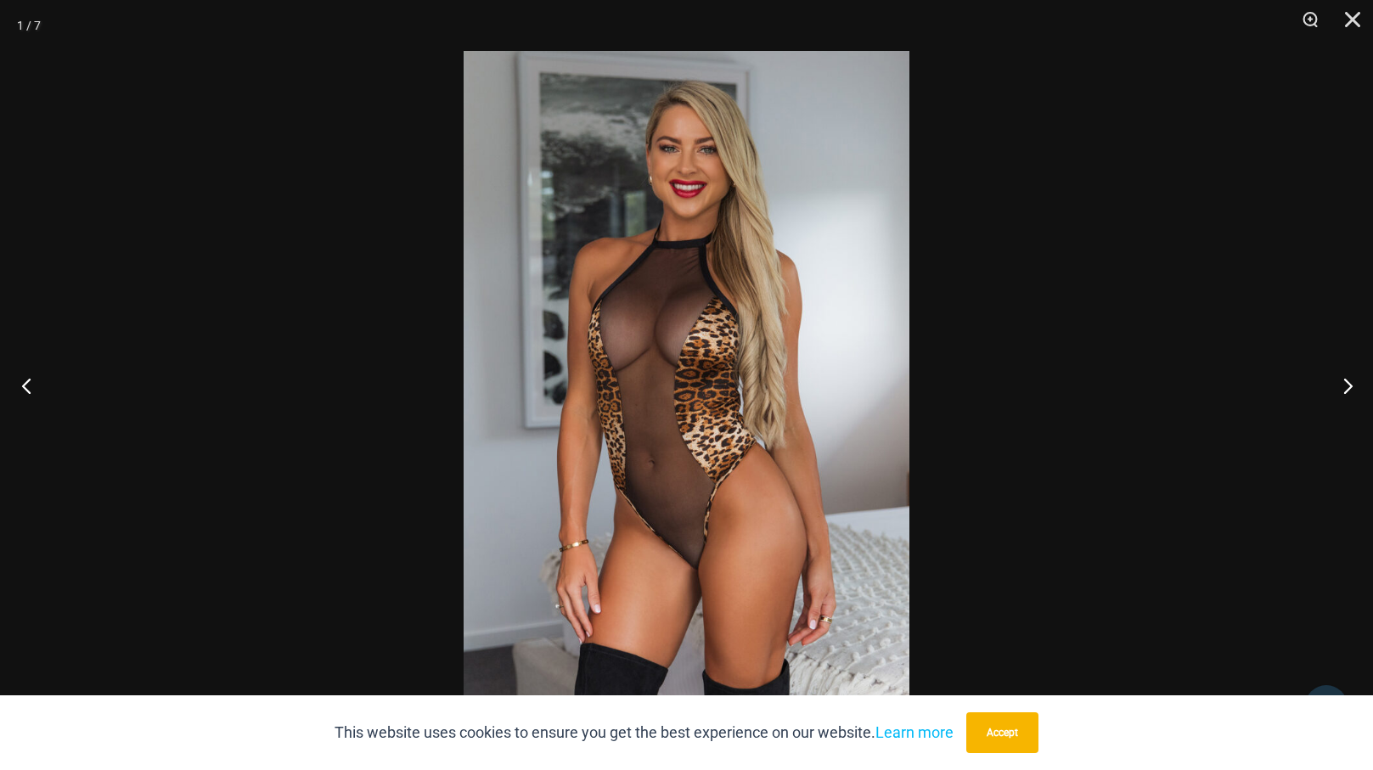
click at [25, 388] on button "Previous" at bounding box center [32, 385] width 64 height 85
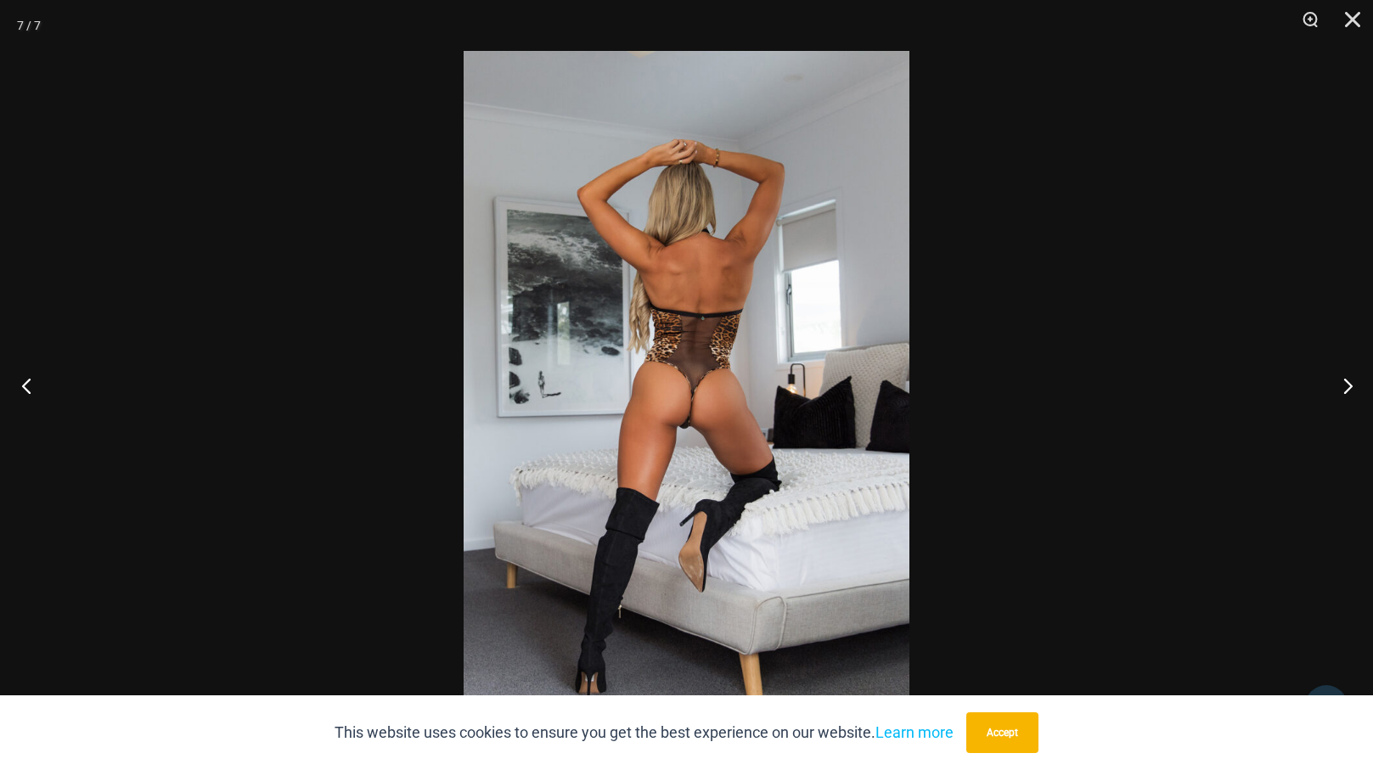
click at [25, 388] on button "Previous" at bounding box center [32, 385] width 64 height 85
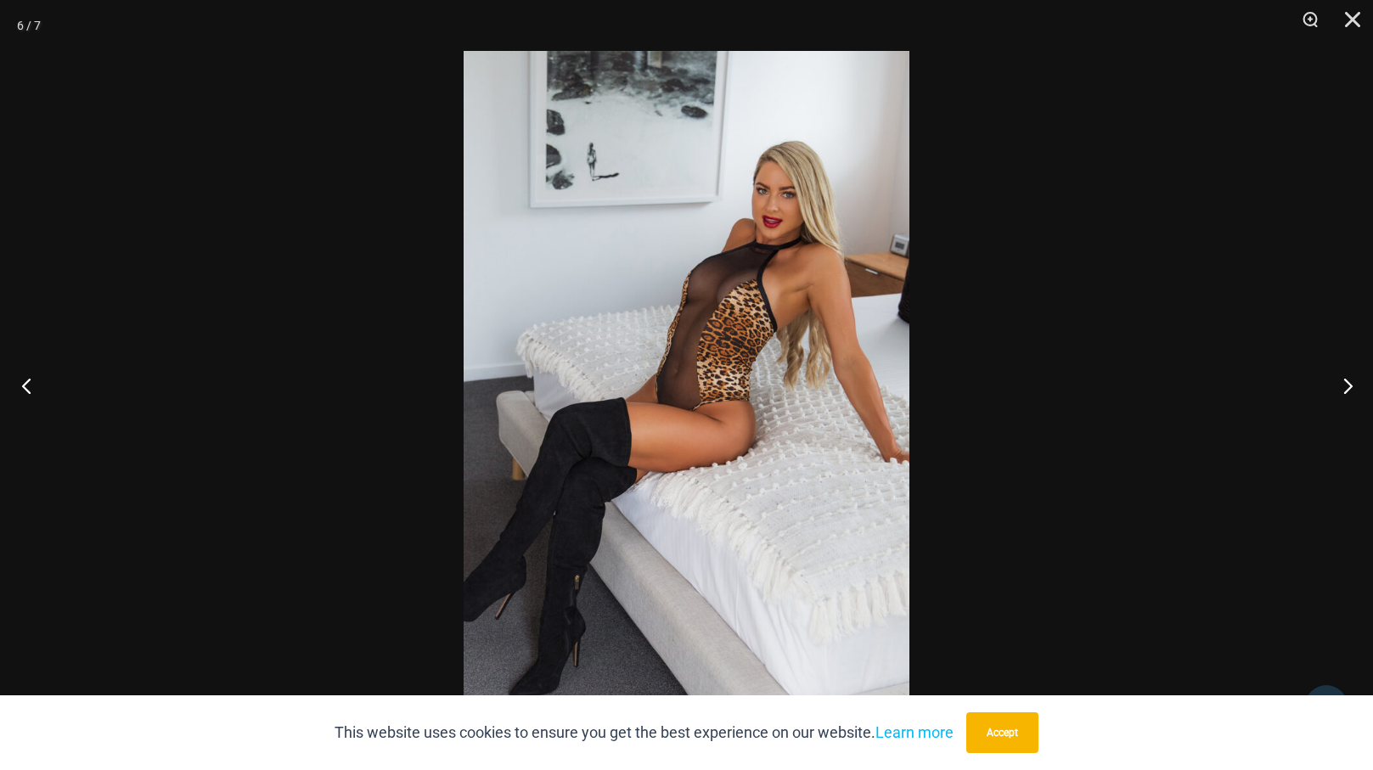
click at [25, 388] on button "Previous" at bounding box center [32, 385] width 64 height 85
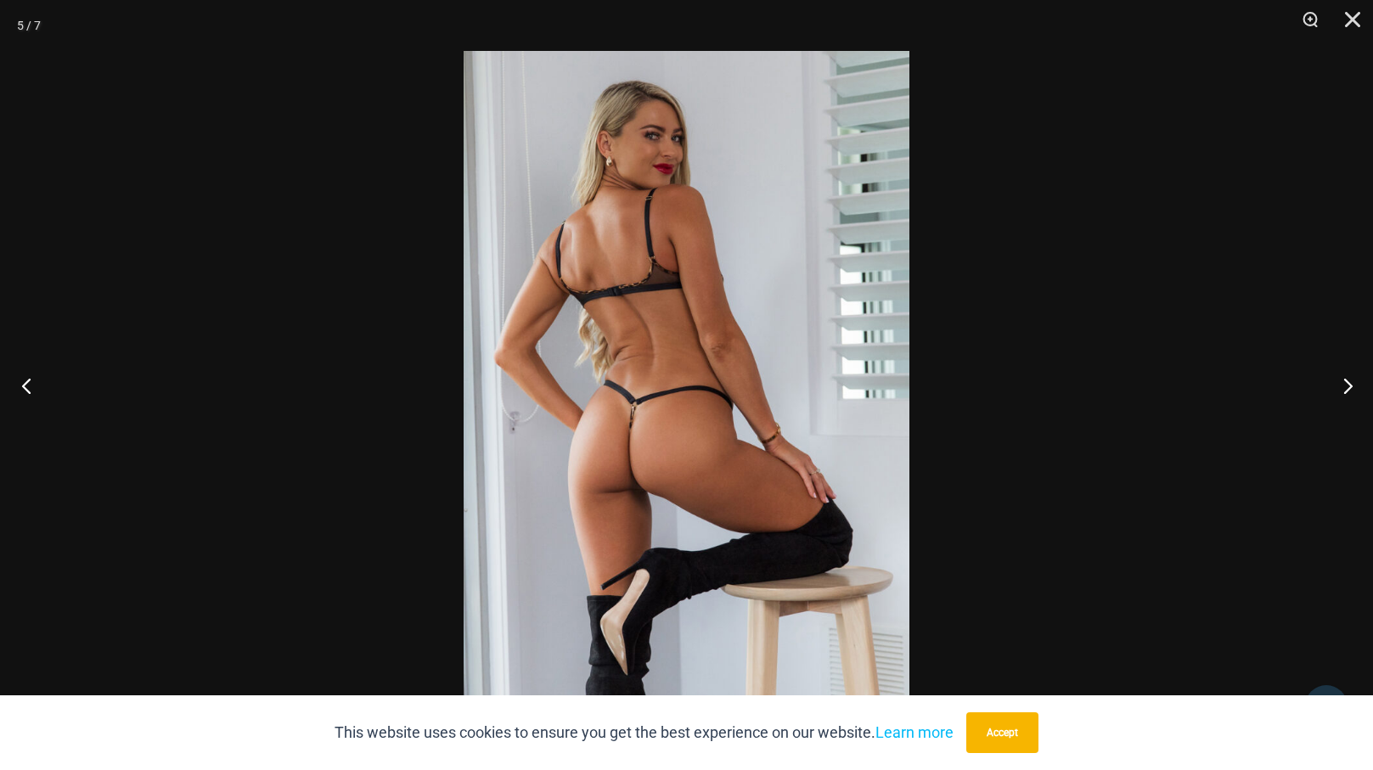
click at [25, 388] on button "Previous" at bounding box center [32, 385] width 64 height 85
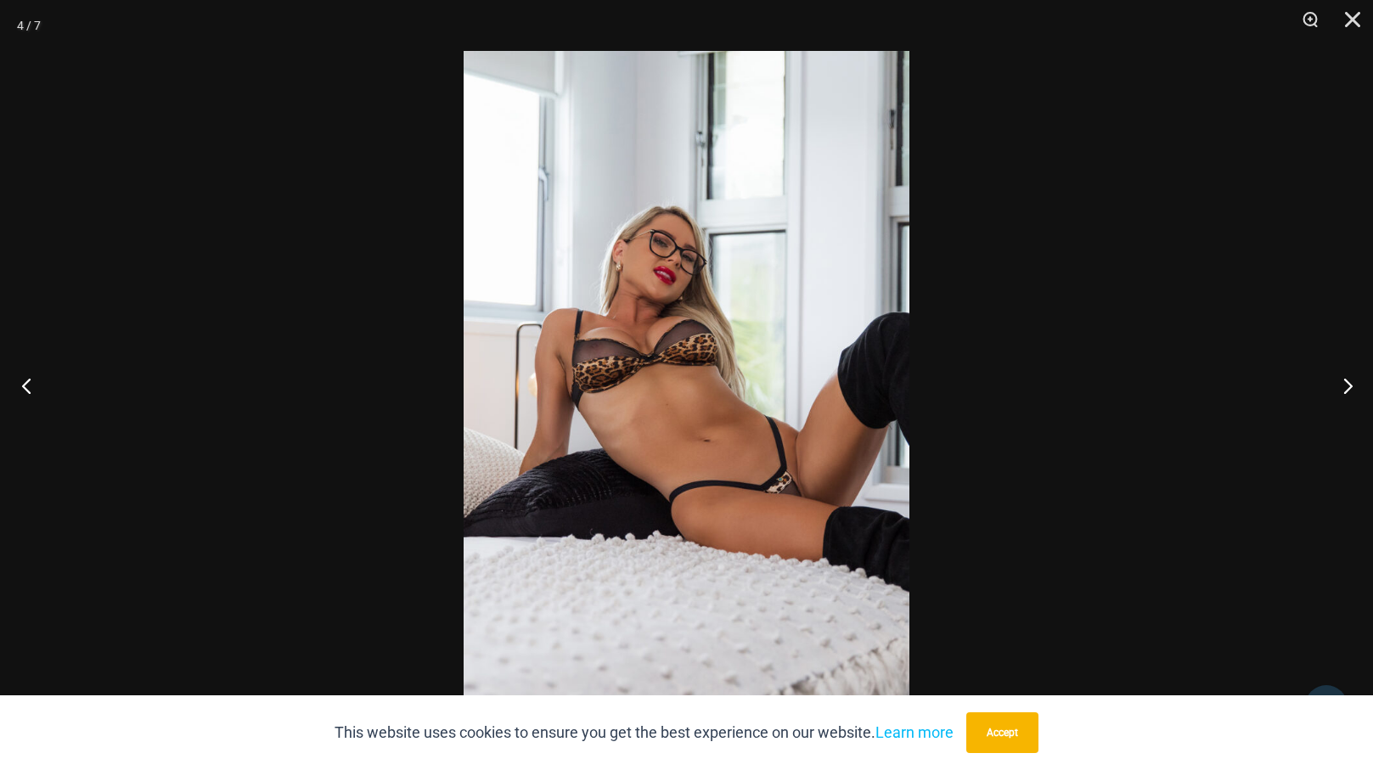
click at [25, 388] on button "Previous" at bounding box center [32, 385] width 64 height 85
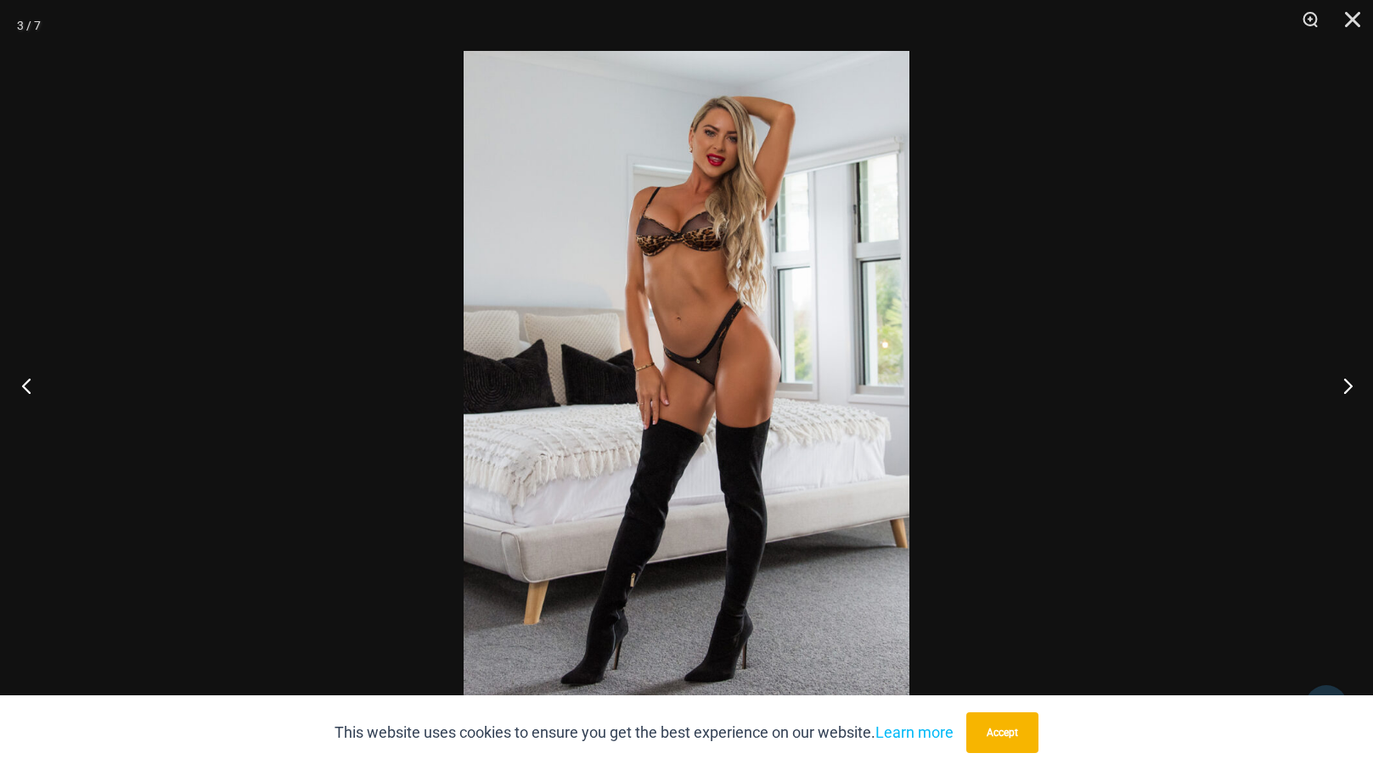
click at [25, 388] on button "Previous" at bounding box center [32, 385] width 64 height 85
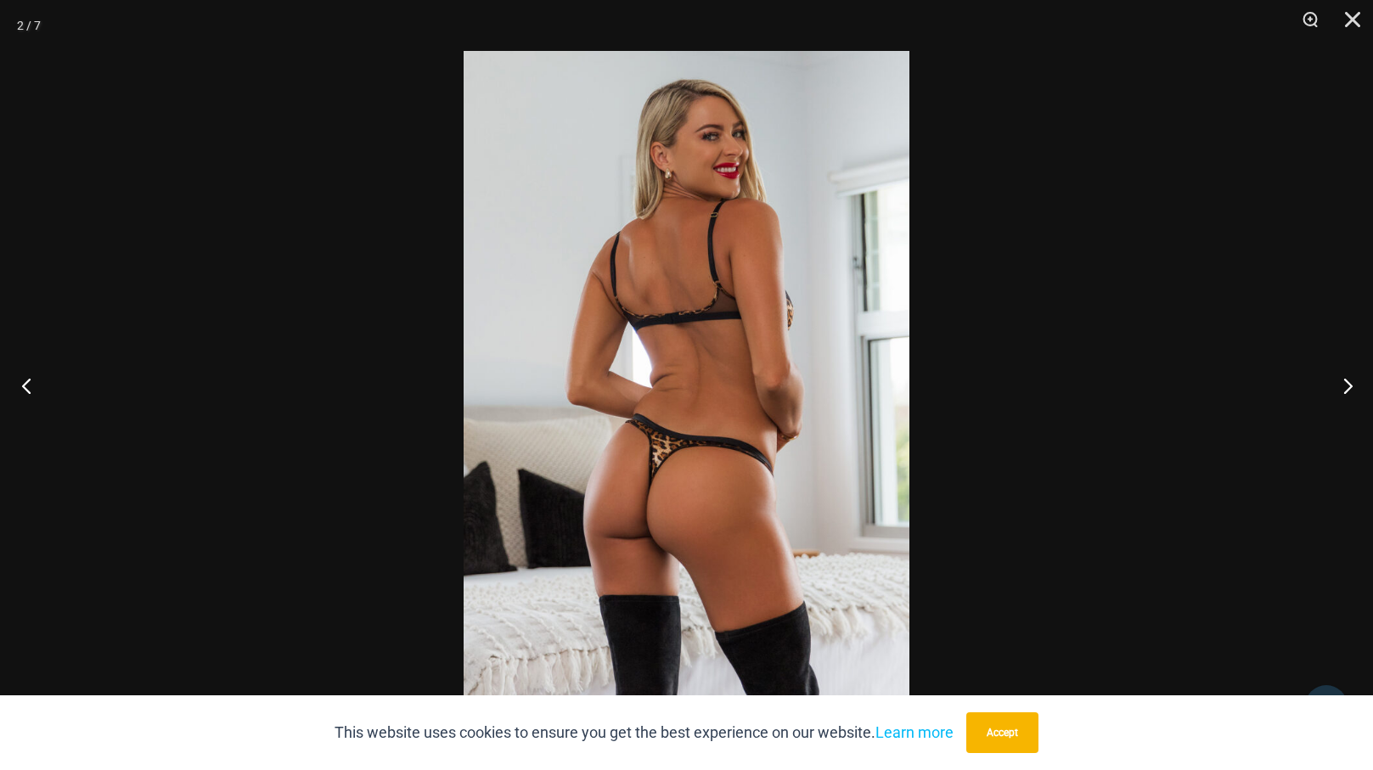
click at [25, 388] on button "Previous" at bounding box center [32, 385] width 64 height 85
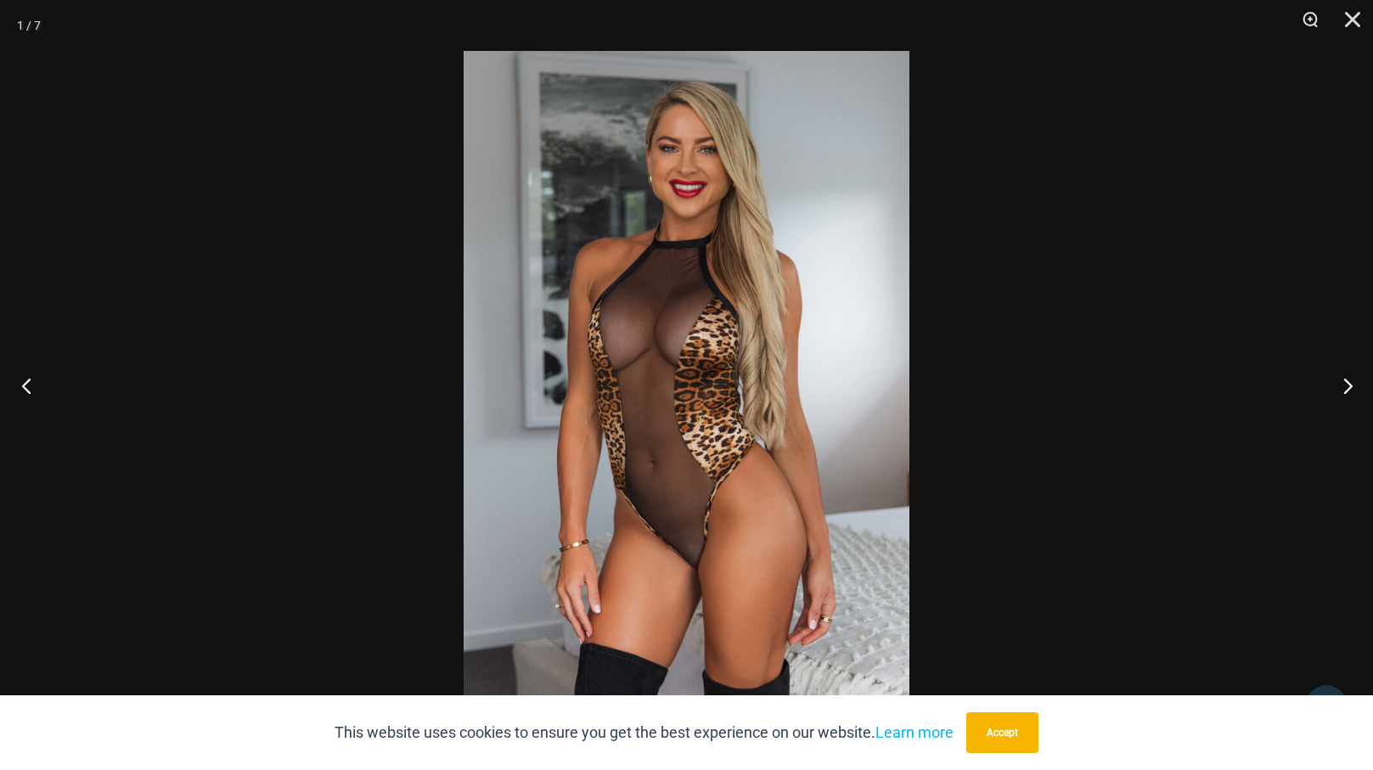
click at [25, 388] on button "Previous" at bounding box center [32, 385] width 64 height 85
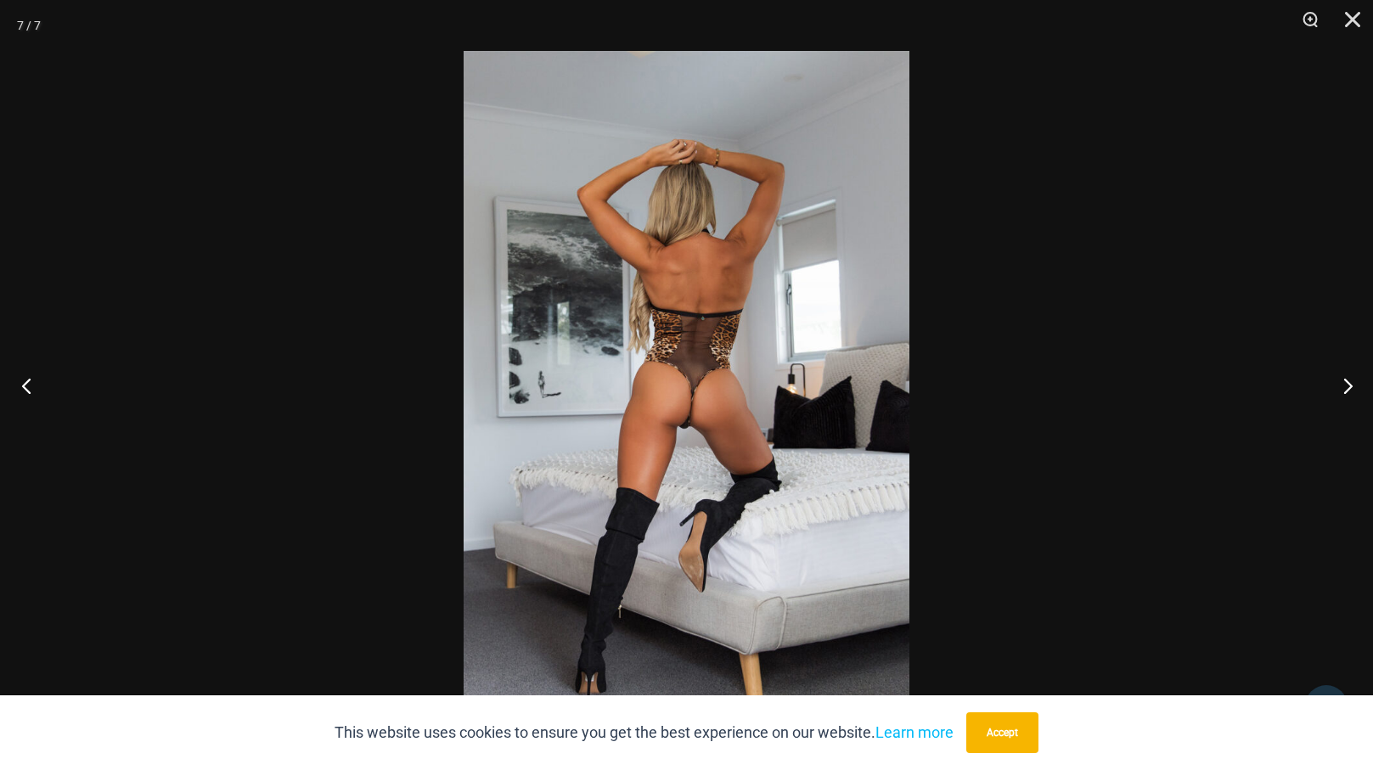
click at [25, 388] on button "Previous" at bounding box center [32, 385] width 64 height 85
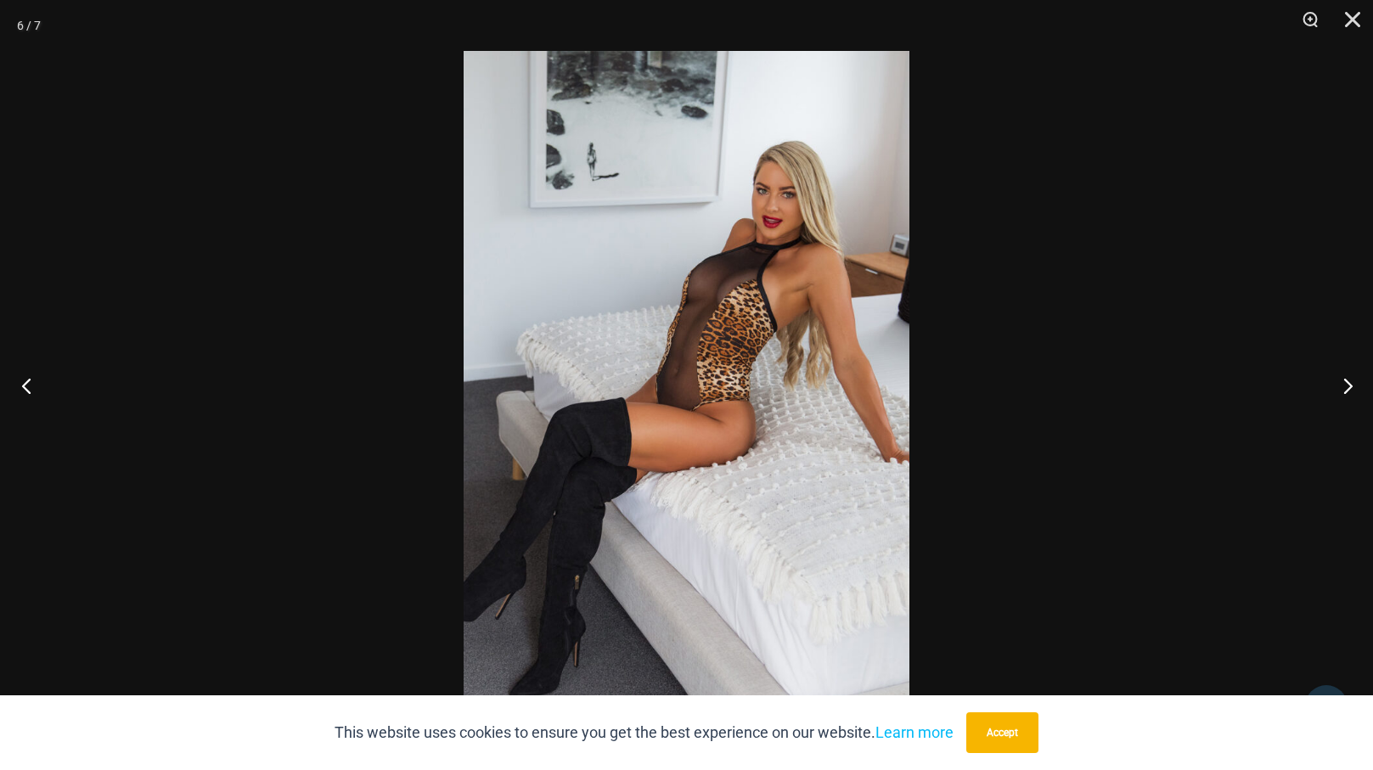
click at [23, 392] on button "Previous" at bounding box center [32, 385] width 64 height 85
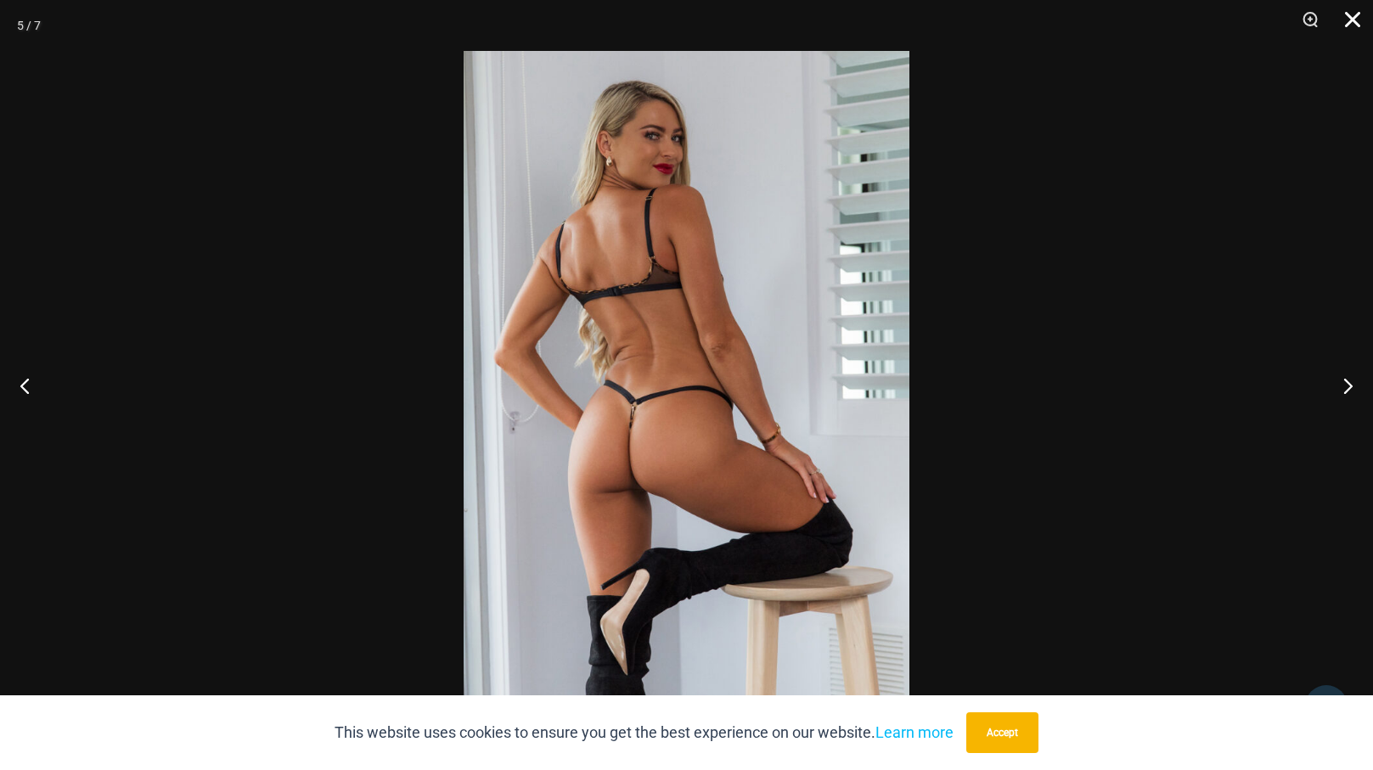
click at [1349, 27] on button "Close" at bounding box center [1347, 25] width 42 height 51
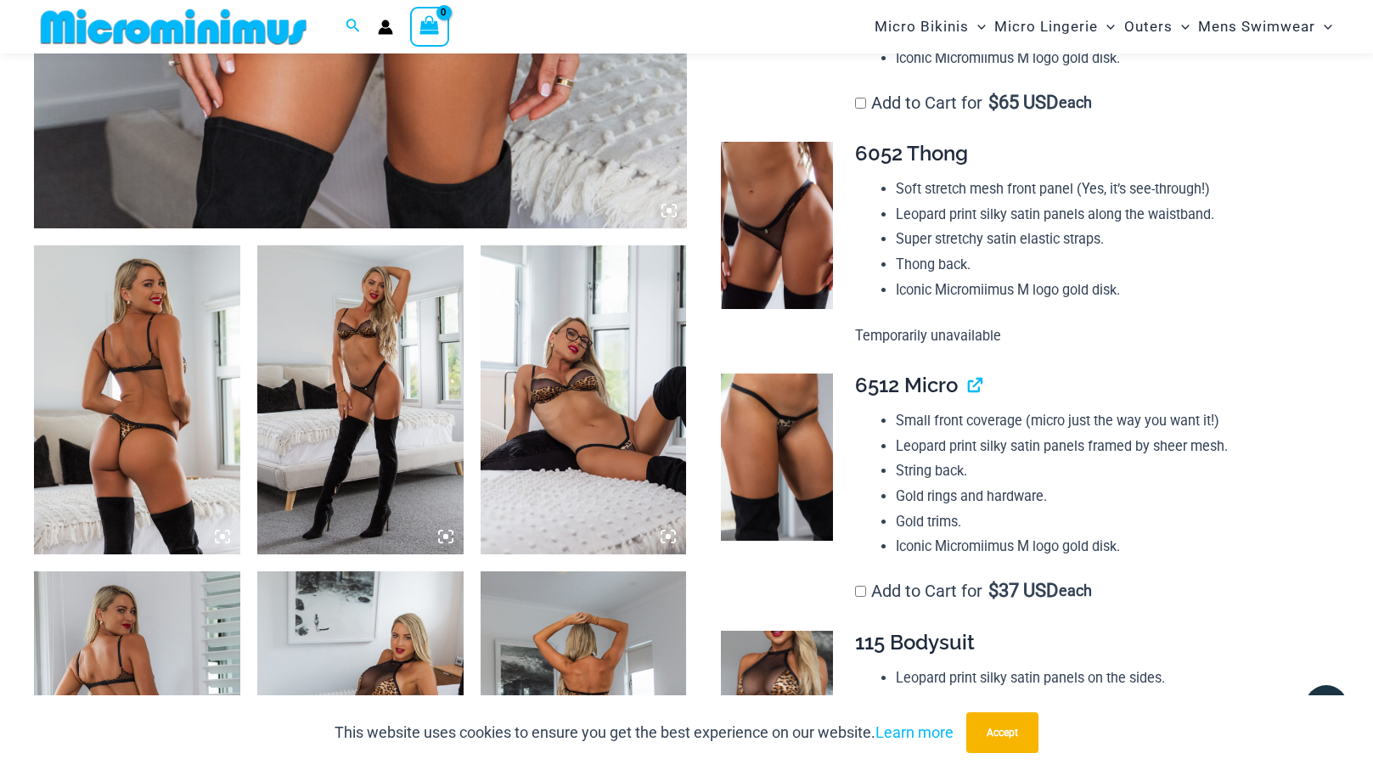
scroll to position [905, 0]
click at [995, 215] on li "Leopard print silky satin panels along the waistband." at bounding box center [1110, 215] width 429 height 25
click at [968, 386] on link "View product" at bounding box center [968, 386] width 0 height 25
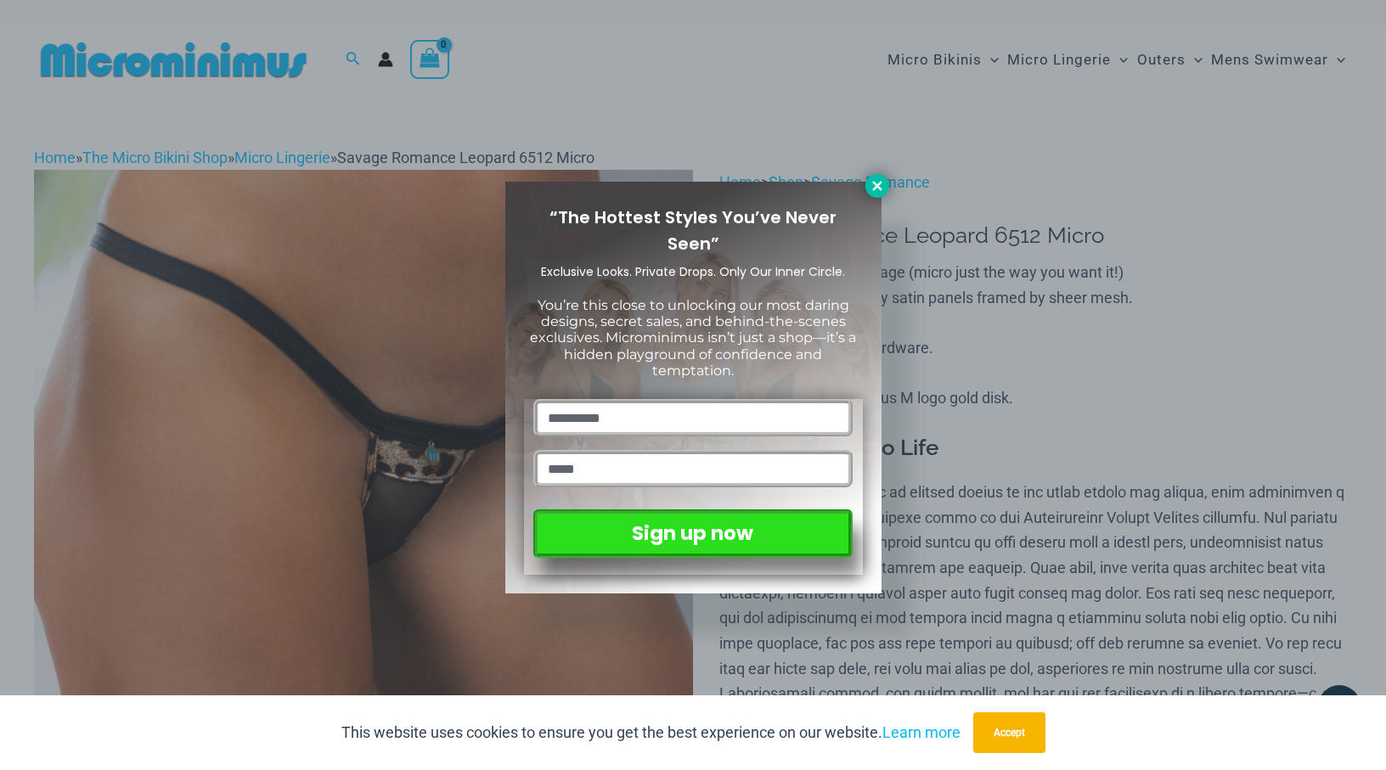
click at [879, 182] on icon at bounding box center [877, 185] width 15 height 15
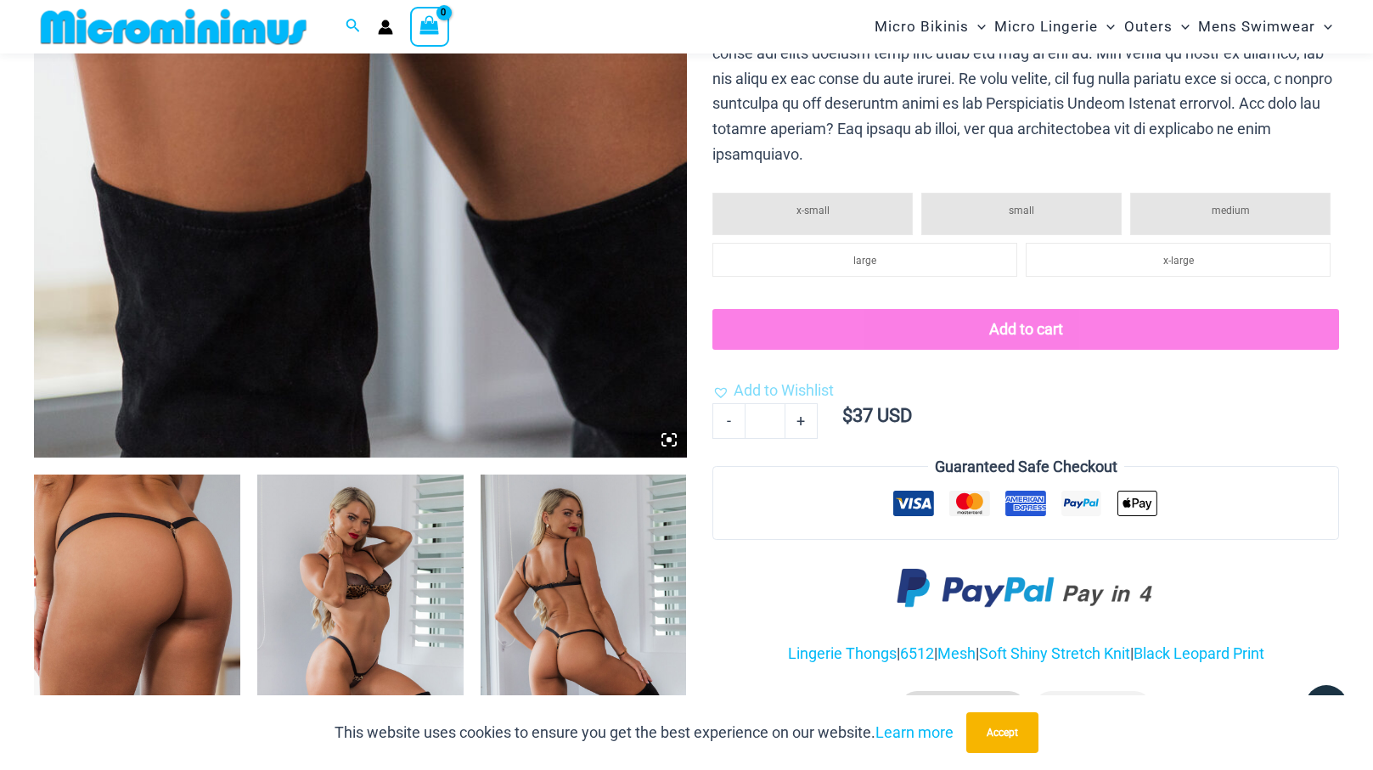
scroll to position [686, 0]
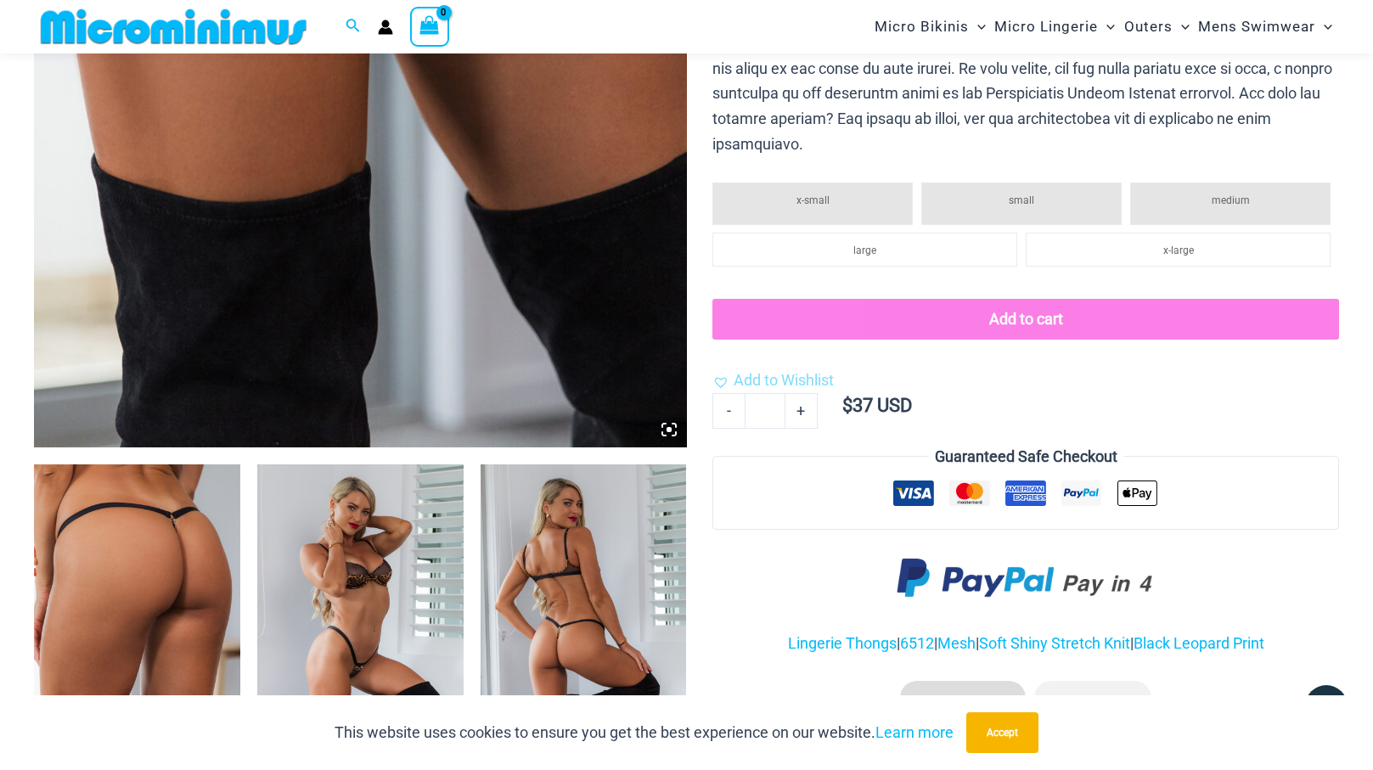
click at [153, 531] on img at bounding box center [137, 619] width 206 height 309
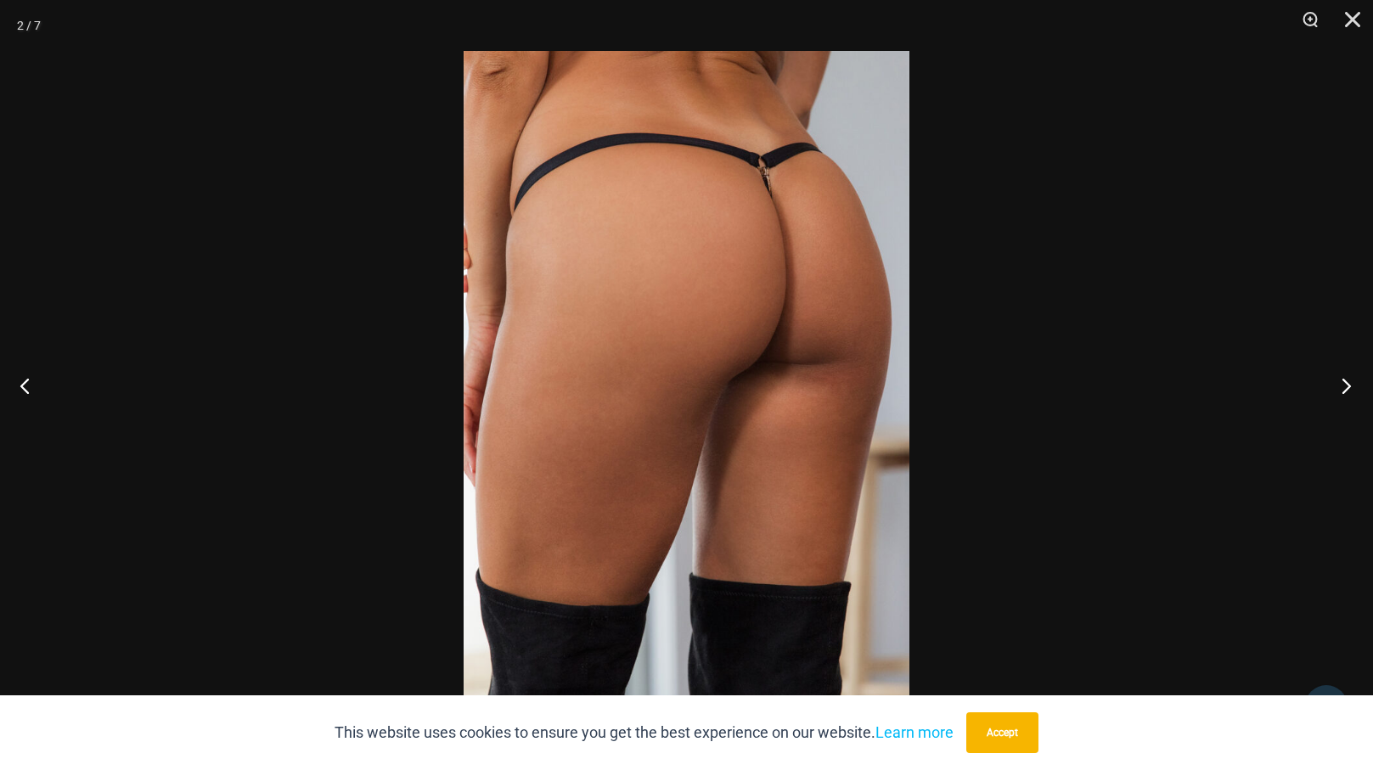
click at [1343, 388] on button "Next" at bounding box center [1342, 385] width 64 height 85
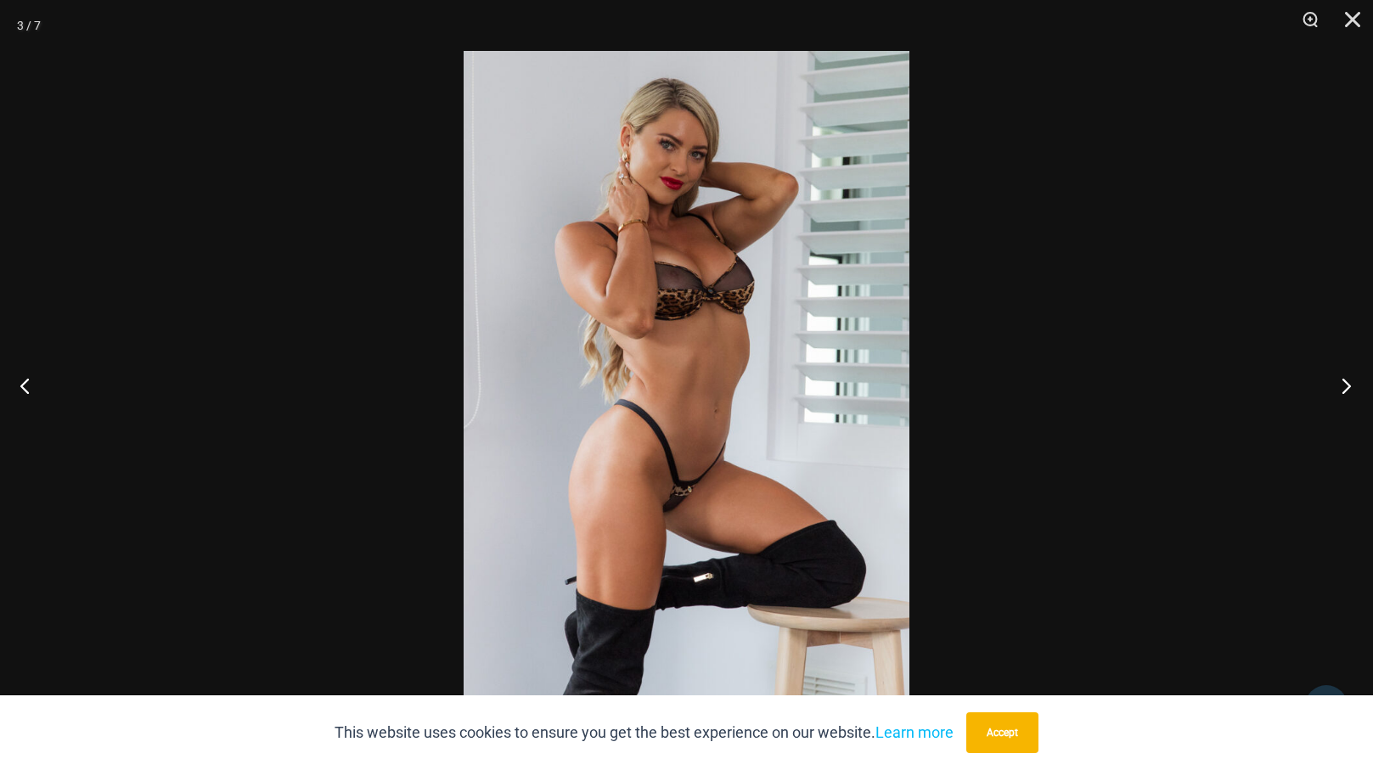
click at [1343, 389] on button "Next" at bounding box center [1342, 385] width 64 height 85
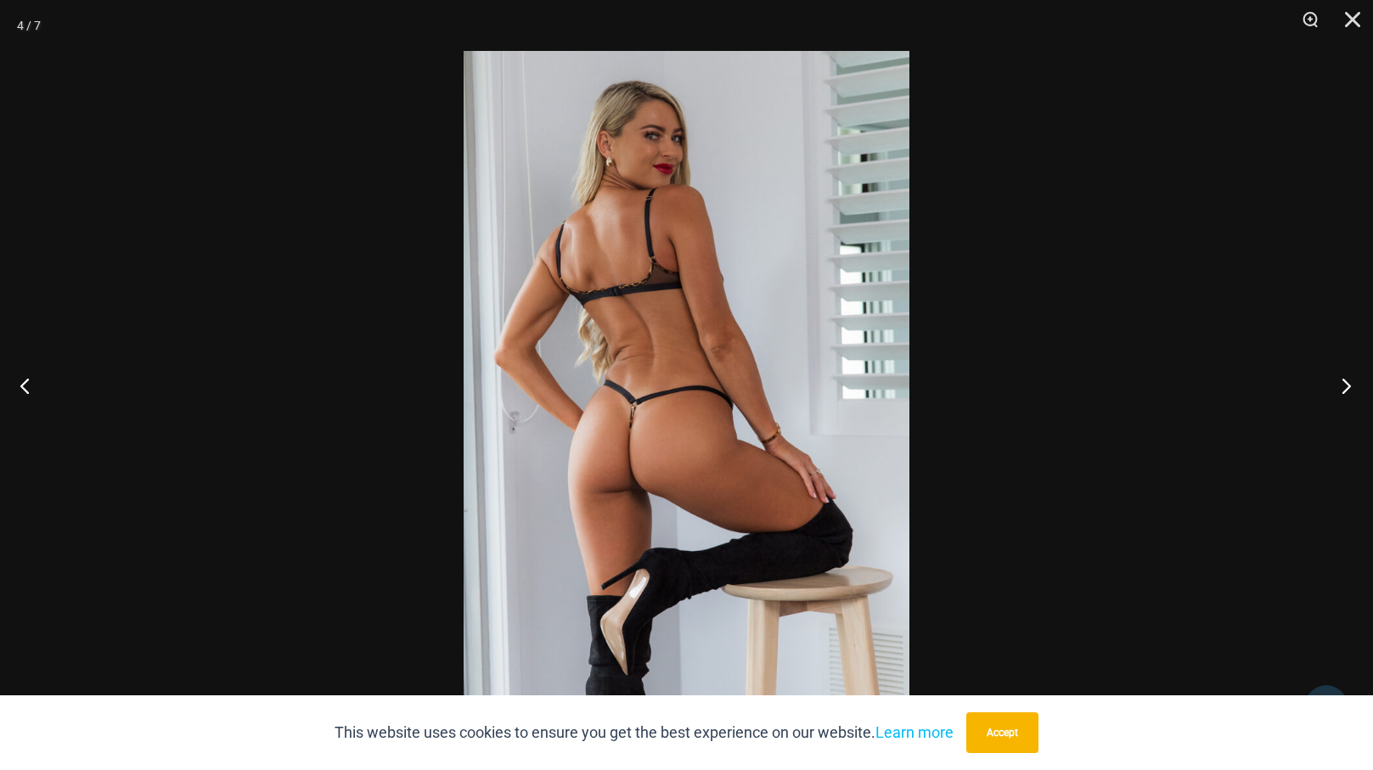
click at [1339, 390] on button "Next" at bounding box center [1342, 385] width 64 height 85
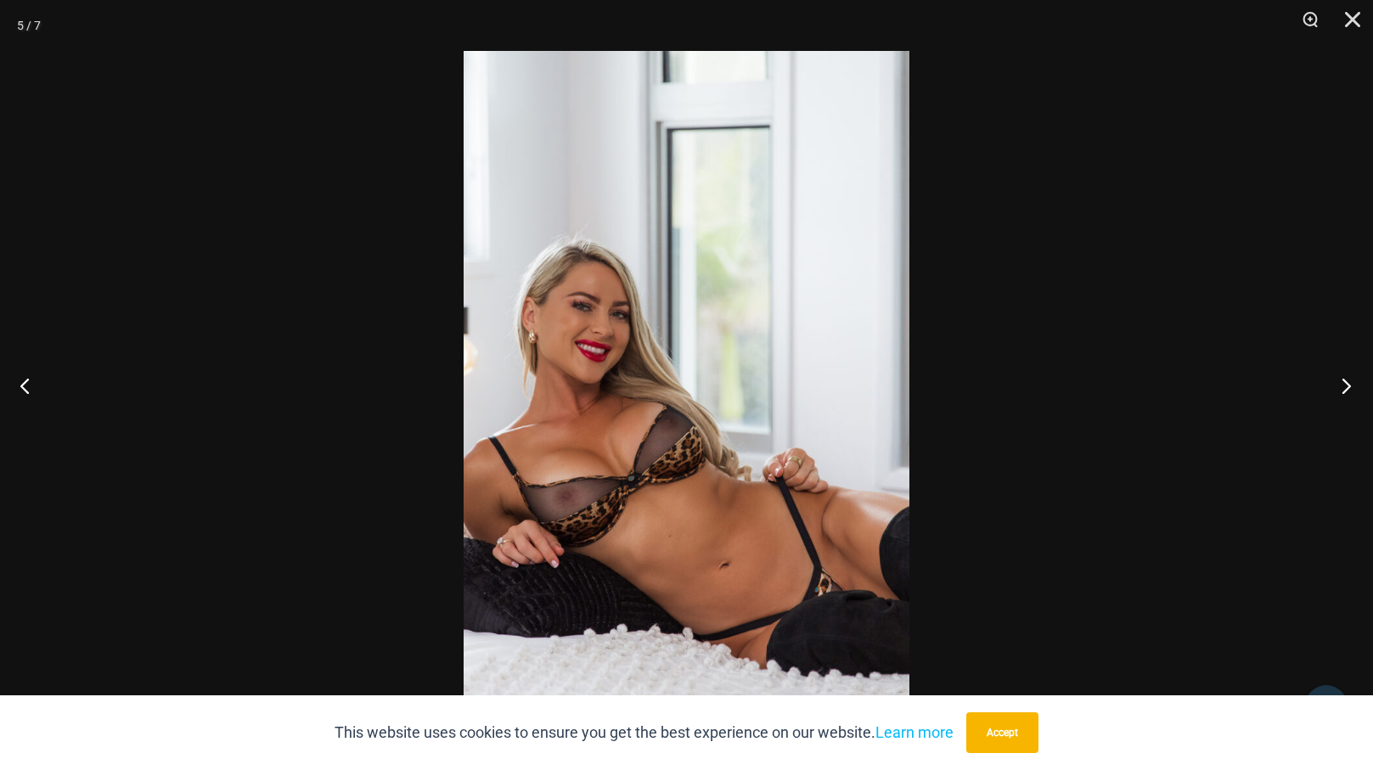
click at [1339, 390] on button "Next" at bounding box center [1342, 385] width 64 height 85
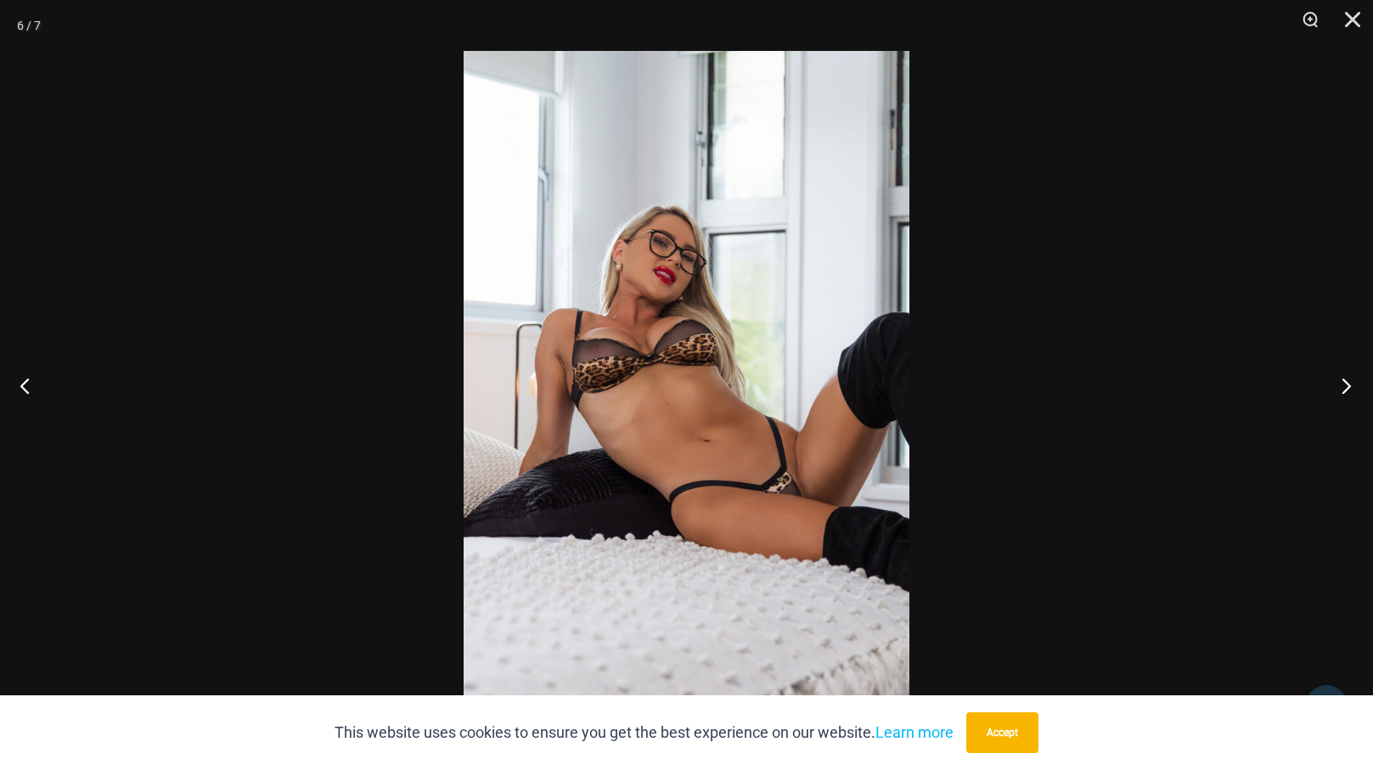
click at [1339, 390] on button "Next" at bounding box center [1342, 385] width 64 height 85
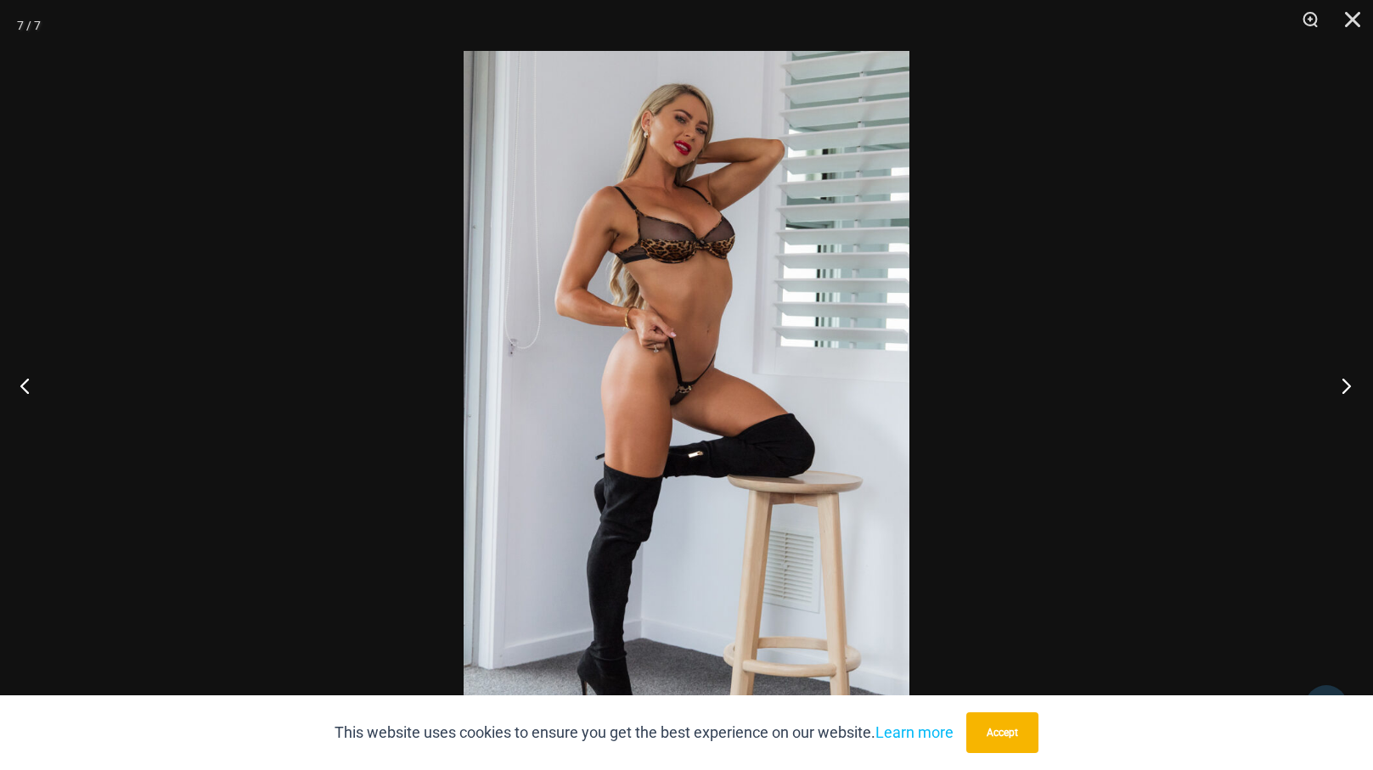
click at [1339, 390] on button "Next" at bounding box center [1342, 385] width 64 height 85
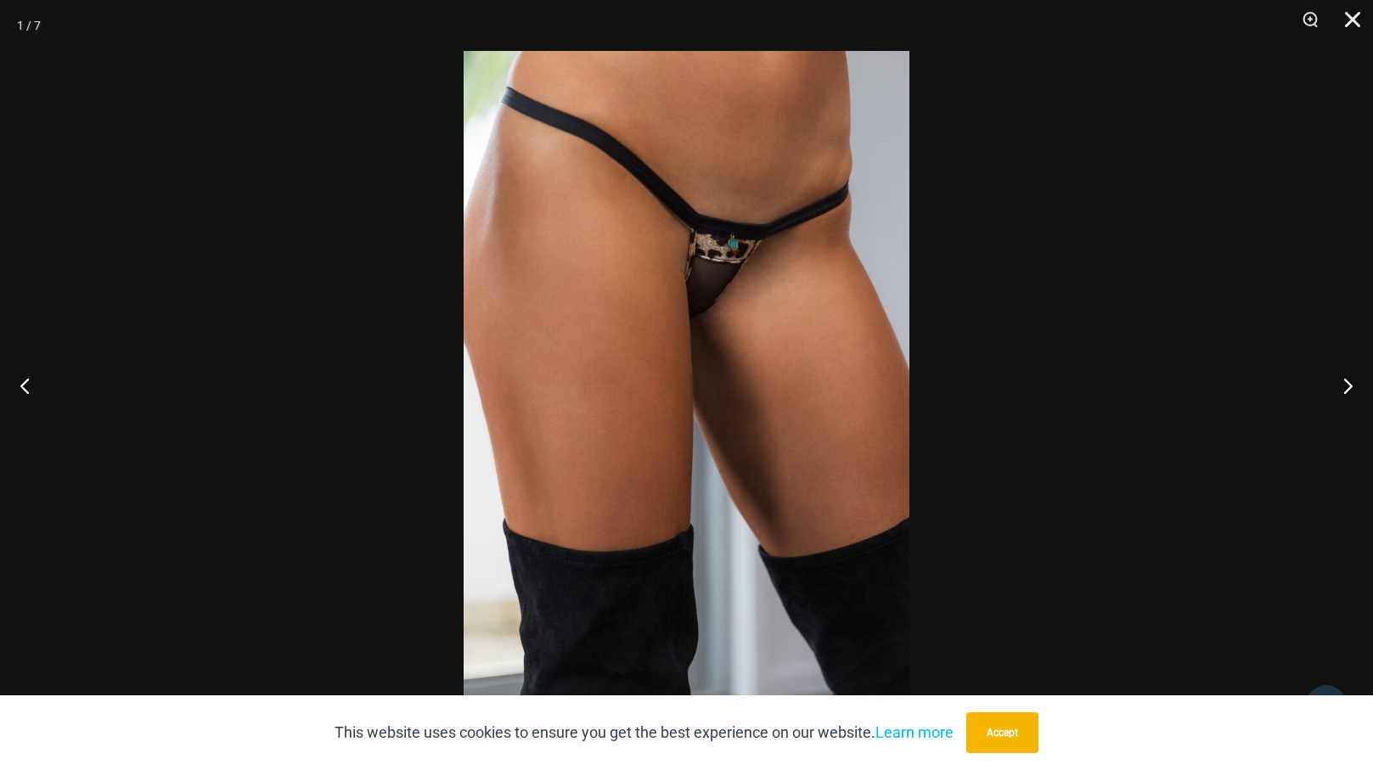
click at [1354, 19] on button "Close" at bounding box center [1347, 25] width 42 height 51
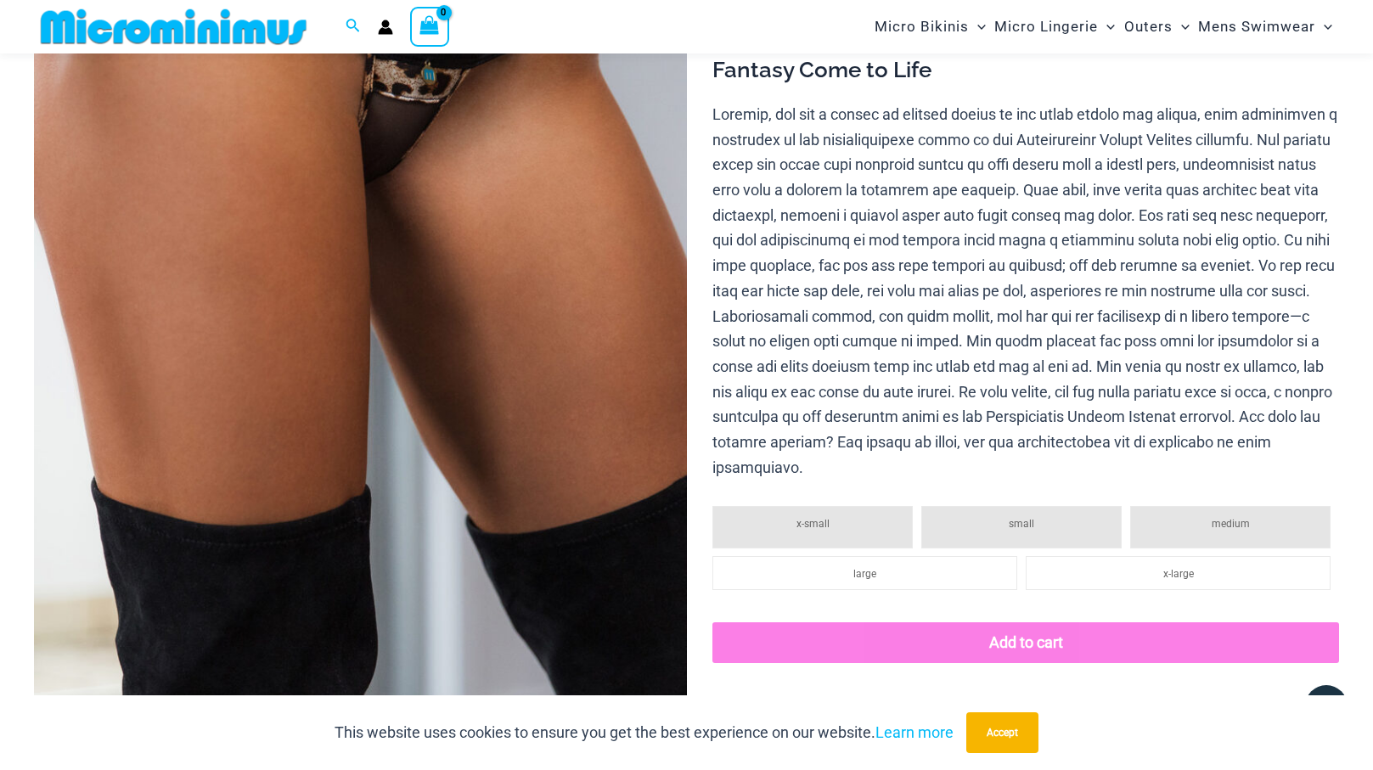
scroll to position [371, 0]
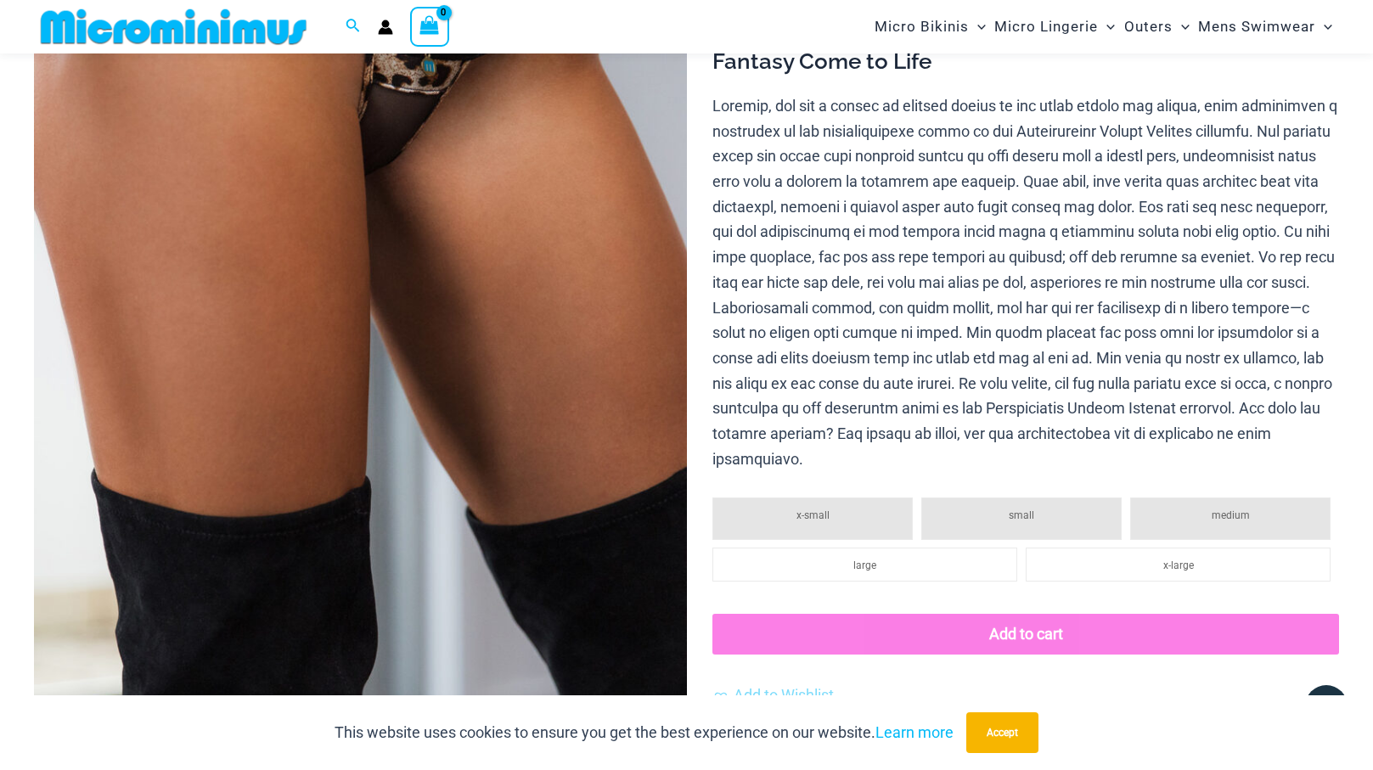
click at [949, 351] on p at bounding box center [1026, 282] width 627 height 379
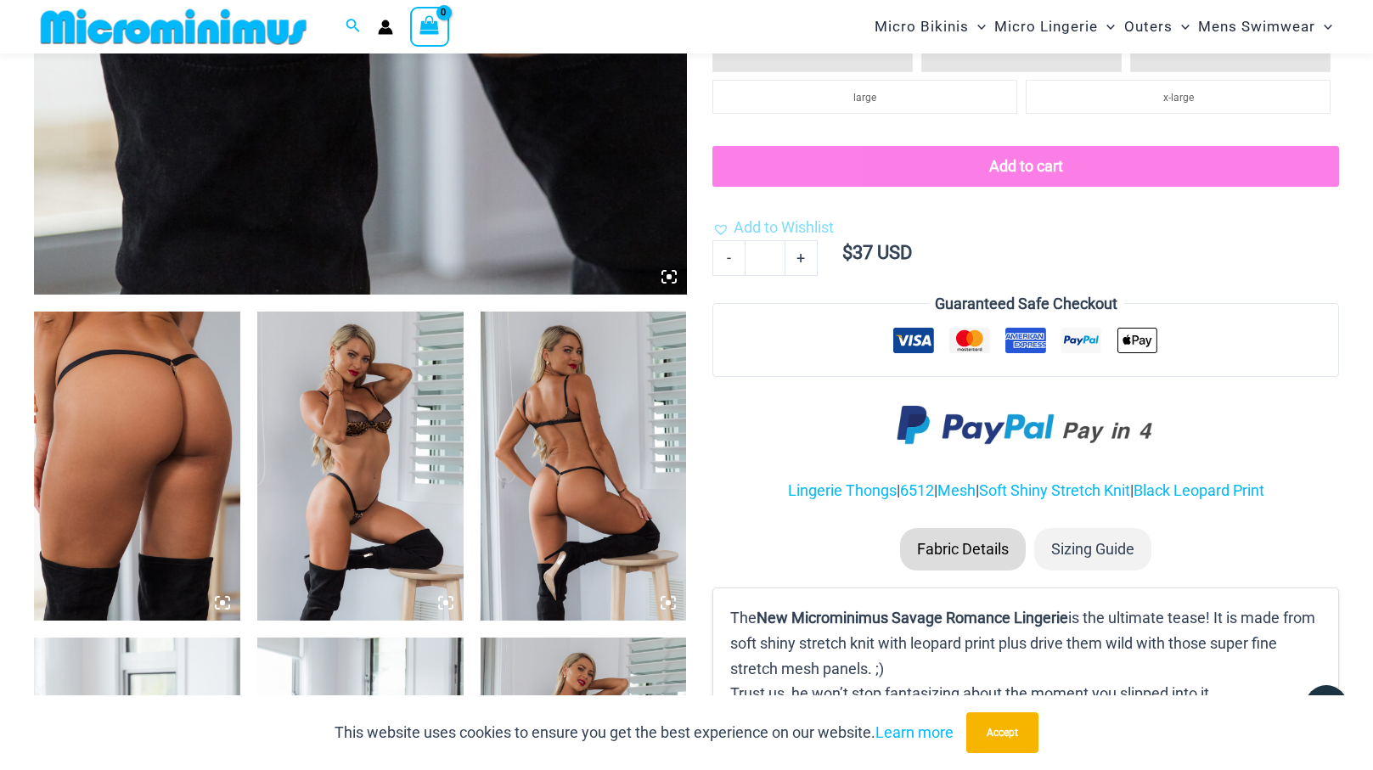
scroll to position [0, 0]
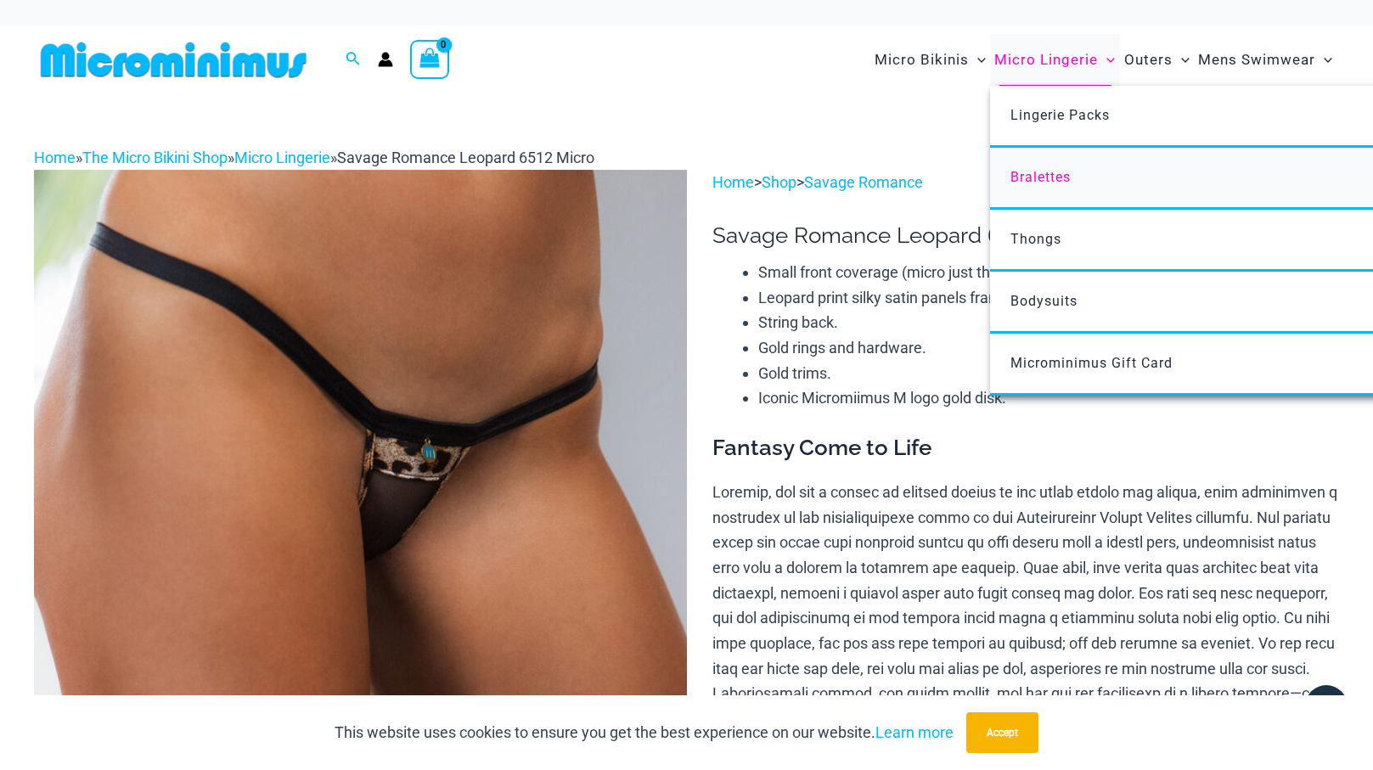
click at [1069, 178] on span "Bralettes" at bounding box center [1041, 177] width 60 height 16
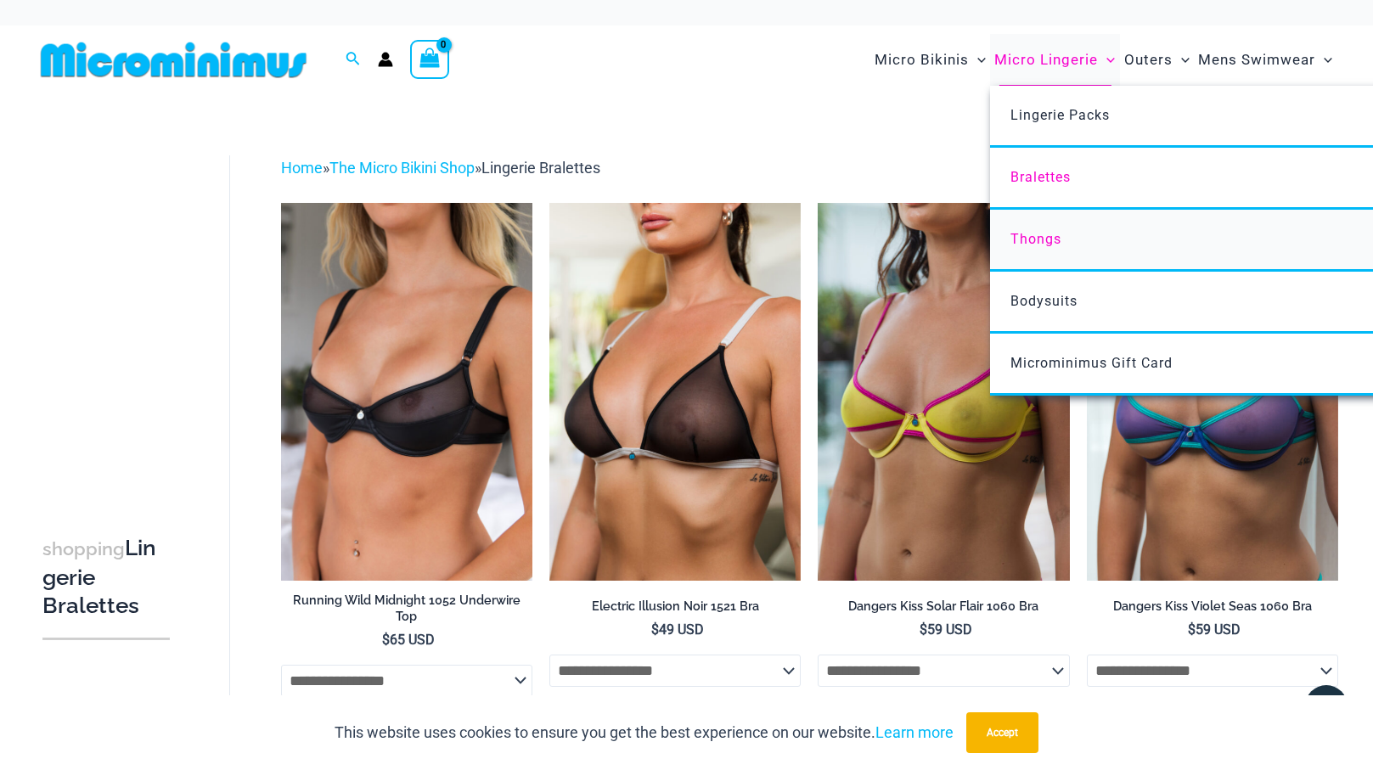
click at [1038, 234] on span "Thongs" at bounding box center [1036, 239] width 51 height 16
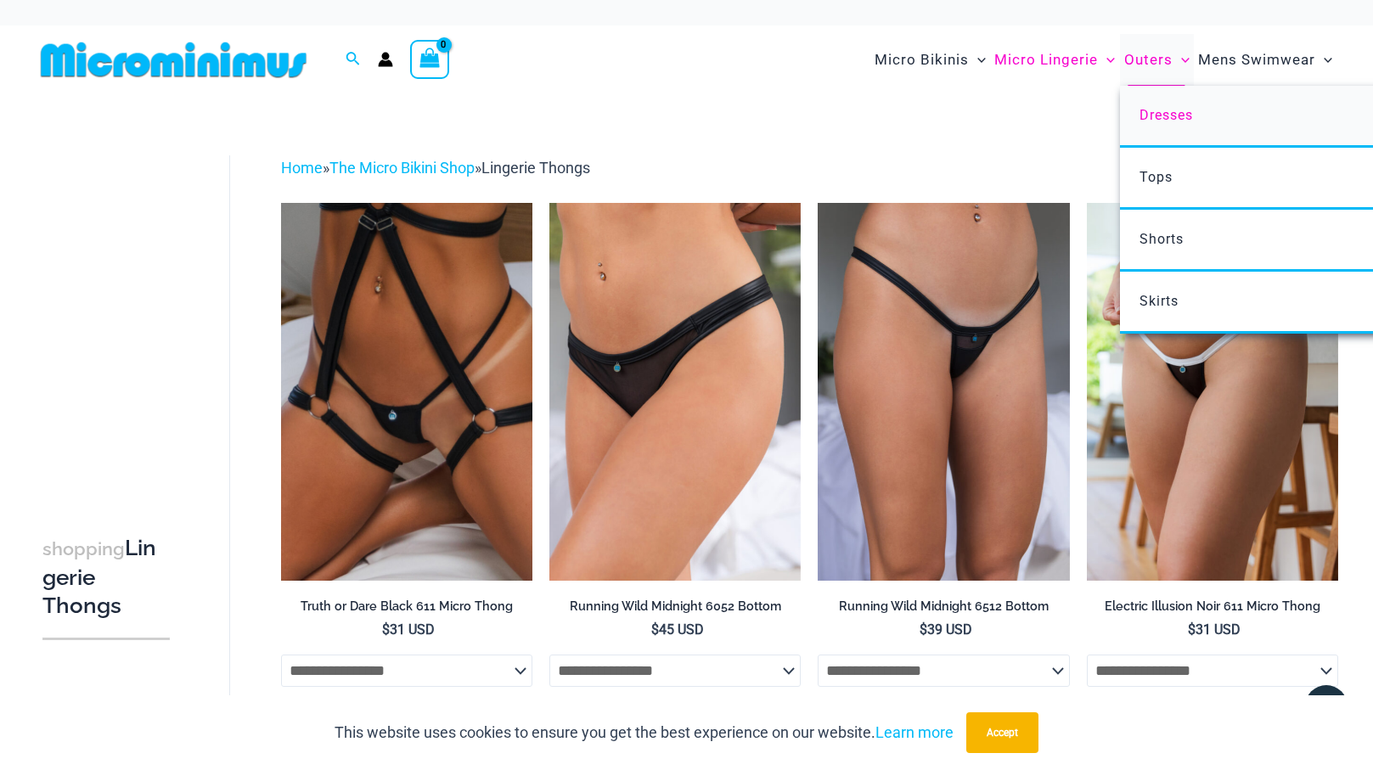
click at [1187, 122] on link "Dresses" at bounding box center [1372, 117] width 505 height 62
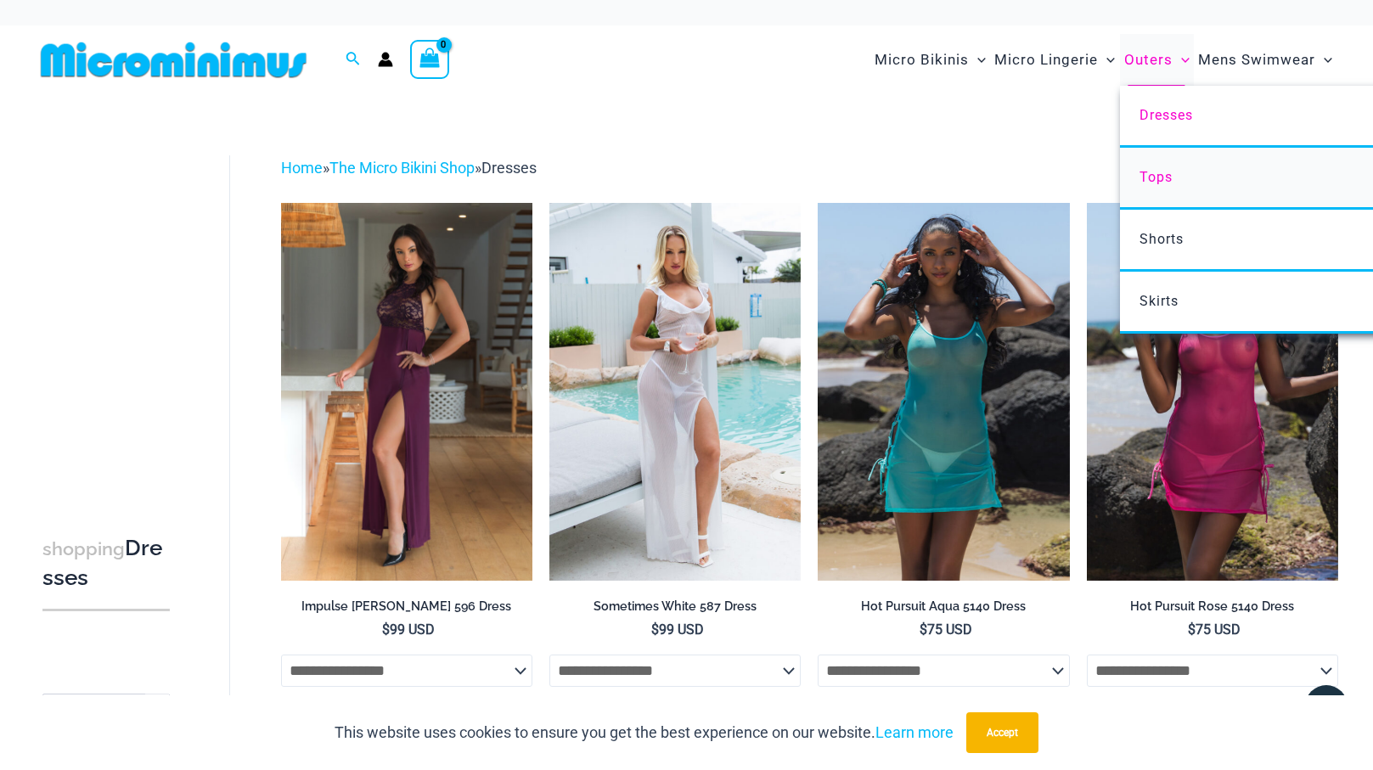
click at [1166, 172] on span "Tops" at bounding box center [1156, 177] width 33 height 16
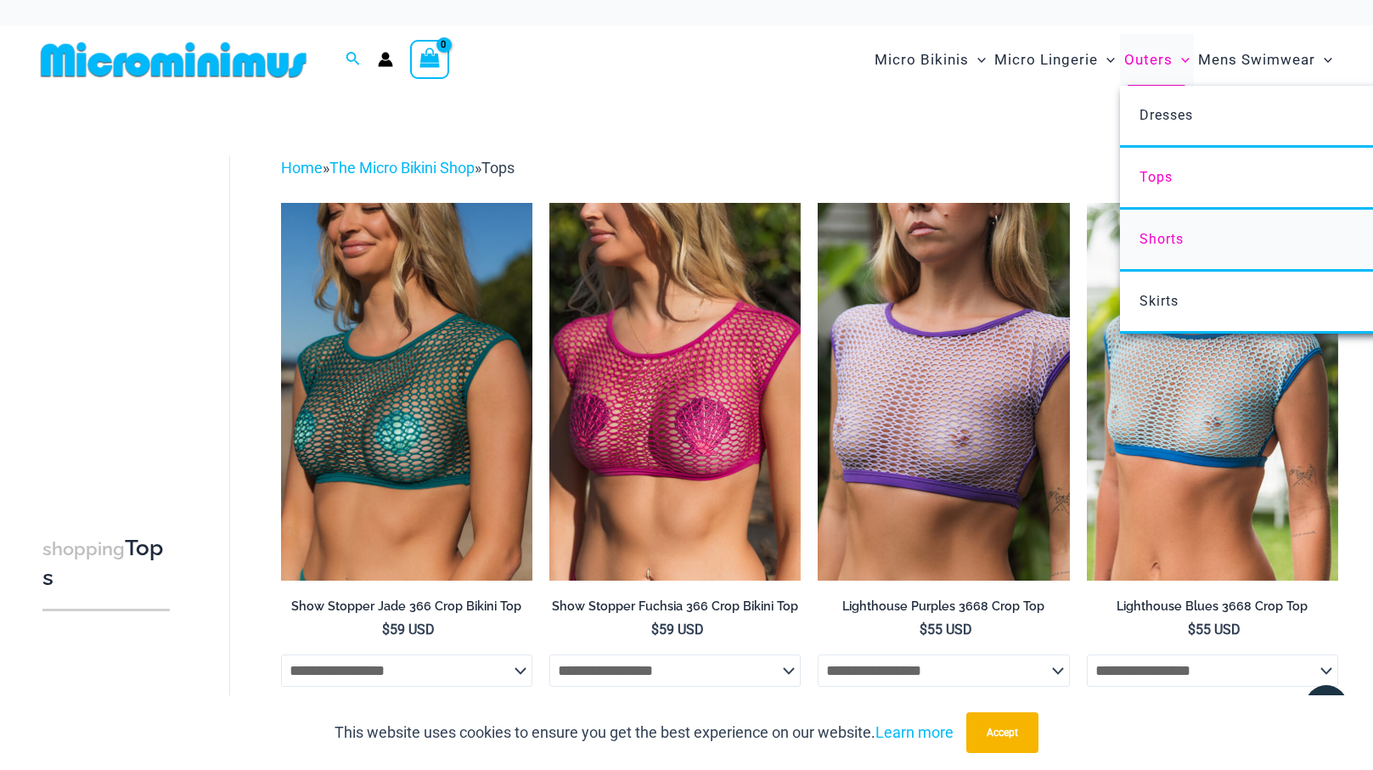
click at [1163, 237] on span "Shorts" at bounding box center [1162, 239] width 44 height 16
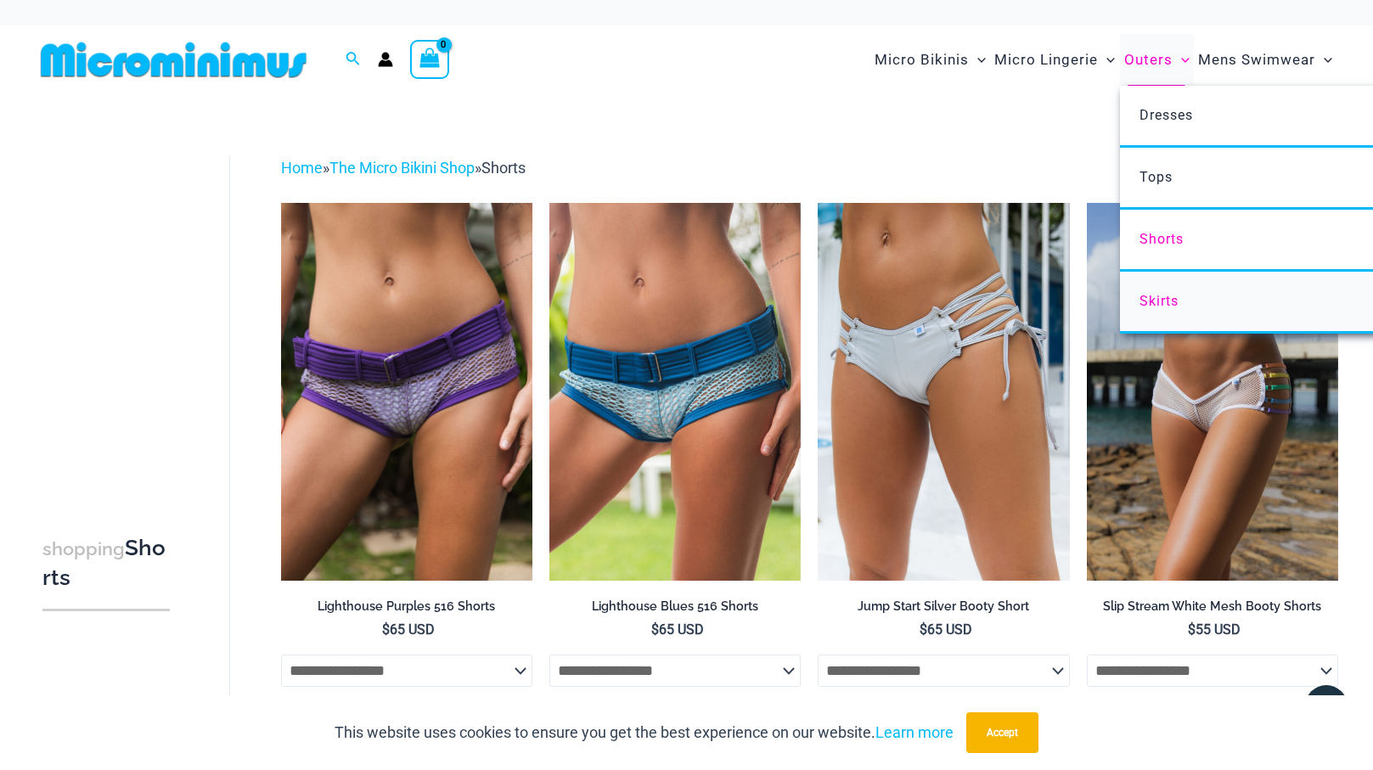
click at [1153, 303] on span "Skirts" at bounding box center [1159, 301] width 39 height 16
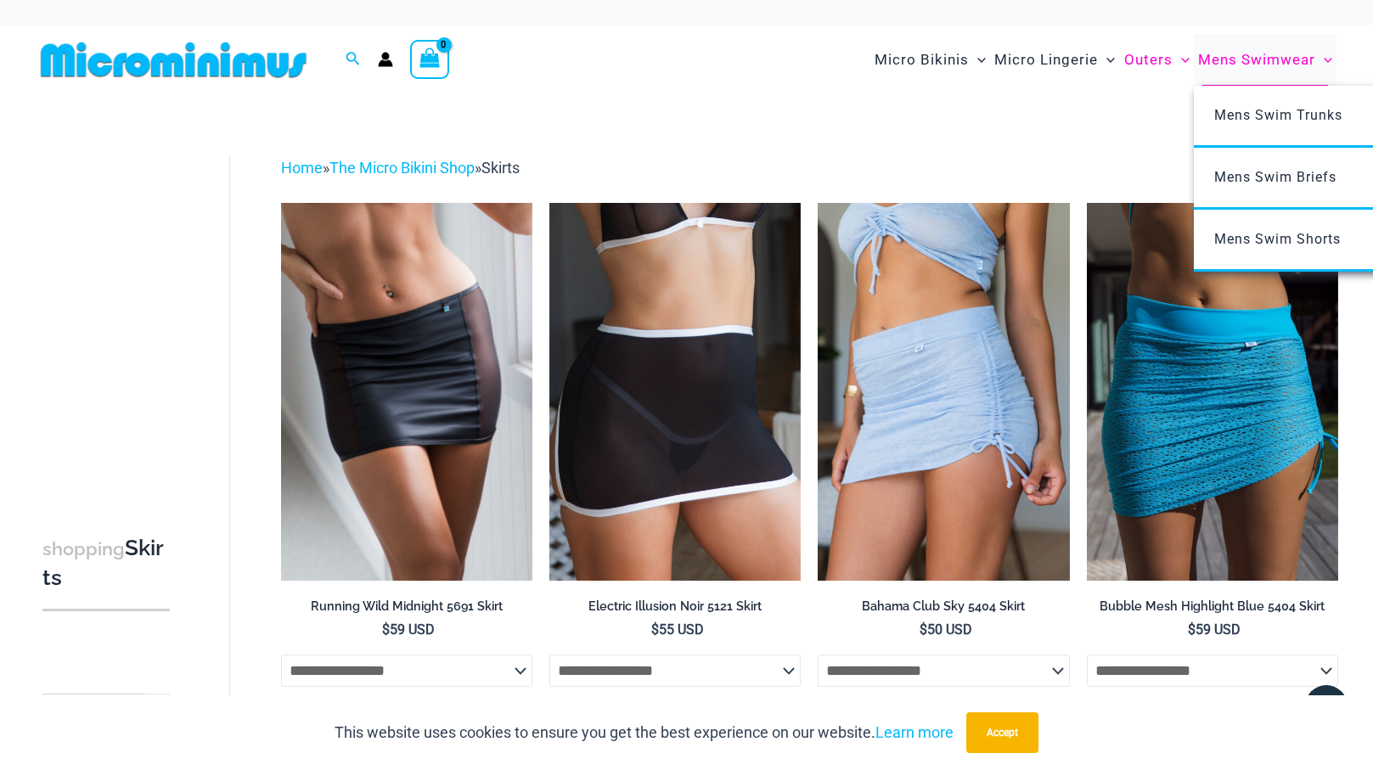
click at [1282, 70] on span "Mens Swimwear" at bounding box center [1256, 59] width 117 height 43
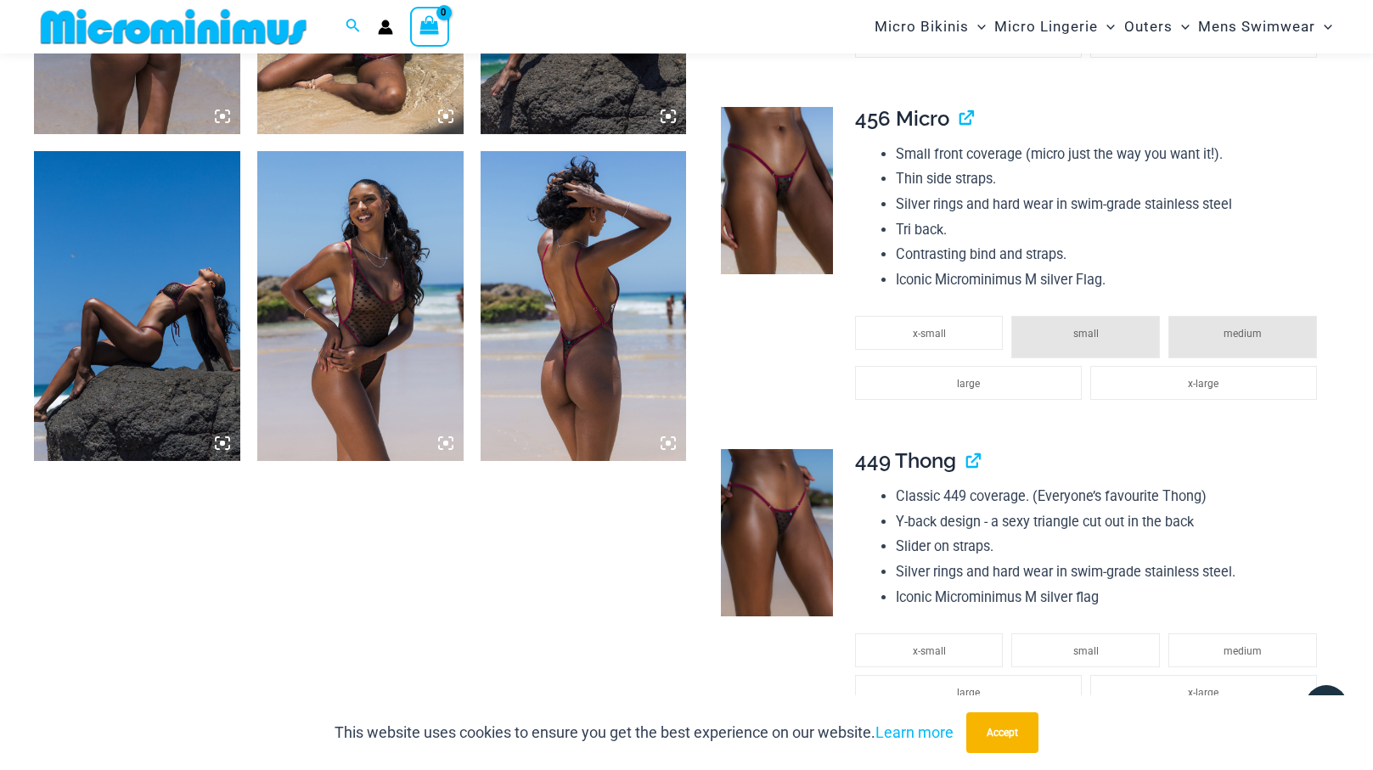
scroll to position [1329, 0]
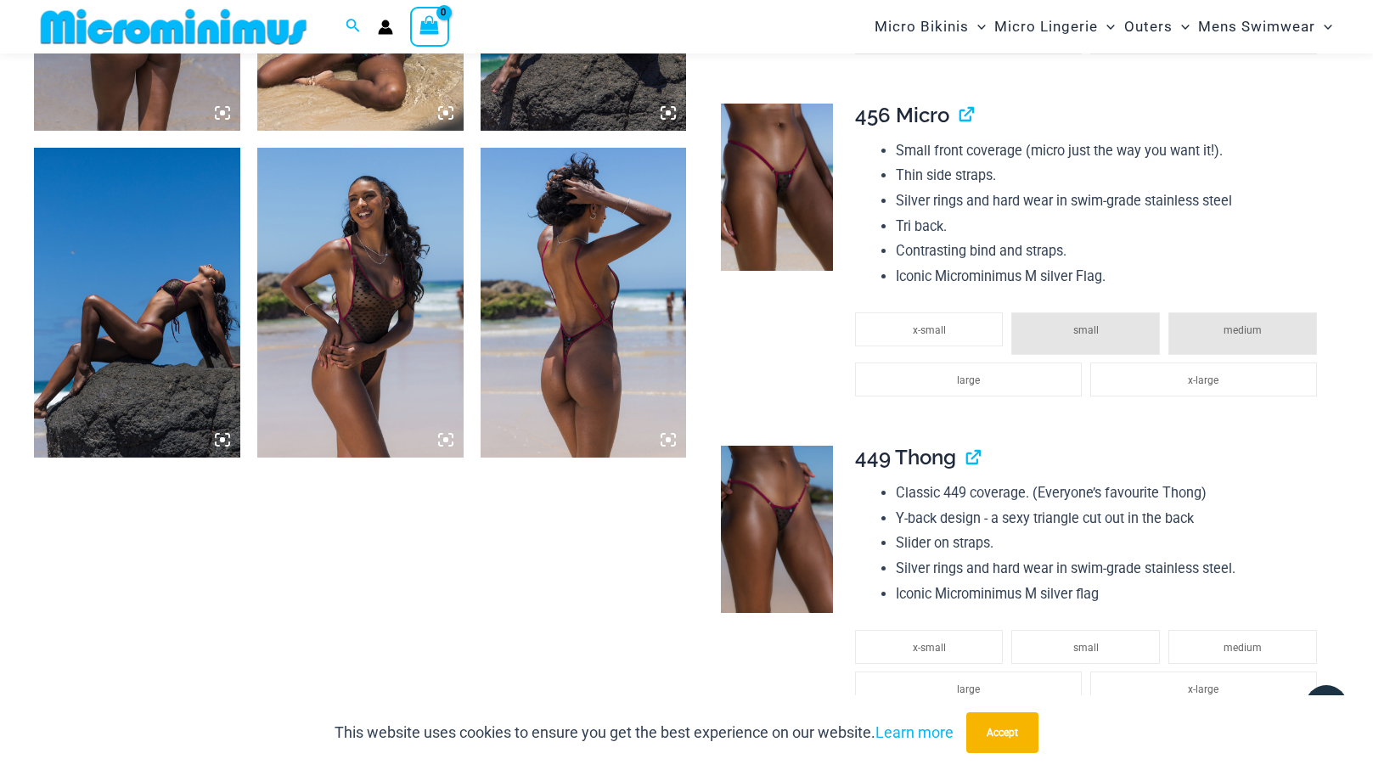
click at [984, 488] on li "Classic 449 coverage. (Everyone’s favourite Thong)" at bounding box center [1110, 493] width 429 height 25
click at [967, 460] on link "View product" at bounding box center [967, 457] width 0 height 25
click at [960, 111] on link "View product" at bounding box center [960, 115] width 0 height 25
click at [1230, 329] on span "medium" at bounding box center [1243, 330] width 38 height 12
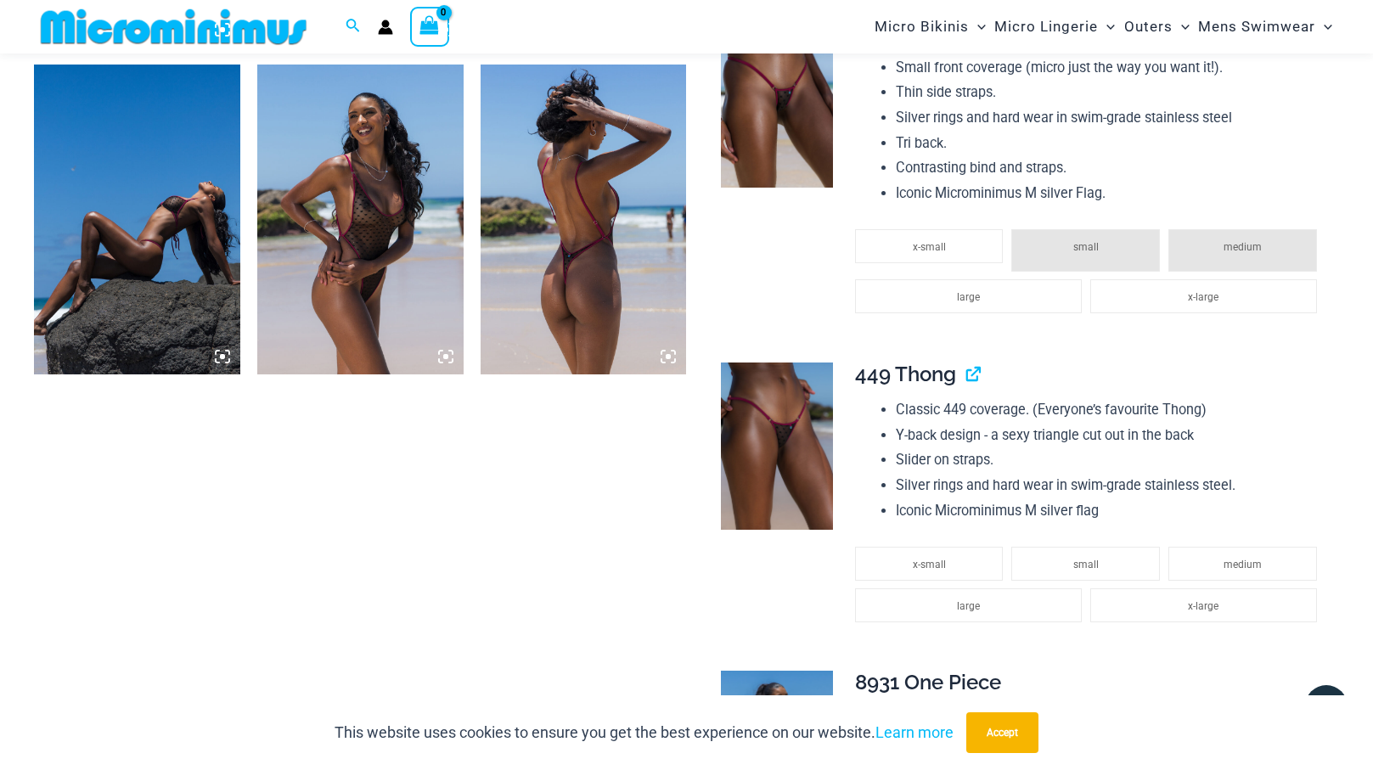
scroll to position [1463, 0]
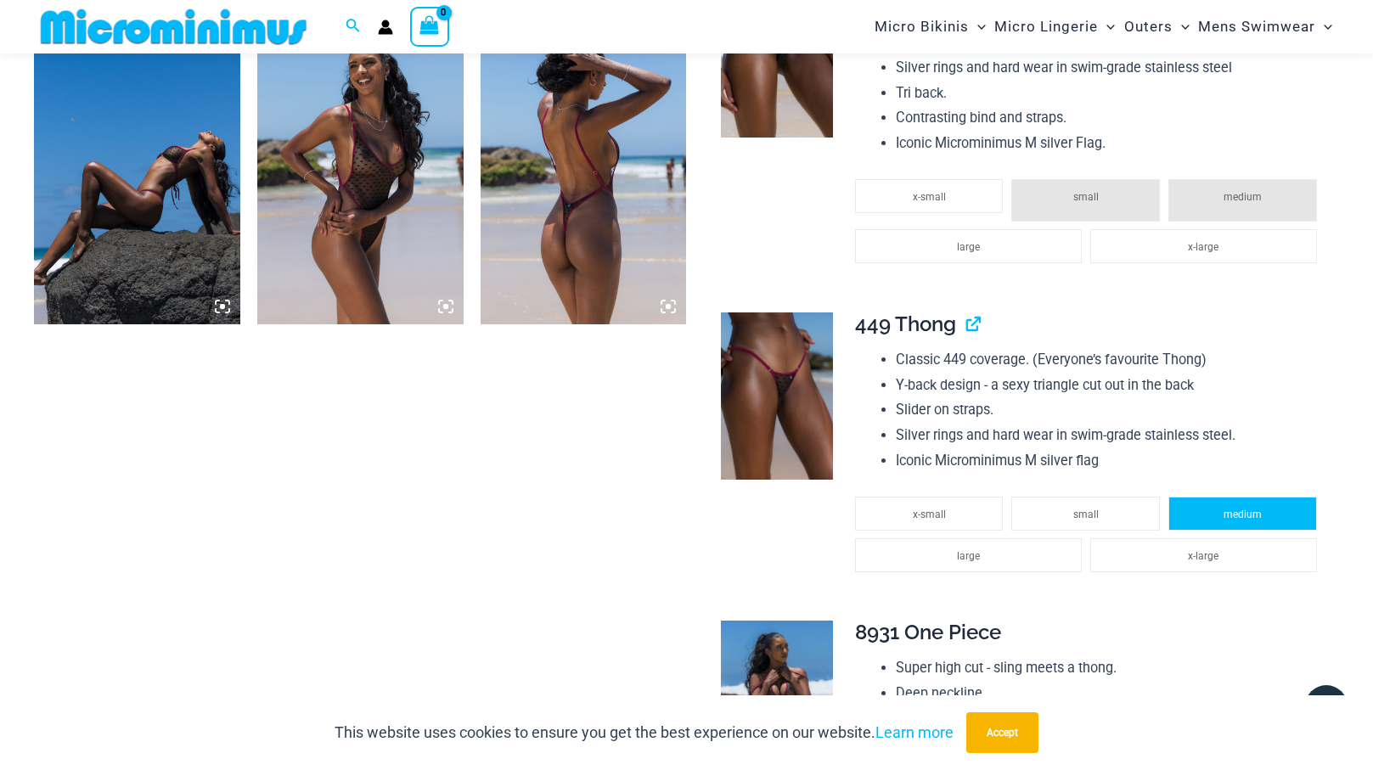
click at [1224, 521] on li "medium" at bounding box center [1243, 514] width 149 height 34
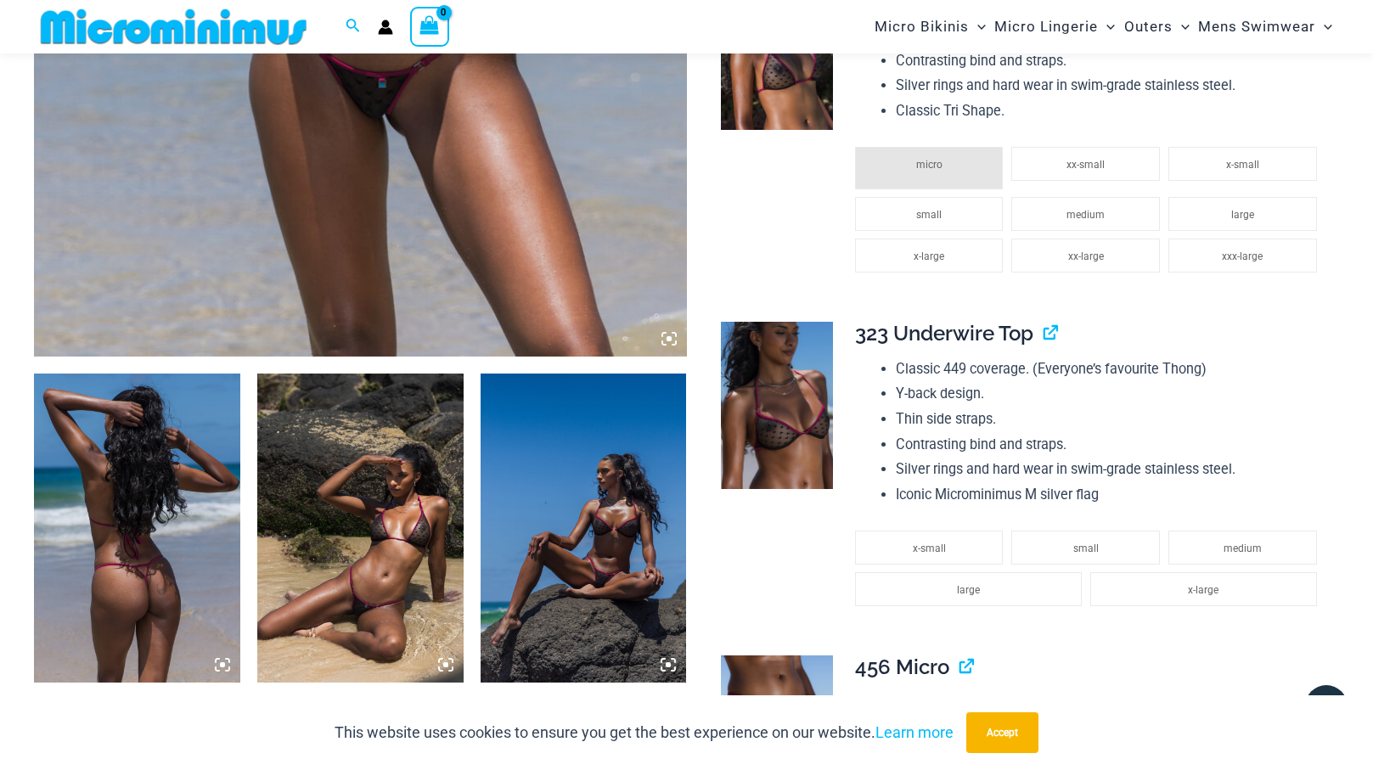
scroll to position [775, 0]
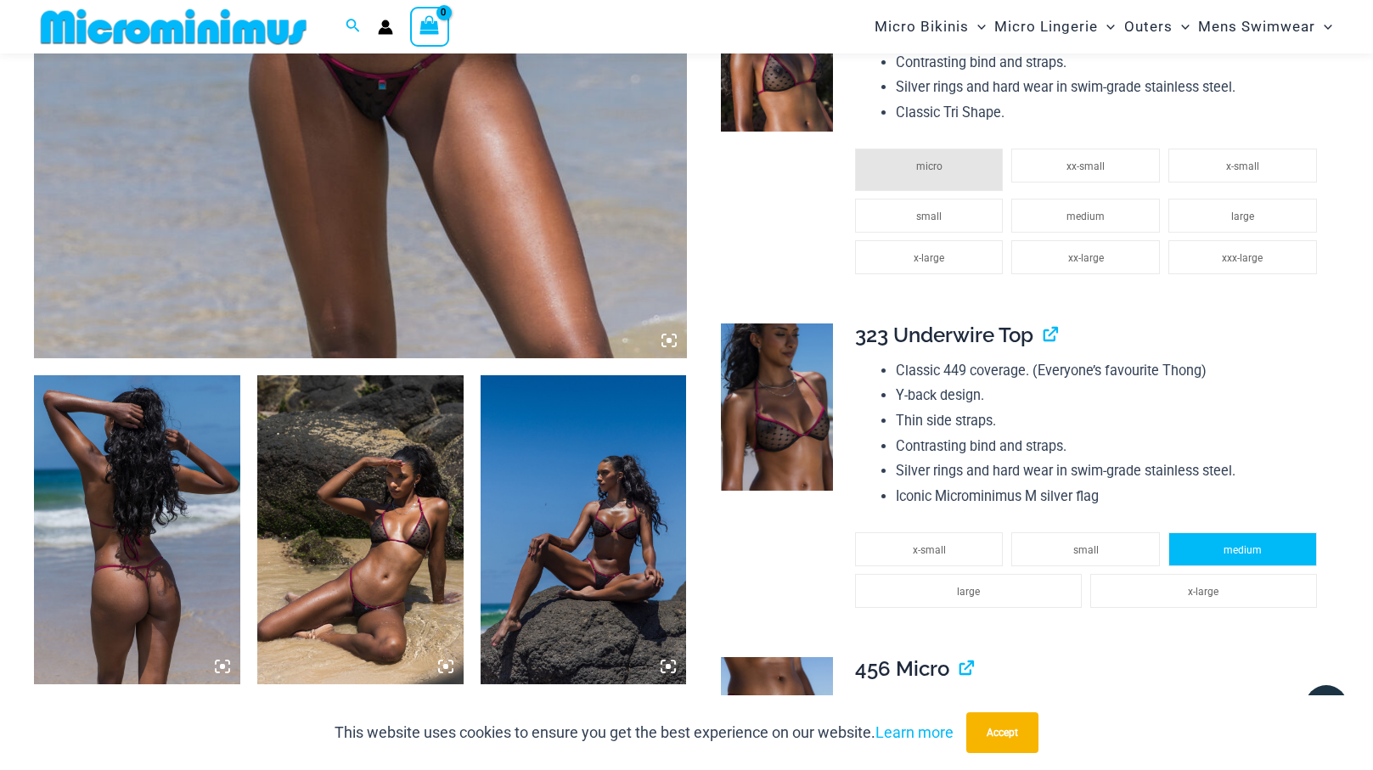
click at [1243, 550] on span "medium" at bounding box center [1243, 550] width 38 height 12
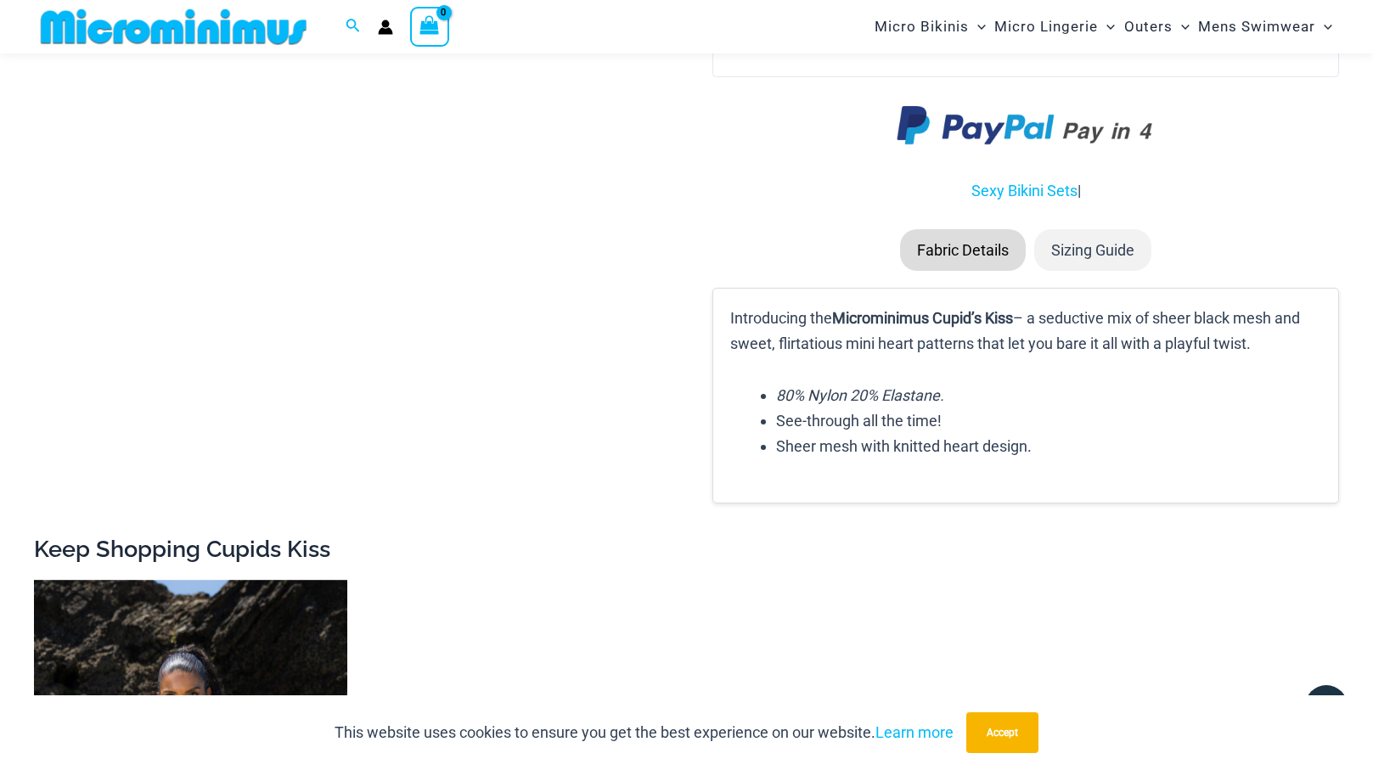
scroll to position [2639, 0]
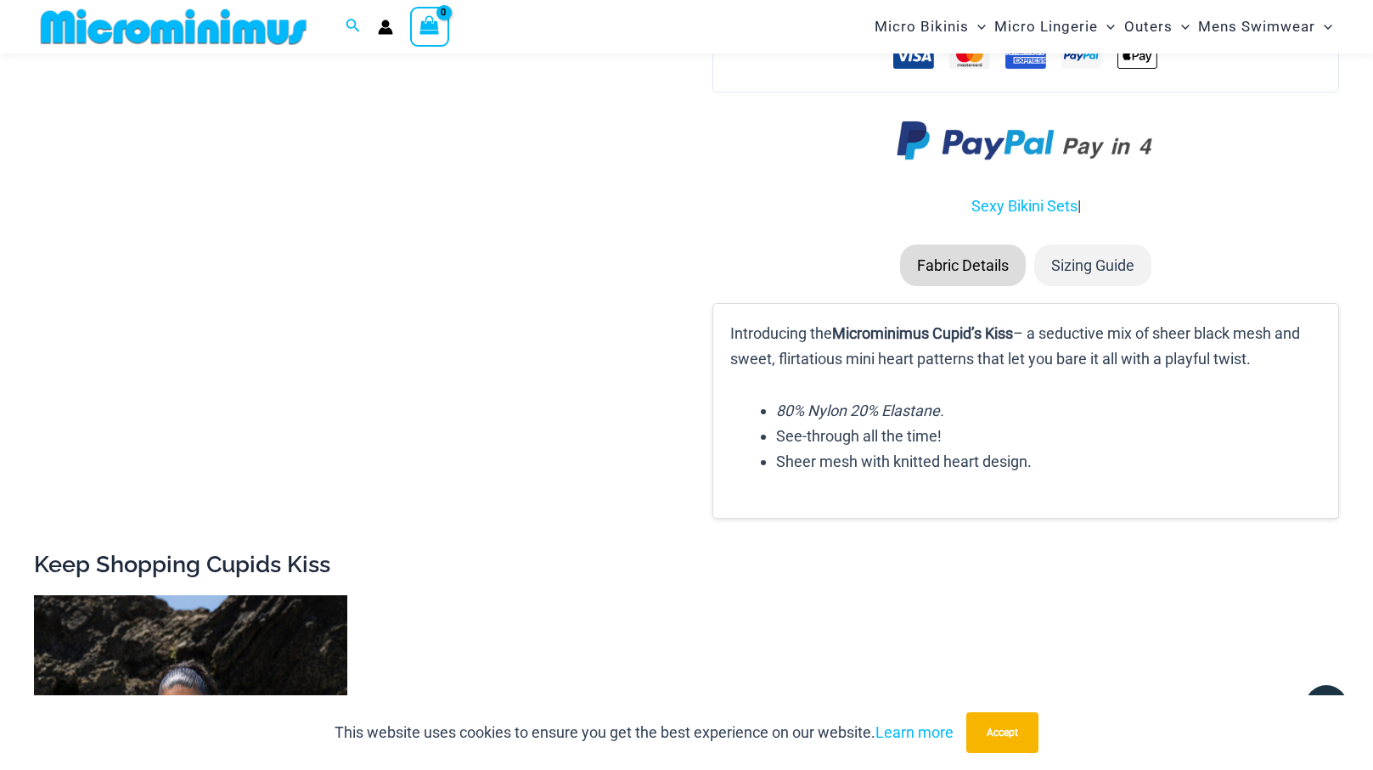
click at [1102, 251] on li "Sizing Guide" at bounding box center [1093, 266] width 117 height 42
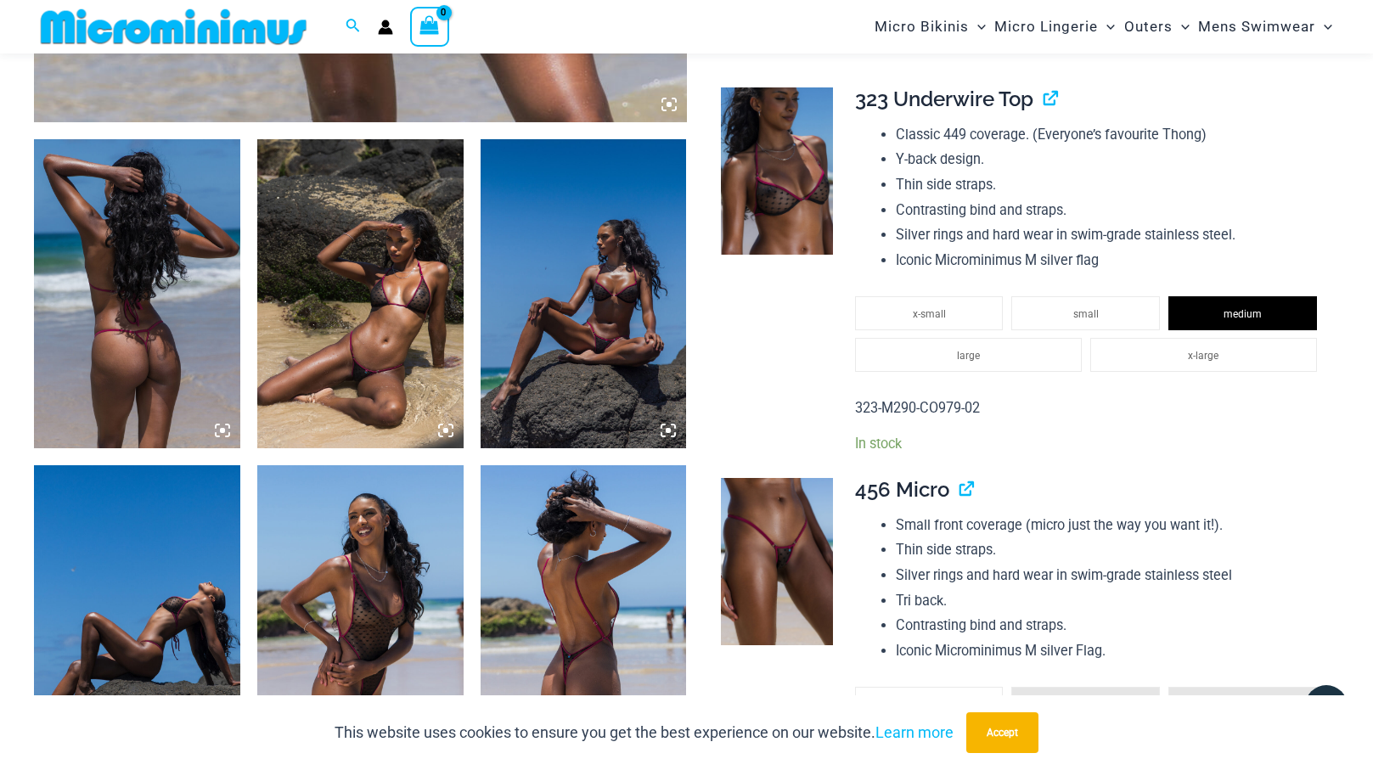
scroll to position [1032, 0]
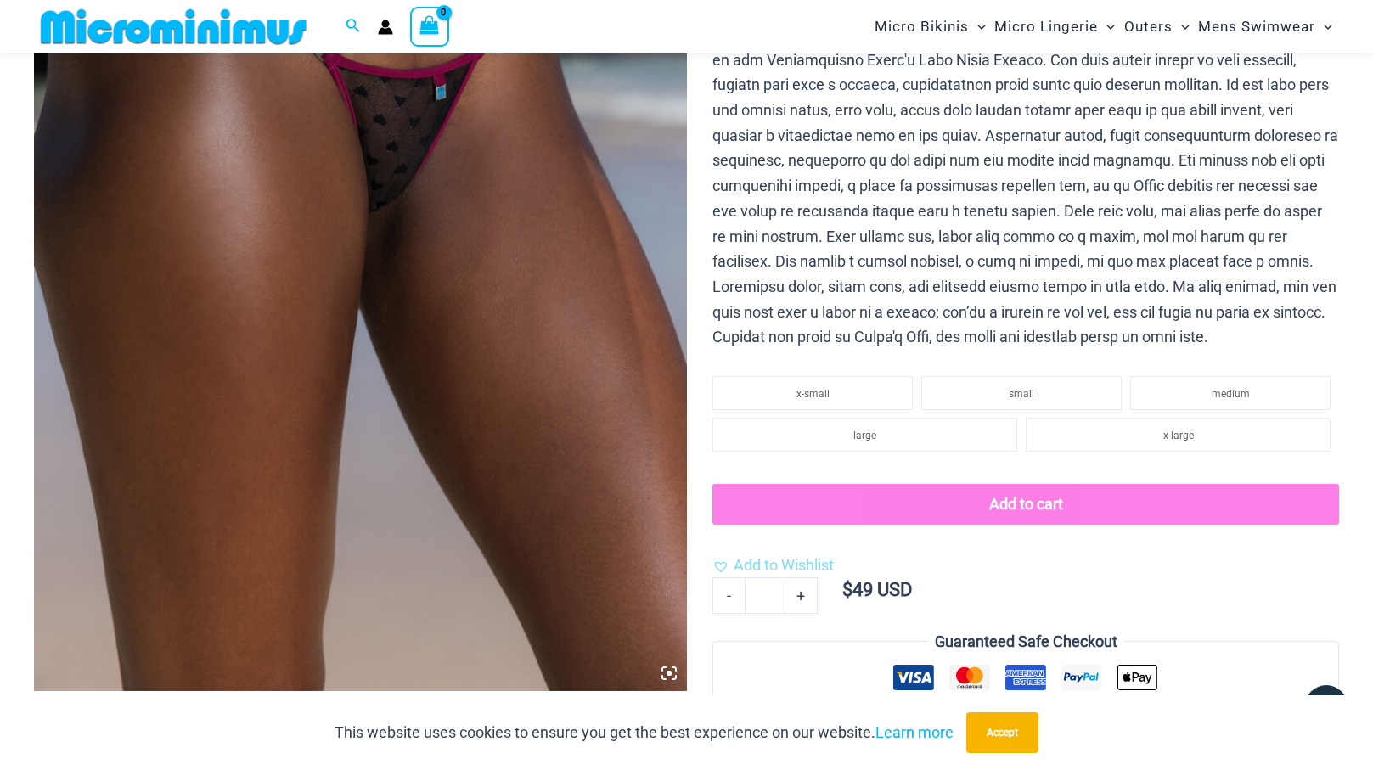
scroll to position [451, 0]
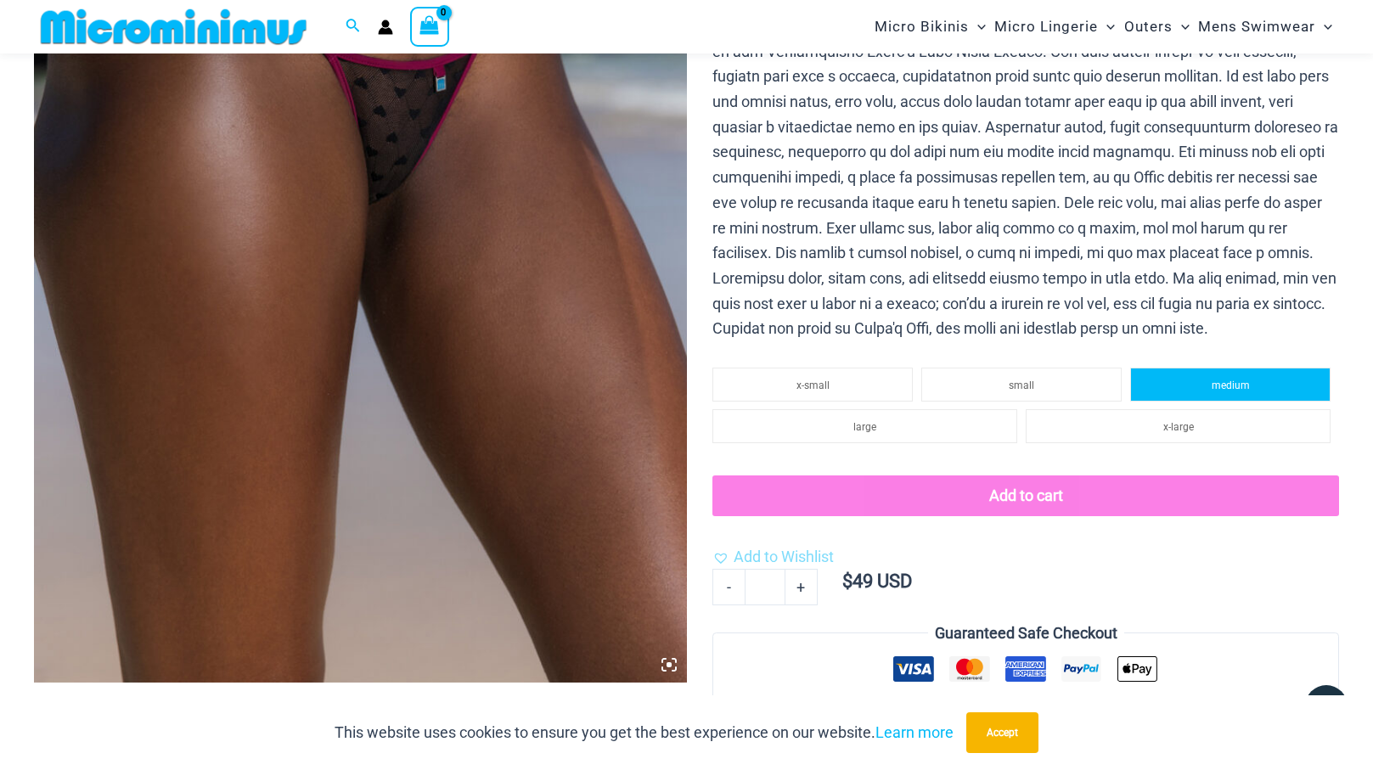
click at [1254, 375] on li "medium" at bounding box center [1231, 385] width 200 height 34
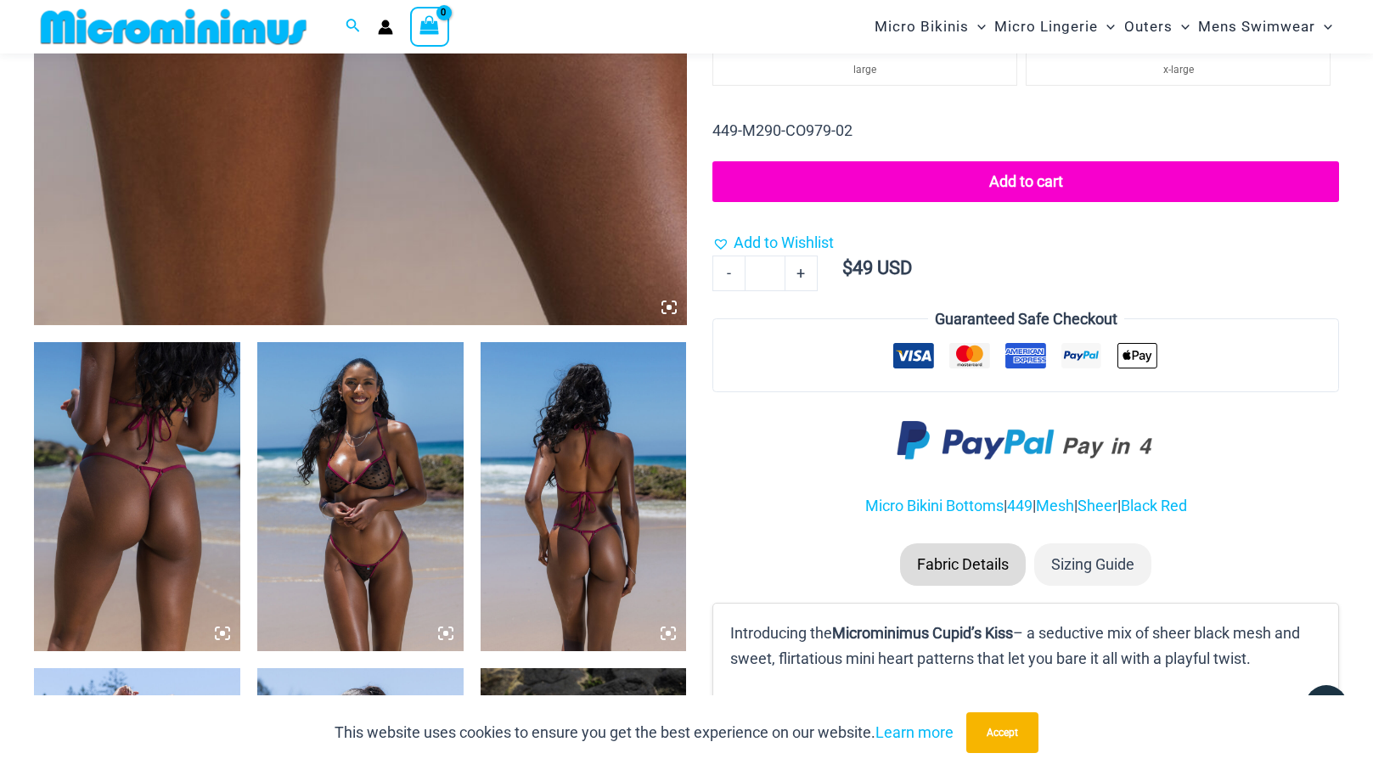
scroll to position [793, 0]
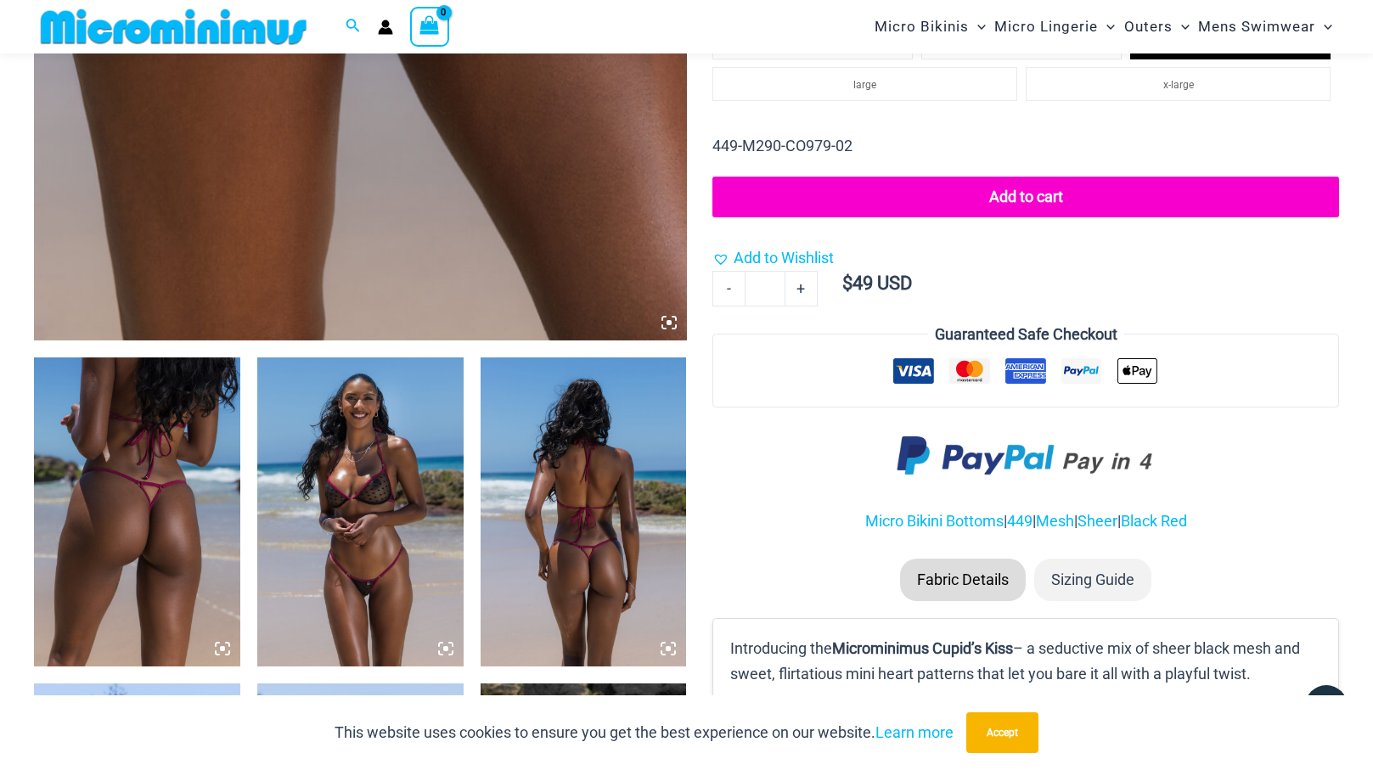
click at [172, 434] on img at bounding box center [137, 512] width 206 height 309
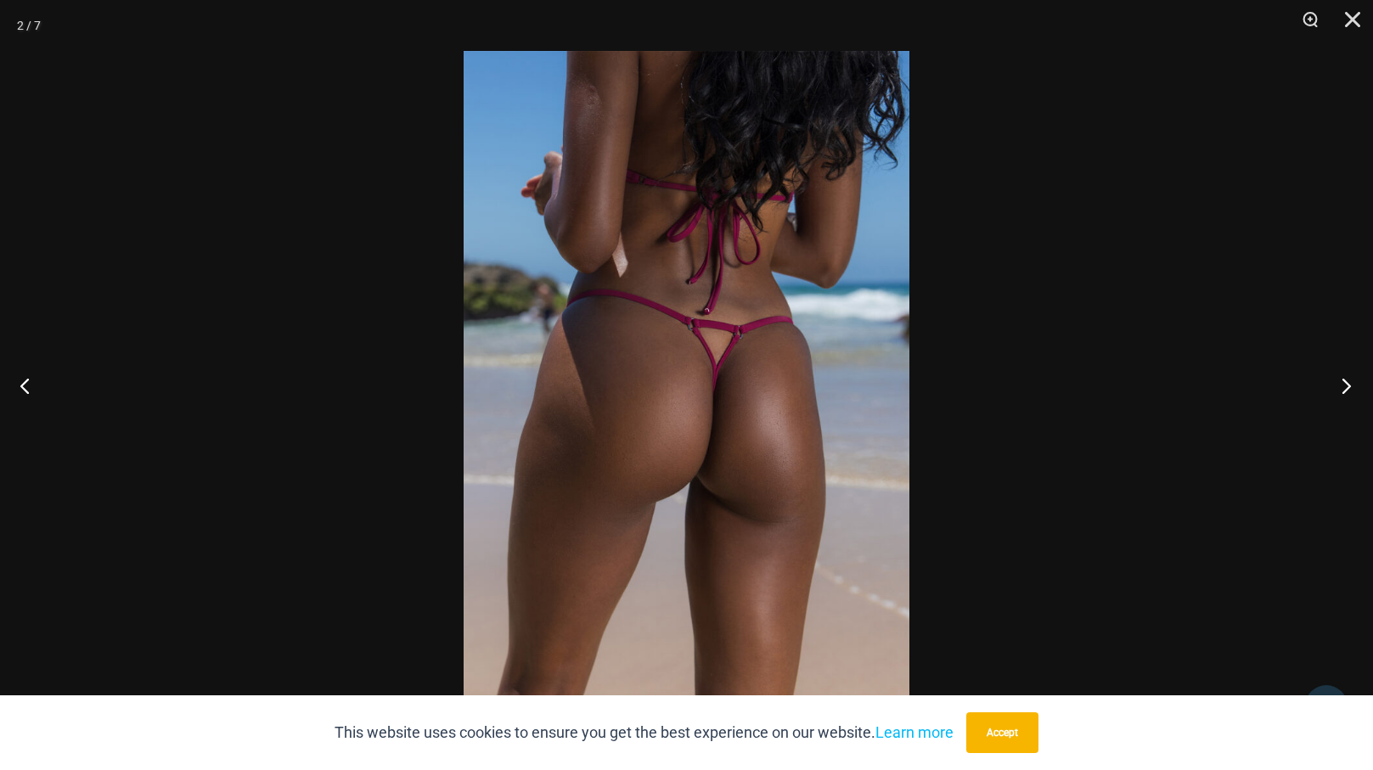
click at [1339, 390] on button "Next" at bounding box center [1342, 385] width 64 height 85
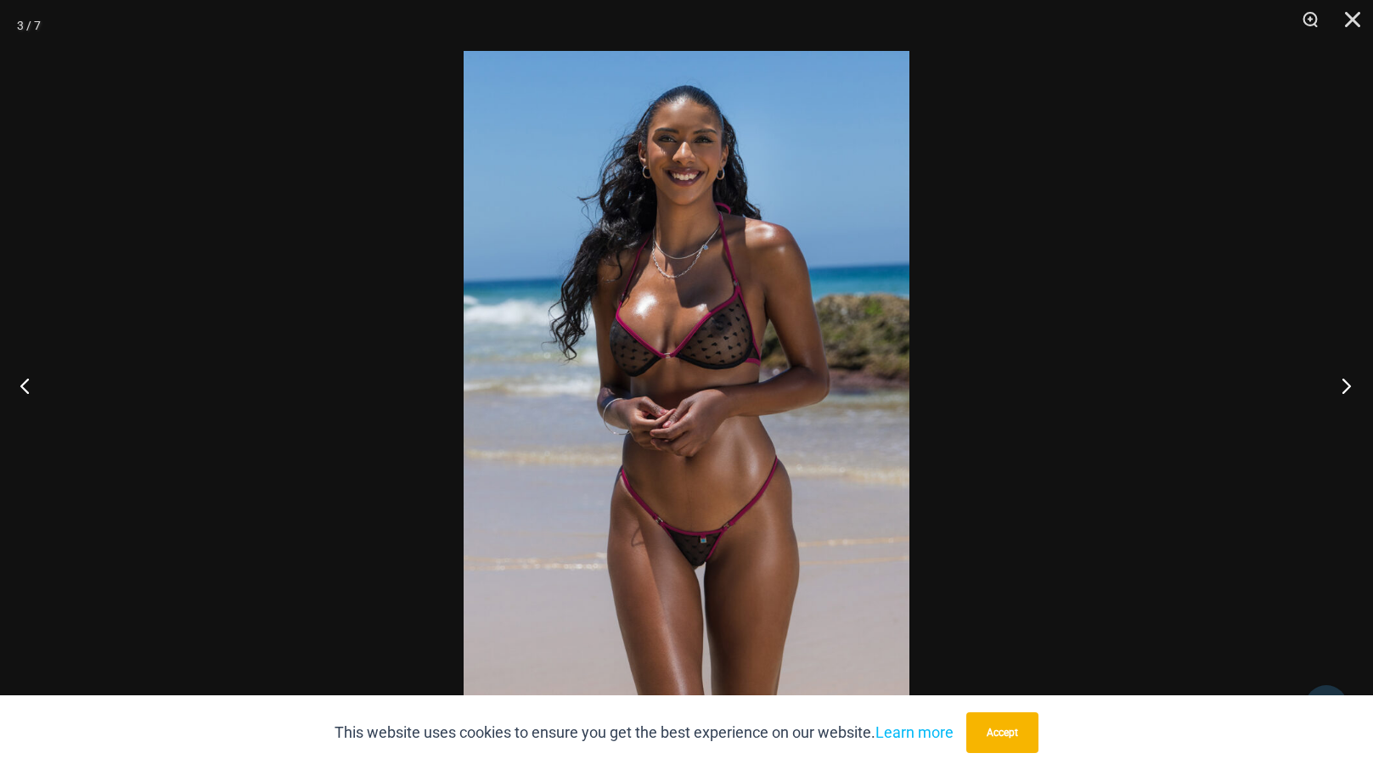
click at [1339, 390] on button "Next" at bounding box center [1342, 385] width 64 height 85
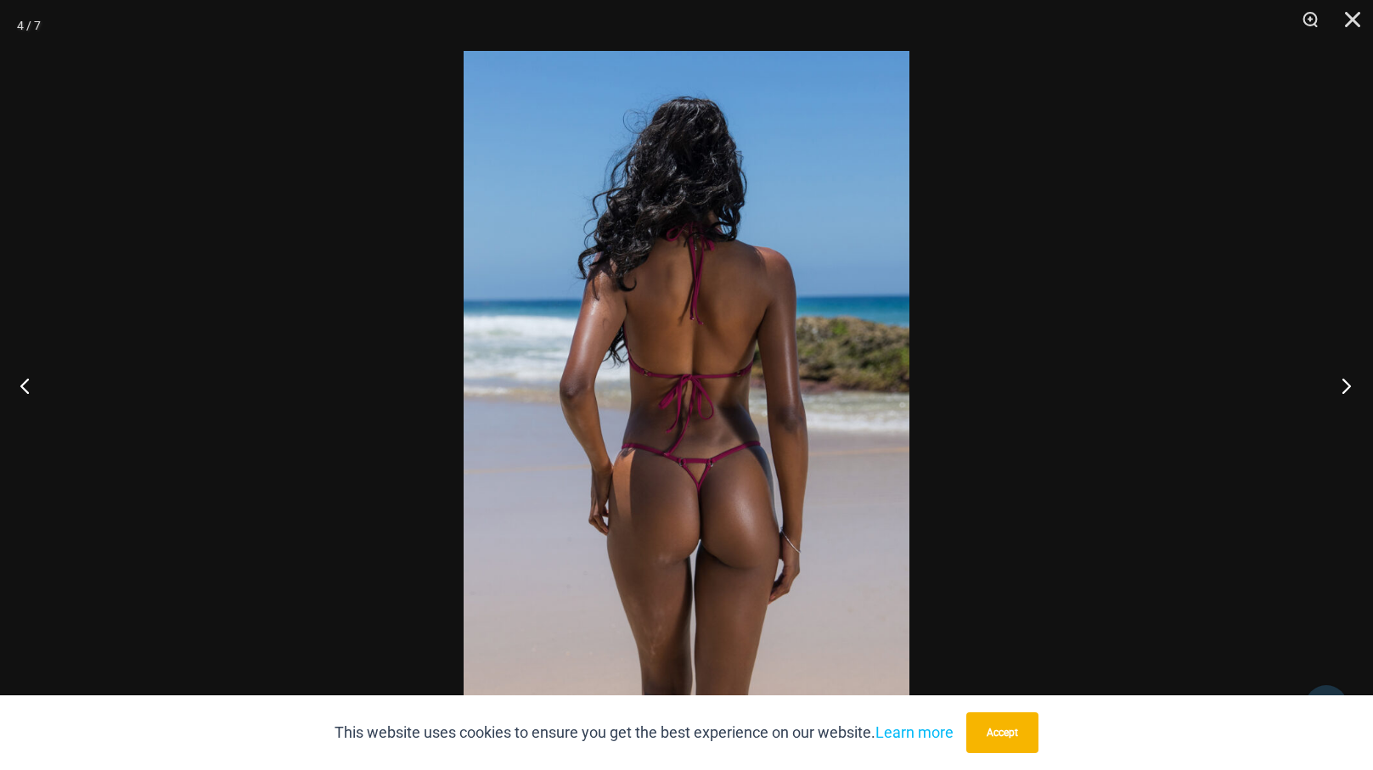
click at [1339, 390] on button "Next" at bounding box center [1342, 385] width 64 height 85
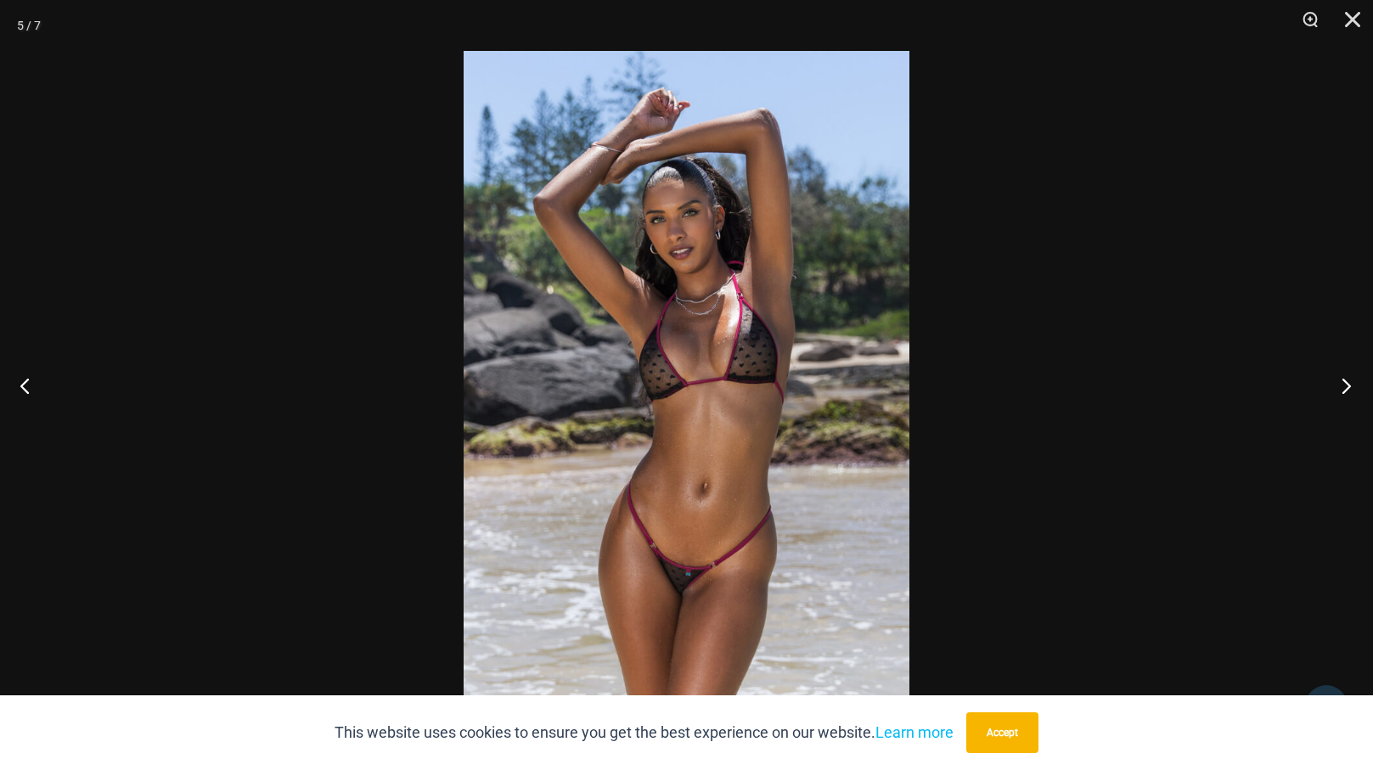
click at [1339, 390] on button "Next" at bounding box center [1342, 385] width 64 height 85
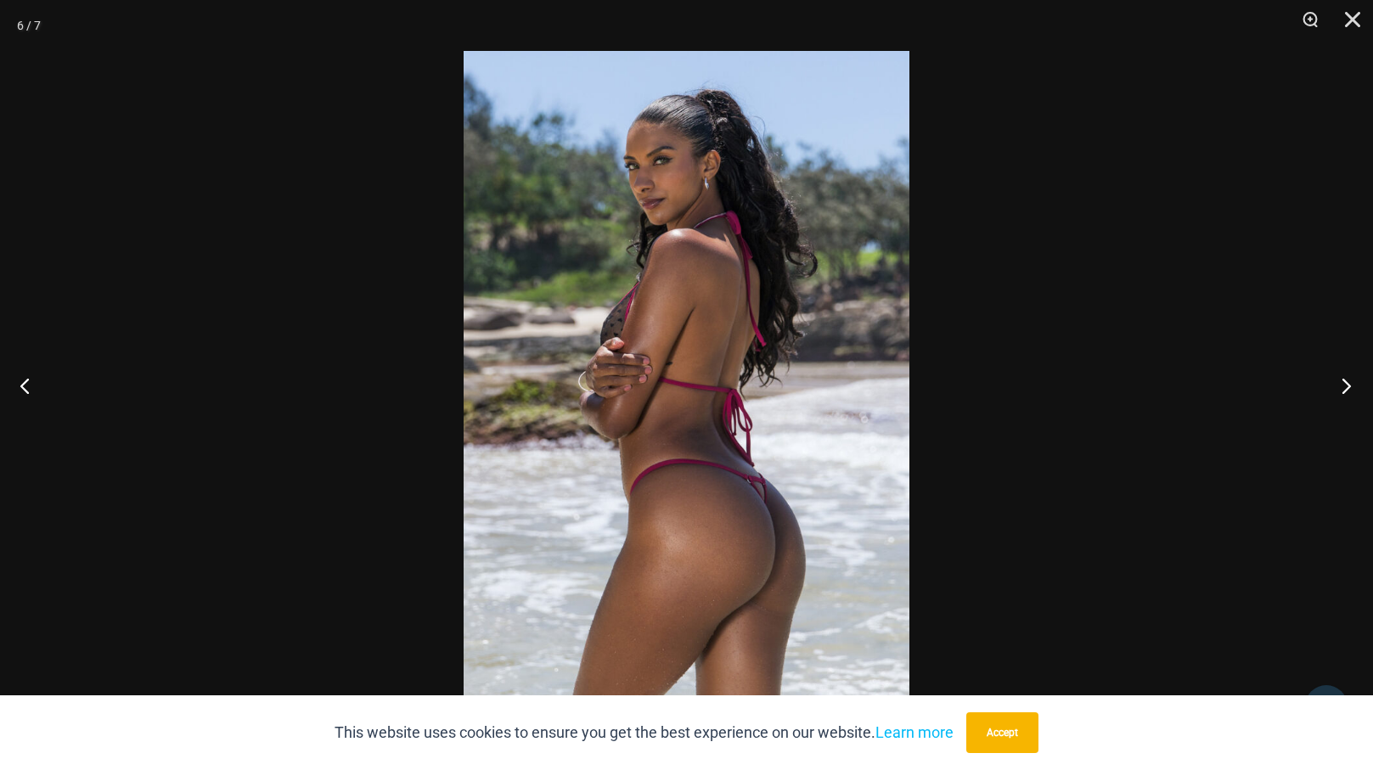
click at [1339, 390] on button "Next" at bounding box center [1342, 385] width 64 height 85
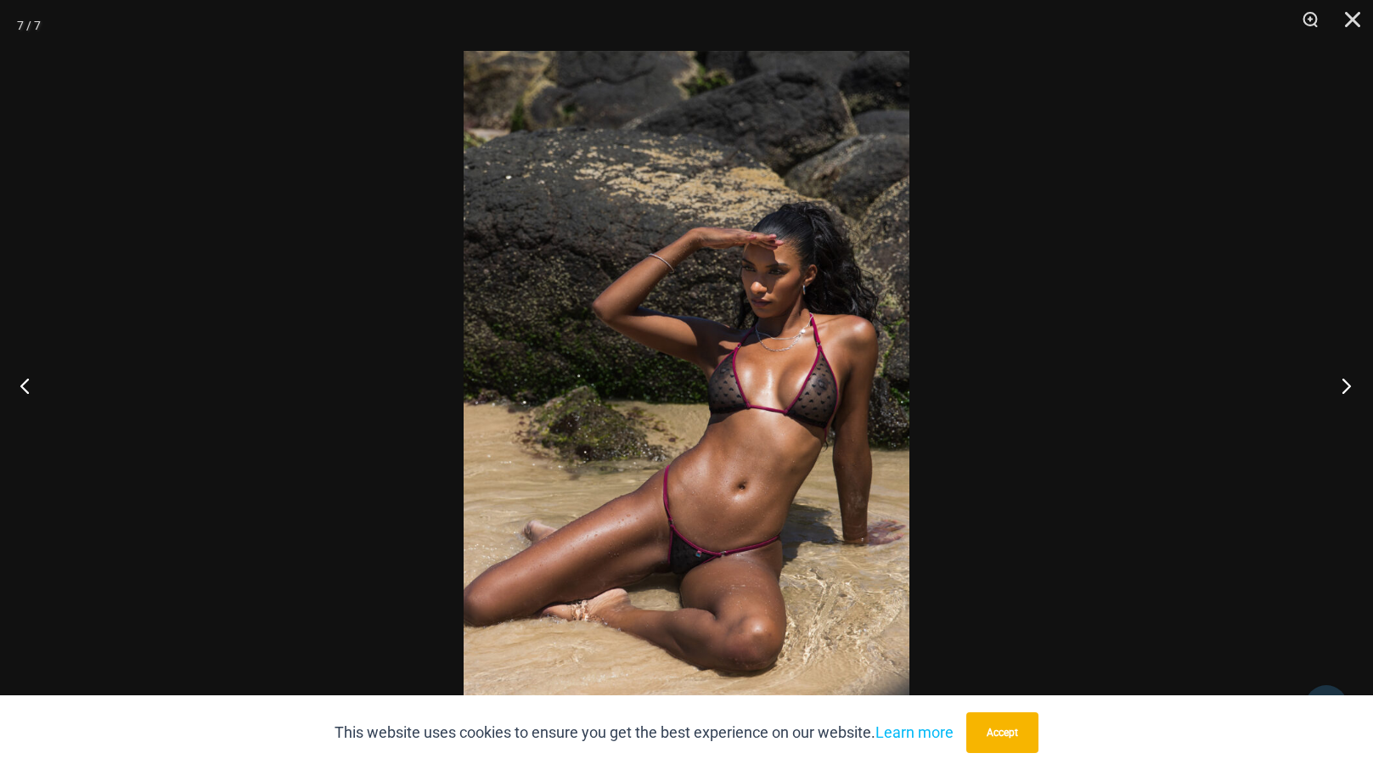
click at [1339, 390] on button "Next" at bounding box center [1342, 385] width 64 height 85
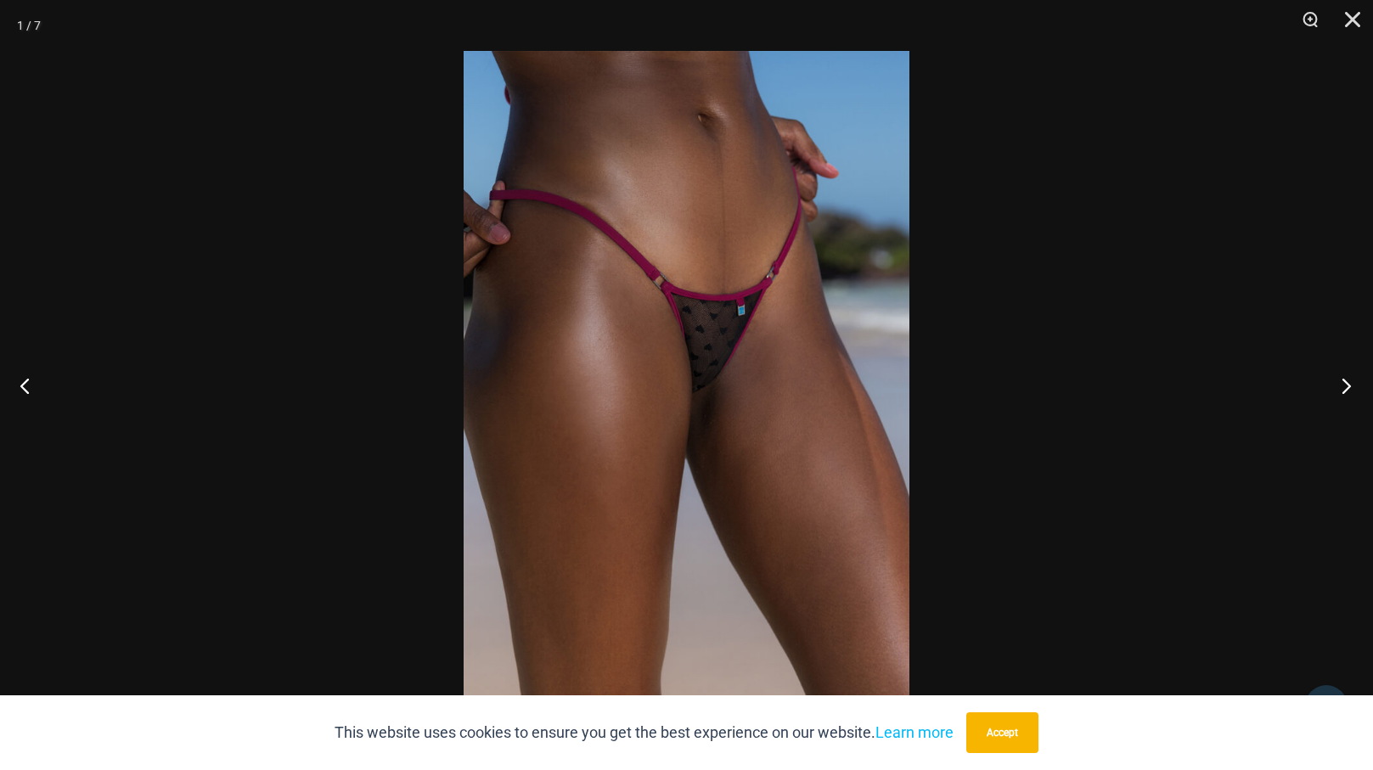
click at [1339, 390] on button "Next" at bounding box center [1342, 385] width 64 height 85
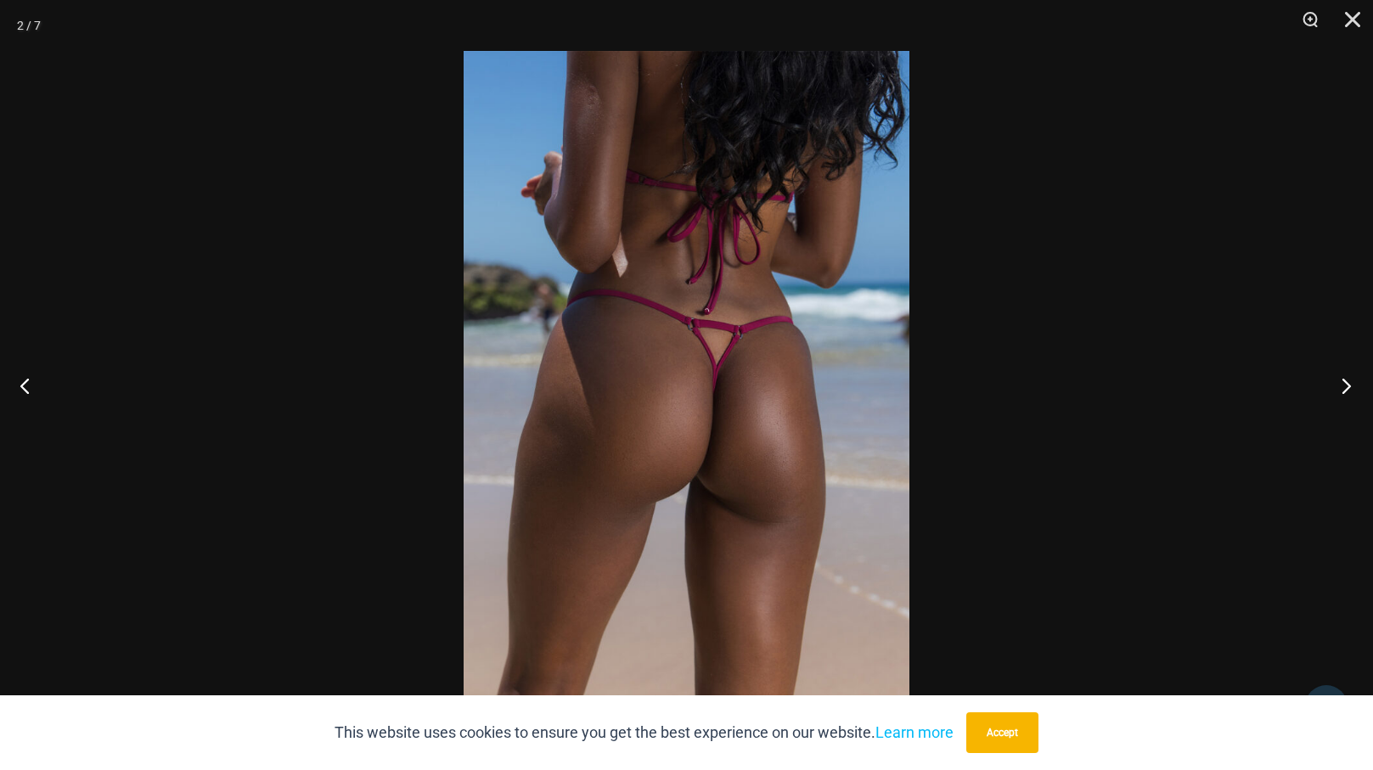
click at [1339, 390] on button "Next" at bounding box center [1342, 385] width 64 height 85
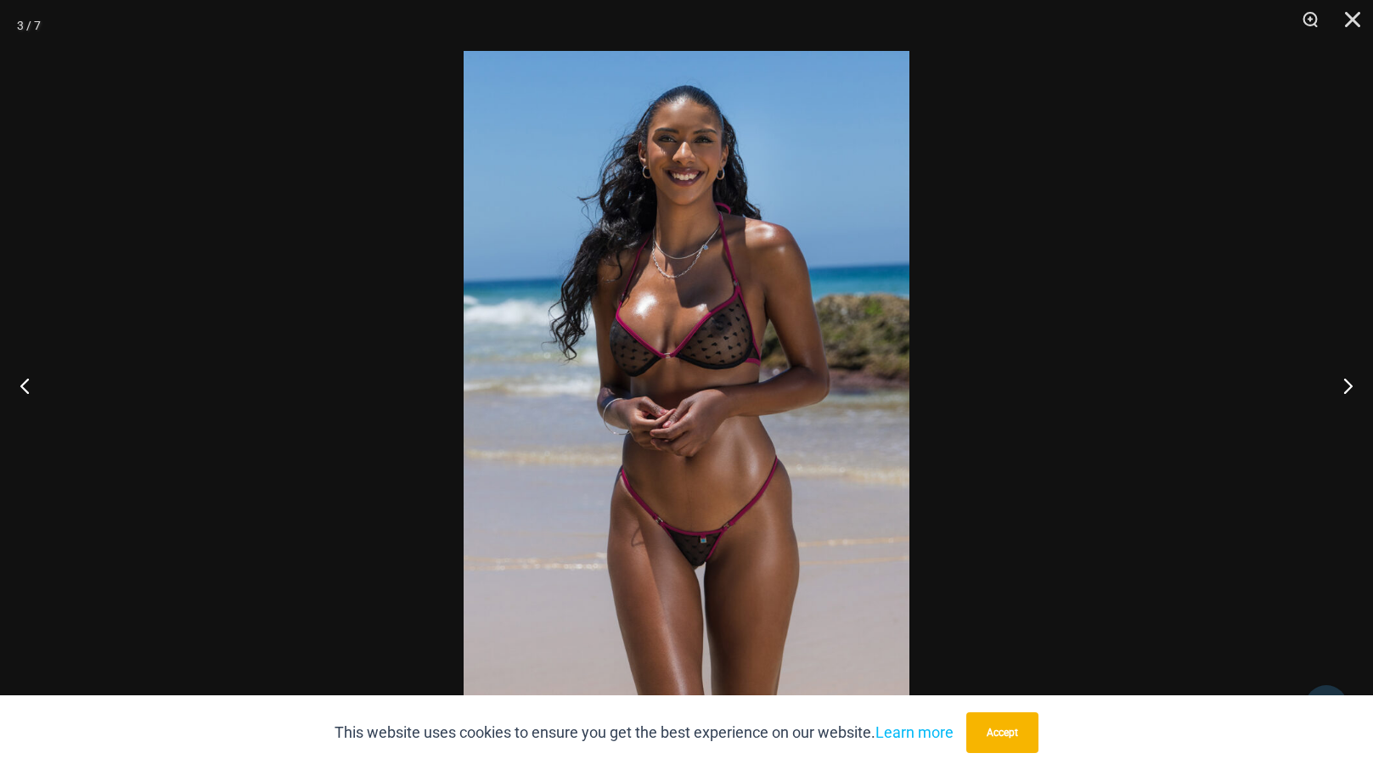
click at [1221, 354] on div at bounding box center [686, 385] width 1373 height 770
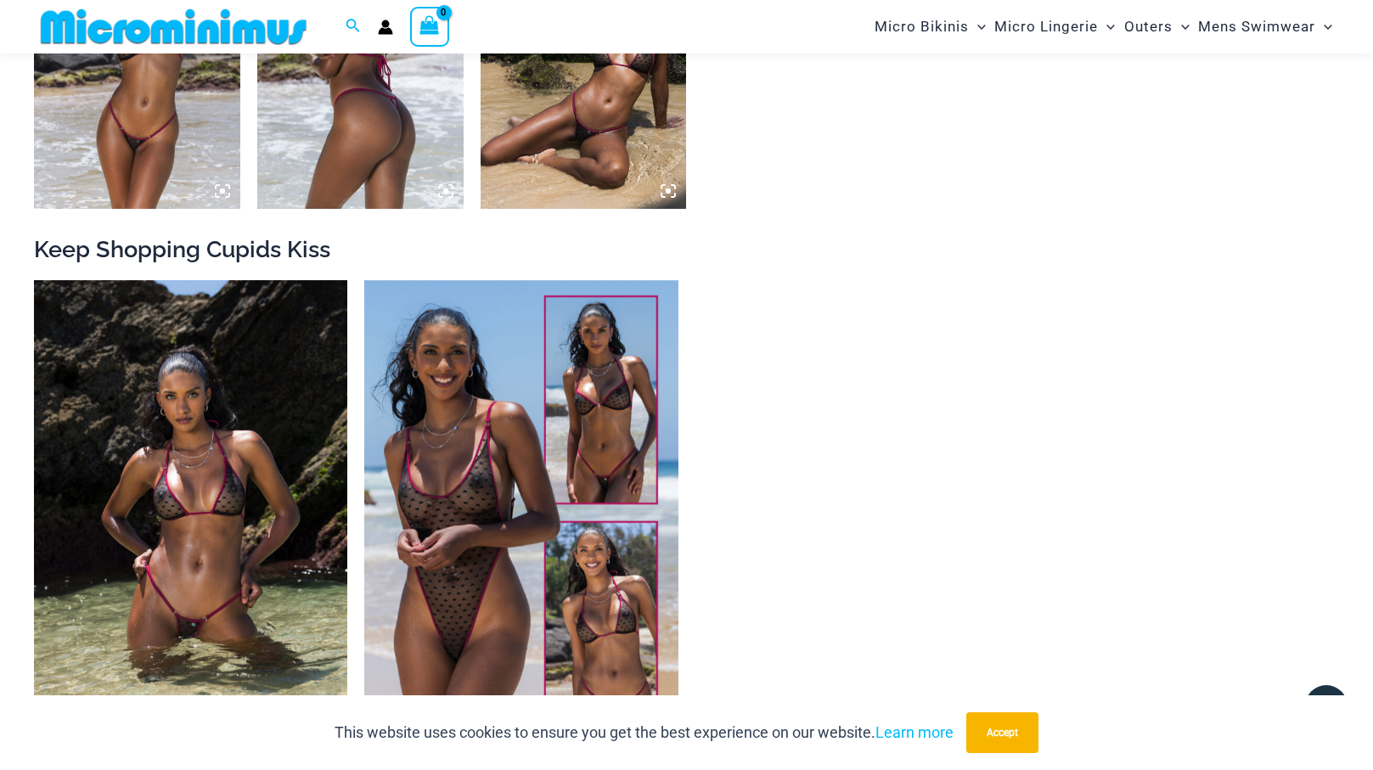
scroll to position [1618, 0]
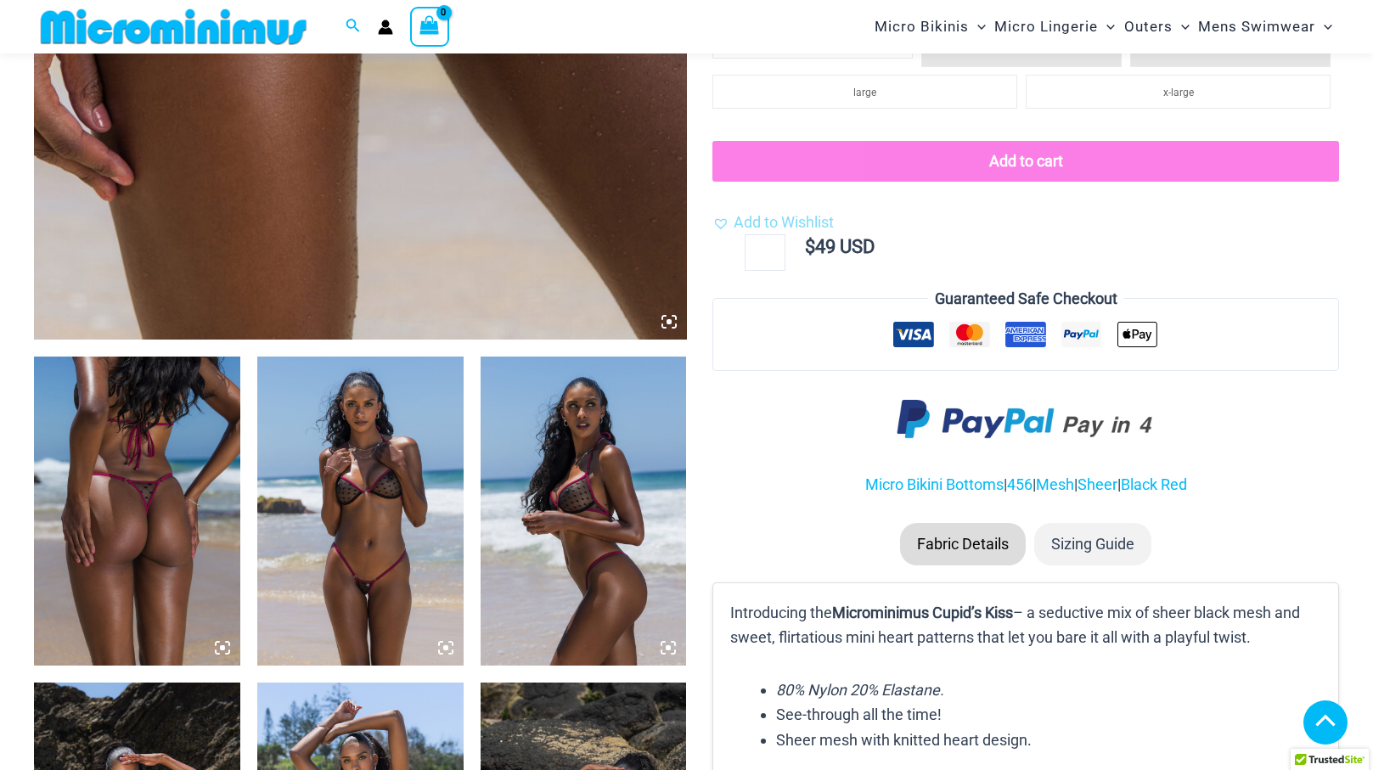
scroll to position [852, 0]
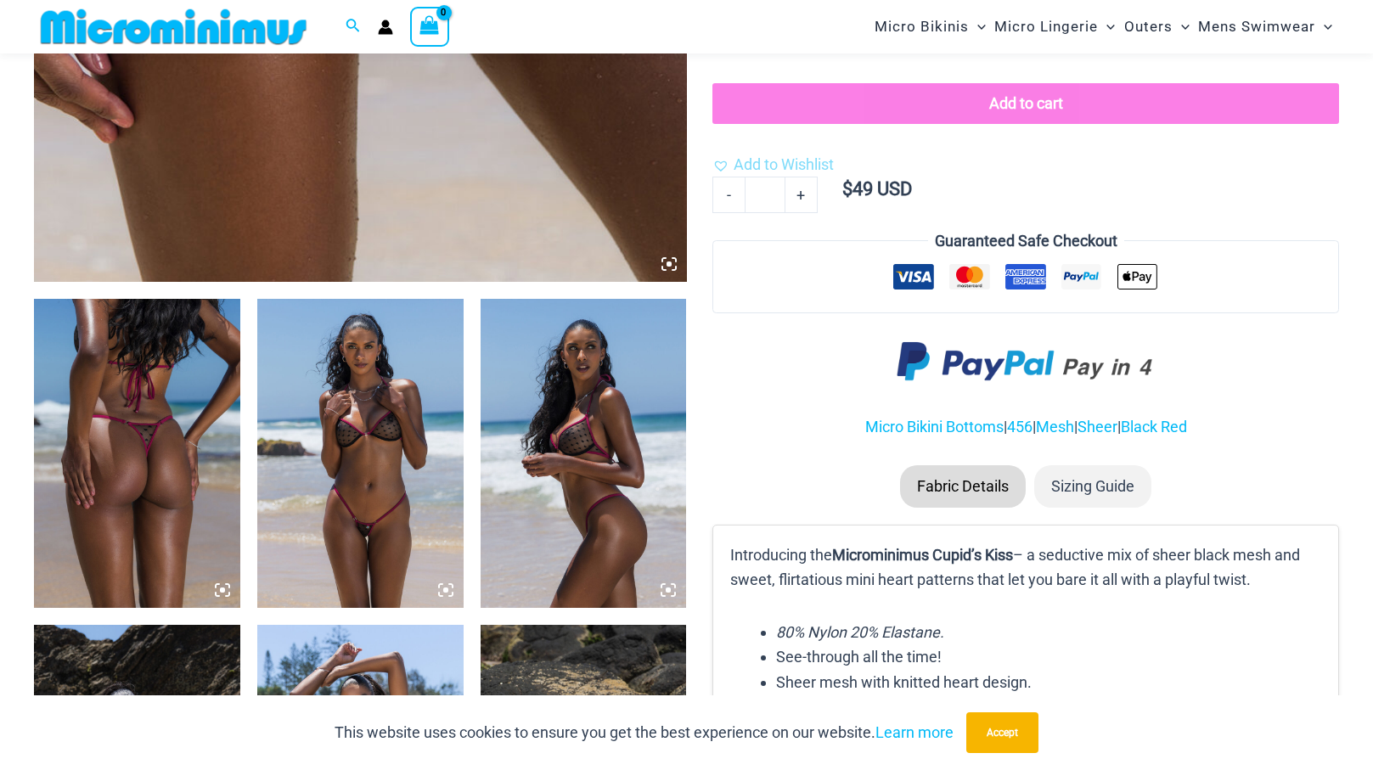
click at [116, 419] on img at bounding box center [137, 453] width 206 height 309
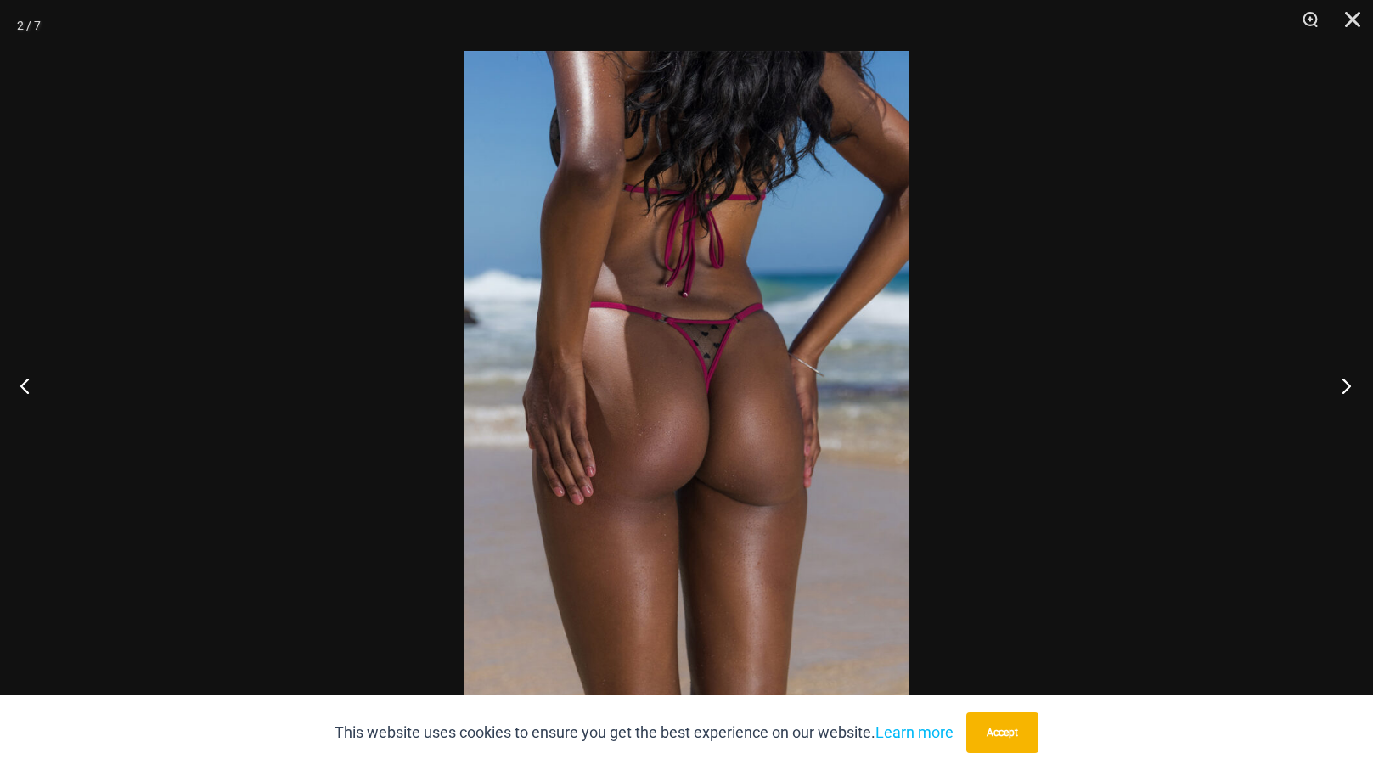
click at [1349, 385] on button "Next" at bounding box center [1342, 385] width 64 height 85
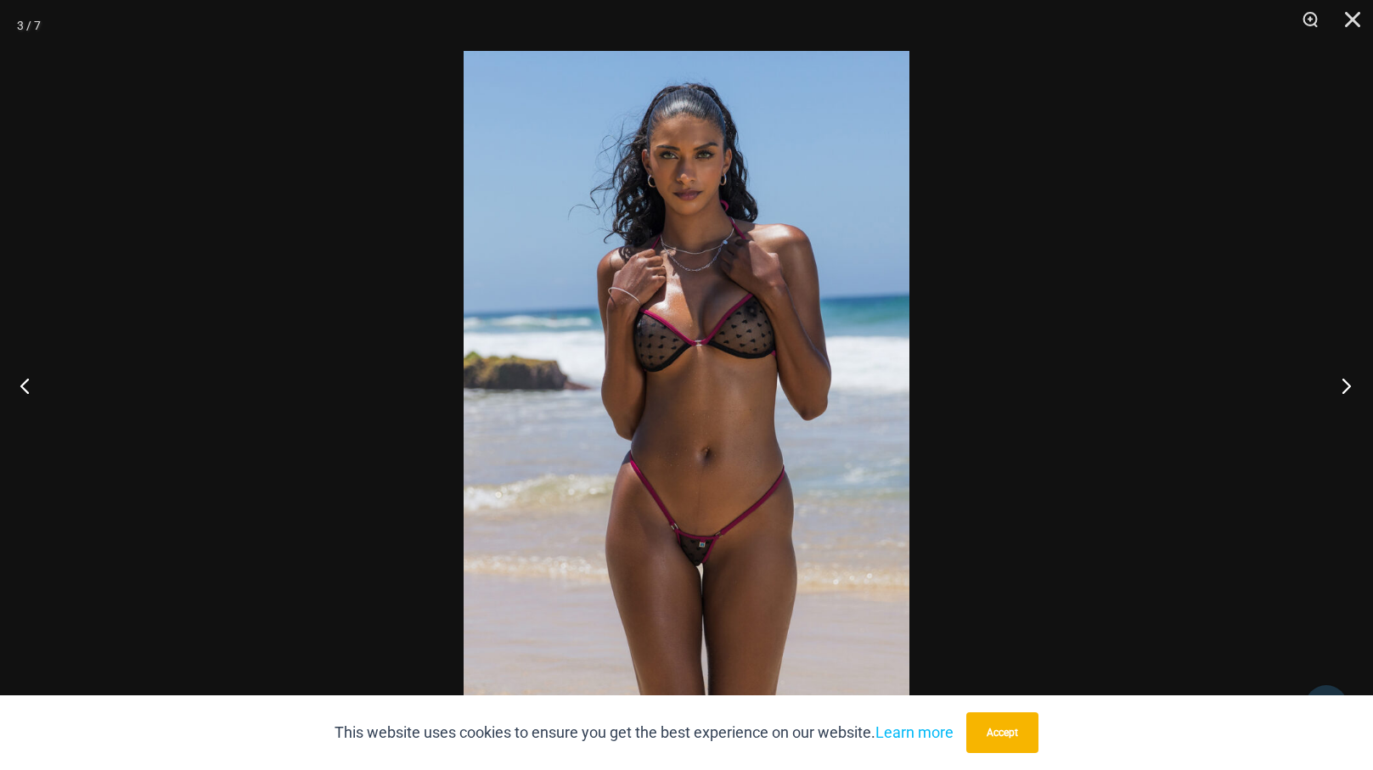
click at [1349, 385] on button "Next" at bounding box center [1342, 385] width 64 height 85
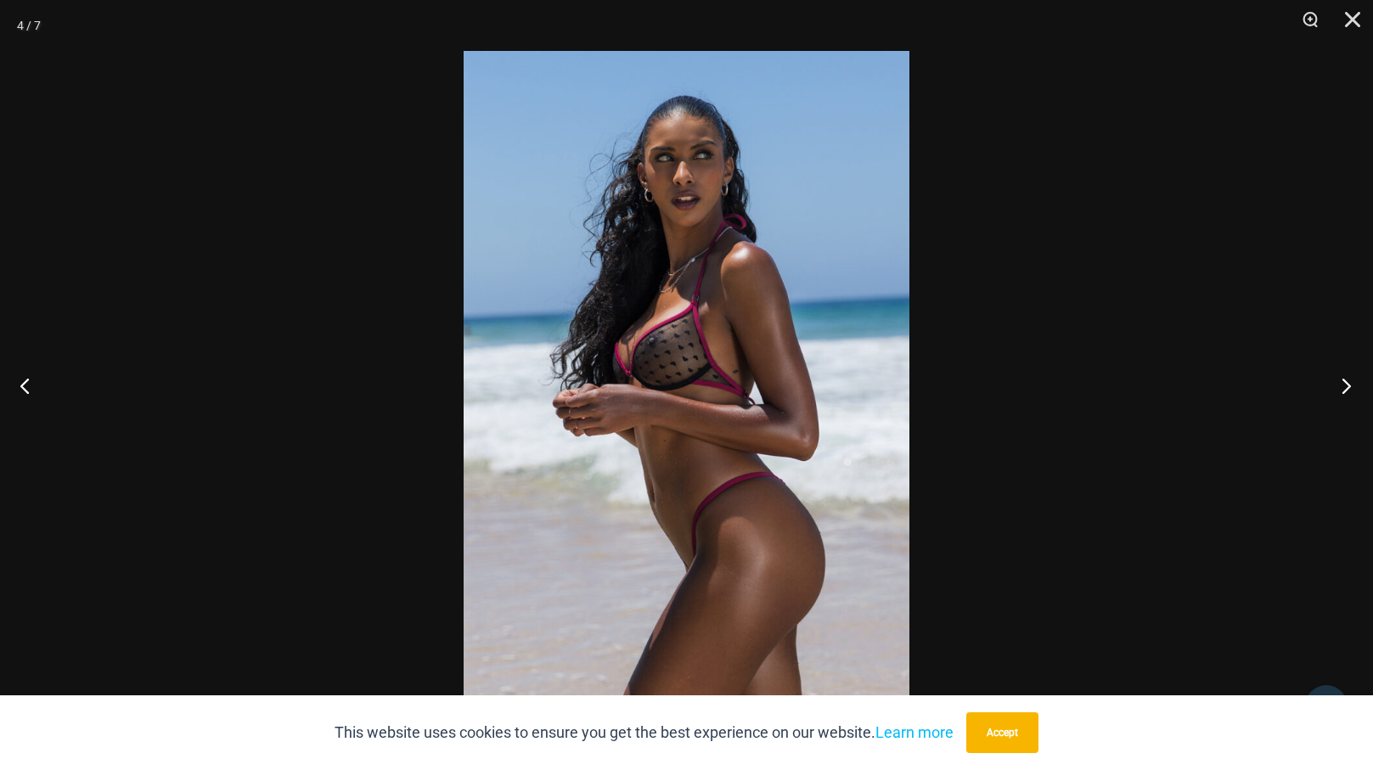
click at [1349, 385] on button "Next" at bounding box center [1342, 385] width 64 height 85
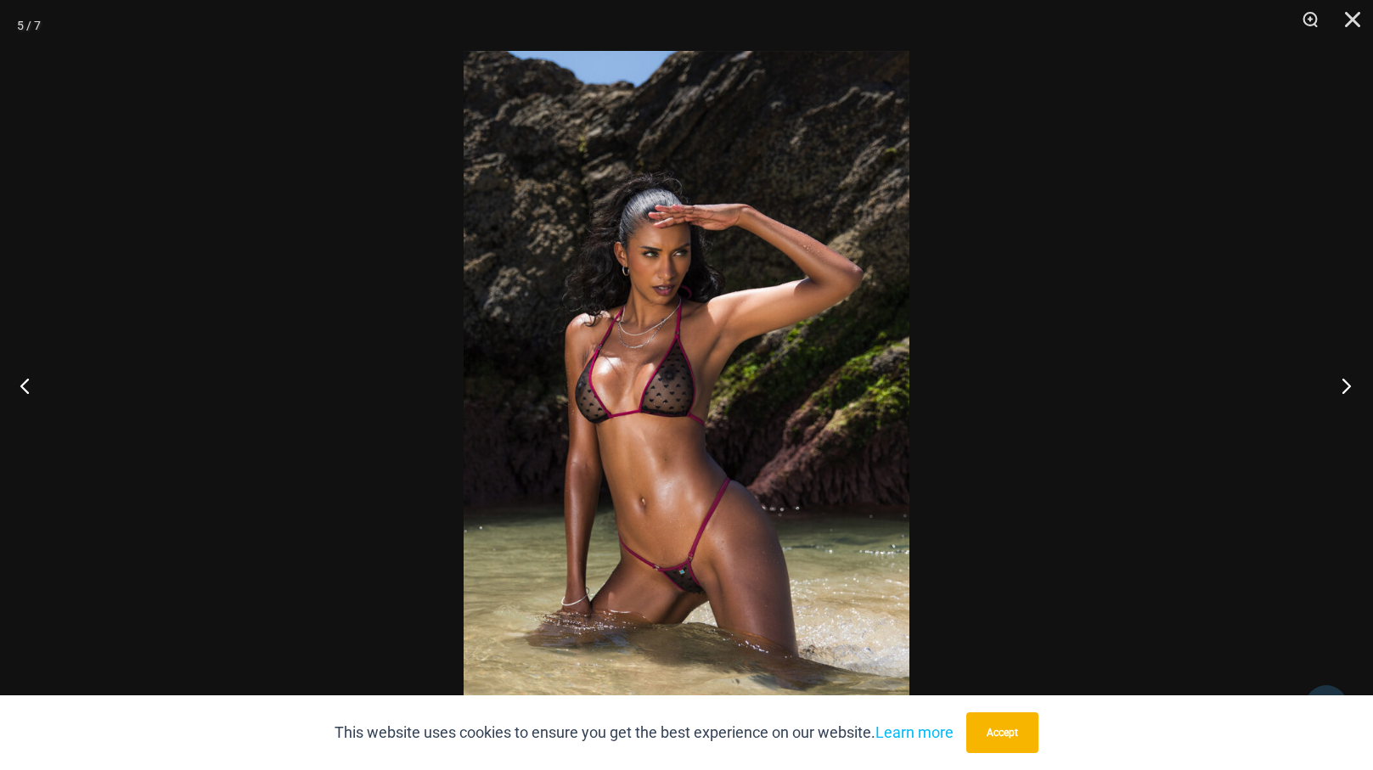
click at [1349, 385] on button "Next" at bounding box center [1342, 385] width 64 height 85
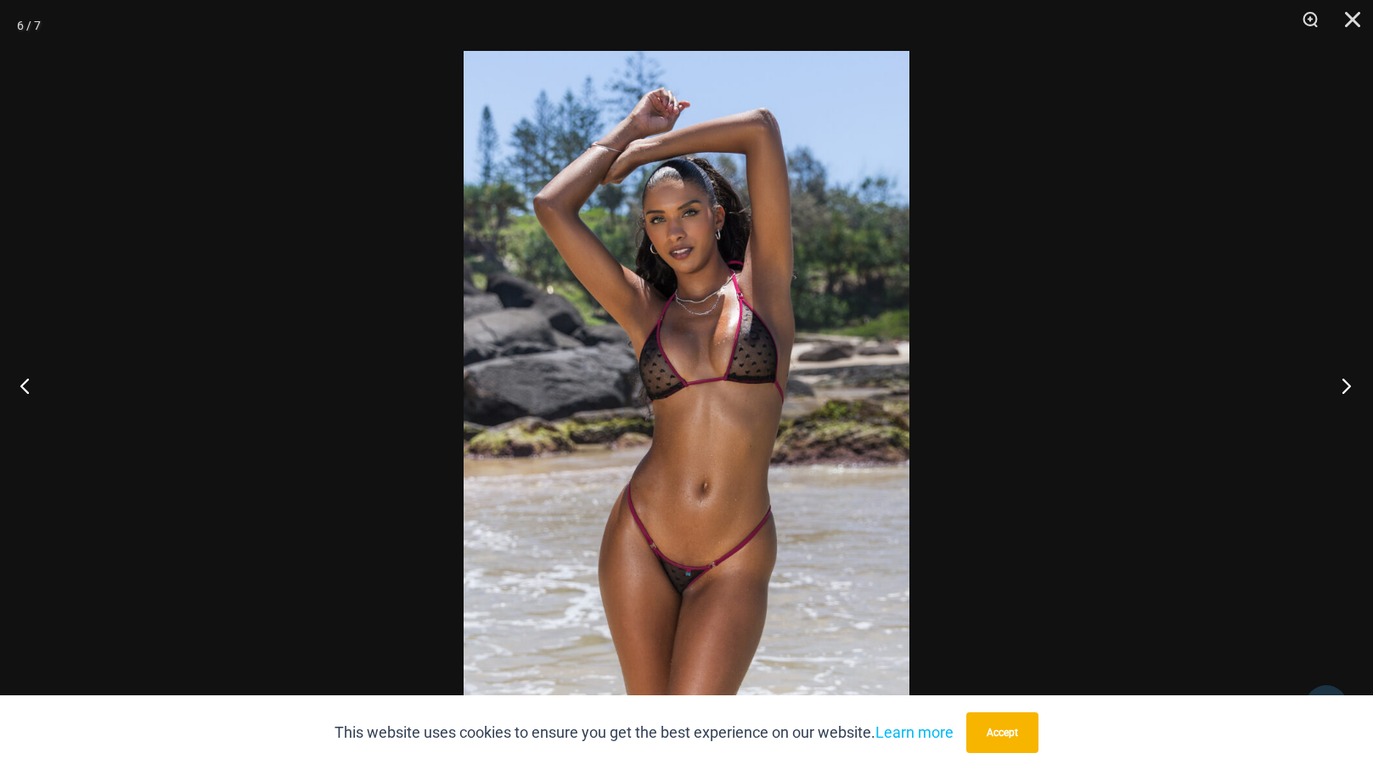
click at [1349, 385] on button "Next" at bounding box center [1342, 385] width 64 height 85
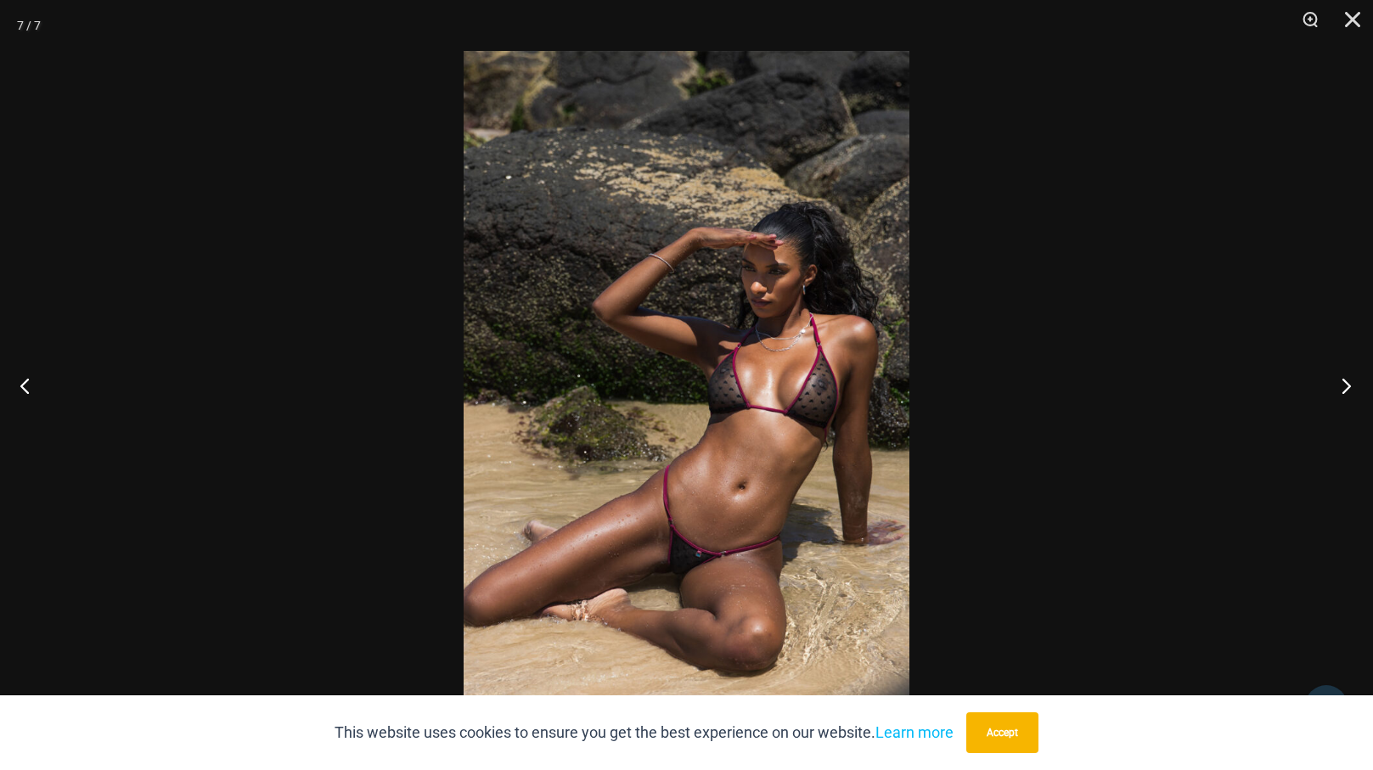
click at [1349, 385] on button "Next" at bounding box center [1342, 385] width 64 height 85
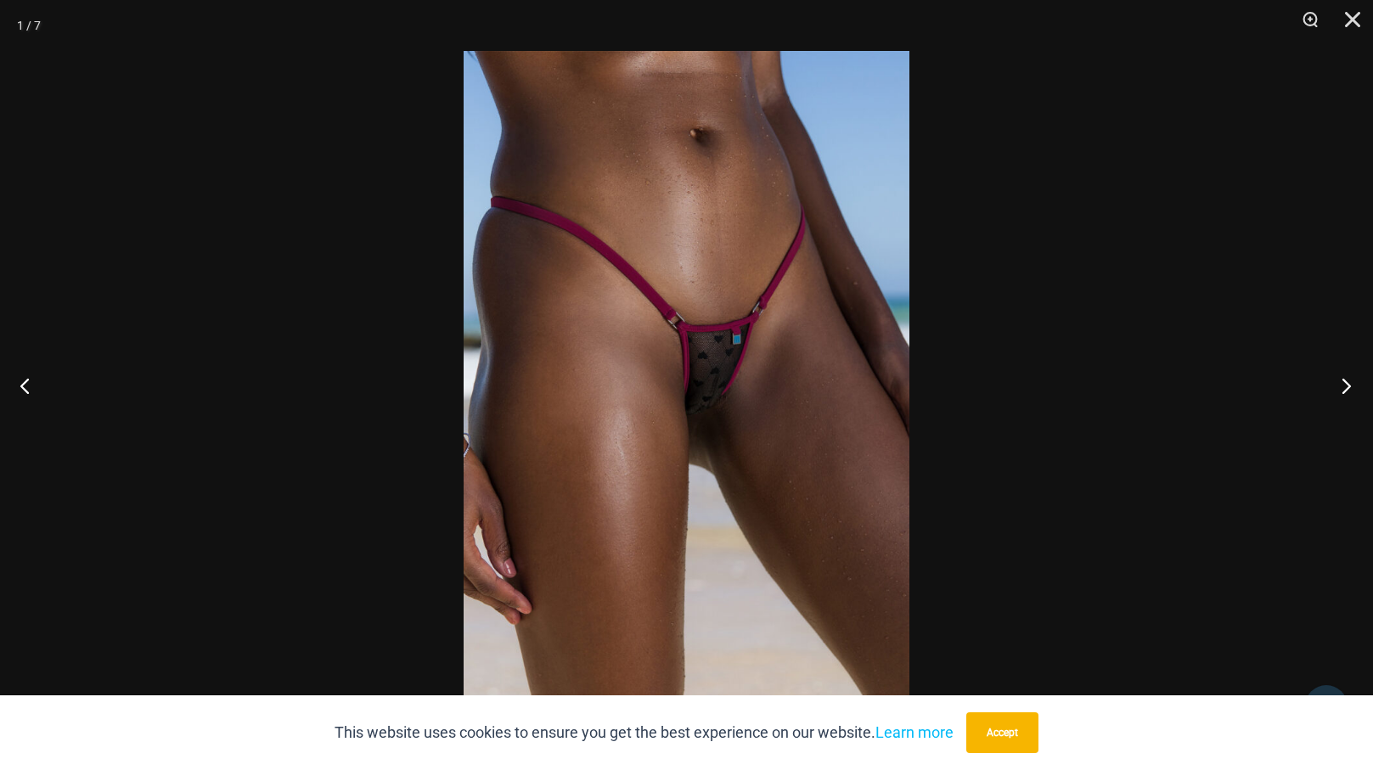
click at [1349, 385] on button "Next" at bounding box center [1342, 385] width 64 height 85
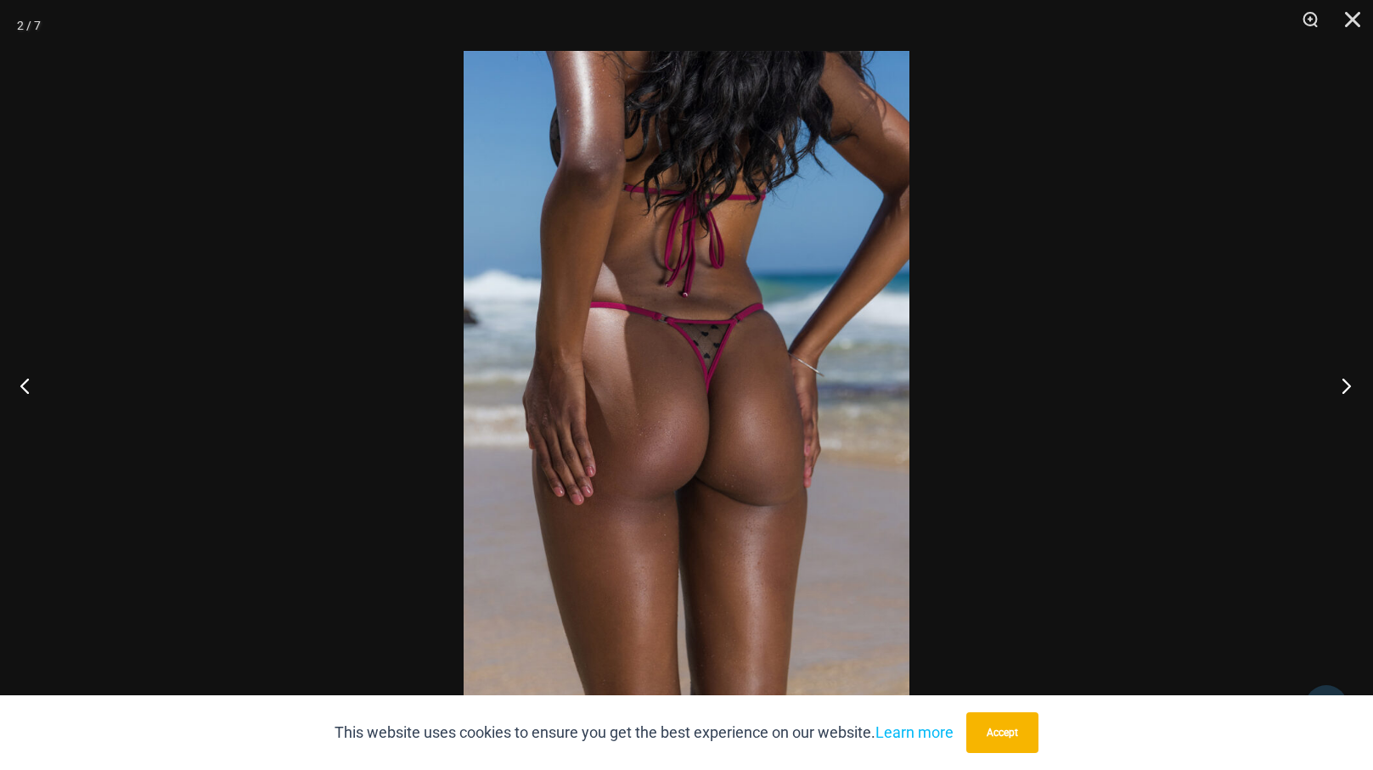
click at [1349, 385] on button "Next" at bounding box center [1342, 385] width 64 height 85
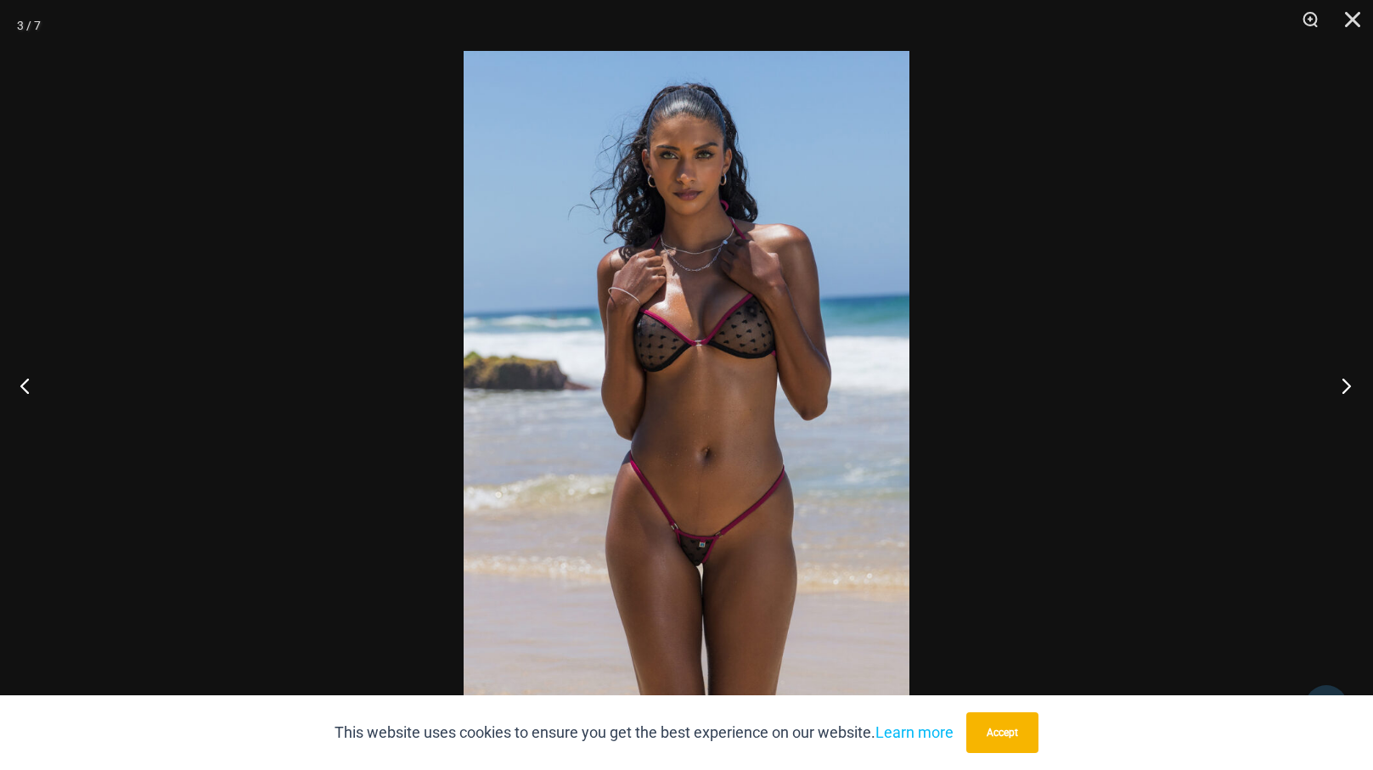
click at [1349, 385] on button "Next" at bounding box center [1342, 385] width 64 height 85
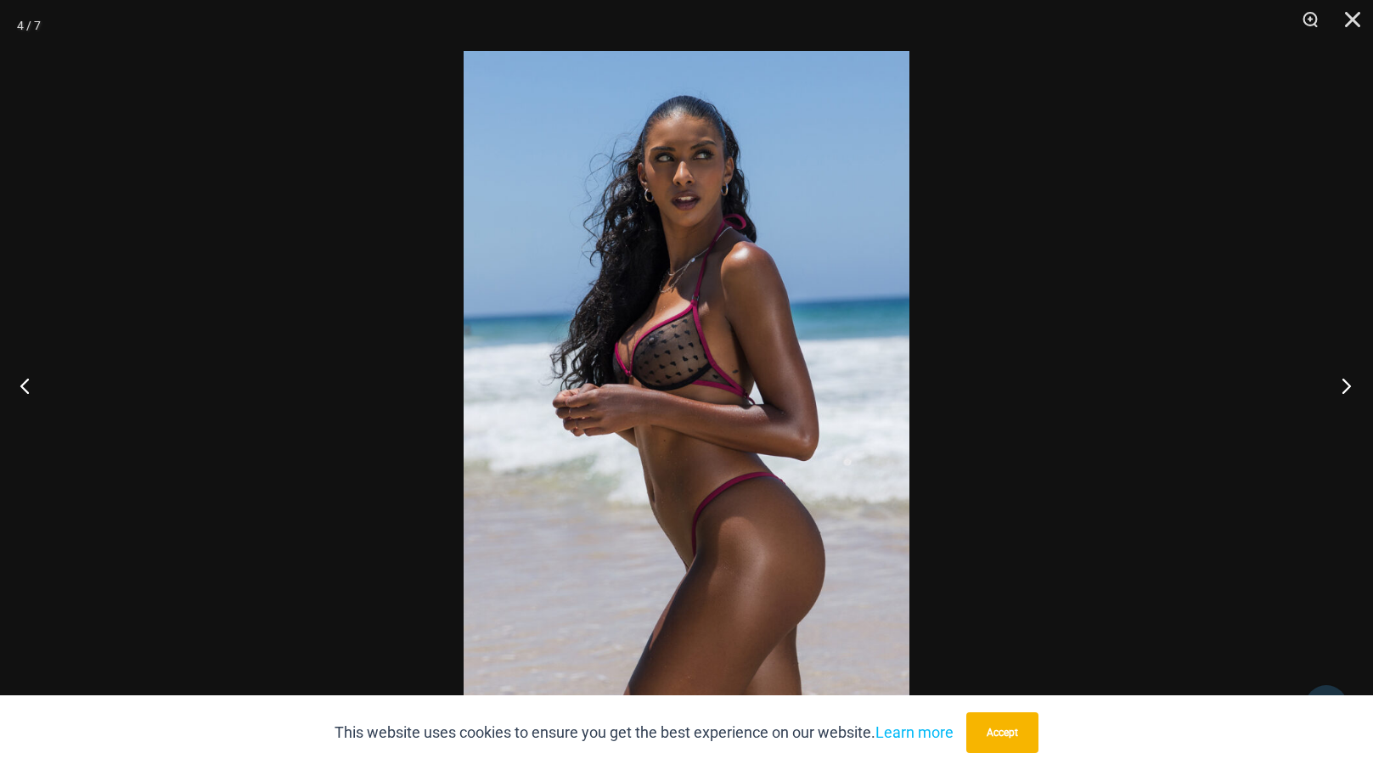
click at [1349, 385] on button "Next" at bounding box center [1342, 385] width 64 height 85
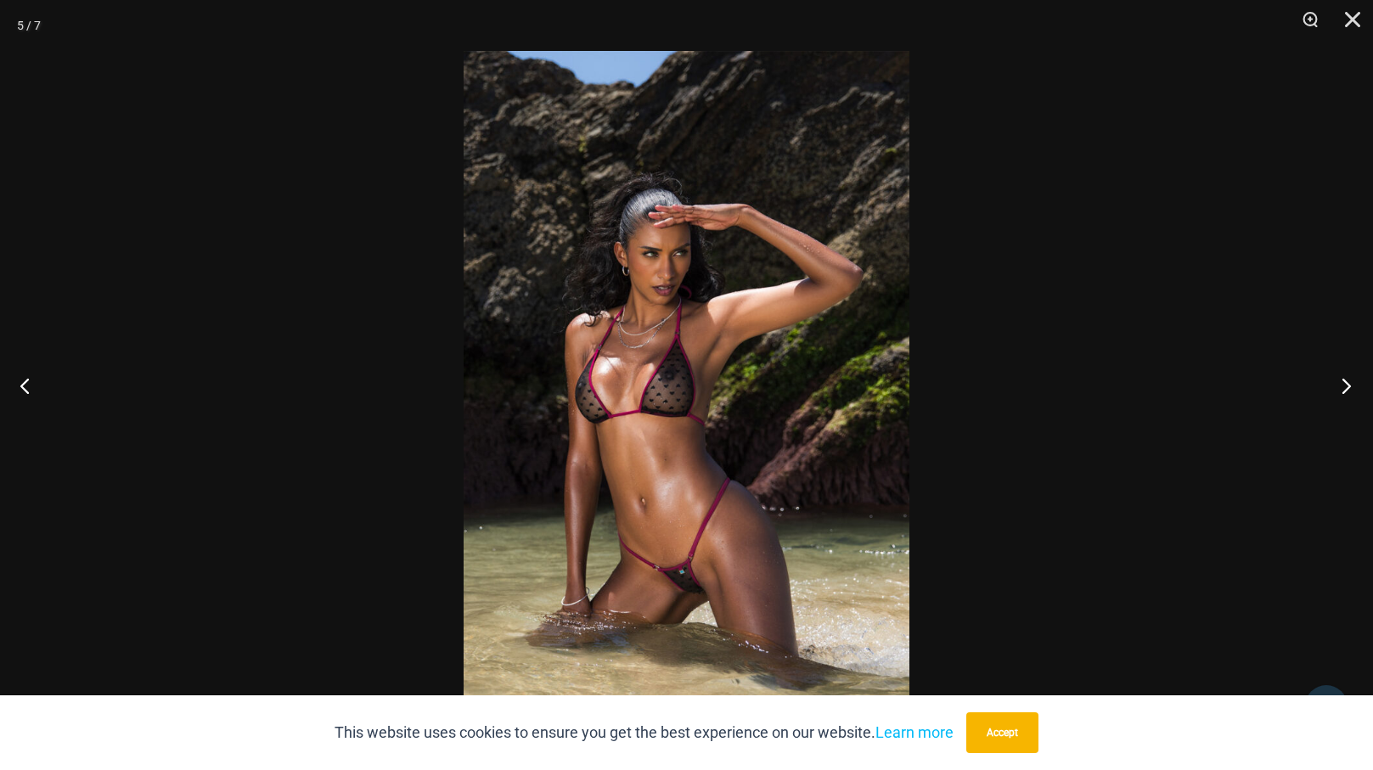
click at [1349, 385] on button "Next" at bounding box center [1342, 385] width 64 height 85
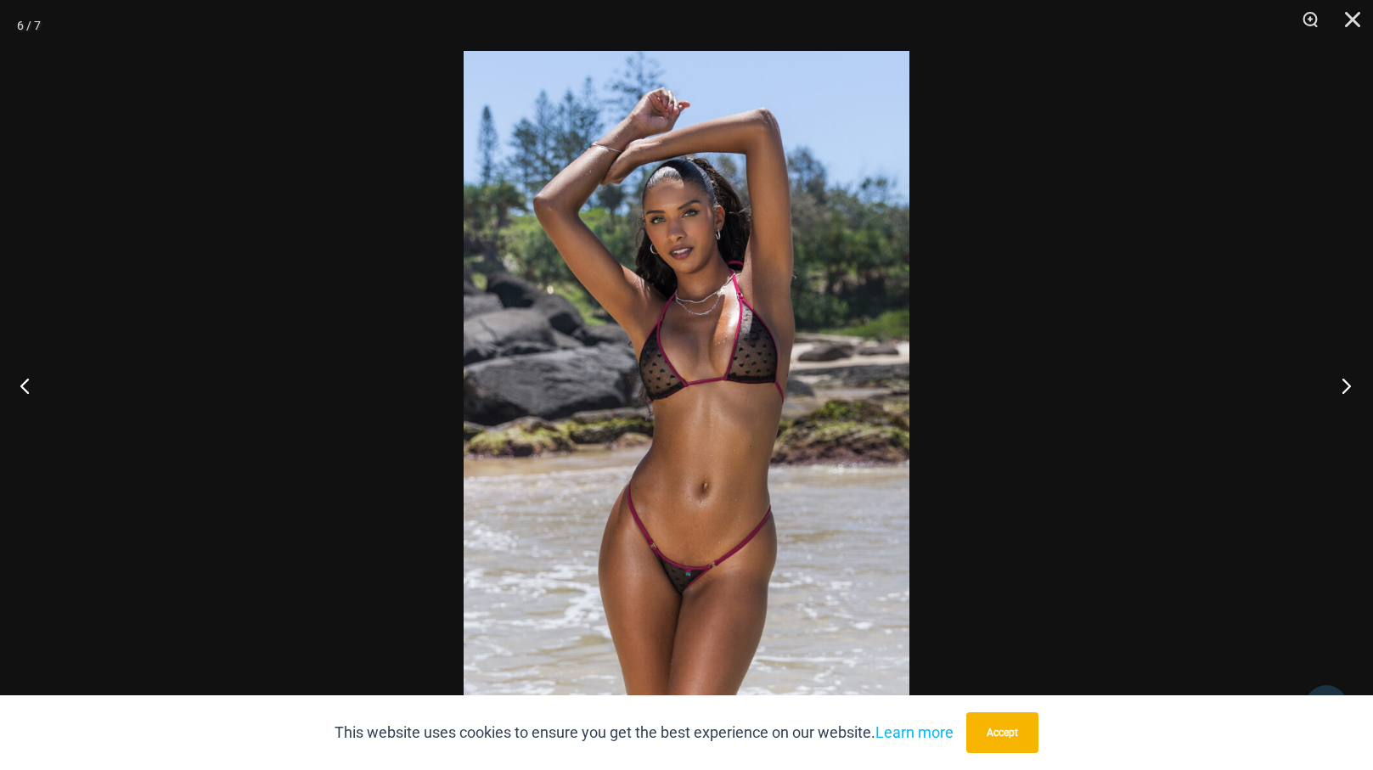
click at [1349, 385] on button "Next" at bounding box center [1342, 385] width 64 height 85
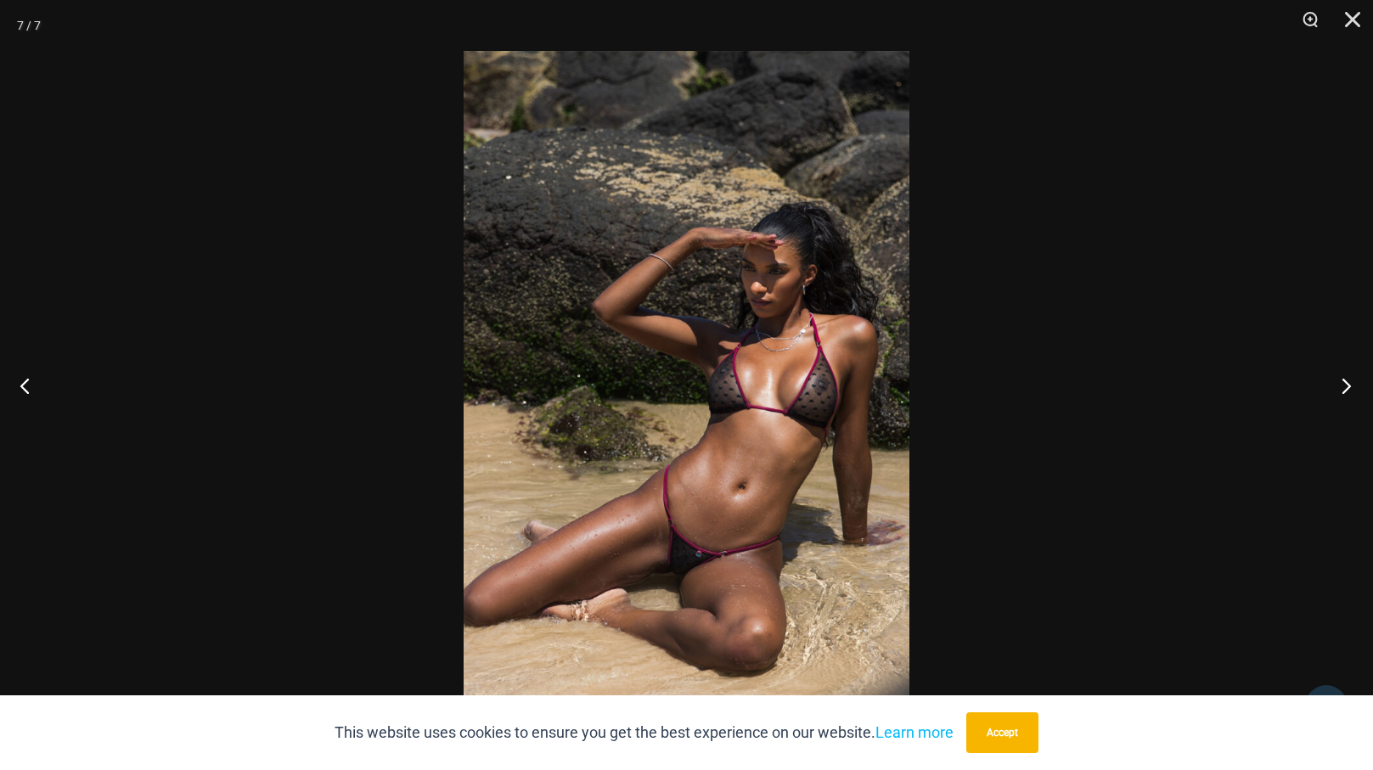
click at [1349, 385] on button "Next" at bounding box center [1342, 385] width 64 height 85
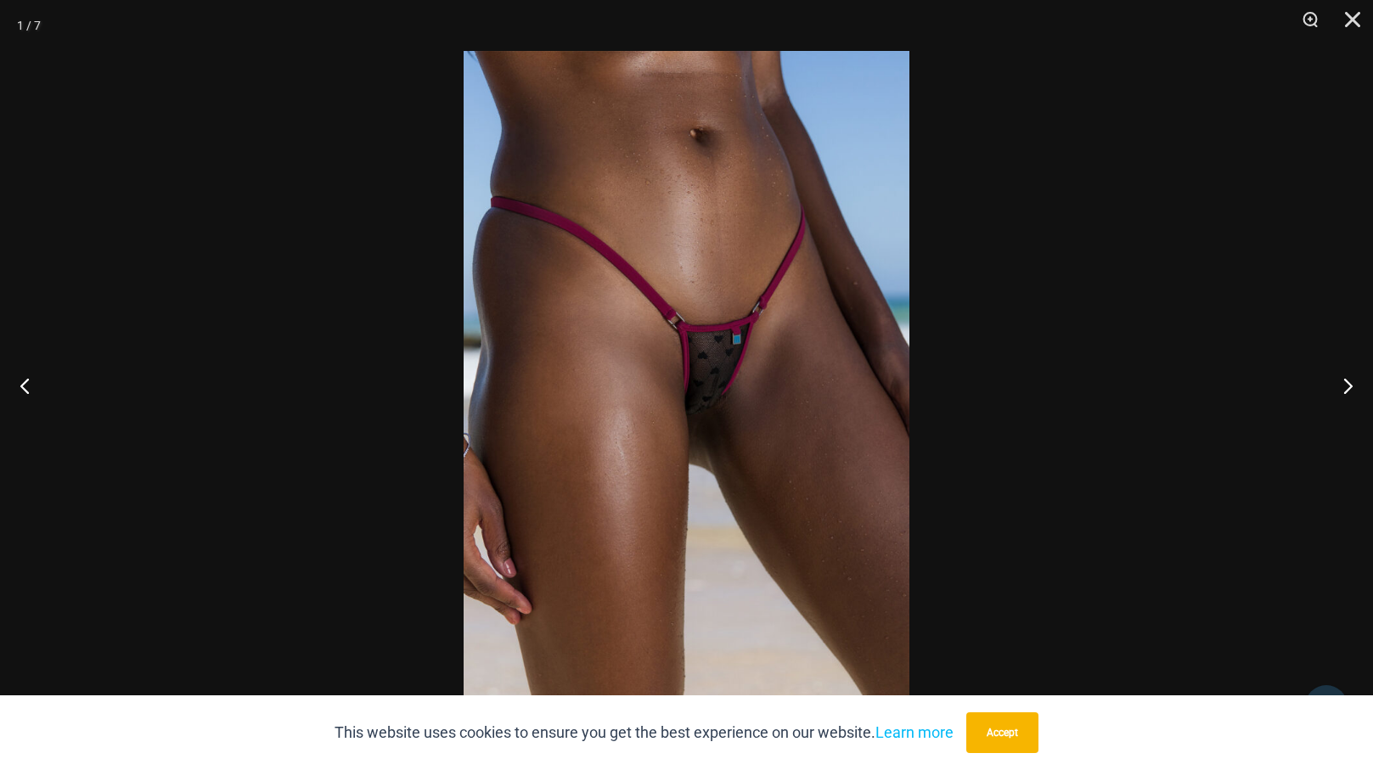
click at [706, 415] on img at bounding box center [687, 385] width 446 height 668
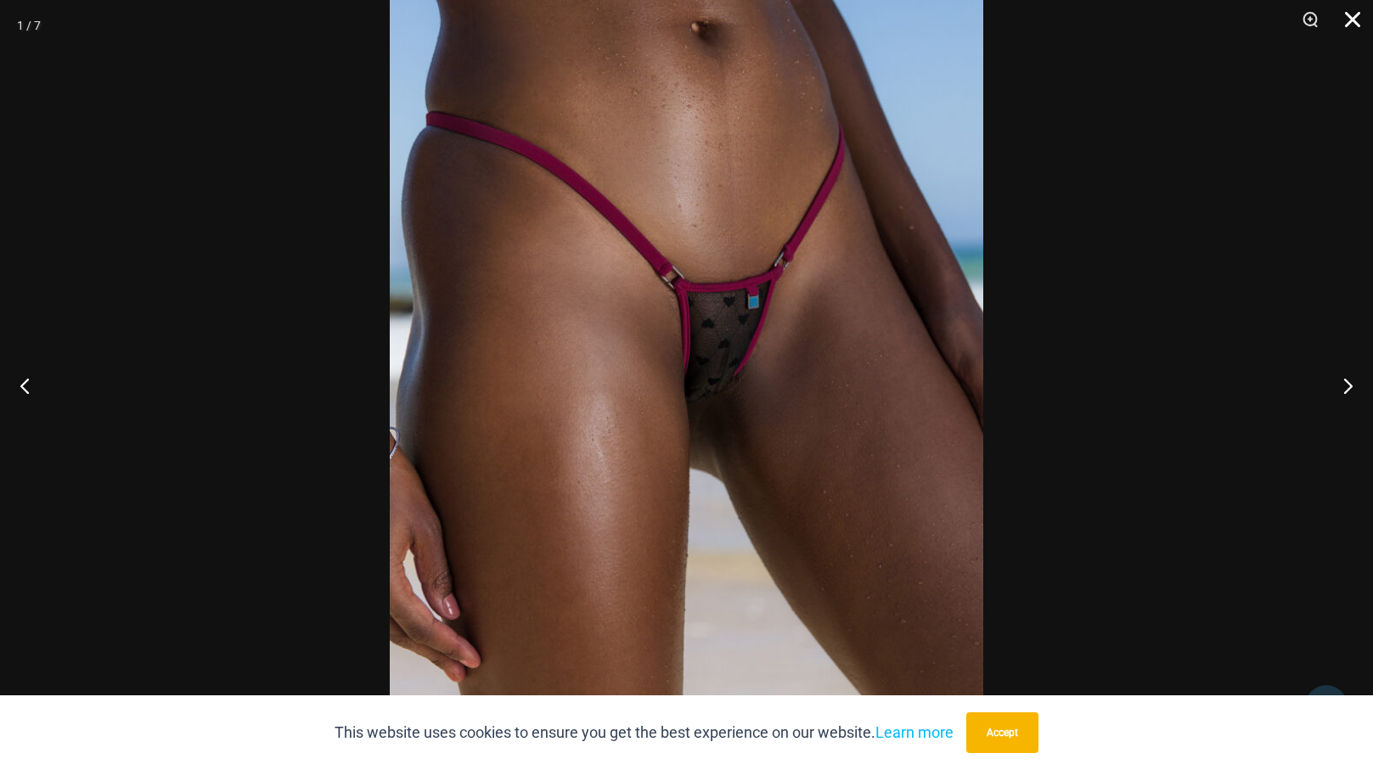
click at [1351, 17] on button "Close" at bounding box center [1347, 25] width 42 height 51
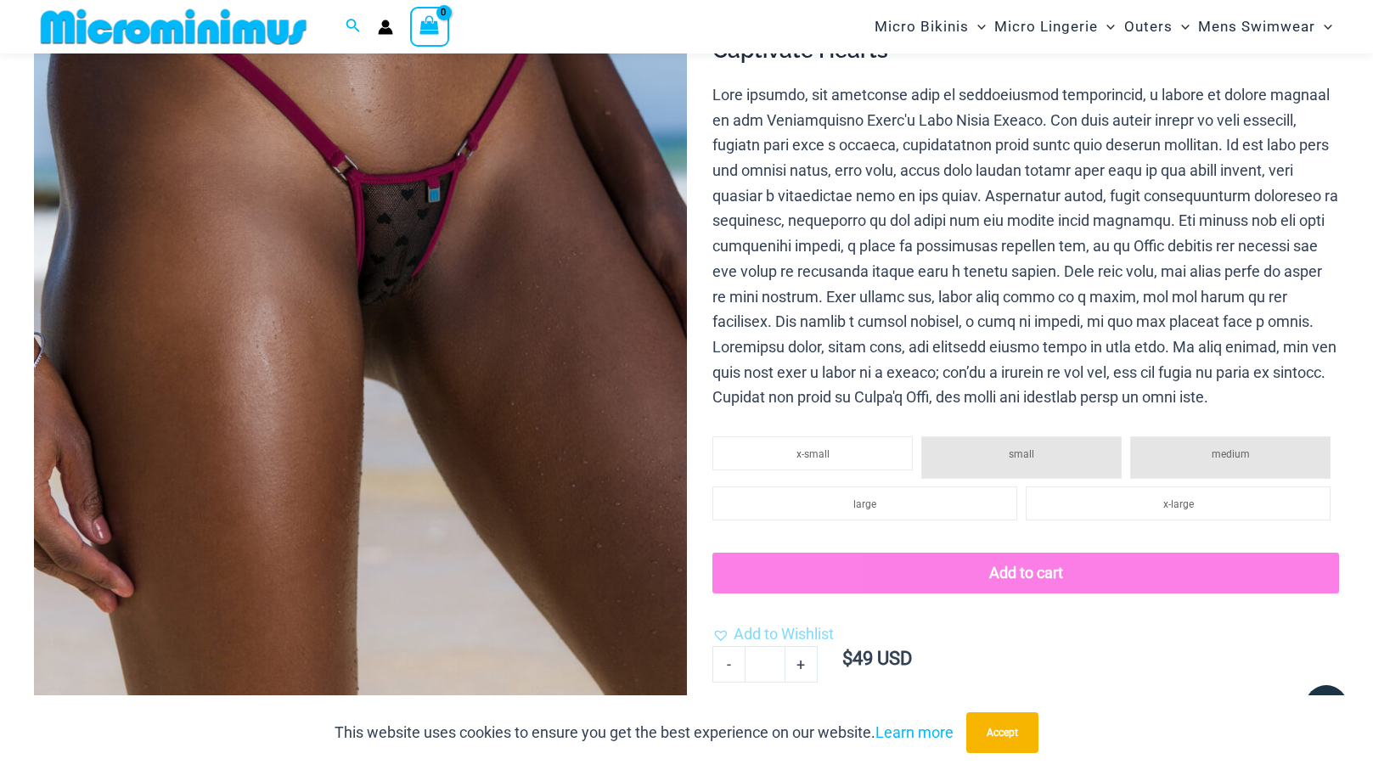
scroll to position [404, 0]
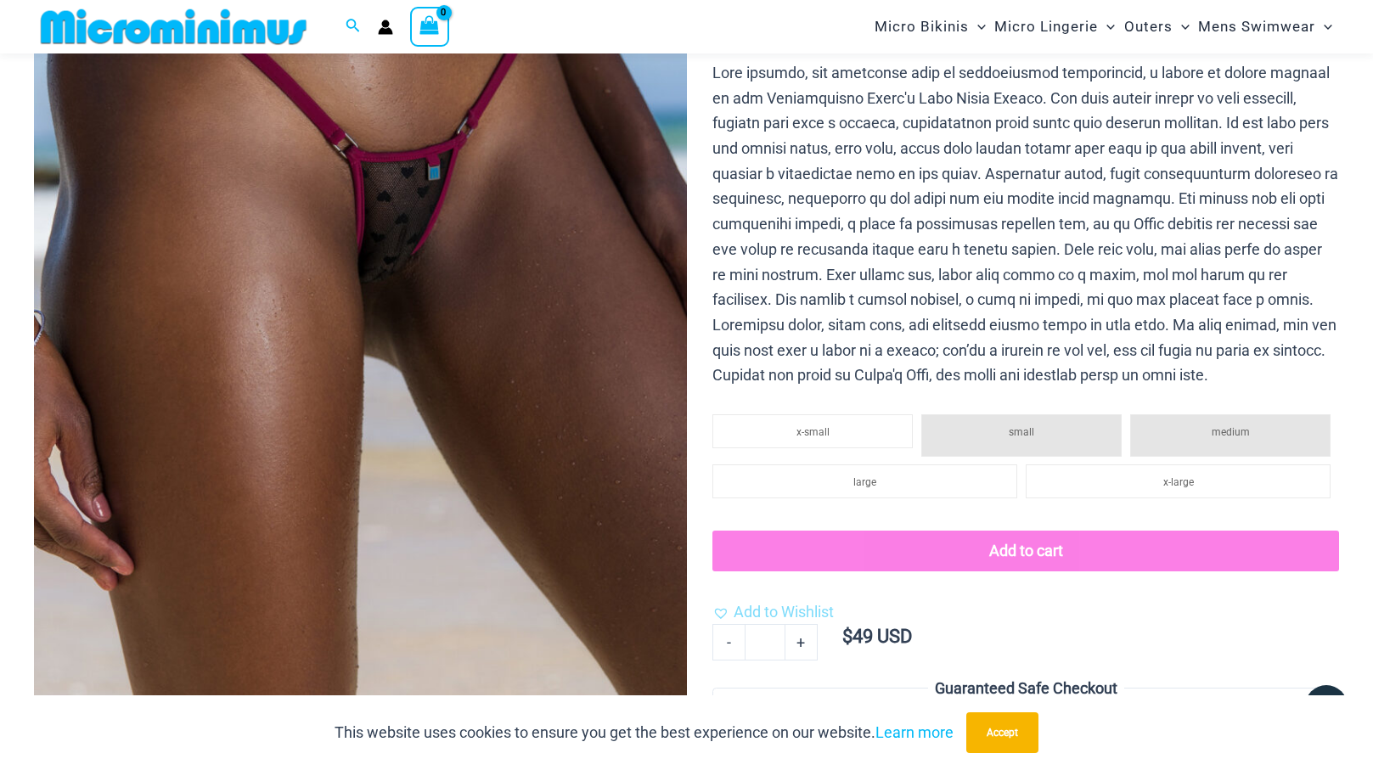
click at [1291, 441] on li "medium" at bounding box center [1231, 435] width 200 height 42
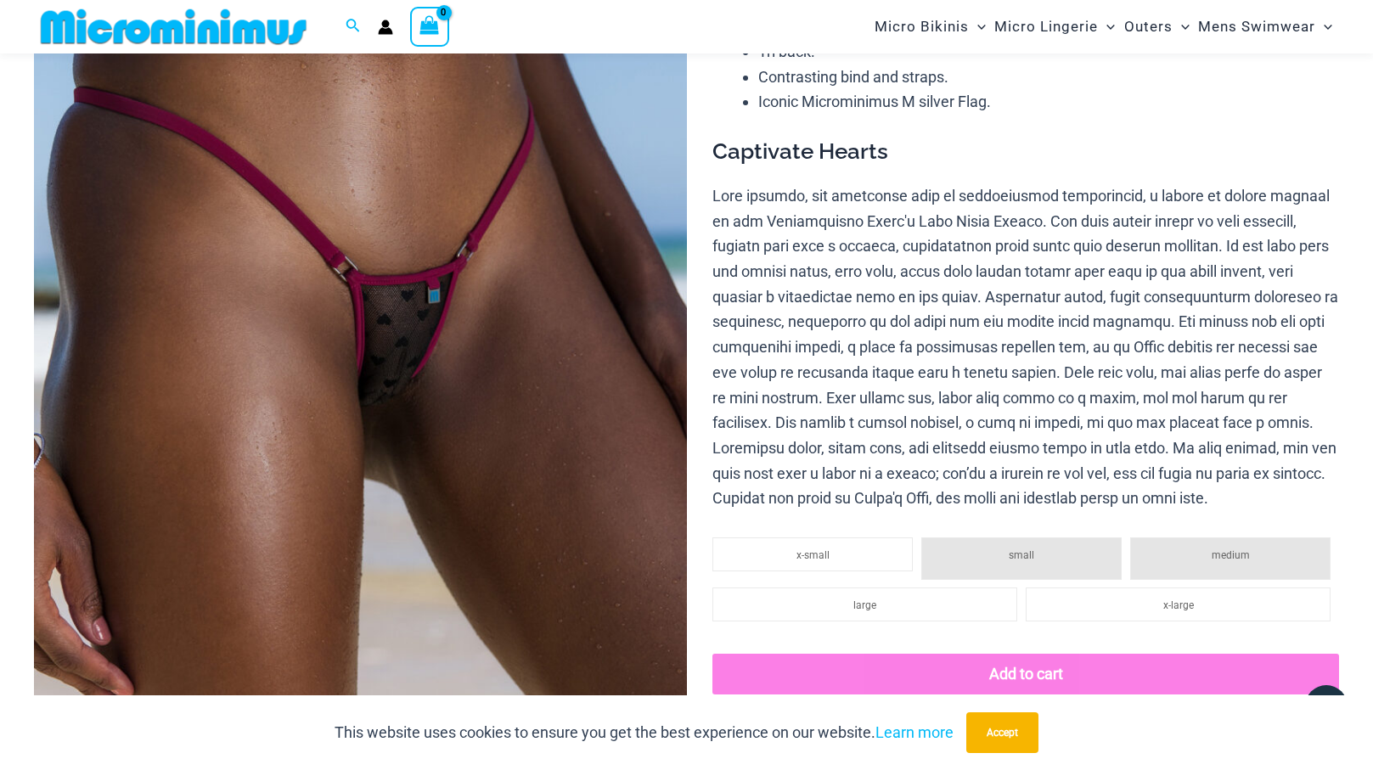
scroll to position [233, 0]
